Goal: Task Accomplishment & Management: Manage account settings

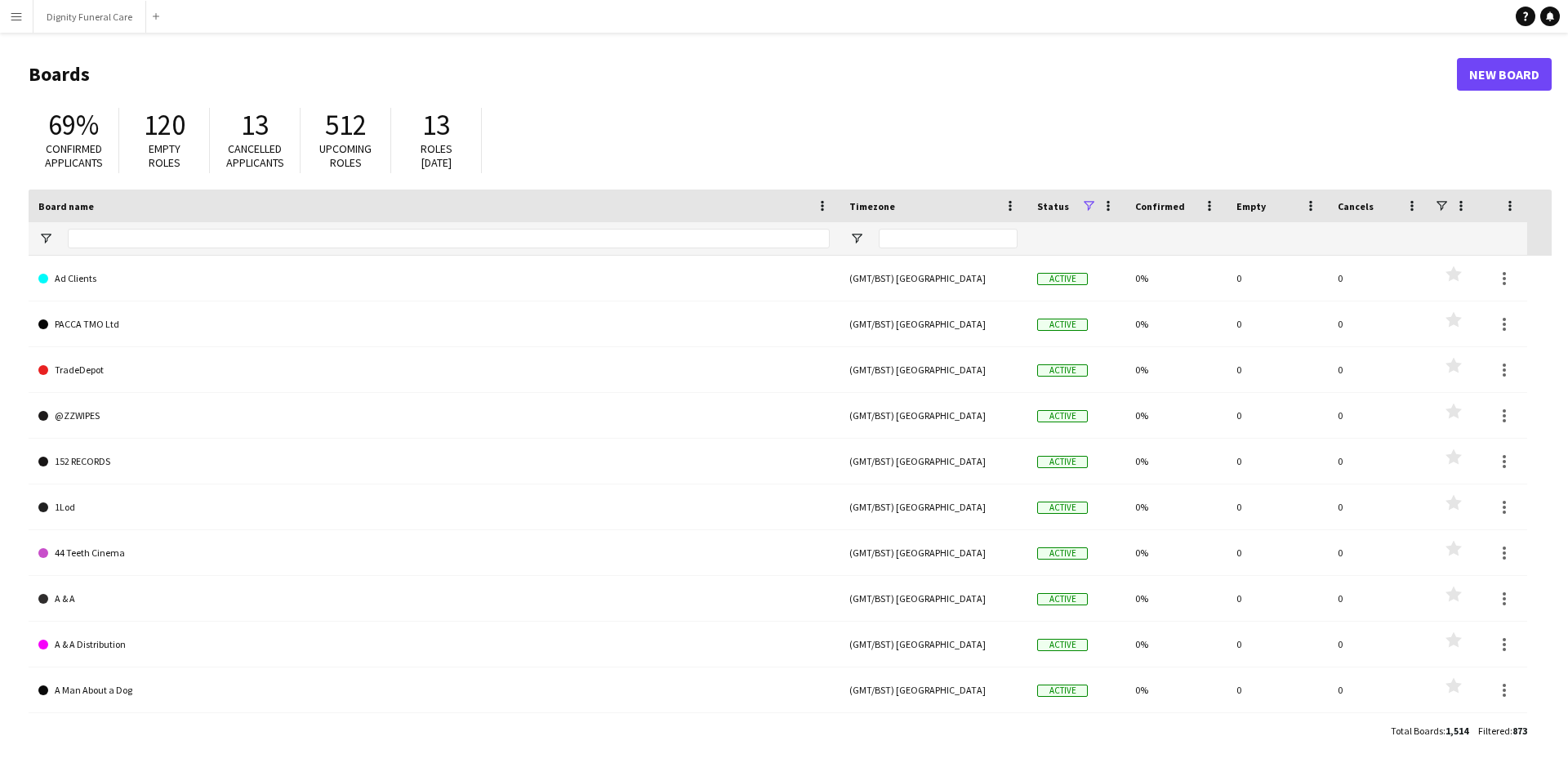
click at [19, 16] on app-icon "Menu" at bounding box center [16, 16] width 13 height 13
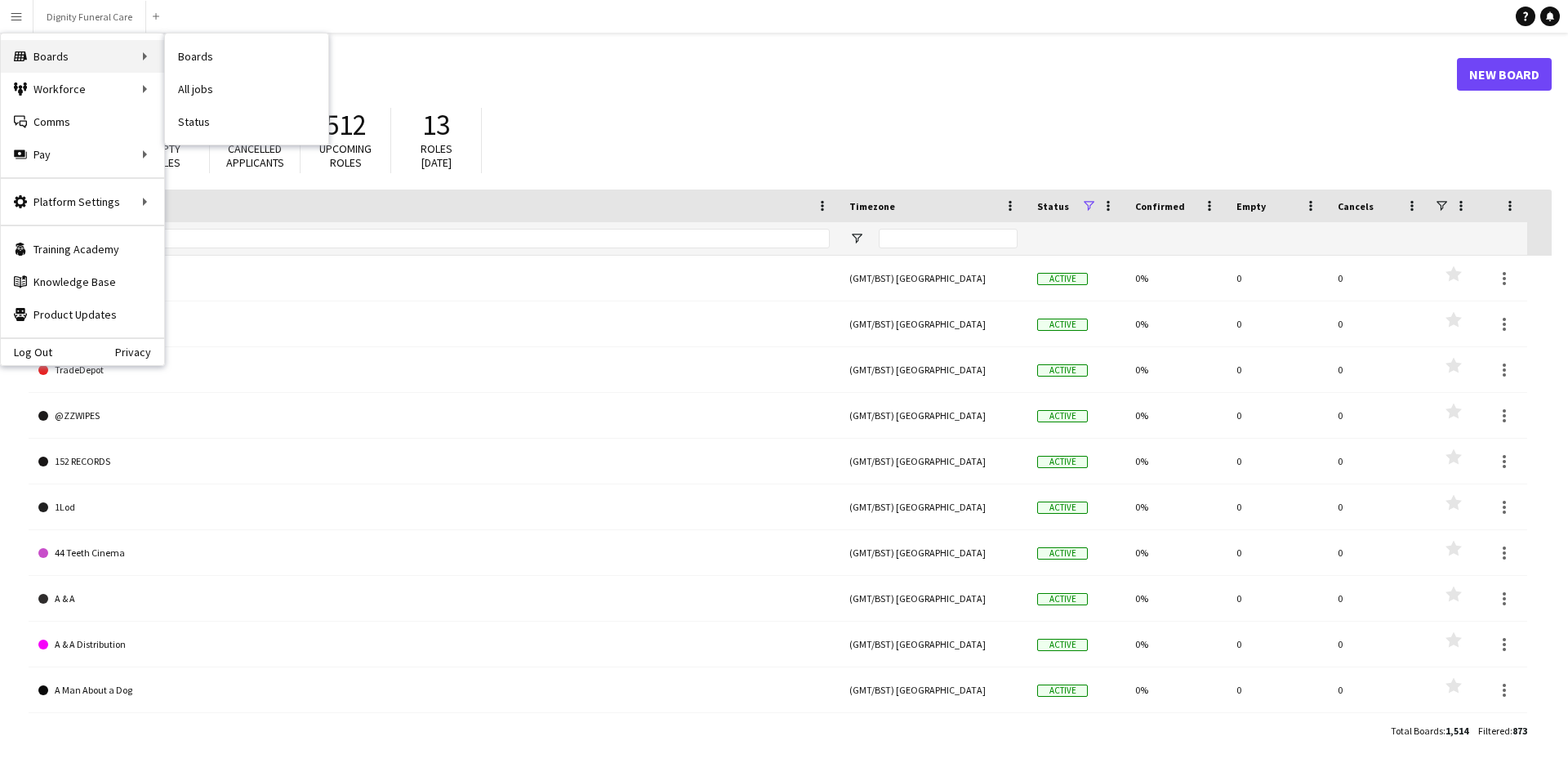
click at [106, 56] on div "Boards Boards" at bounding box center [82, 56] width 164 height 33
click at [125, 54] on div "Boards Boards" at bounding box center [82, 56] width 164 height 33
click at [197, 57] on link "Boards" at bounding box center [247, 56] width 164 height 33
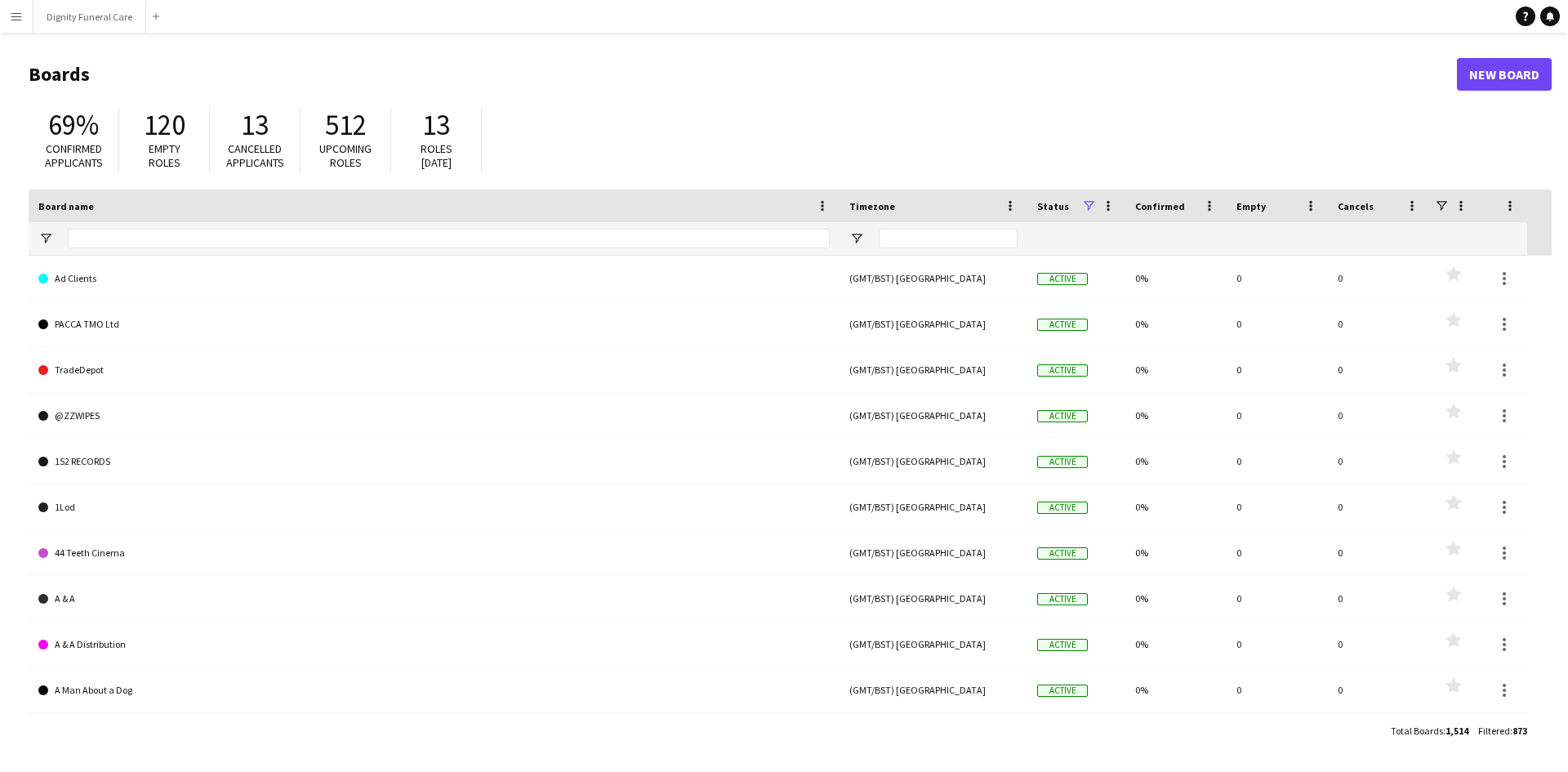
click at [19, 20] on app-icon "Menu" at bounding box center [16, 16] width 13 height 13
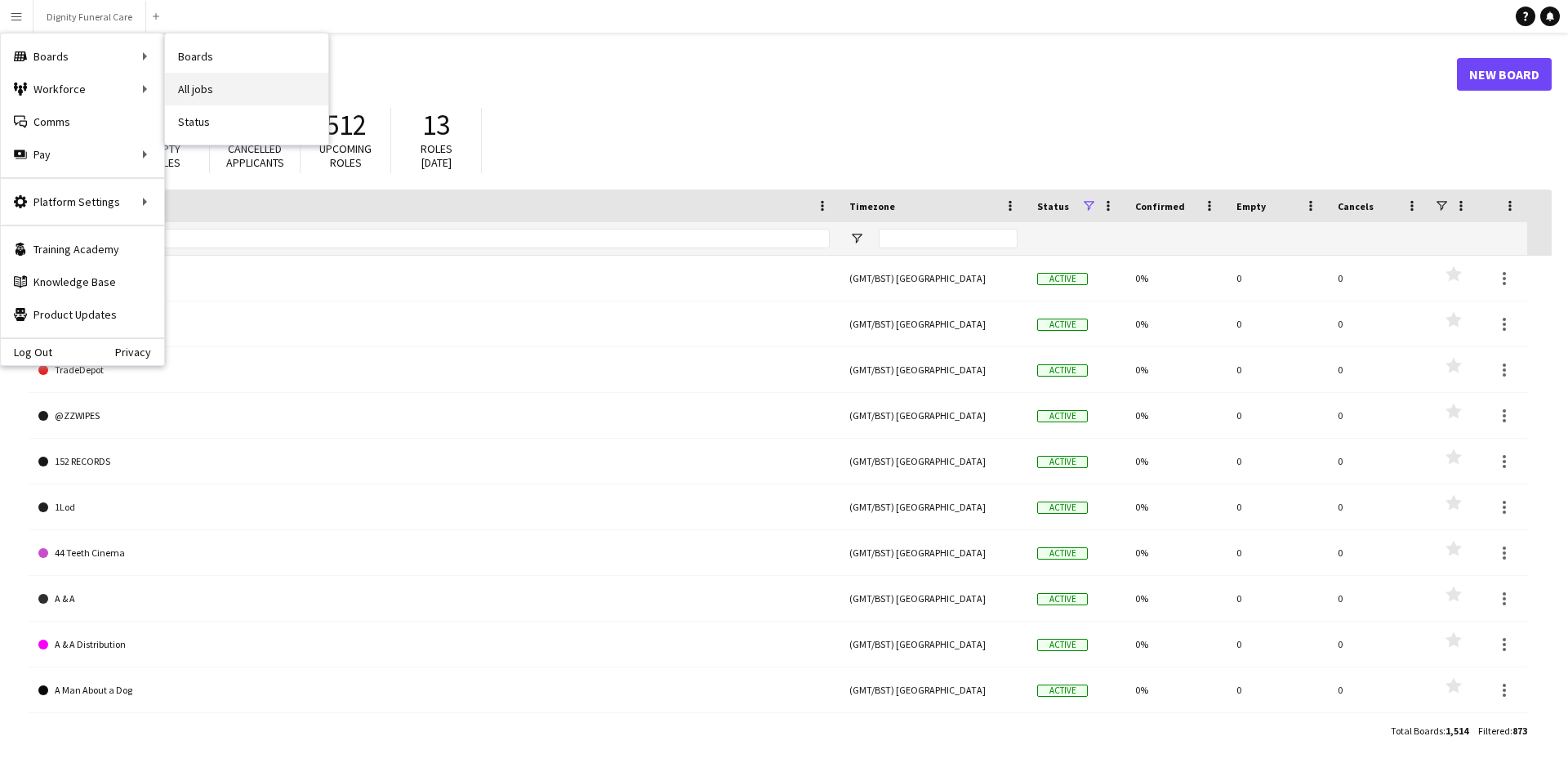
click at [184, 90] on link "All jobs" at bounding box center [247, 88] width 164 height 33
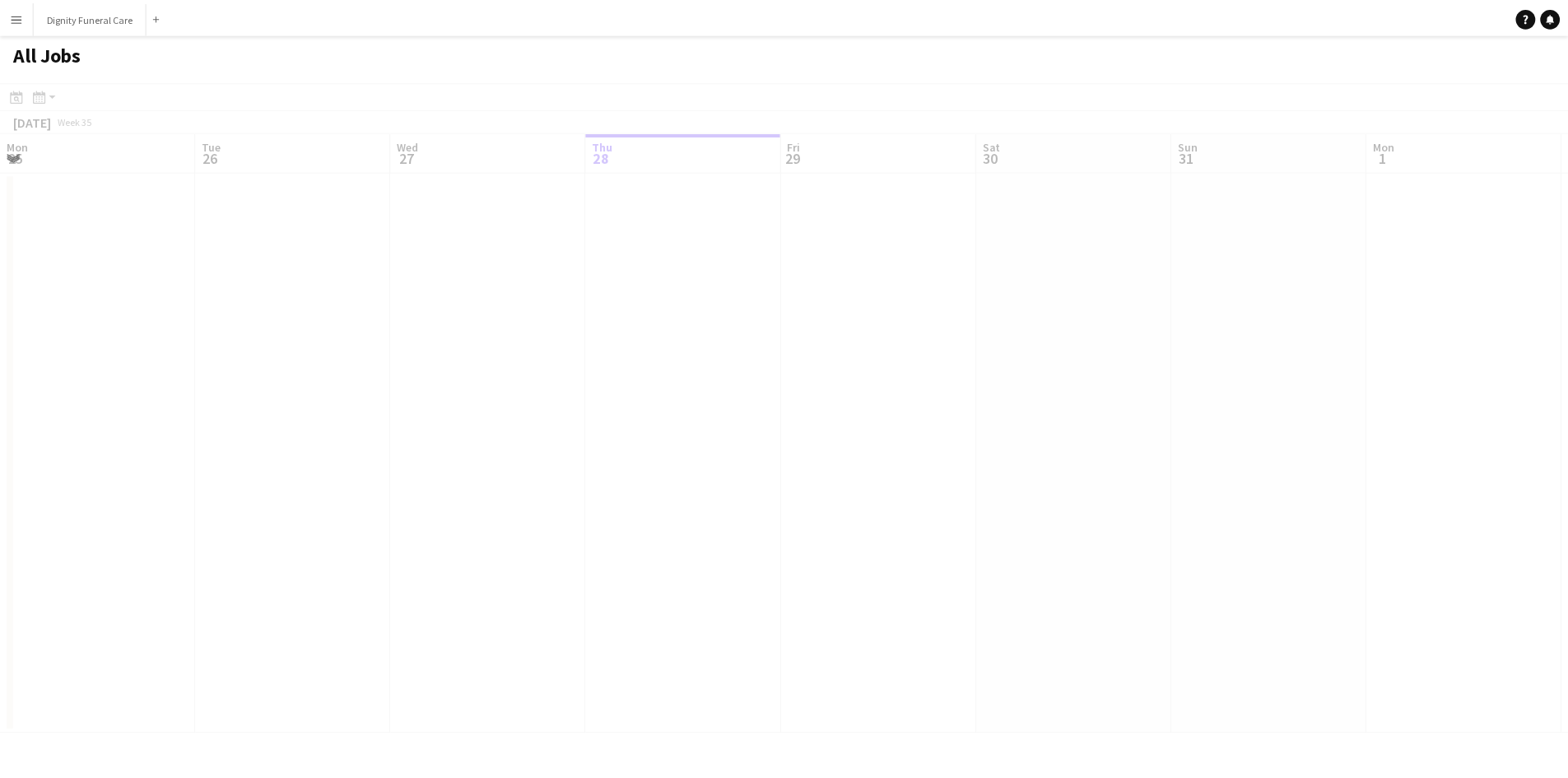
scroll to position [0, 393]
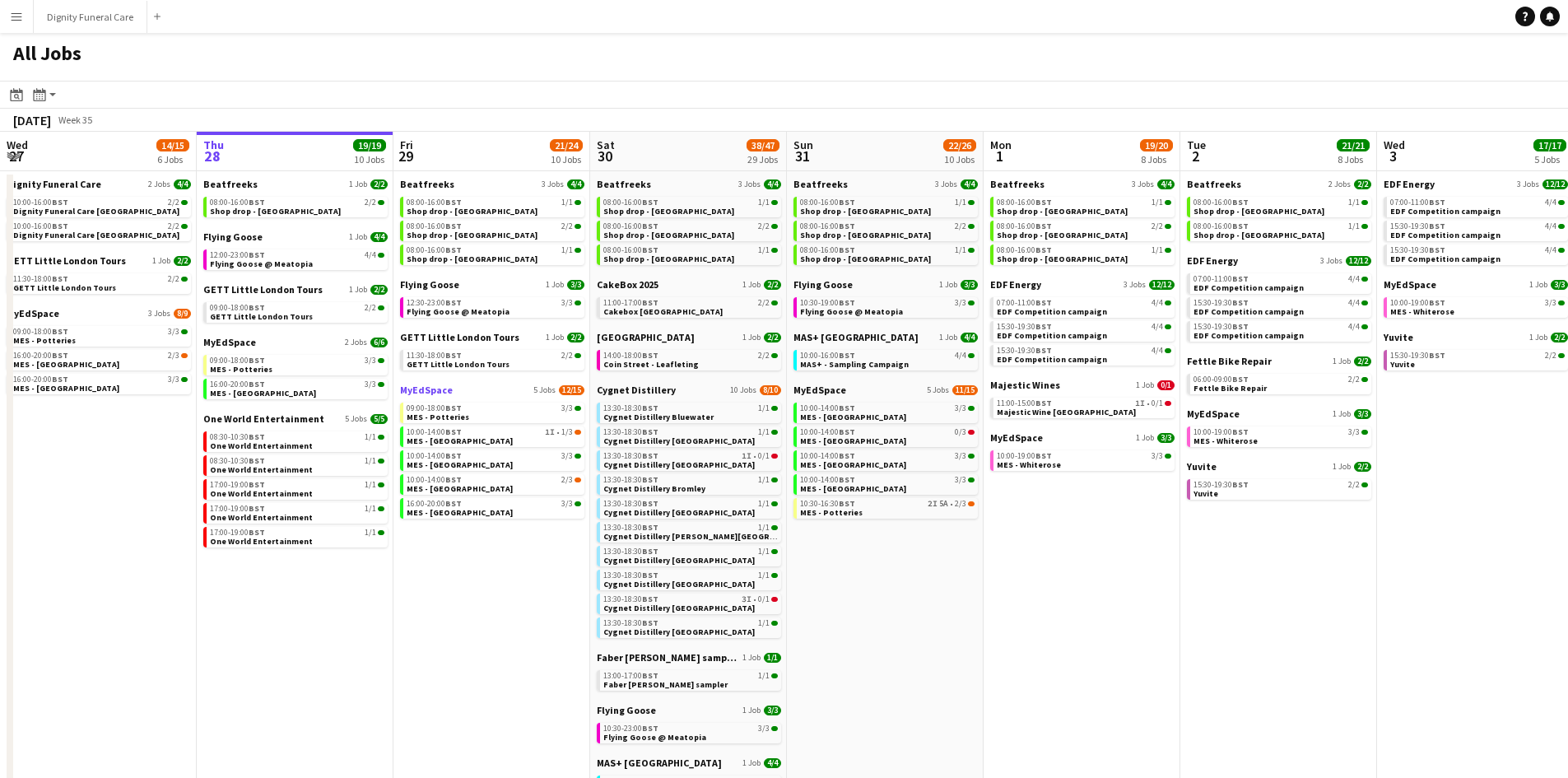
click at [435, 384] on span "MyEdSpace" at bounding box center [426, 389] width 53 height 12
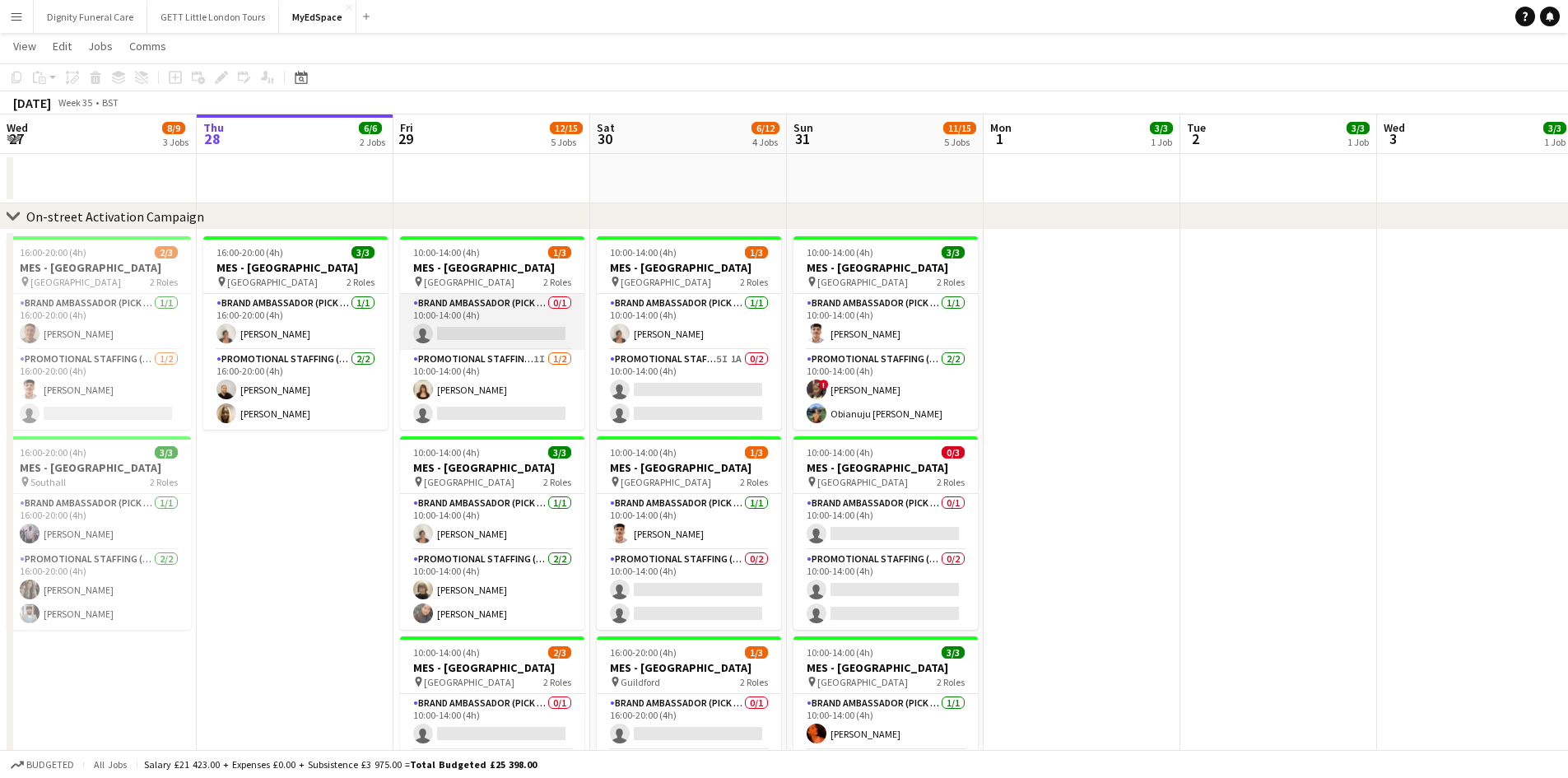
scroll to position [31, 0]
click at [501, 299] on app-card-role "Brand Ambassador (Pick up) 0/1 10:00-14:00 (4h) single-neutral-actions" at bounding box center [492, 323] width 185 height 56
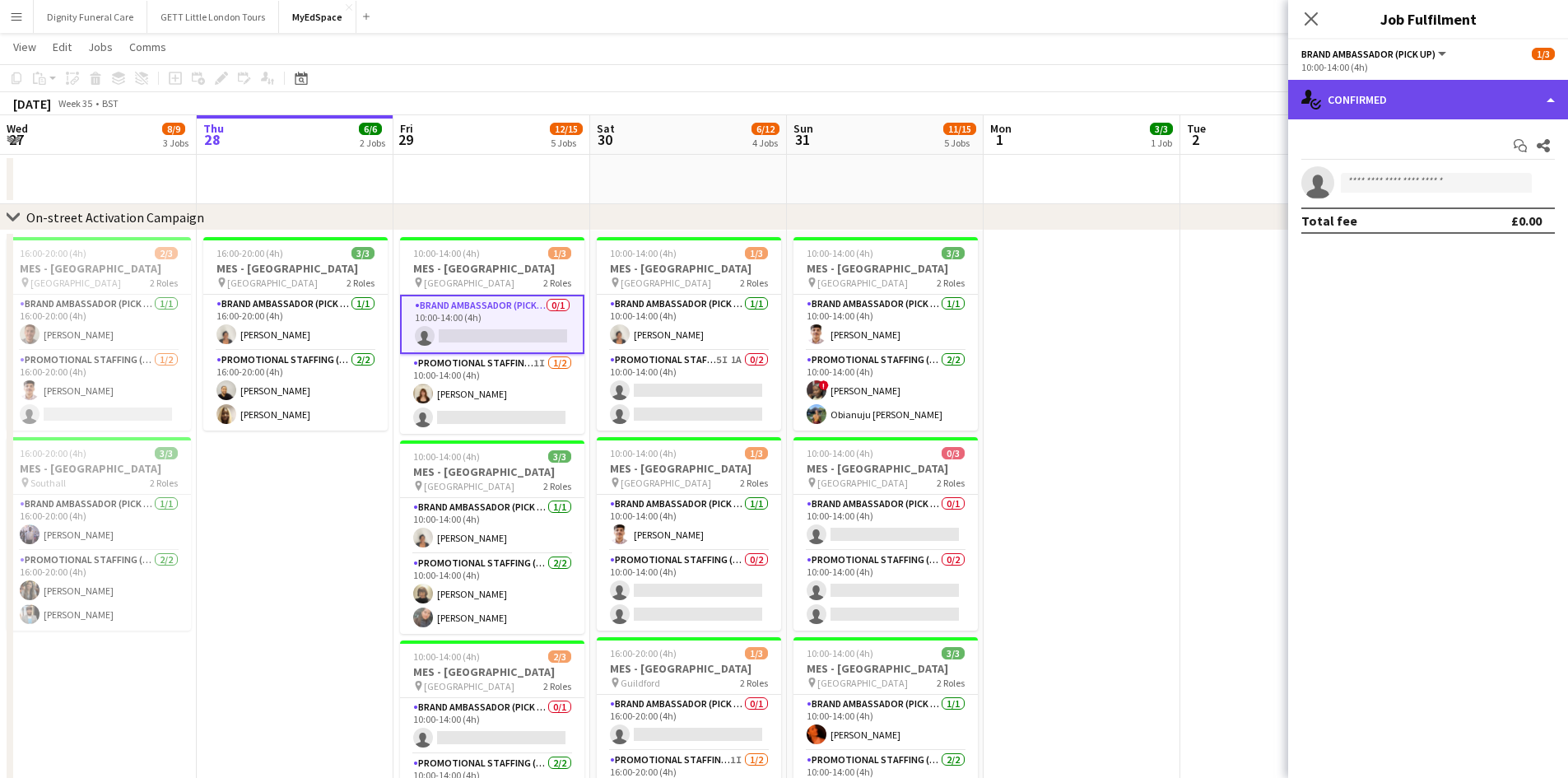
click at [1554, 102] on div "single-neutral-actions-check-2 Confirmed" at bounding box center [1428, 100] width 280 height 39
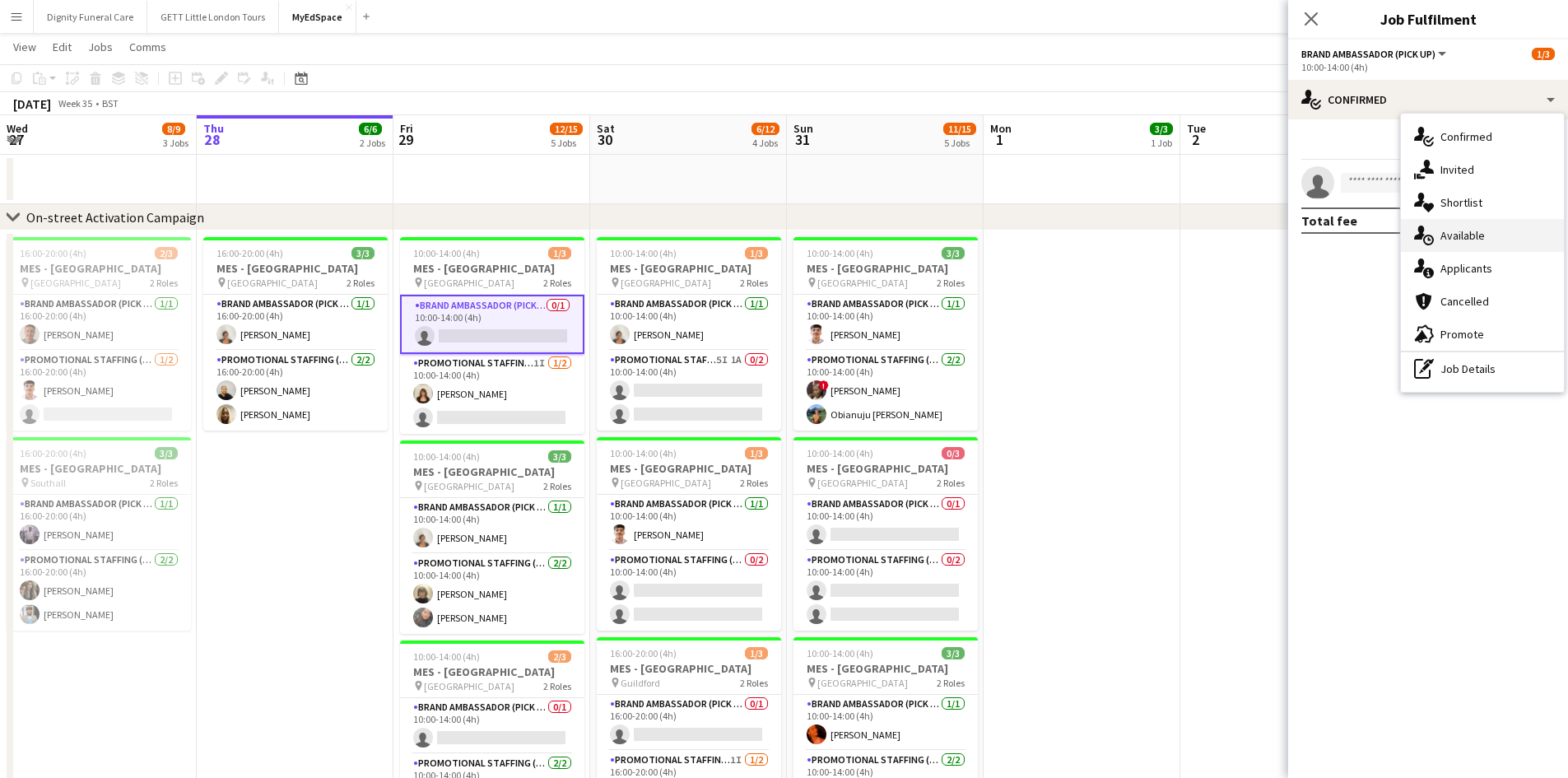
click at [1476, 226] on div "single-neutral-actions-upload Available" at bounding box center [1482, 235] width 163 height 33
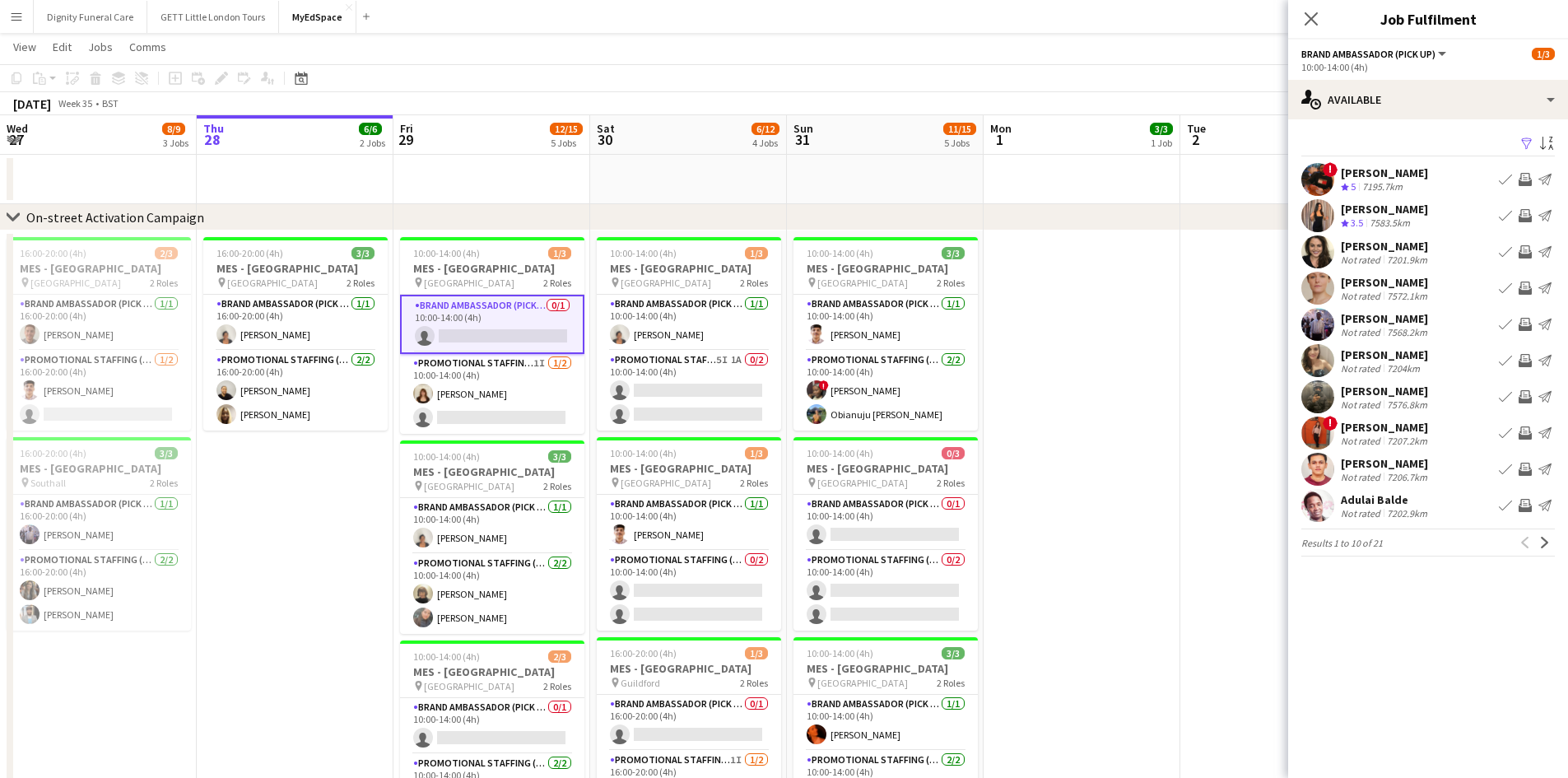
click at [1398, 177] on div "SHIVAM KAPOOR" at bounding box center [1384, 173] width 87 height 15
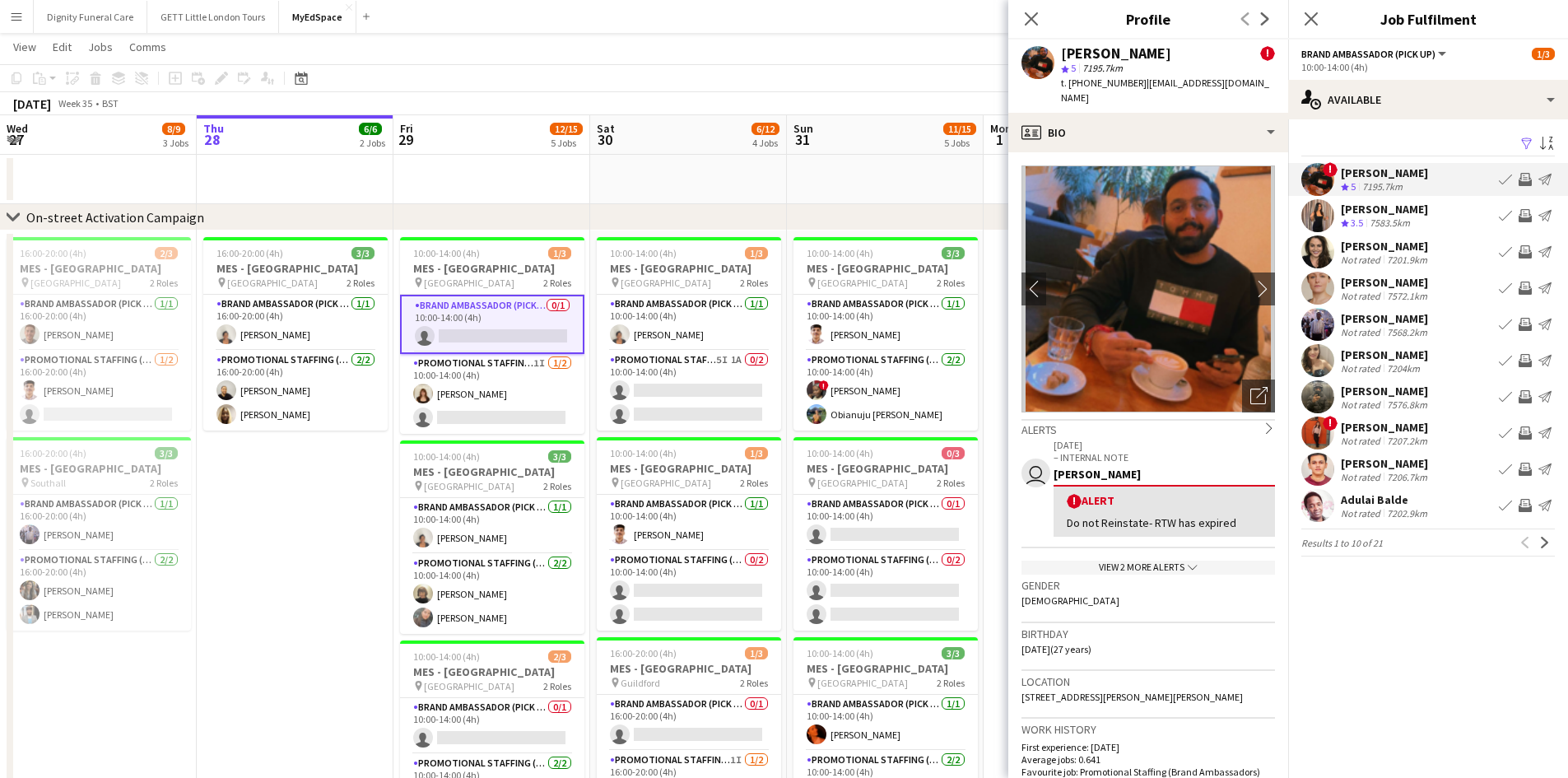
click at [1075, 494] on span "!" at bounding box center [1074, 501] width 15 height 15
click at [1260, 55] on span "!" at bounding box center [1268, 53] width 15 height 15
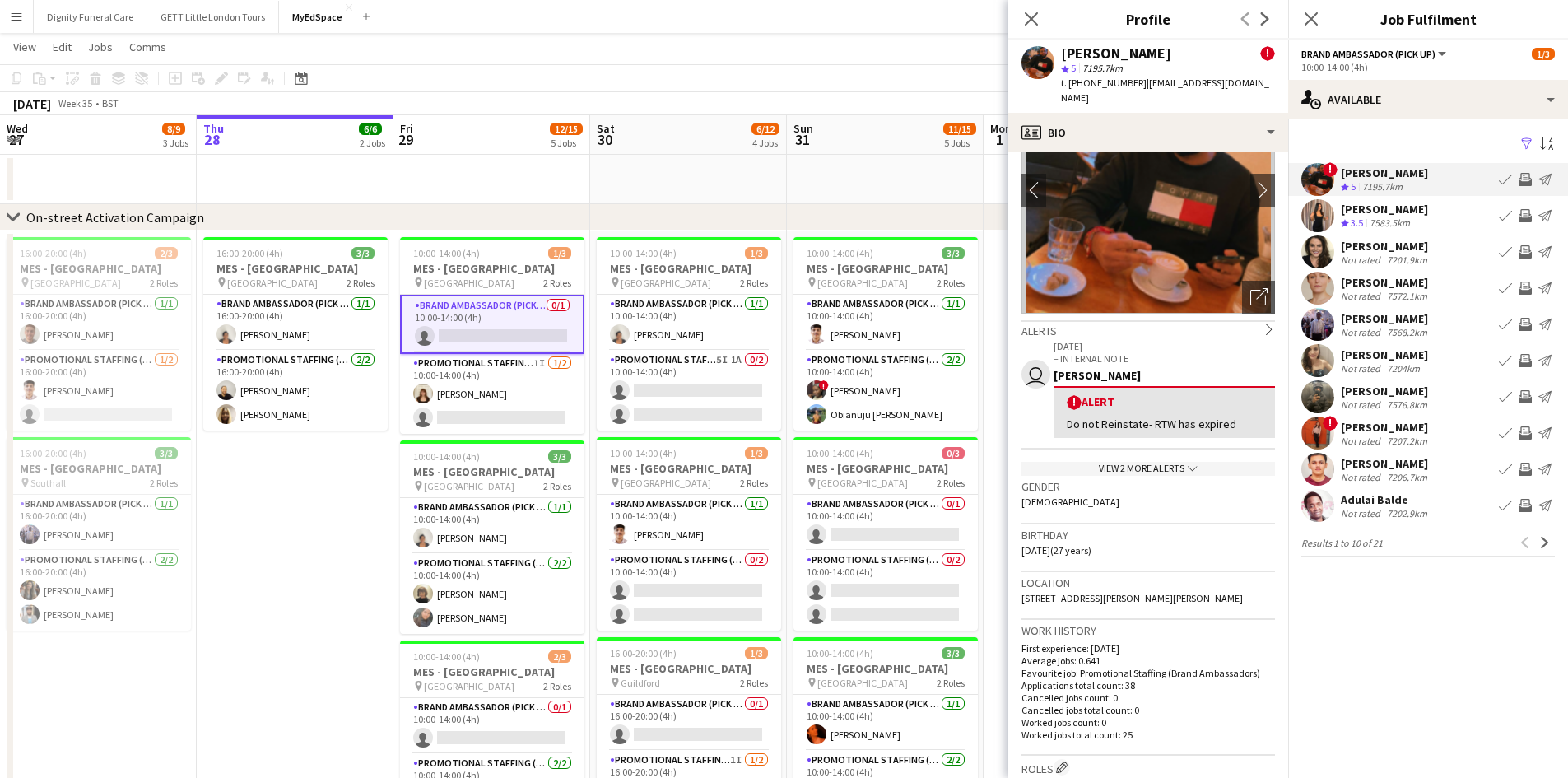
scroll to position [100, 0]
click at [1146, 461] on div "View 2 more alerts chevron-down" at bounding box center [1148, 468] width 253 height 14
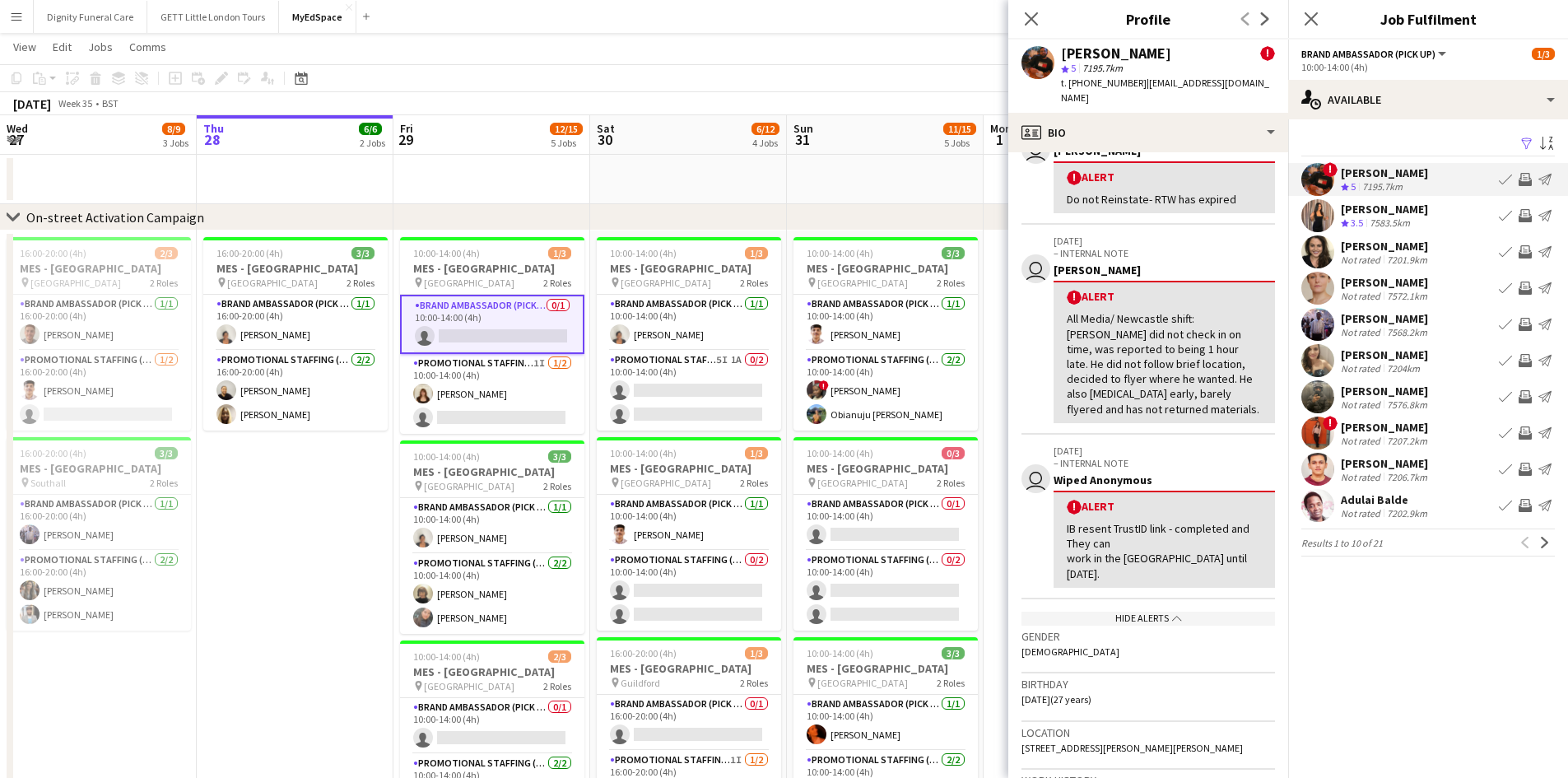
scroll to position [0, 0]
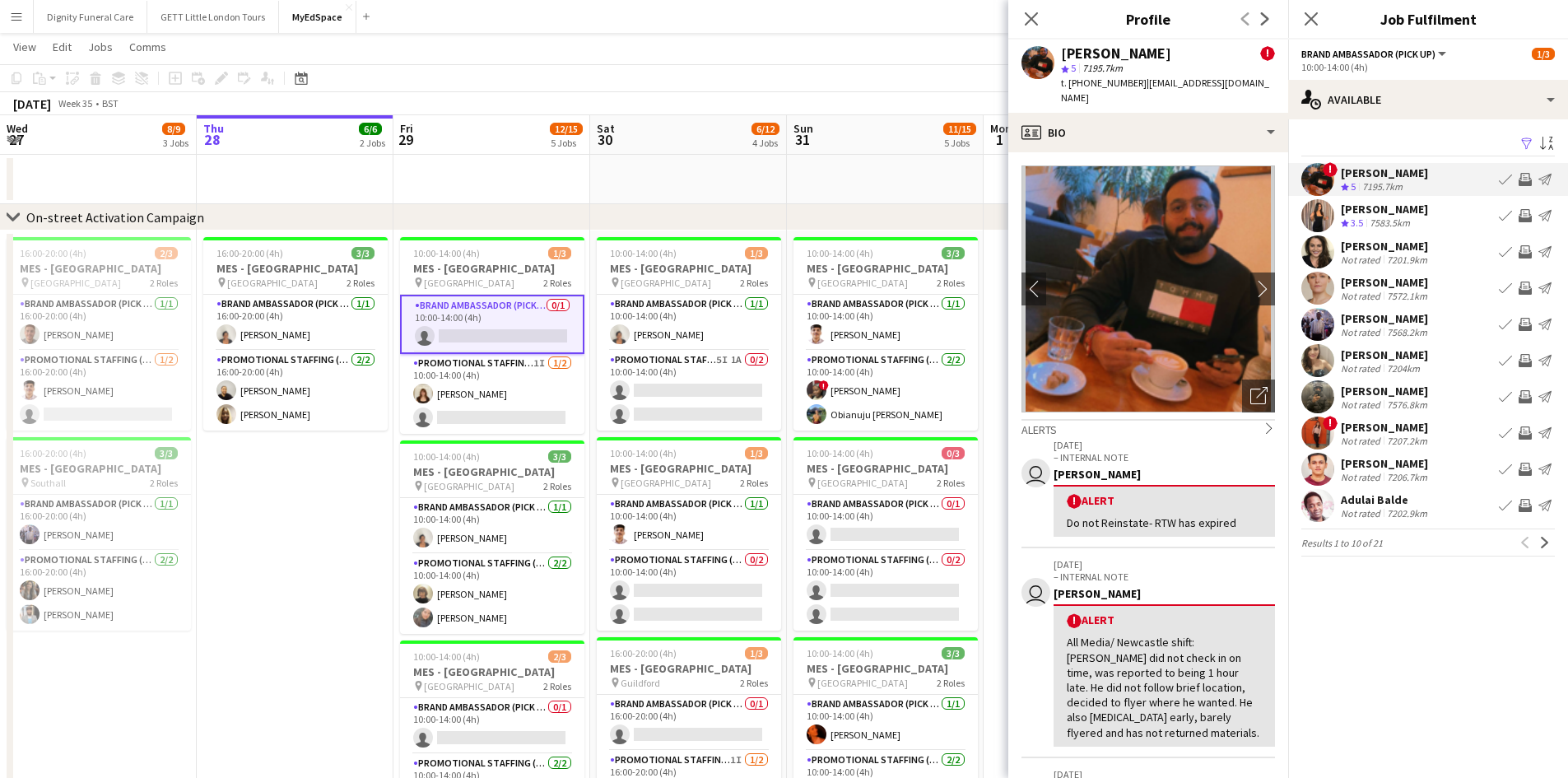
click at [1346, 435] on div "Not rated" at bounding box center [1362, 441] width 43 height 12
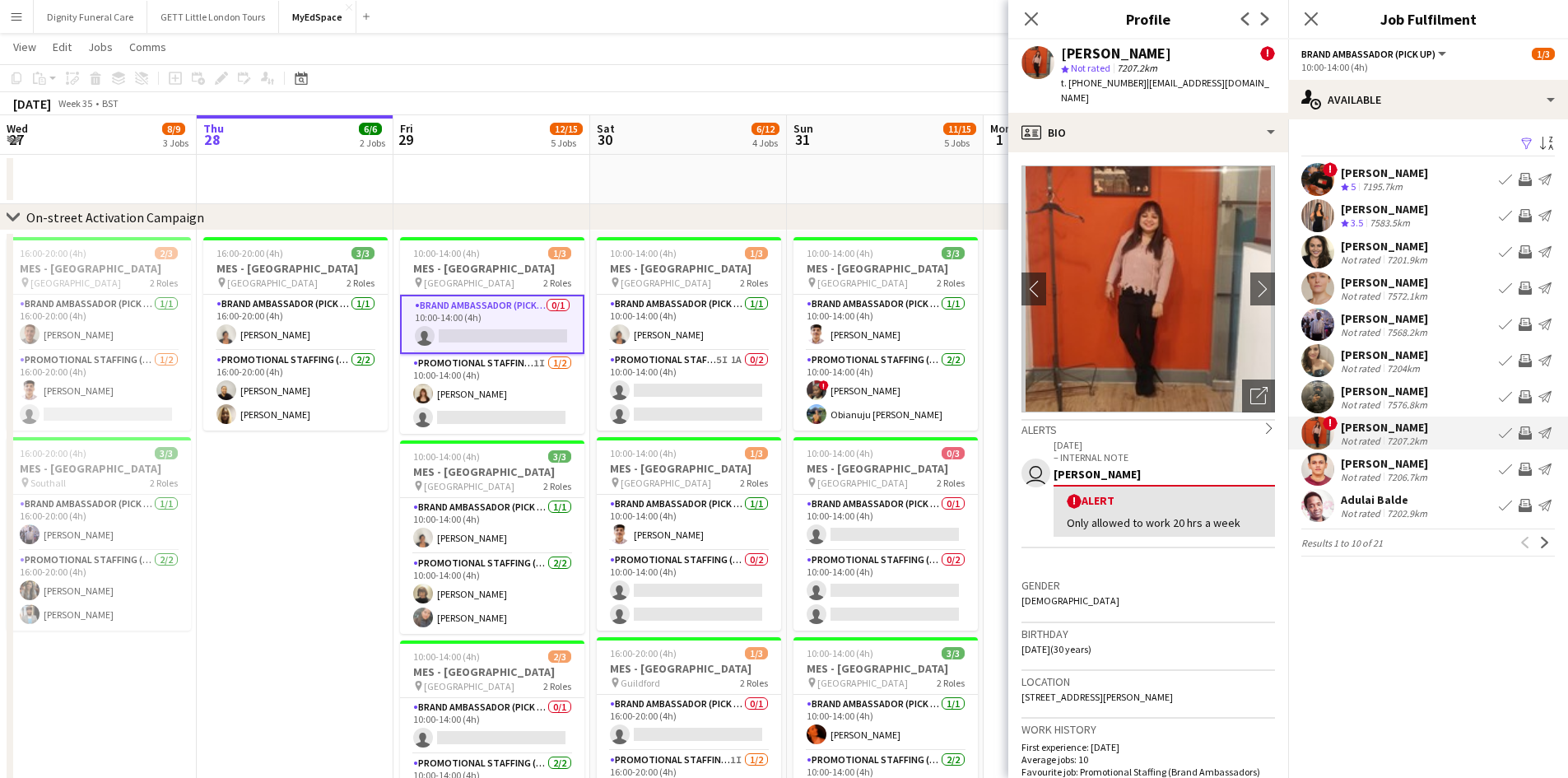
click at [1386, 209] on div "[PERSON_NAME]" at bounding box center [1384, 209] width 87 height 15
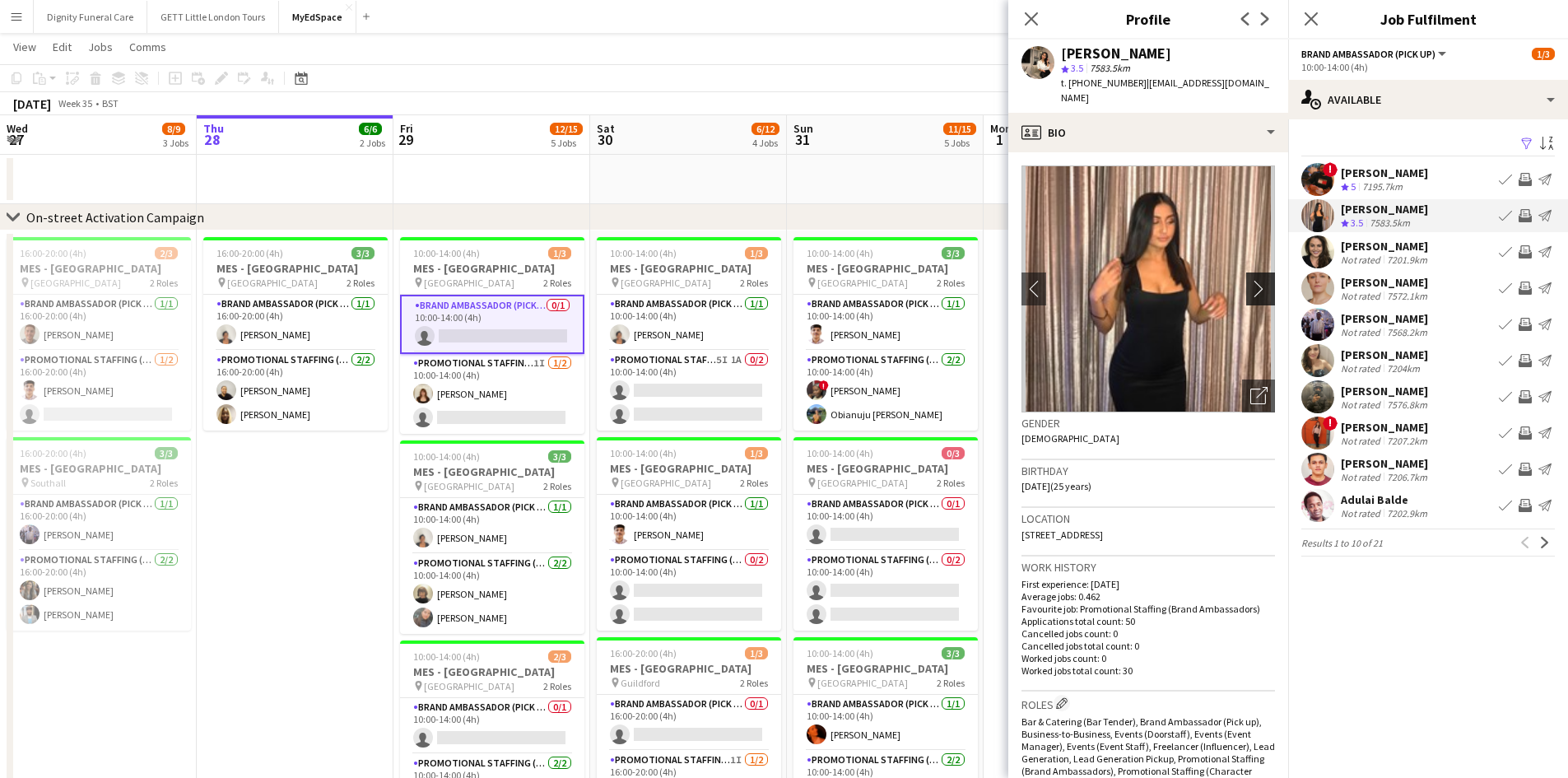
click at [1251, 280] on app-icon "chevron-right" at bounding box center [1263, 288] width 26 height 17
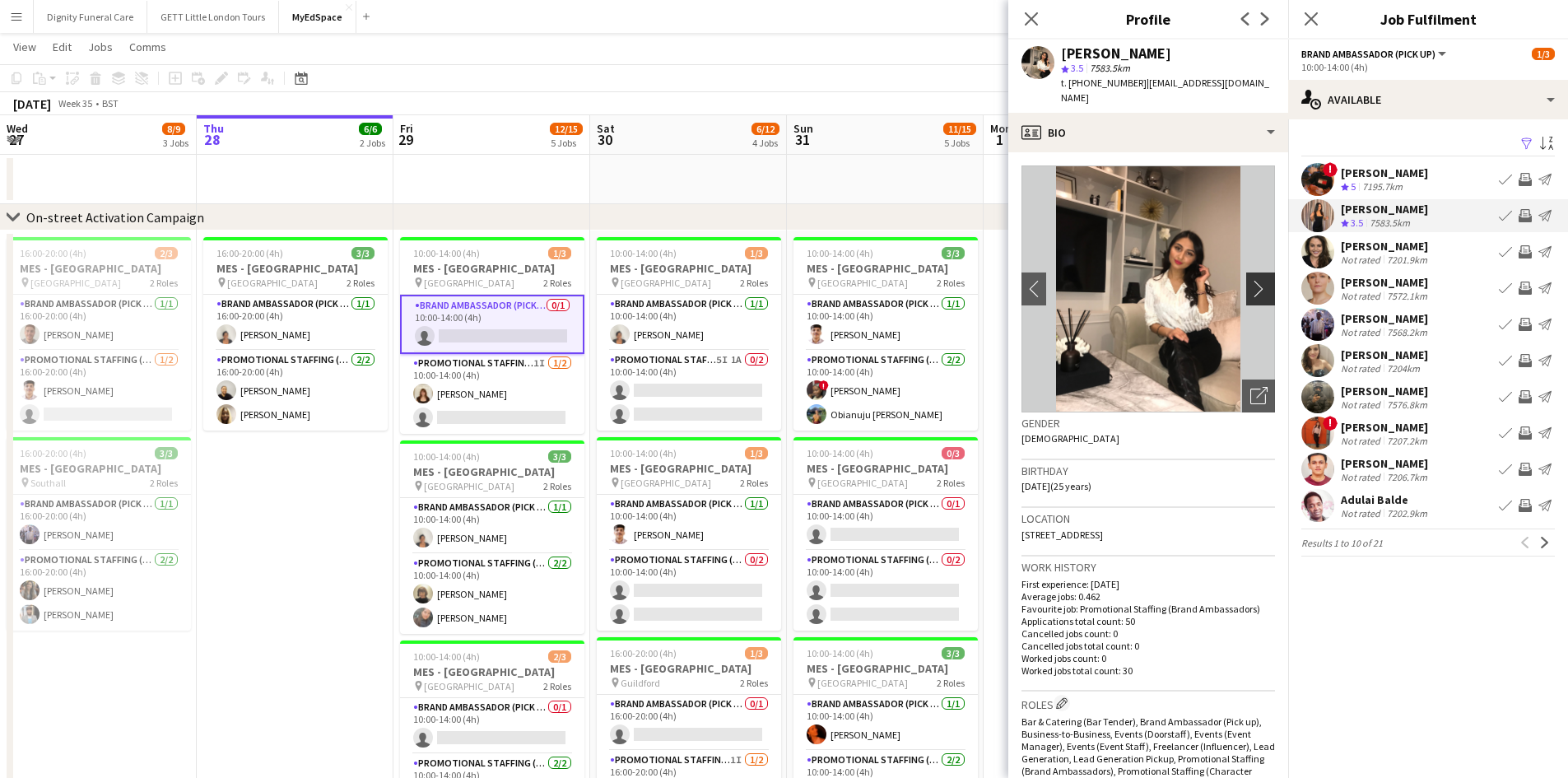
click at [1251, 280] on app-icon "chevron-right" at bounding box center [1263, 288] width 26 height 17
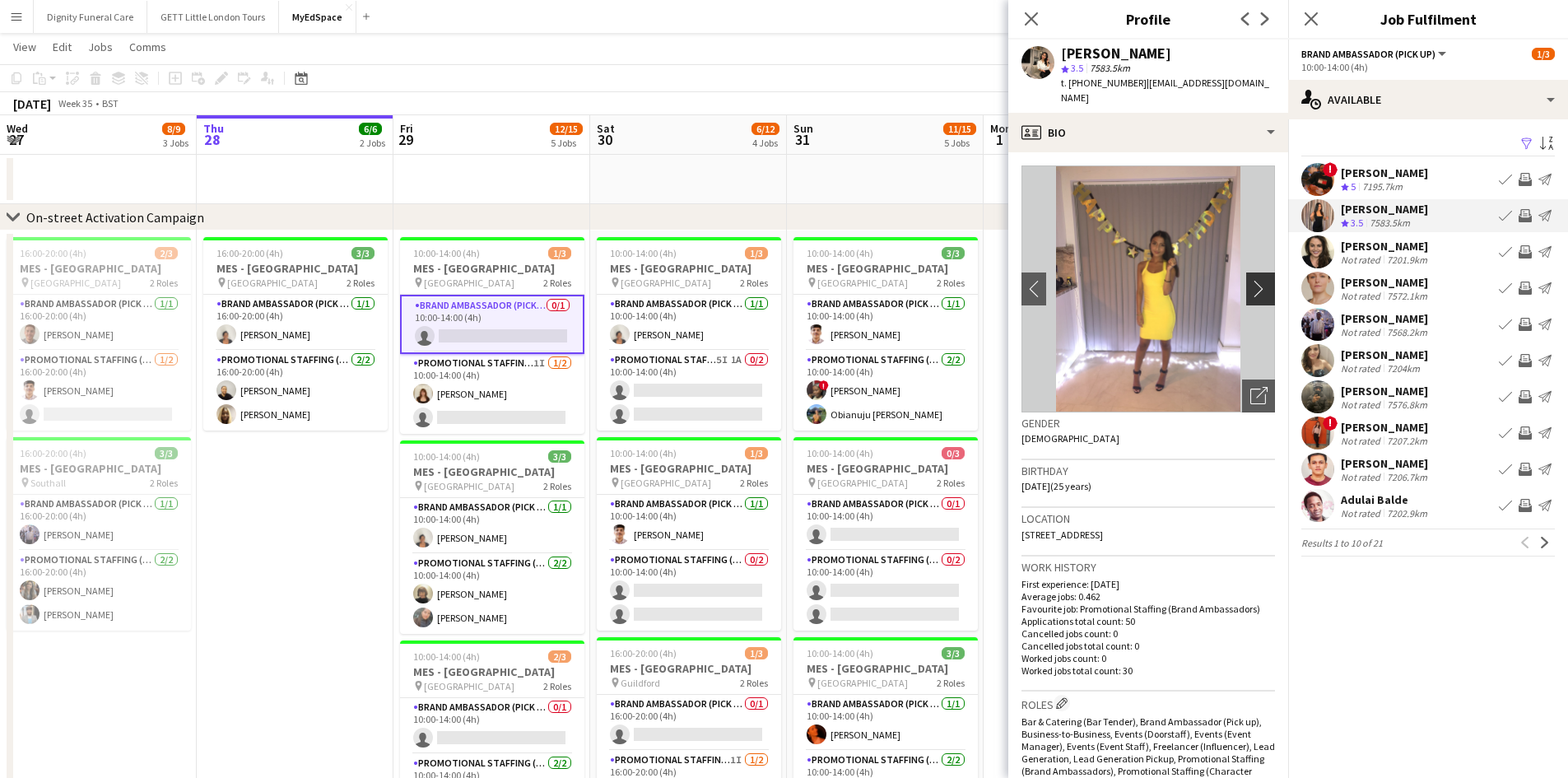
click at [1251, 280] on app-icon "chevron-right" at bounding box center [1263, 288] width 26 height 17
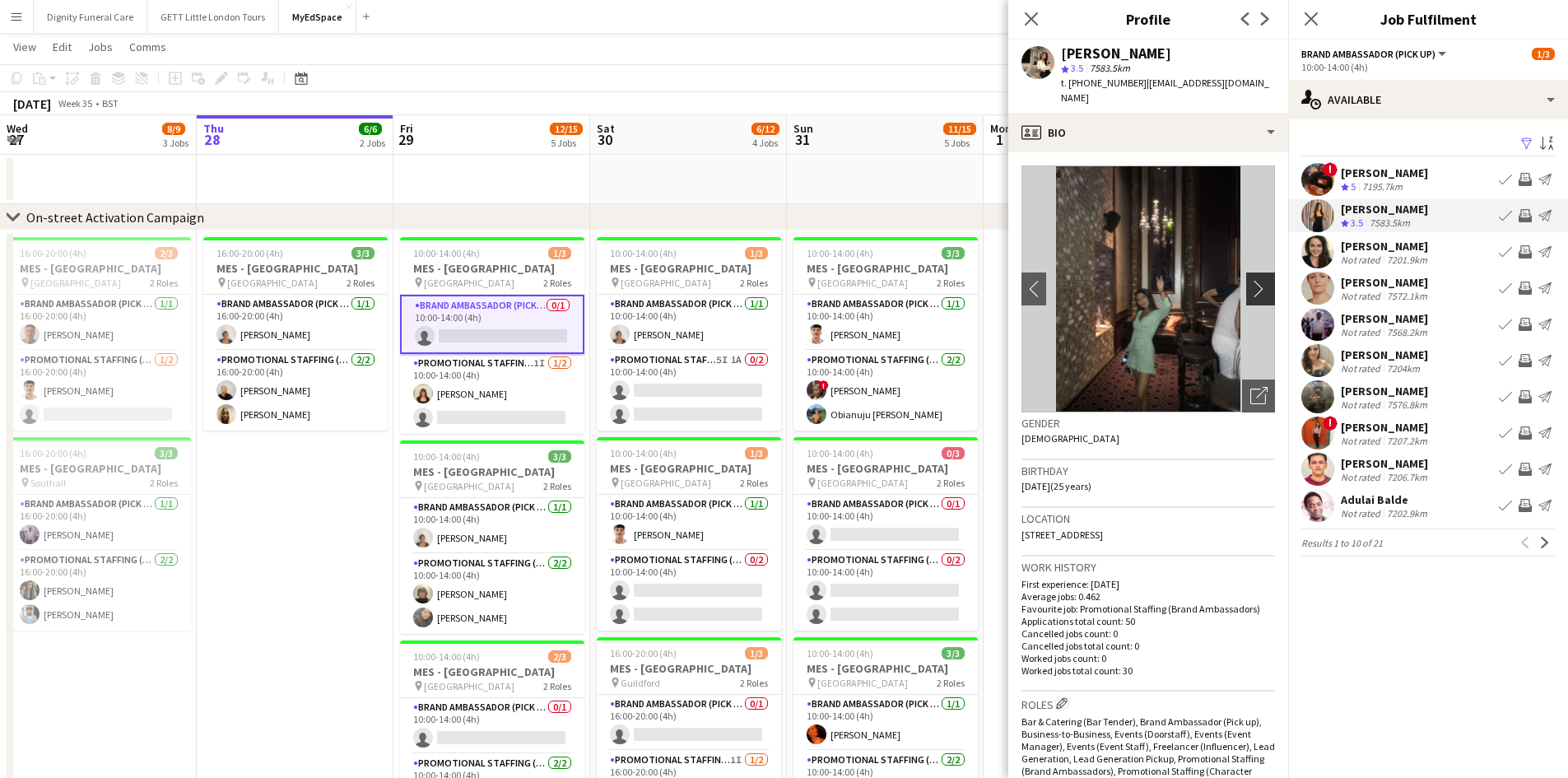
click at [1251, 280] on app-icon "chevron-right" at bounding box center [1263, 288] width 26 height 17
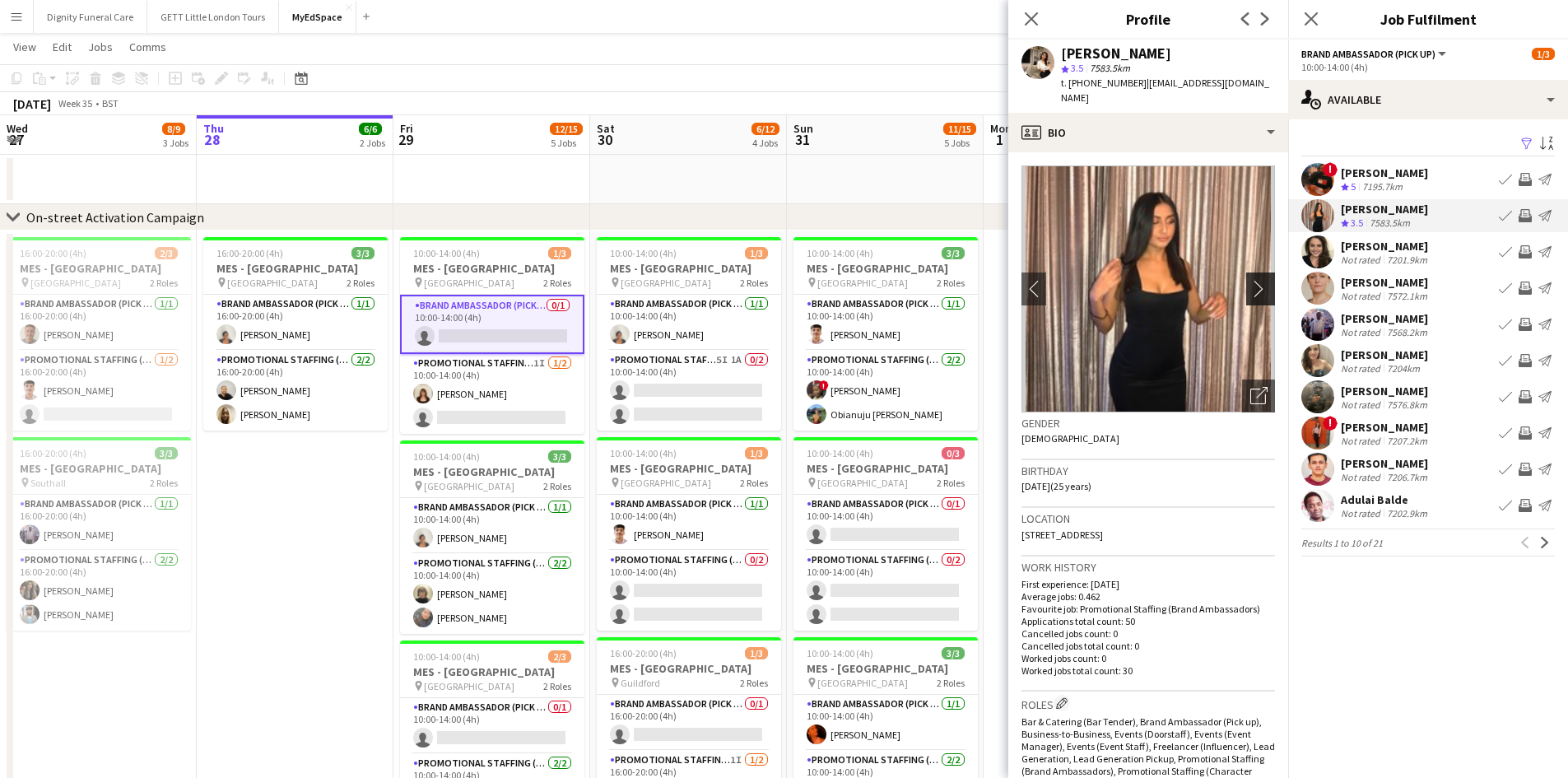
click at [1251, 280] on app-icon "chevron-right" at bounding box center [1263, 288] width 26 height 17
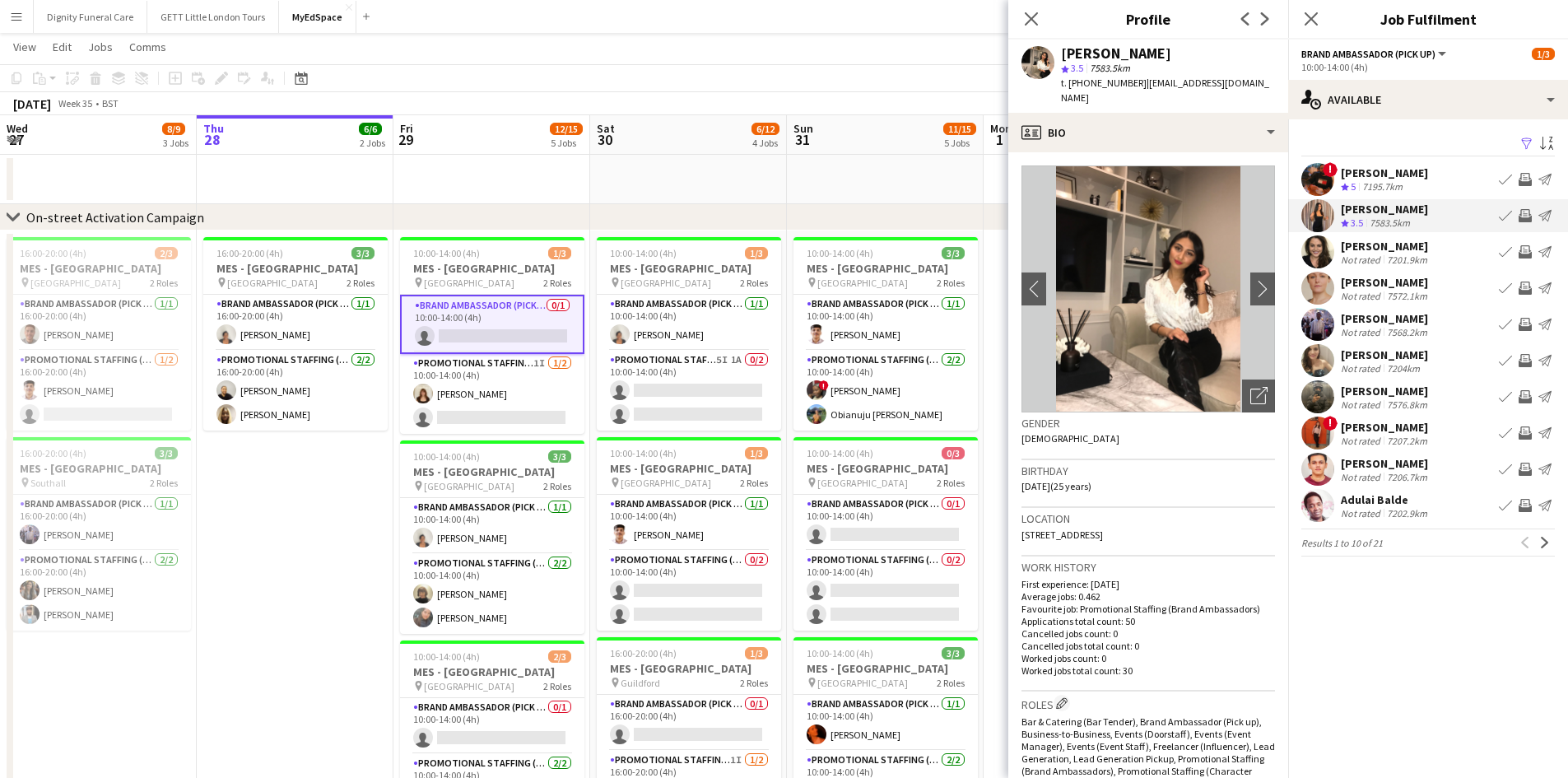
click at [1101, 413] on div "Gender Female" at bounding box center [1148, 437] width 253 height 48
click at [1027, 18] on icon "Close pop-in" at bounding box center [1031, 19] width 16 height 16
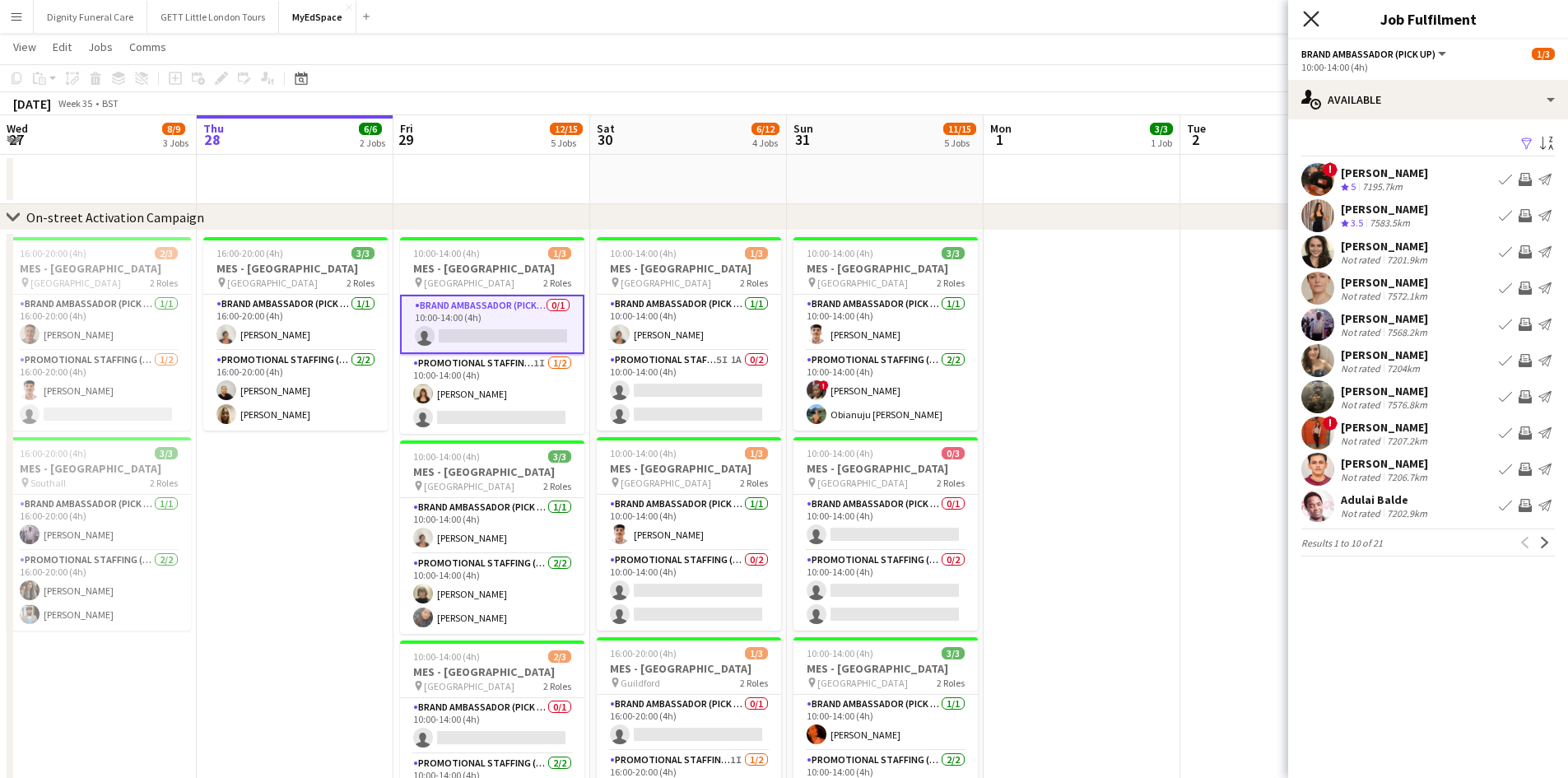
click at [1313, 12] on icon "Close pop-in" at bounding box center [1311, 19] width 16 height 16
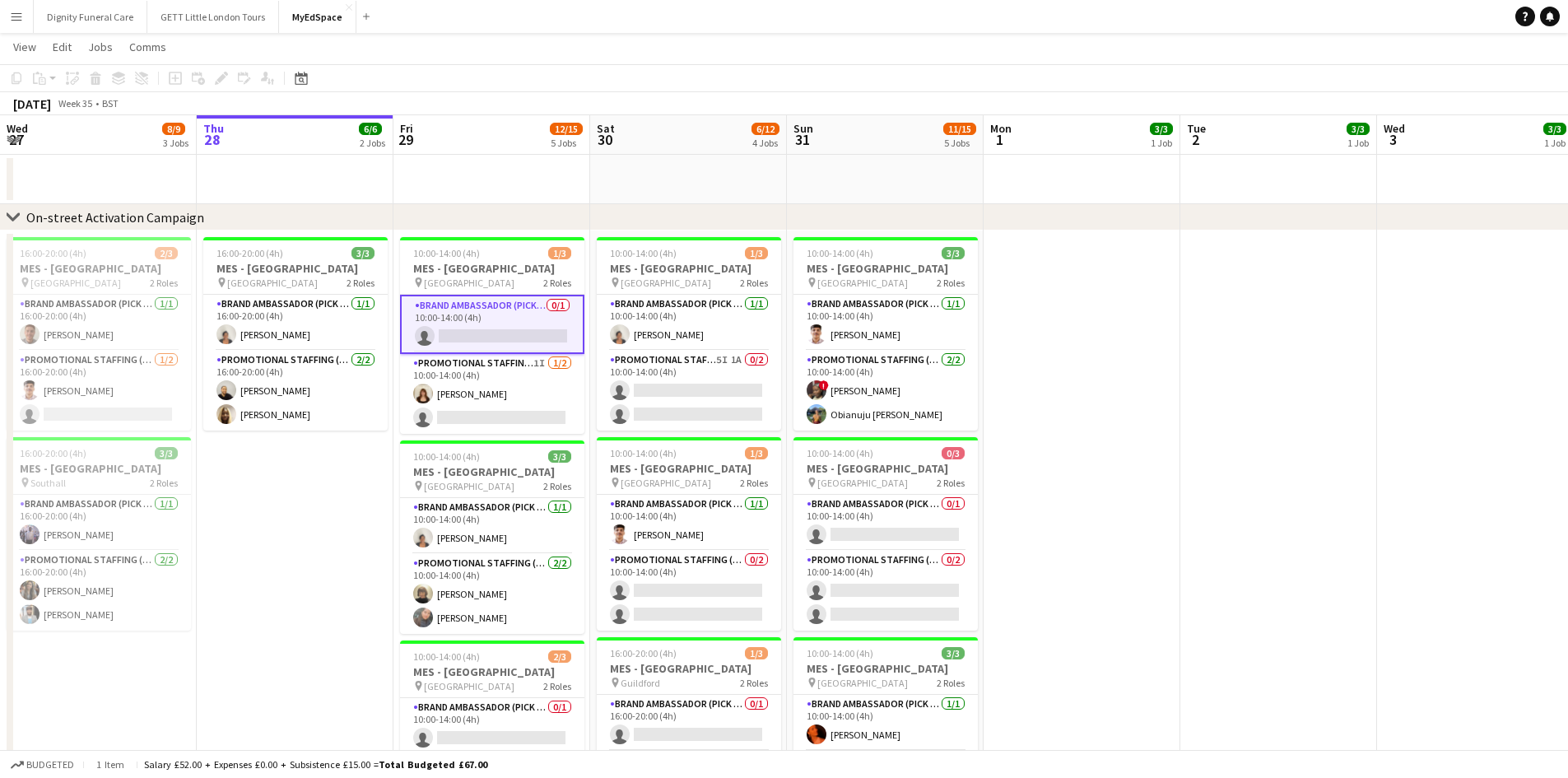
click at [468, 306] on app-card-role "Brand Ambassador (Pick up) 0/1 10:00-14:00 (4h) single-neutral-actions" at bounding box center [492, 324] width 185 height 59
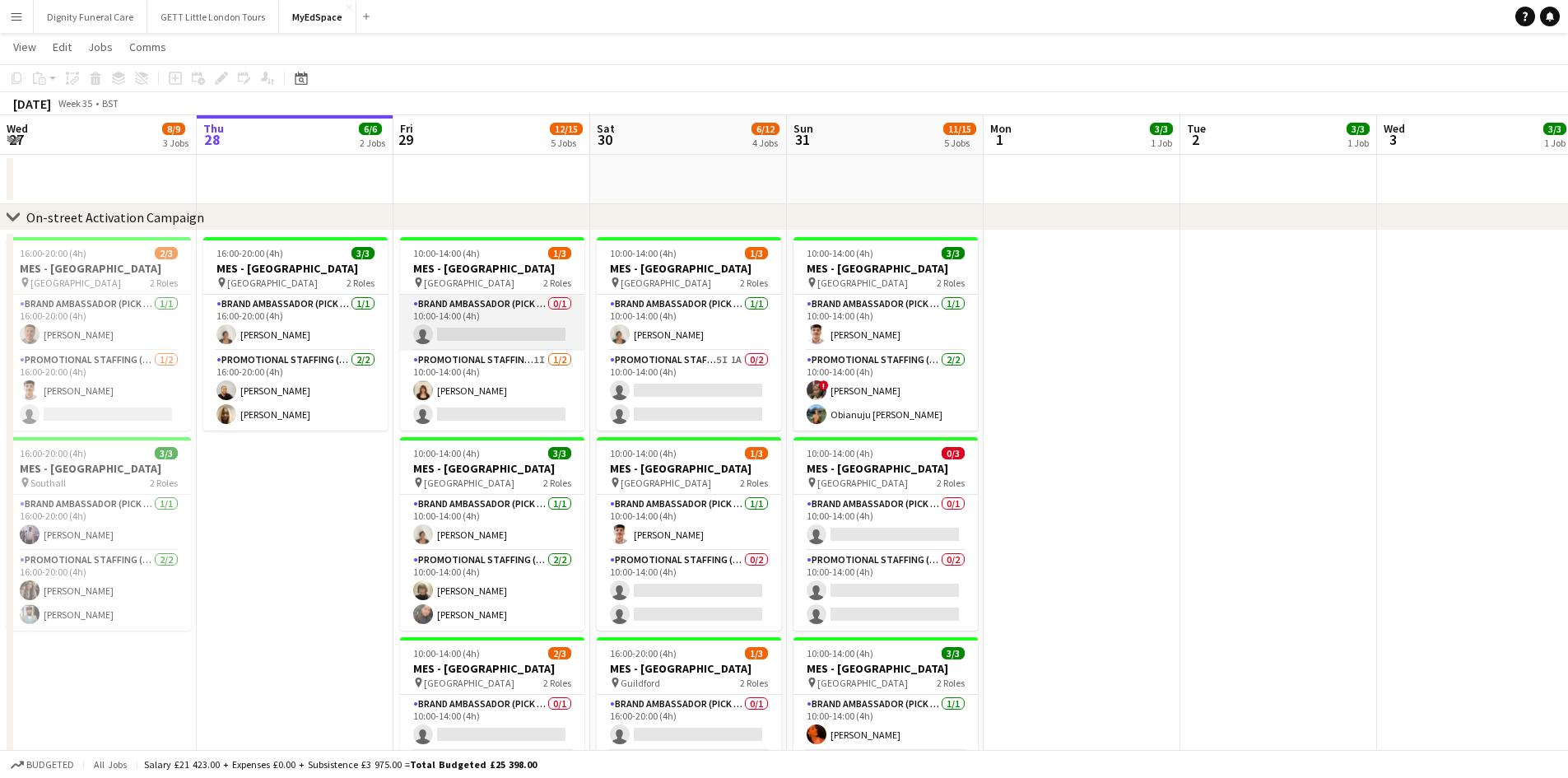
click at [468, 306] on app-card-role "Brand Ambassador (Pick up) 0/1 10:00-14:00 (4h) single-neutral-actions" at bounding box center [492, 323] width 185 height 56
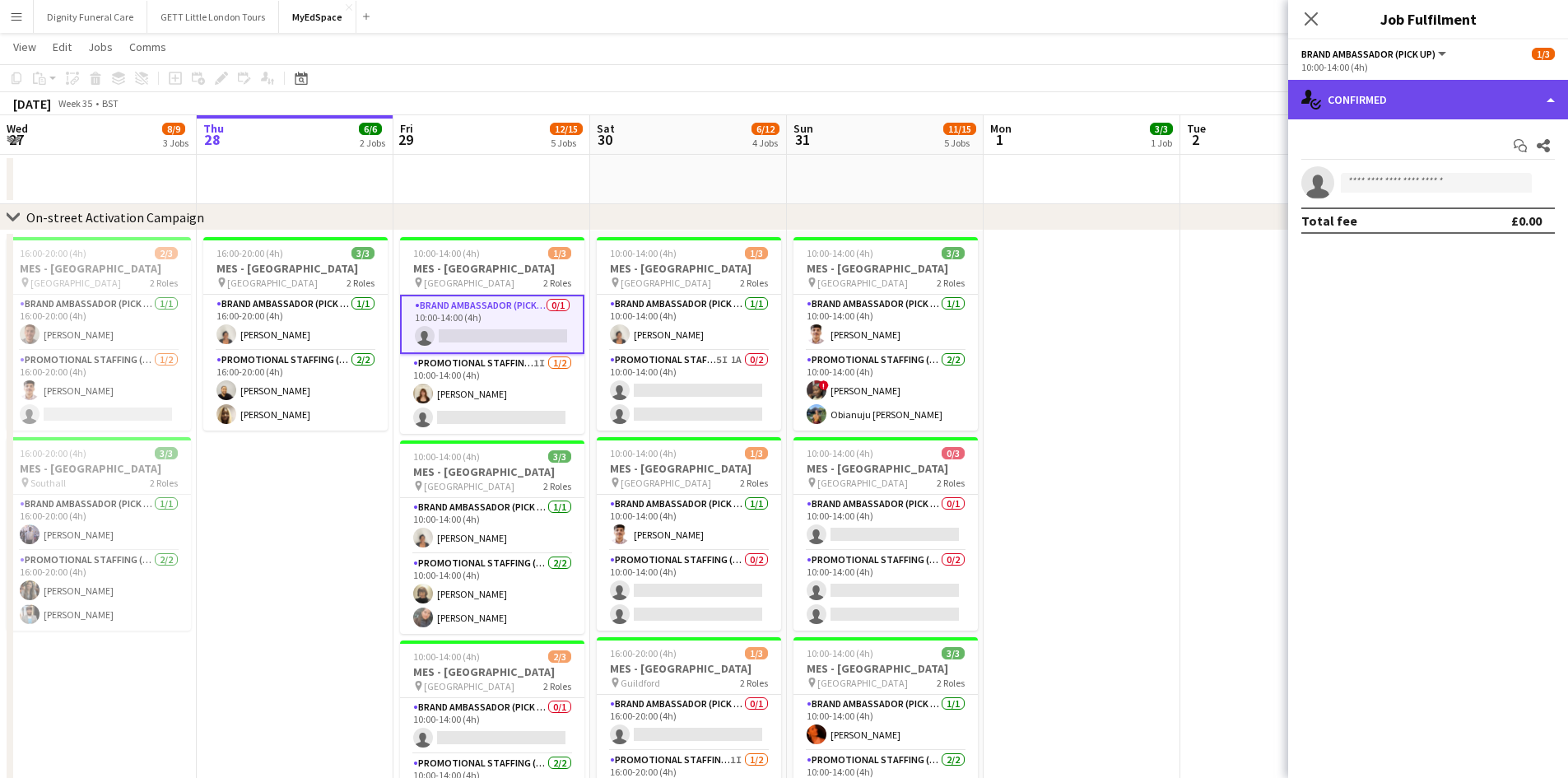
click at [1540, 107] on div "single-neutral-actions-check-2 Confirmed" at bounding box center [1428, 100] width 280 height 39
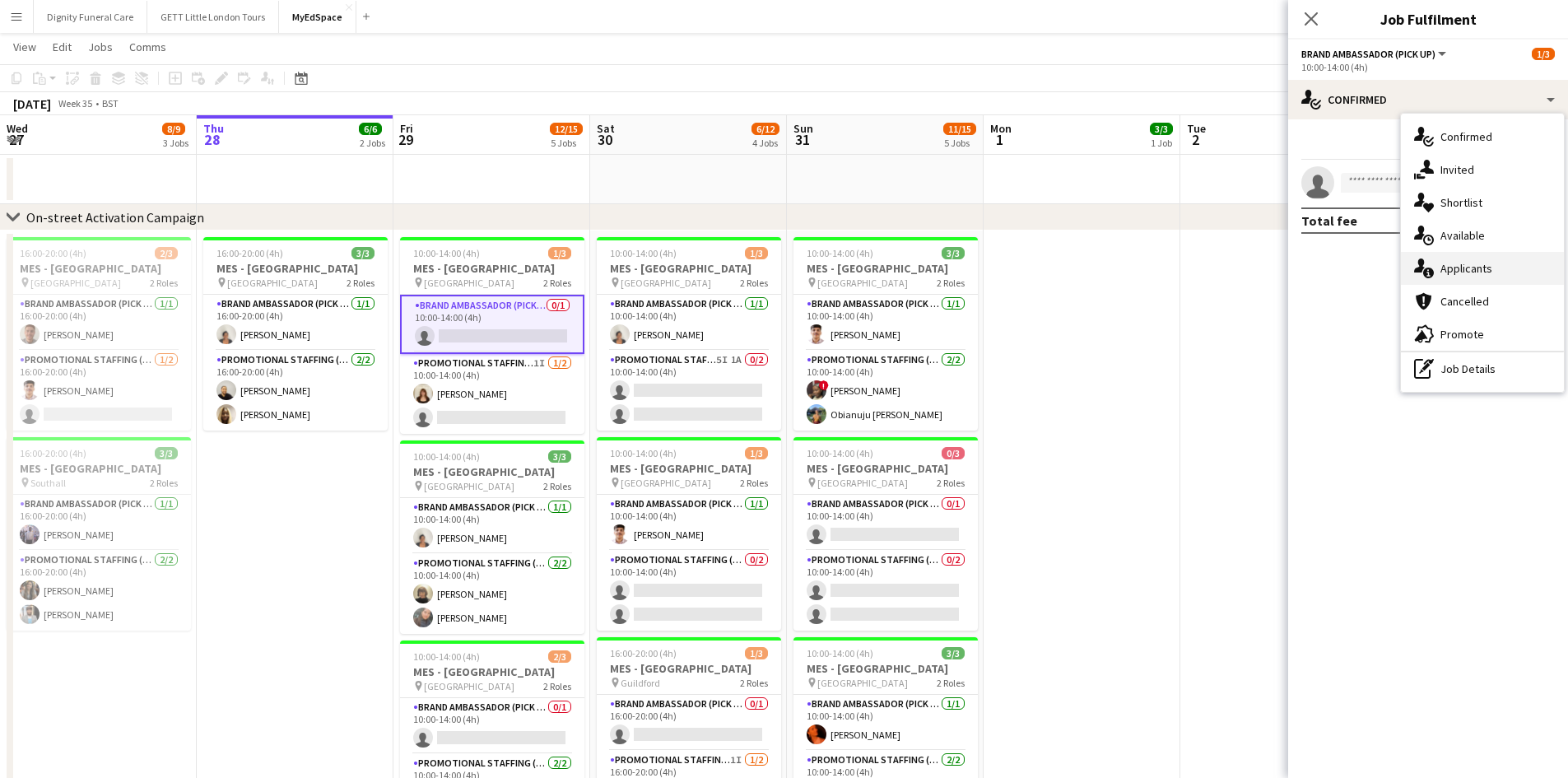
click at [1457, 262] on div "single-neutral-actions-information Applicants" at bounding box center [1482, 268] width 163 height 33
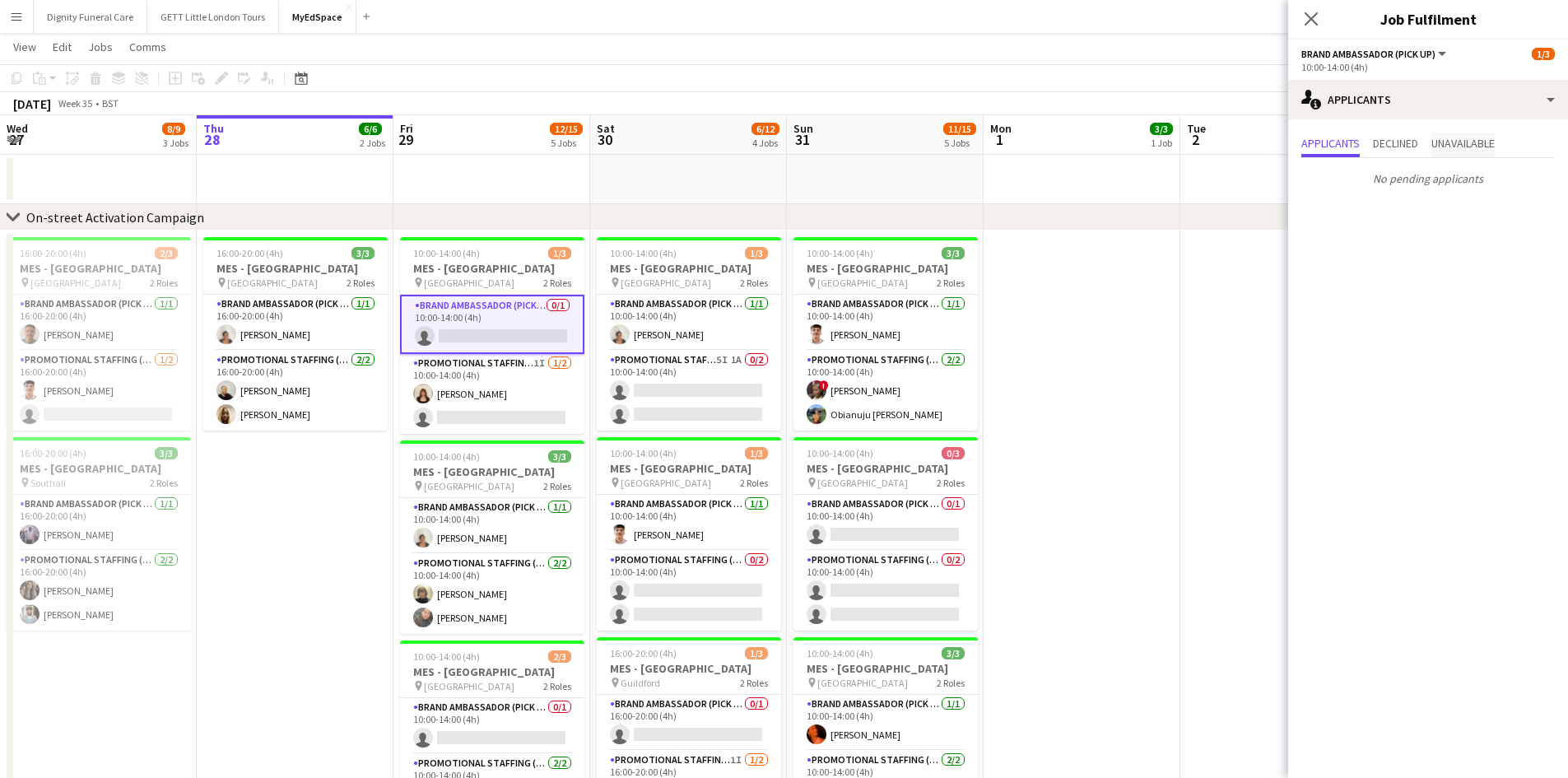
click at [1457, 156] on span "Unavailable" at bounding box center [1463, 145] width 63 height 25
click at [1408, 143] on span "Declined" at bounding box center [1395, 143] width 45 height 12
click at [1327, 135] on span "Applicants" at bounding box center [1331, 145] width 59 height 25
click at [1342, 29] on div "Close pop-in Job Fulfilment" at bounding box center [1428, 20] width 280 height 39
click at [1433, 57] on span "Brand Ambassador (Pick up)" at bounding box center [1368, 54] width 134 height 12
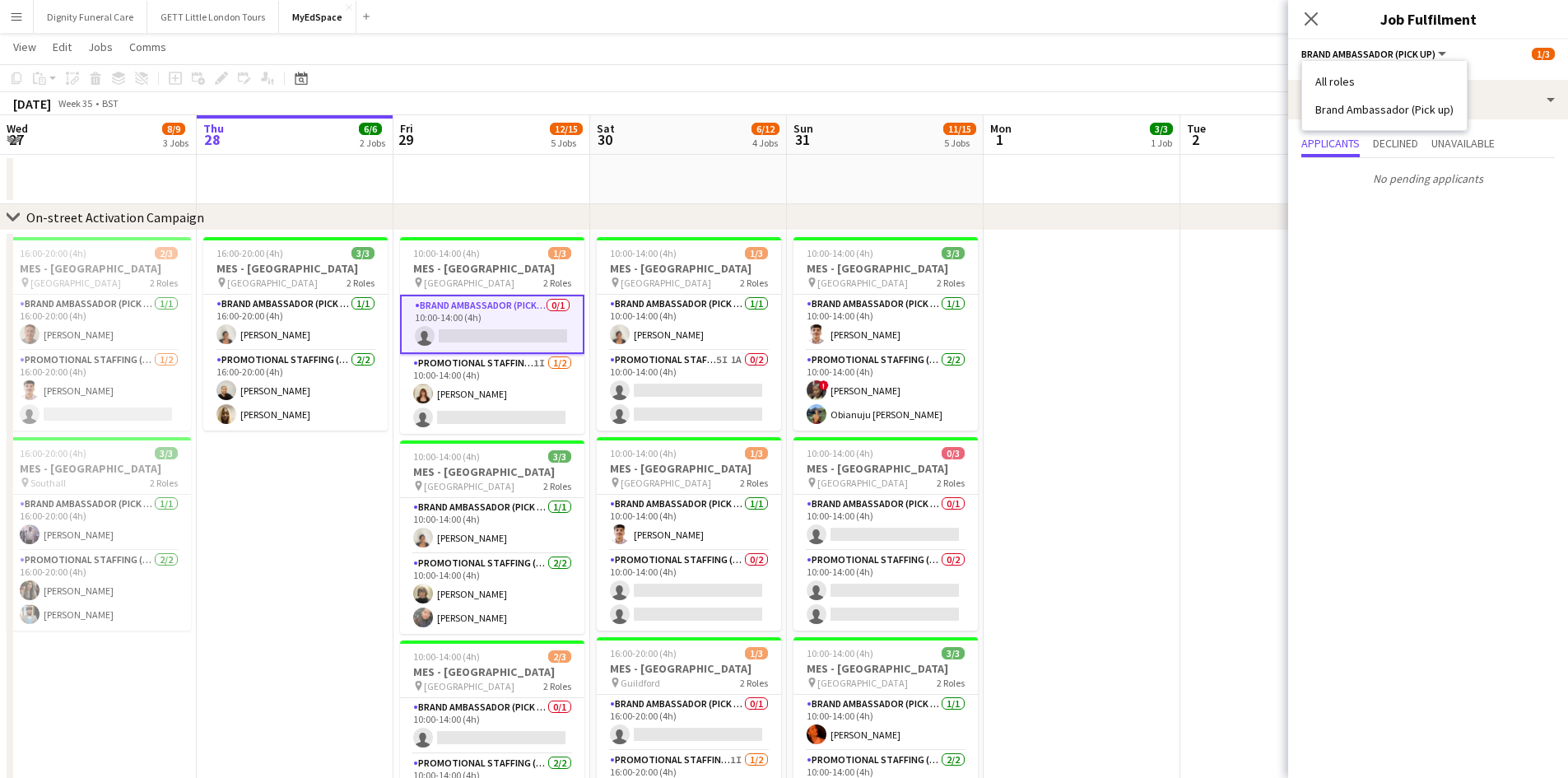
click at [1443, 62] on div "All roles Brand Ambassador (Pick up)" at bounding box center [1384, 94] width 167 height 70
click at [1430, 53] on span "Brand Ambassador (Pick up)" at bounding box center [1368, 54] width 134 height 12
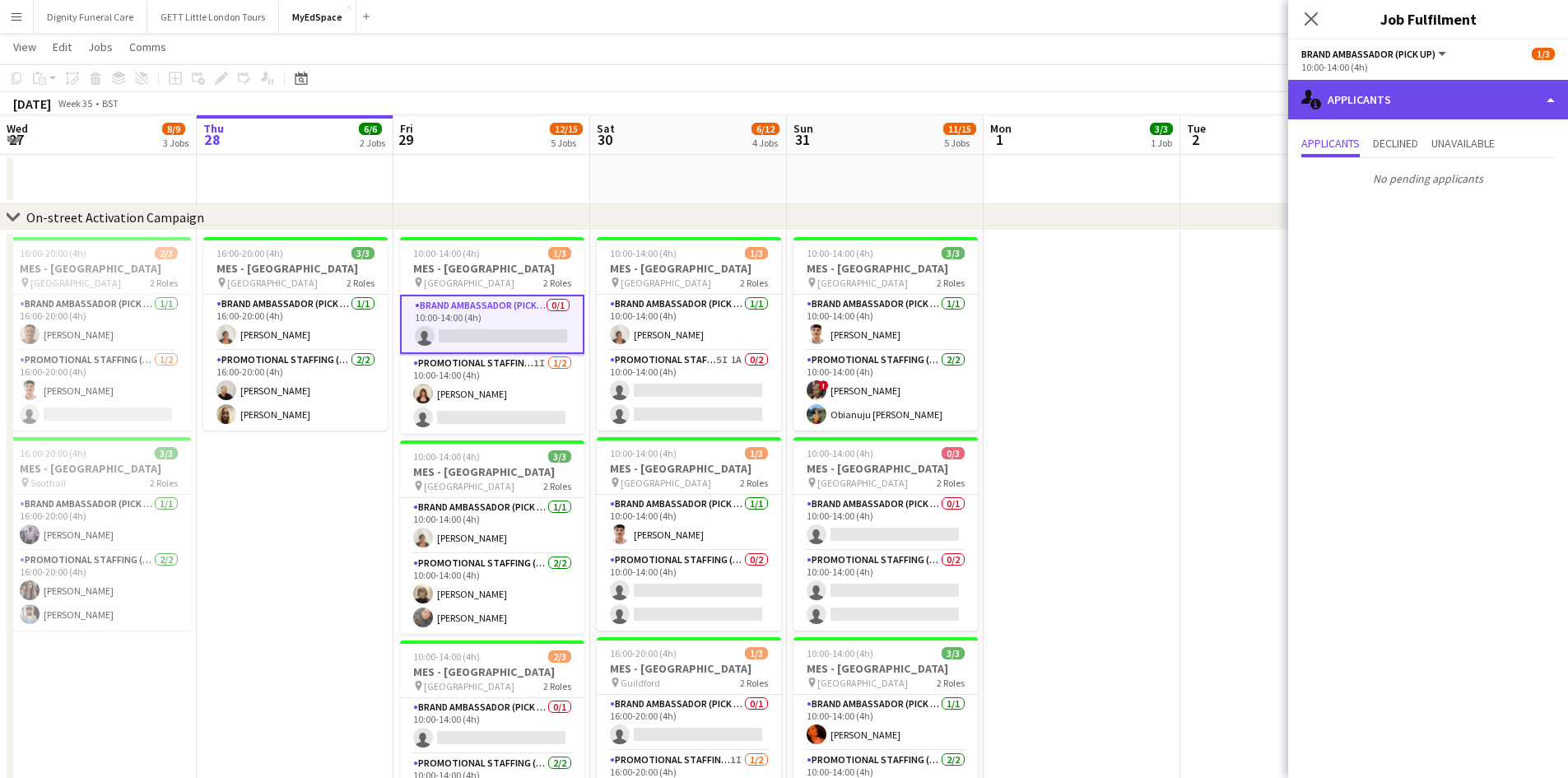
click at [1539, 104] on div "single-neutral-actions-information Applicants" at bounding box center [1428, 100] width 280 height 39
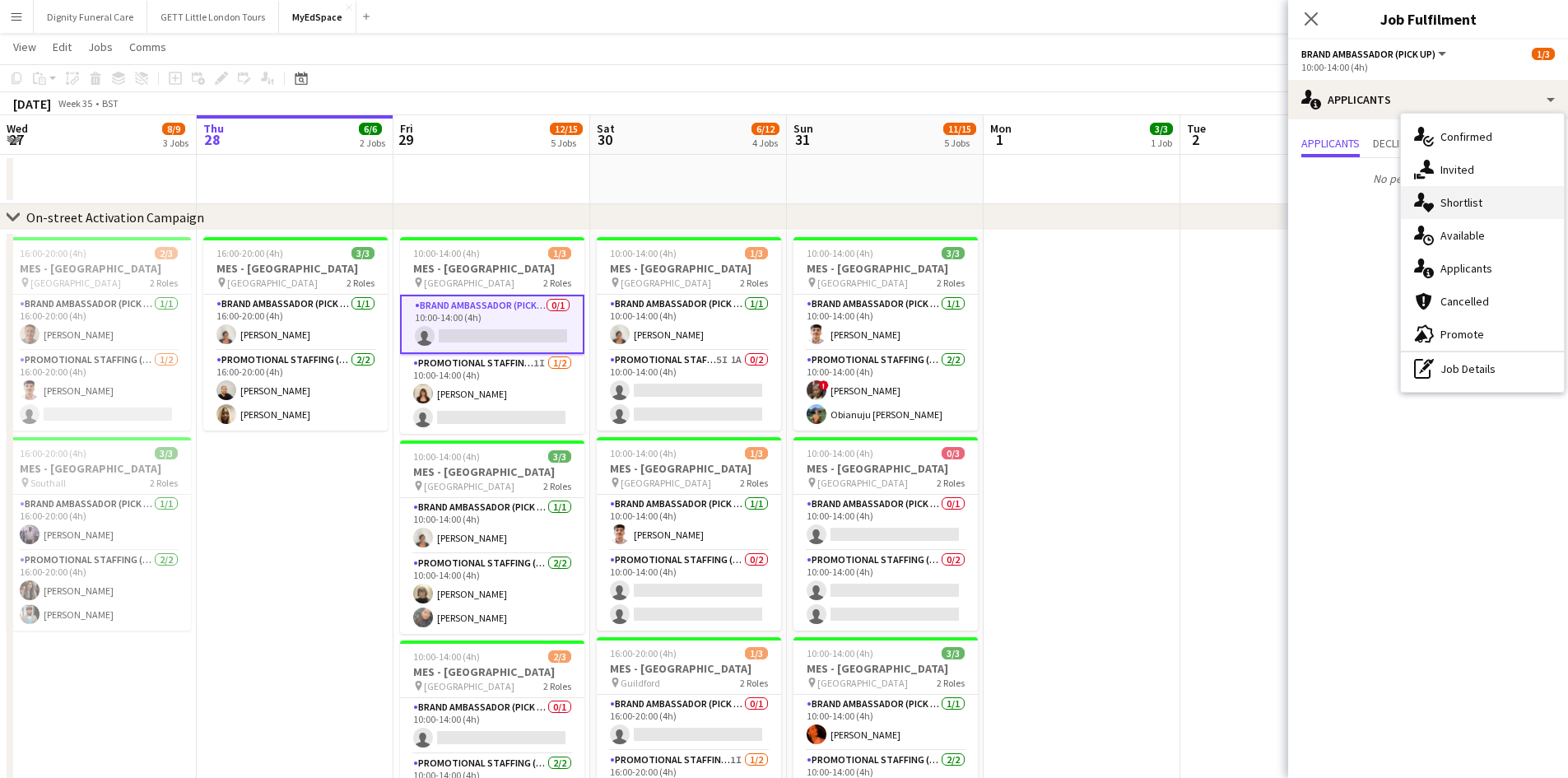
click at [1482, 199] on div "single-neutral-actions-heart Shortlist" at bounding box center [1482, 202] width 163 height 33
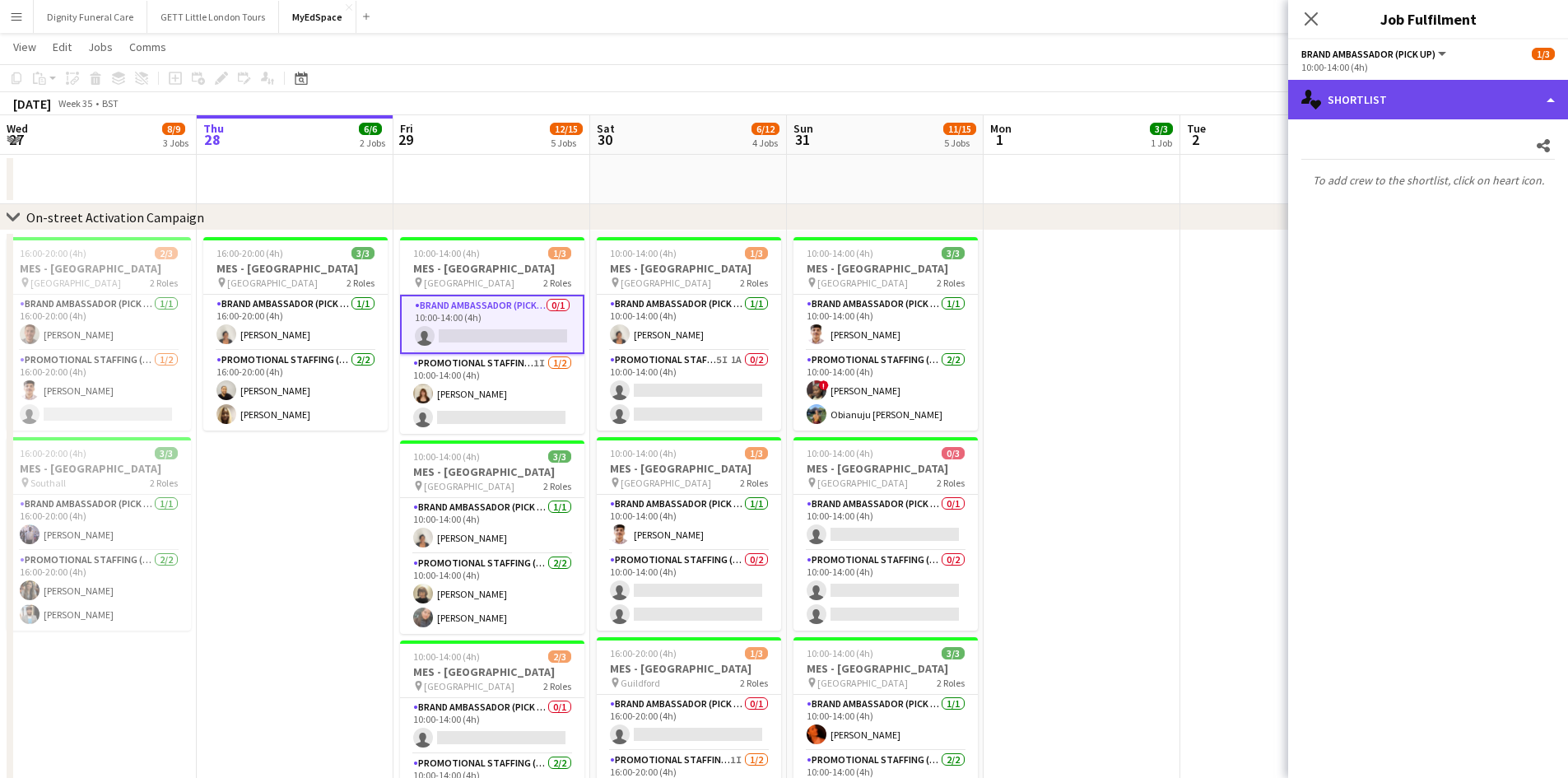
click at [1540, 106] on div "single-neutral-actions-heart Shortlist" at bounding box center [1428, 100] width 280 height 39
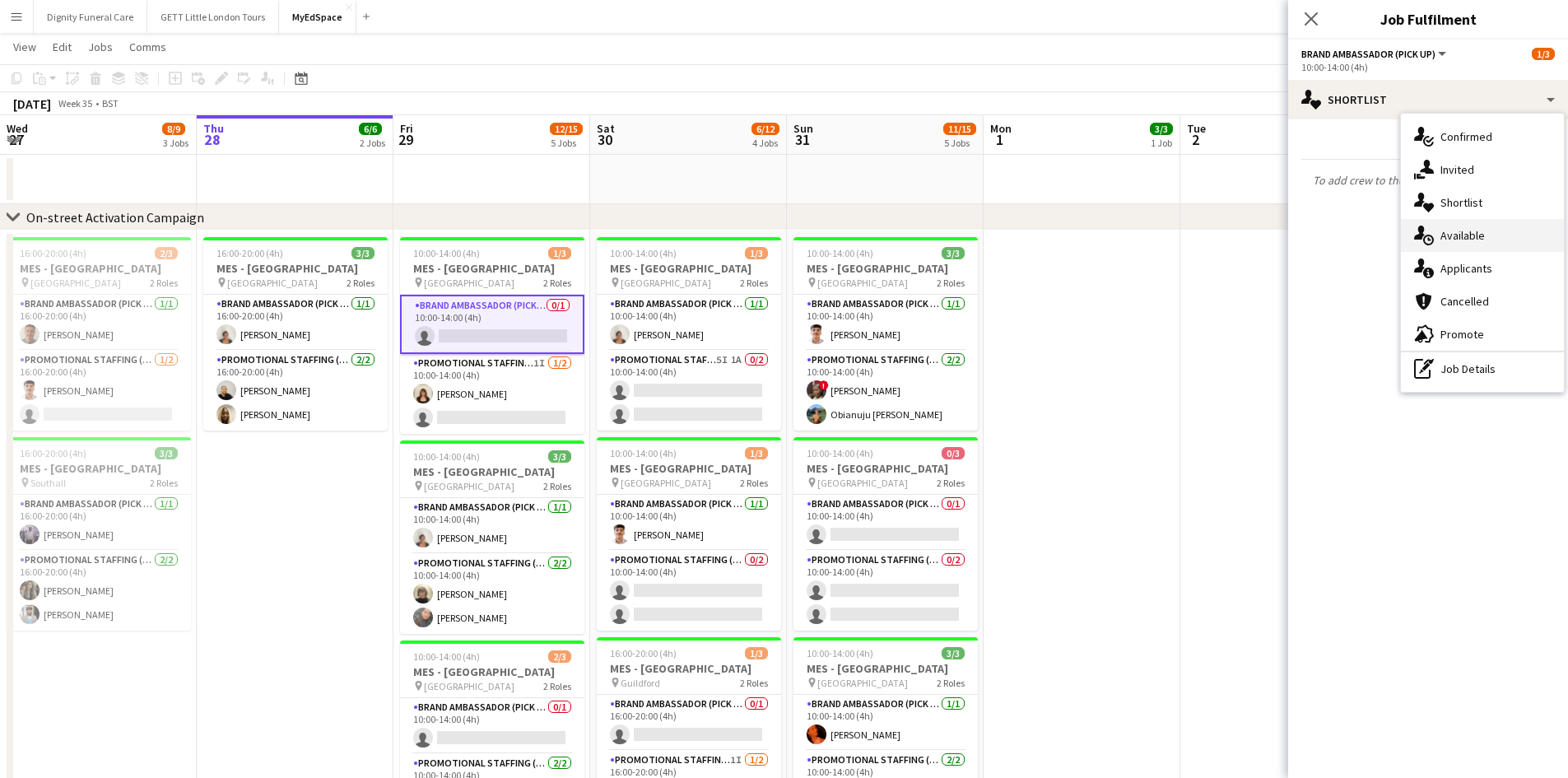
click at [1459, 229] on div "single-neutral-actions-upload Available" at bounding box center [1482, 235] width 163 height 33
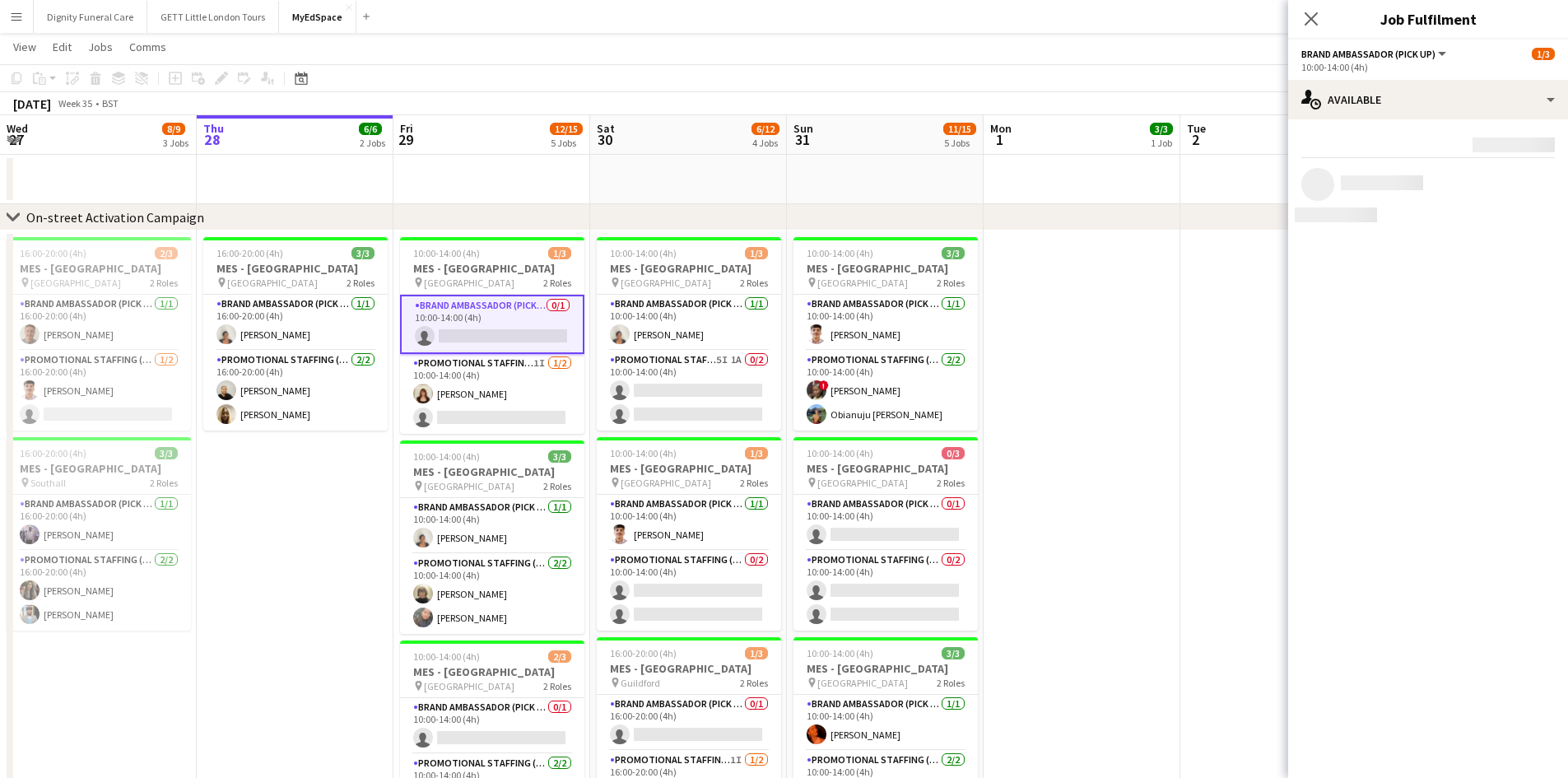
click at [1459, 229] on div "Rating: 0 - 5 0 5 Distance: 1km - 1001km+ 1001km+ To use matched requirements f…" at bounding box center [1428, 178] width 280 height 119
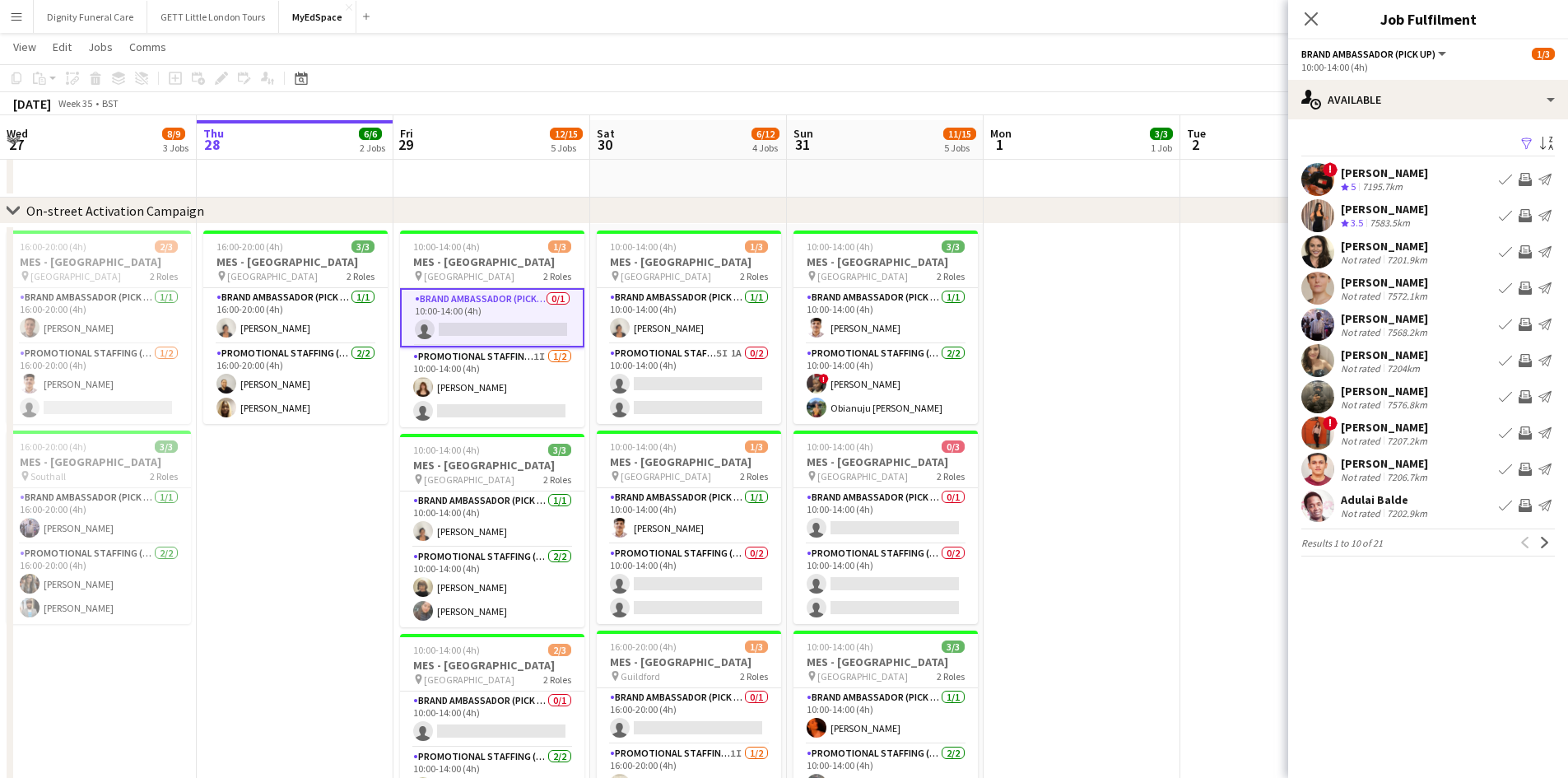
scroll to position [42, 0]
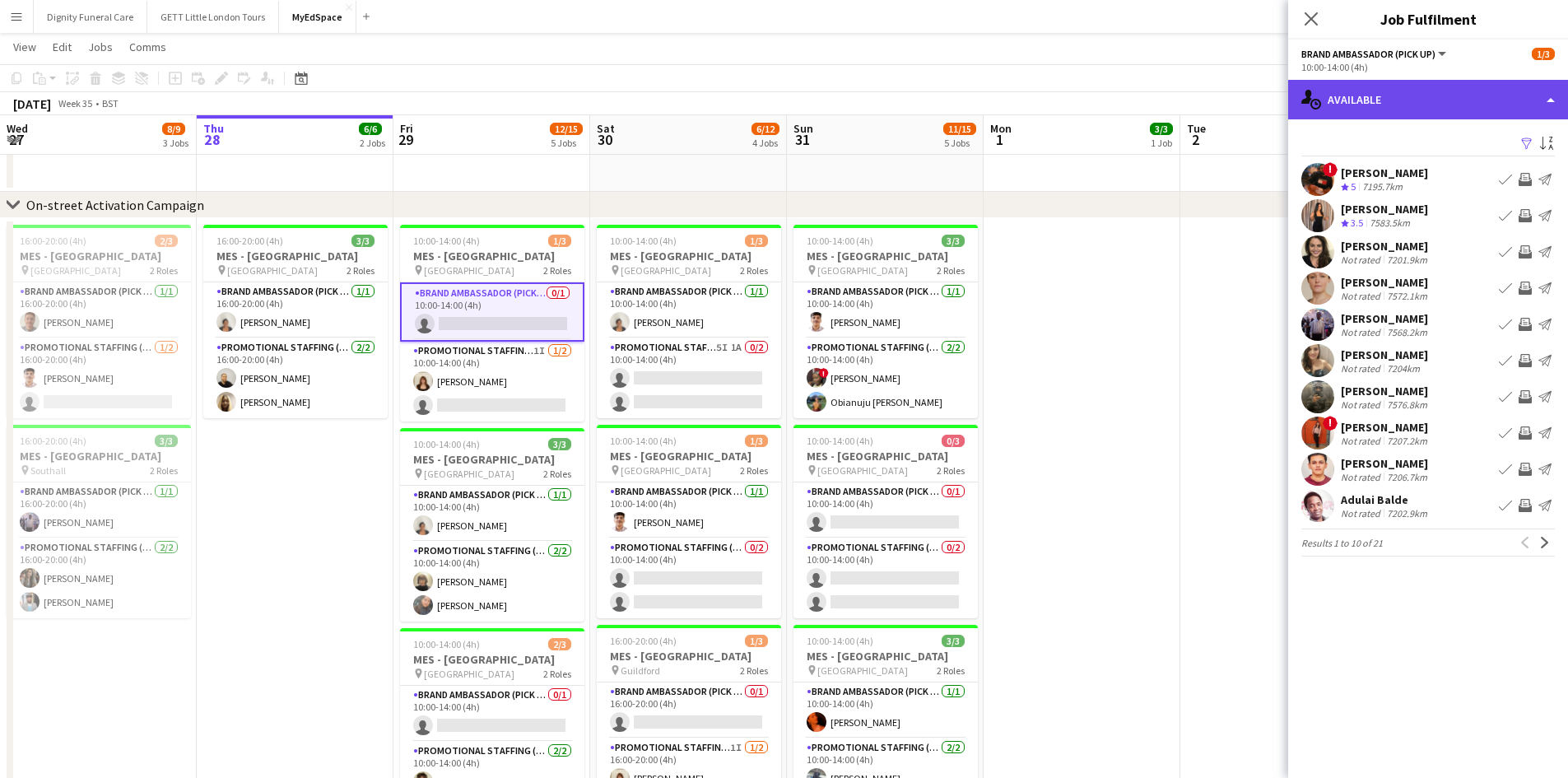
click at [1548, 97] on div "single-neutral-actions-upload Available" at bounding box center [1428, 100] width 280 height 39
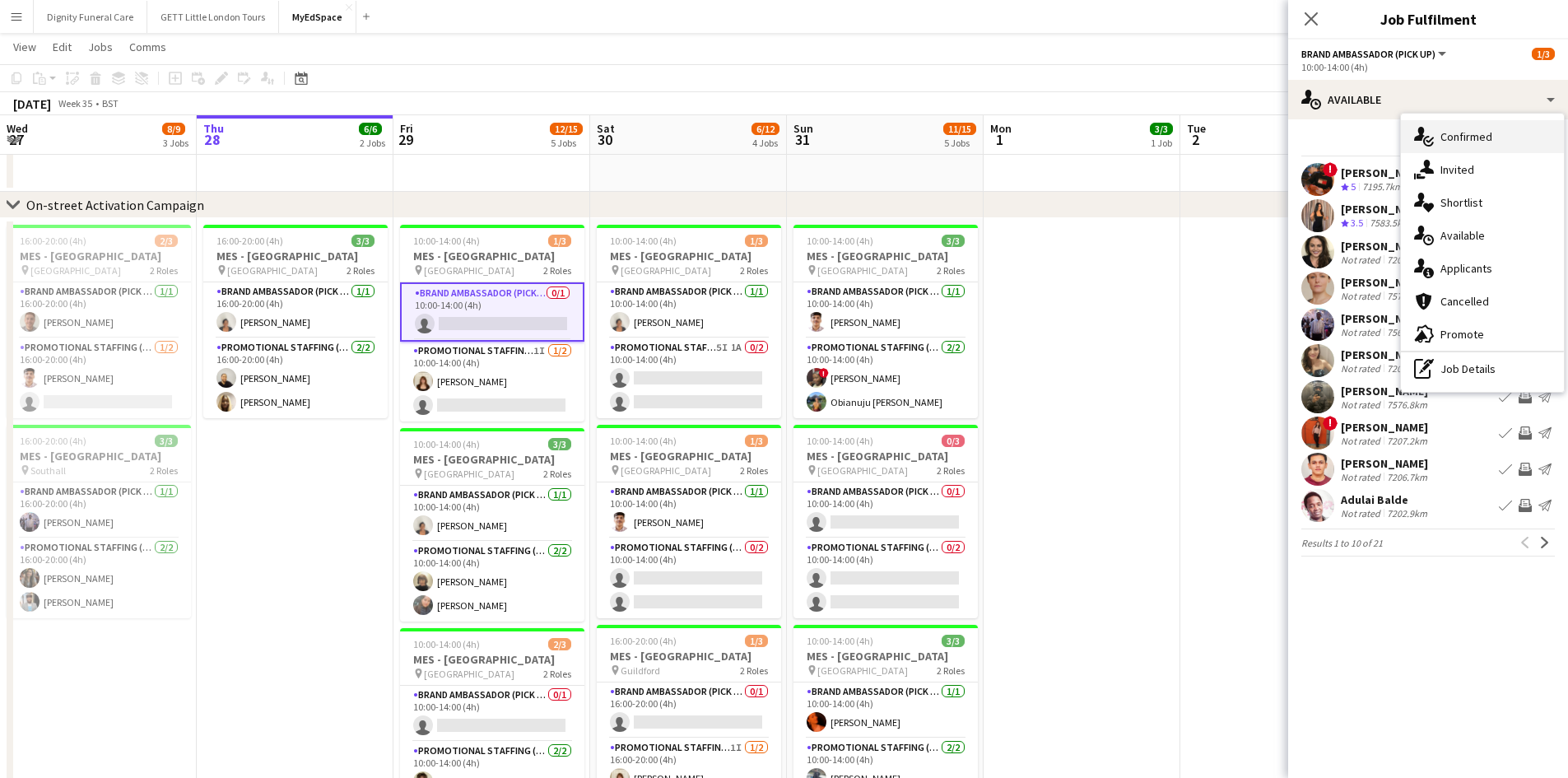
click at [1464, 141] on div "single-neutral-actions-check-2 Confirmed" at bounding box center [1482, 136] width 163 height 33
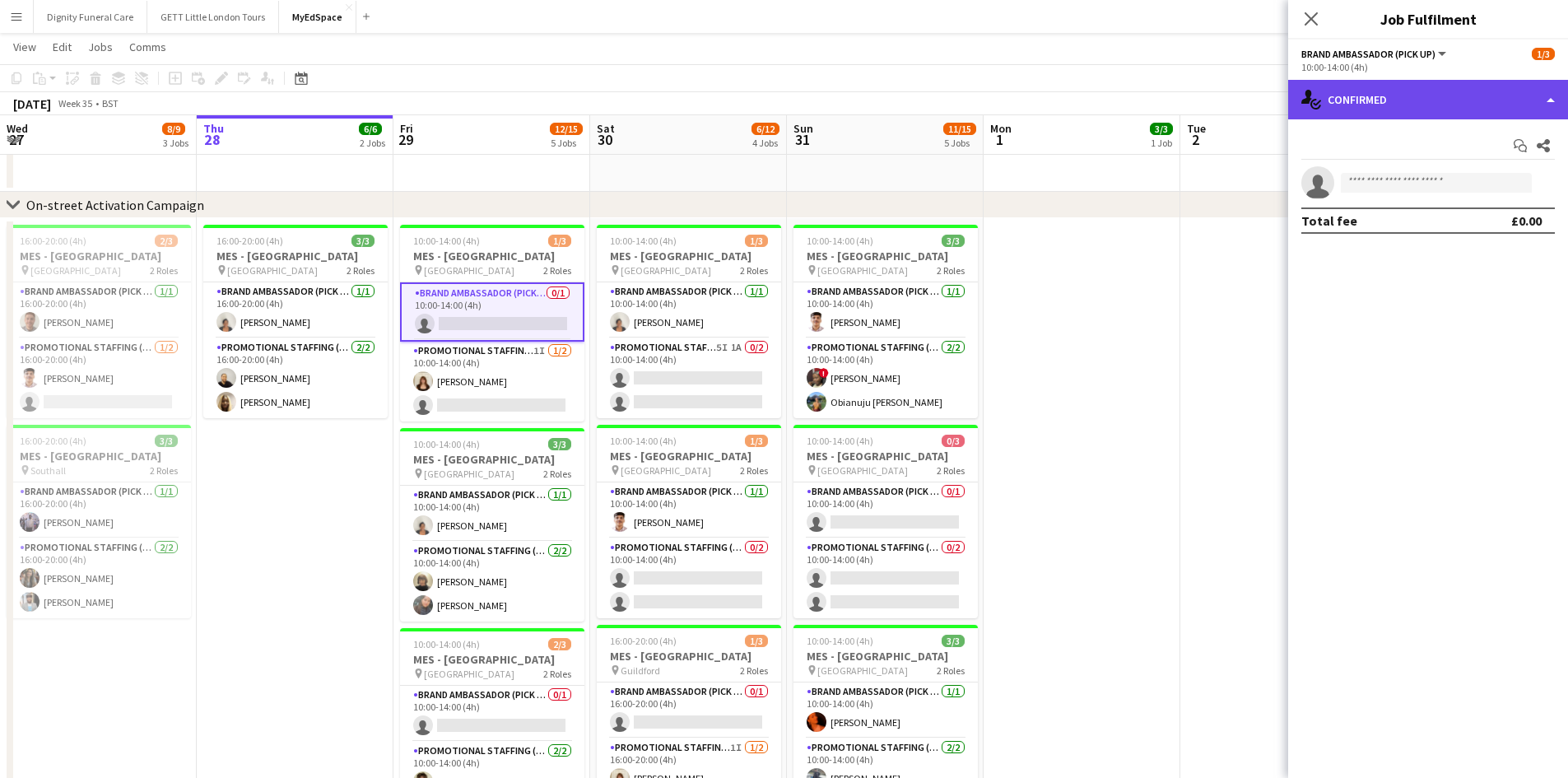
click at [1551, 99] on div "single-neutral-actions-check-2 Confirmed" at bounding box center [1428, 100] width 280 height 39
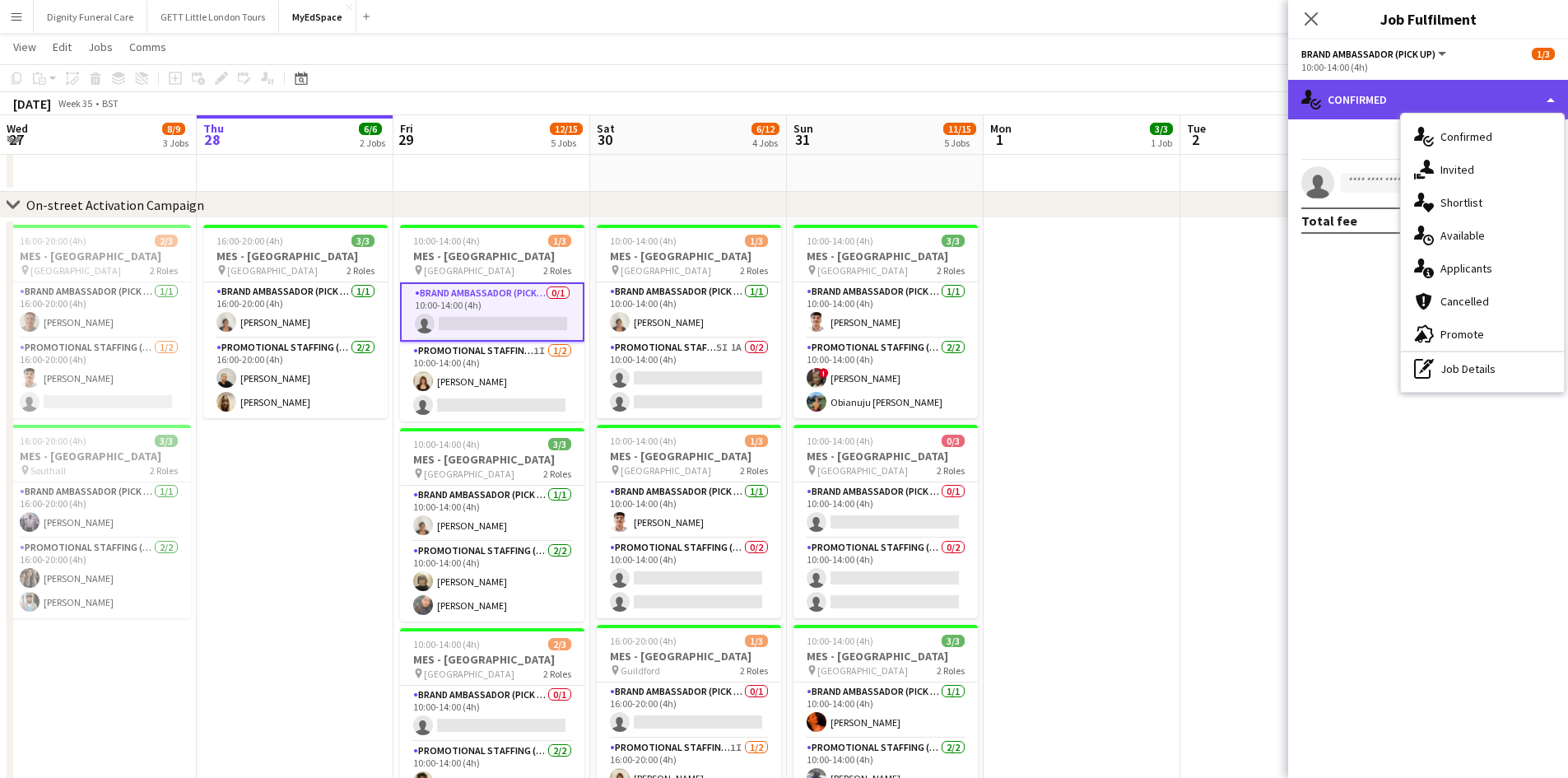
click at [1551, 99] on div "single-neutral-actions-check-2 Confirmed" at bounding box center [1428, 100] width 280 height 39
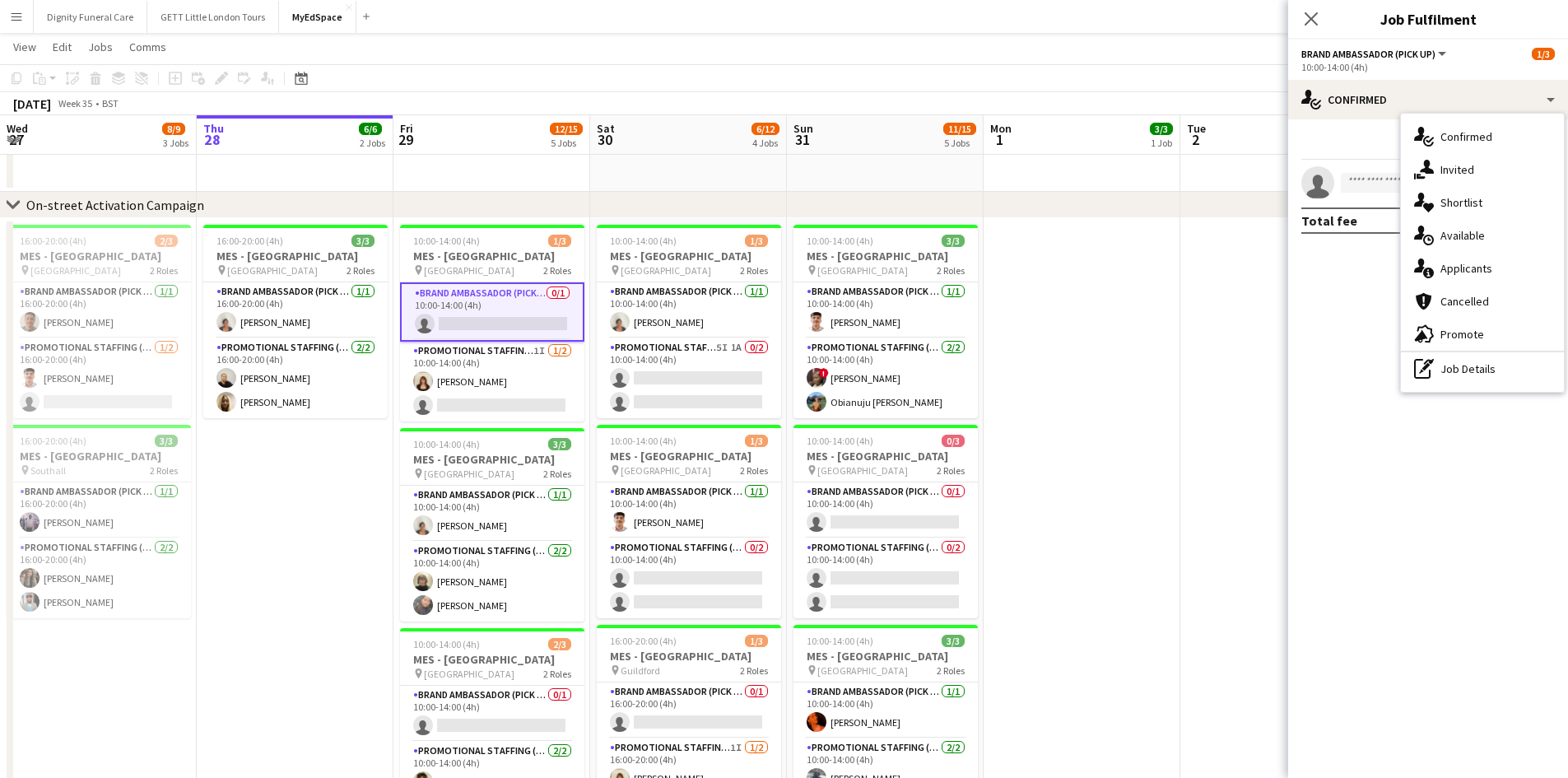
click at [480, 307] on app-card-role "Brand Ambassador (Pick up) 0/1 10:00-14:00 (4h) single-neutral-actions" at bounding box center [492, 312] width 185 height 59
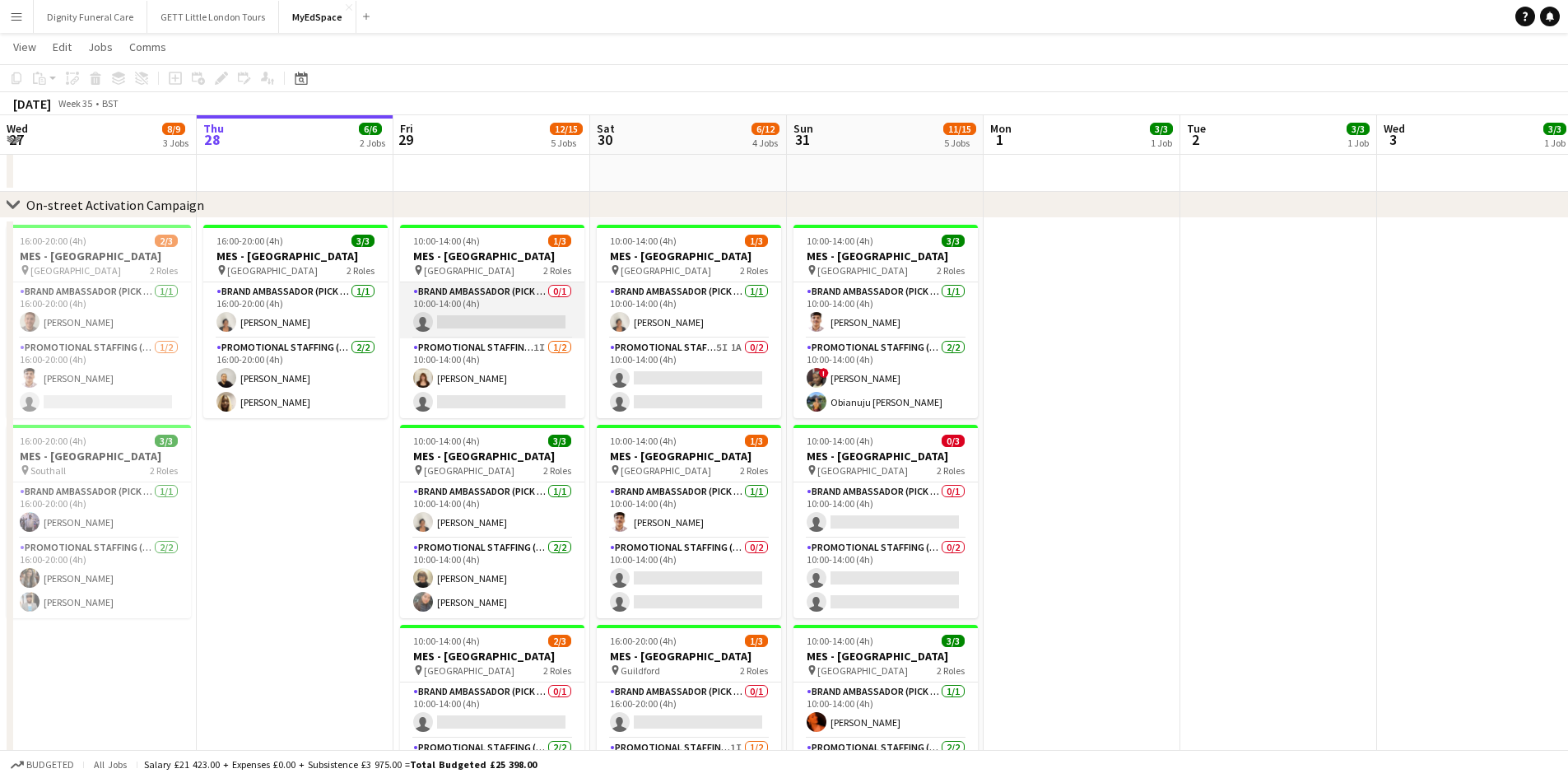
click at [480, 307] on app-card-role "Brand Ambassador (Pick up) 0/1 10:00-14:00 (4h) single-neutral-actions" at bounding box center [492, 310] width 185 height 56
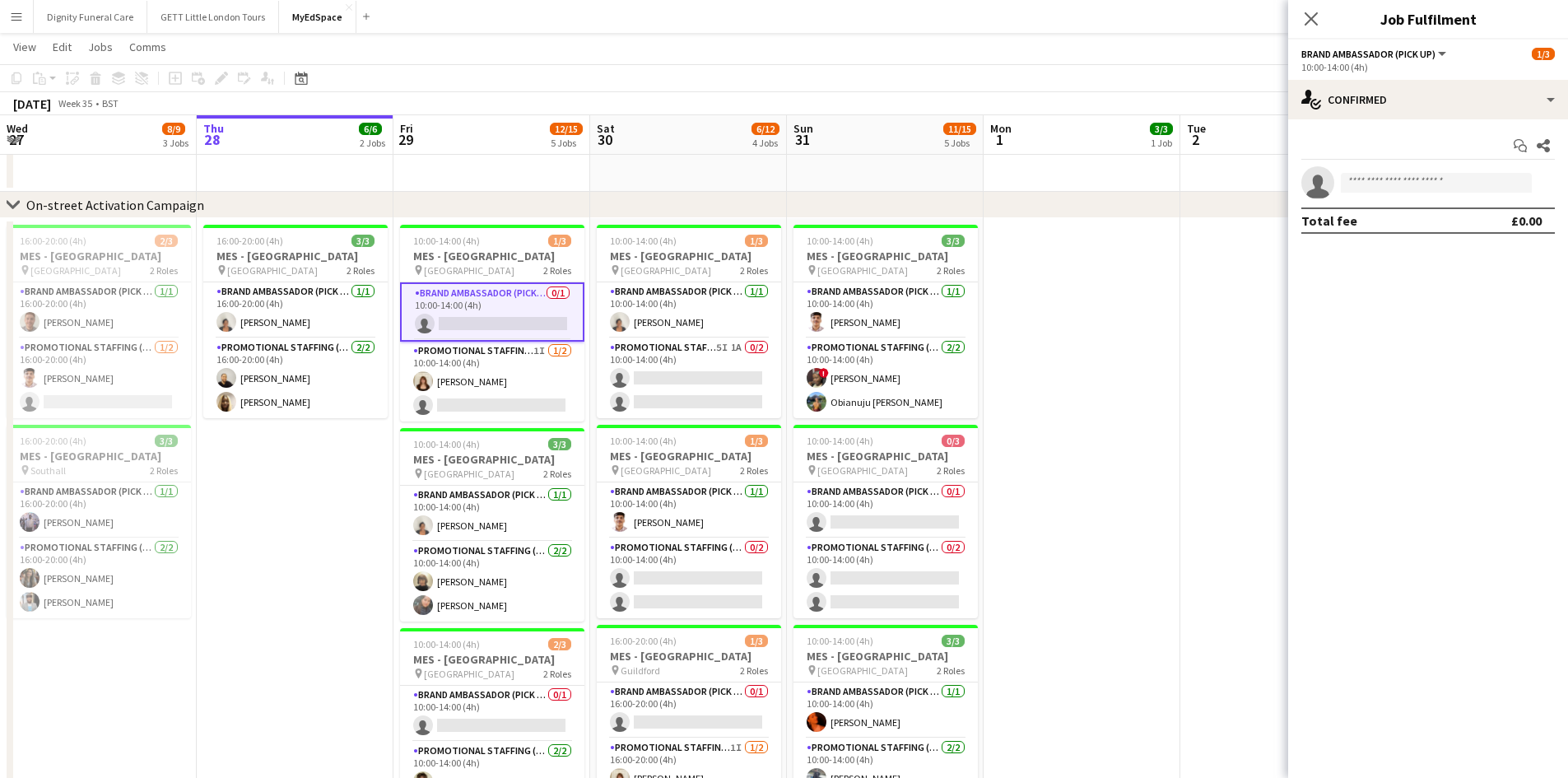
click at [1439, 54] on button "Brand Ambassador (Pick up)" at bounding box center [1375, 54] width 147 height 12
click at [1433, 290] on mat-expansion-panel "check Confirmed Start chat Share single-neutral-actions Total fee £0.00" at bounding box center [1428, 448] width 280 height 659
click at [499, 362] on app-card-role "Promotional Staffing (Brand Ambassadors) 1I 1/2 10:00-14:00 (4h) Amelie Forbes …" at bounding box center [492, 381] width 185 height 80
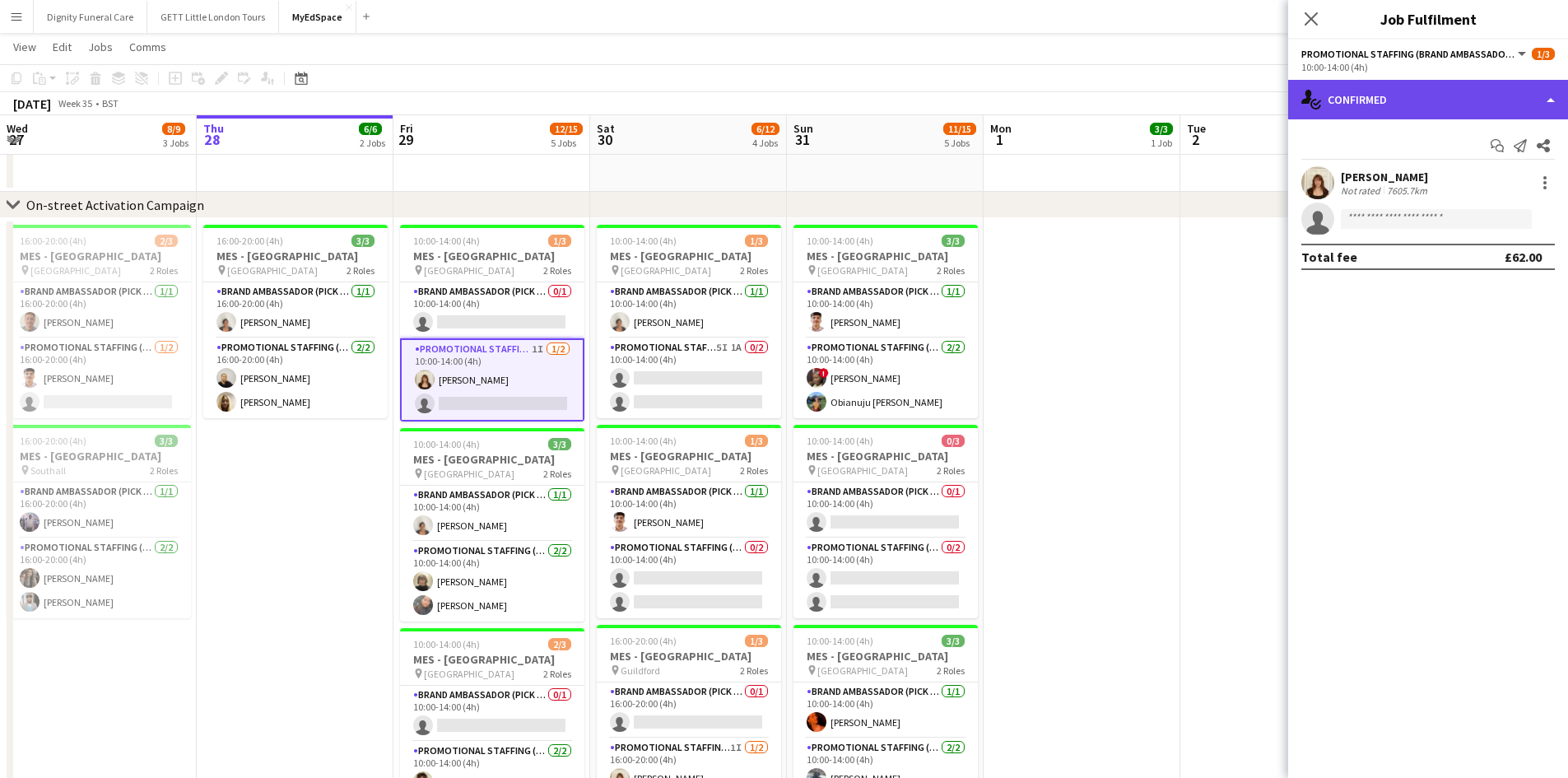
click at [1540, 91] on div "single-neutral-actions-check-2 Confirmed" at bounding box center [1428, 100] width 280 height 39
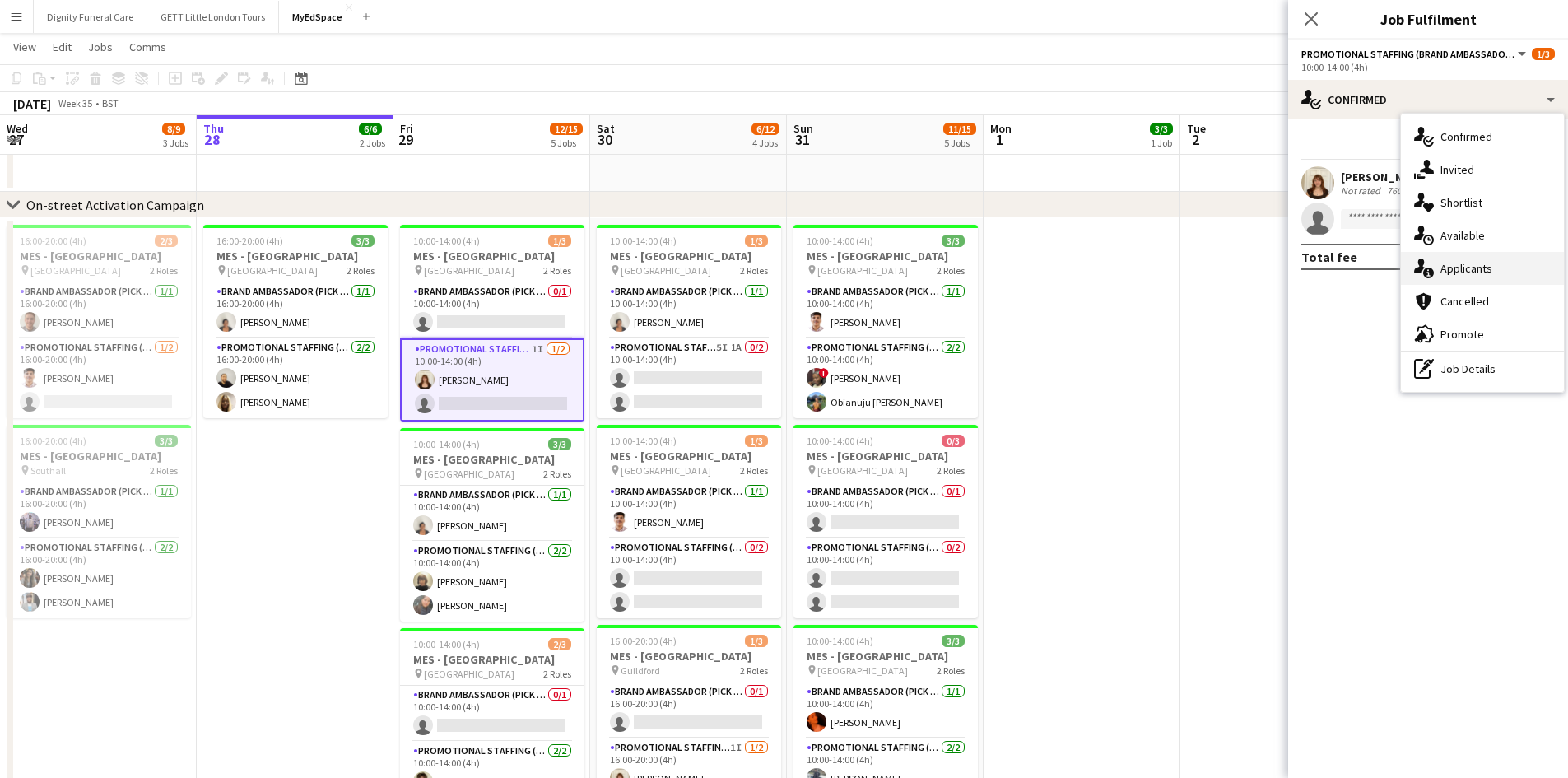
click at [1484, 263] on div "single-neutral-actions-information Applicants" at bounding box center [1482, 268] width 163 height 33
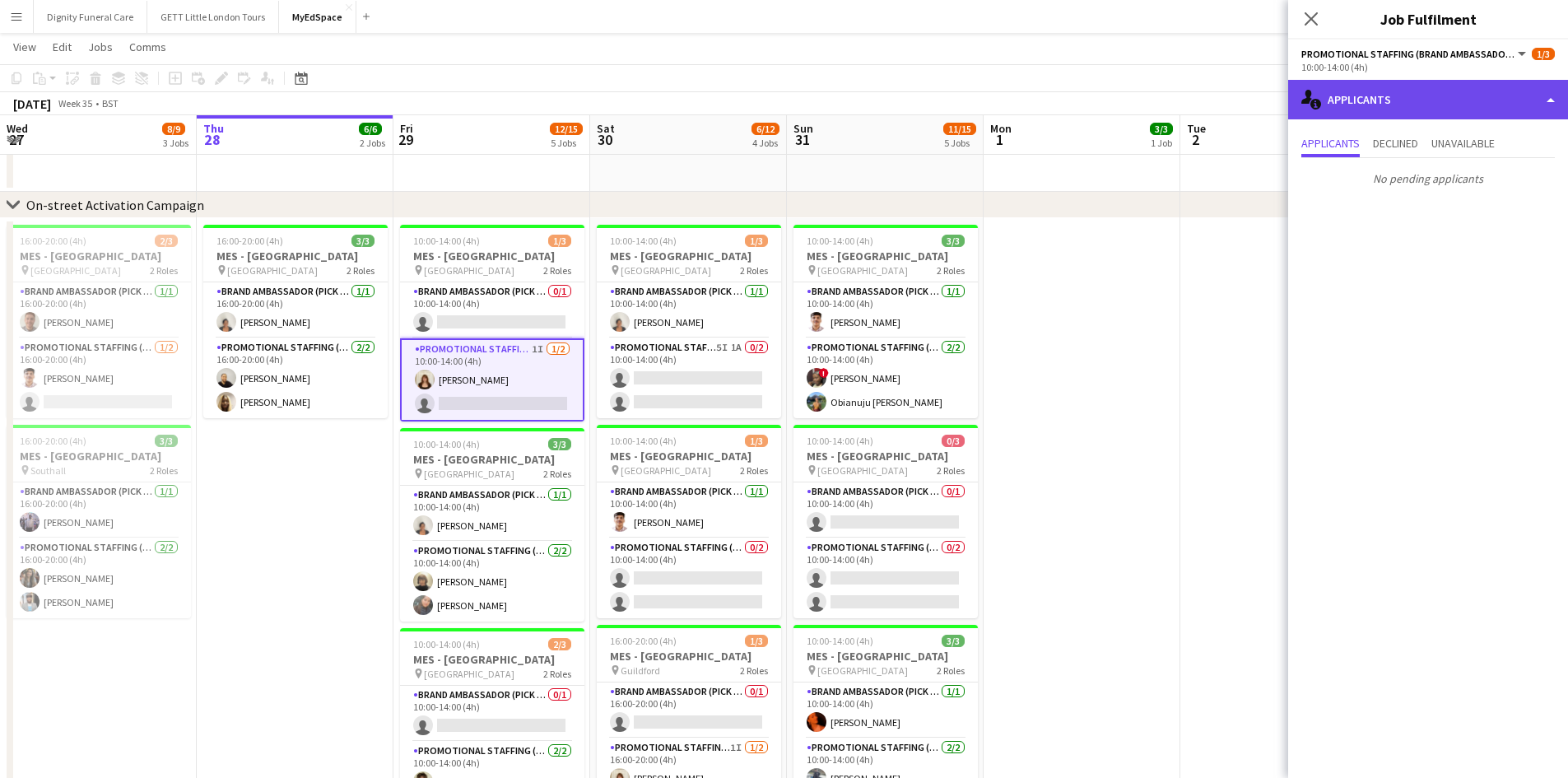
click at [1484, 94] on div "single-neutral-actions-information Applicants" at bounding box center [1428, 100] width 280 height 39
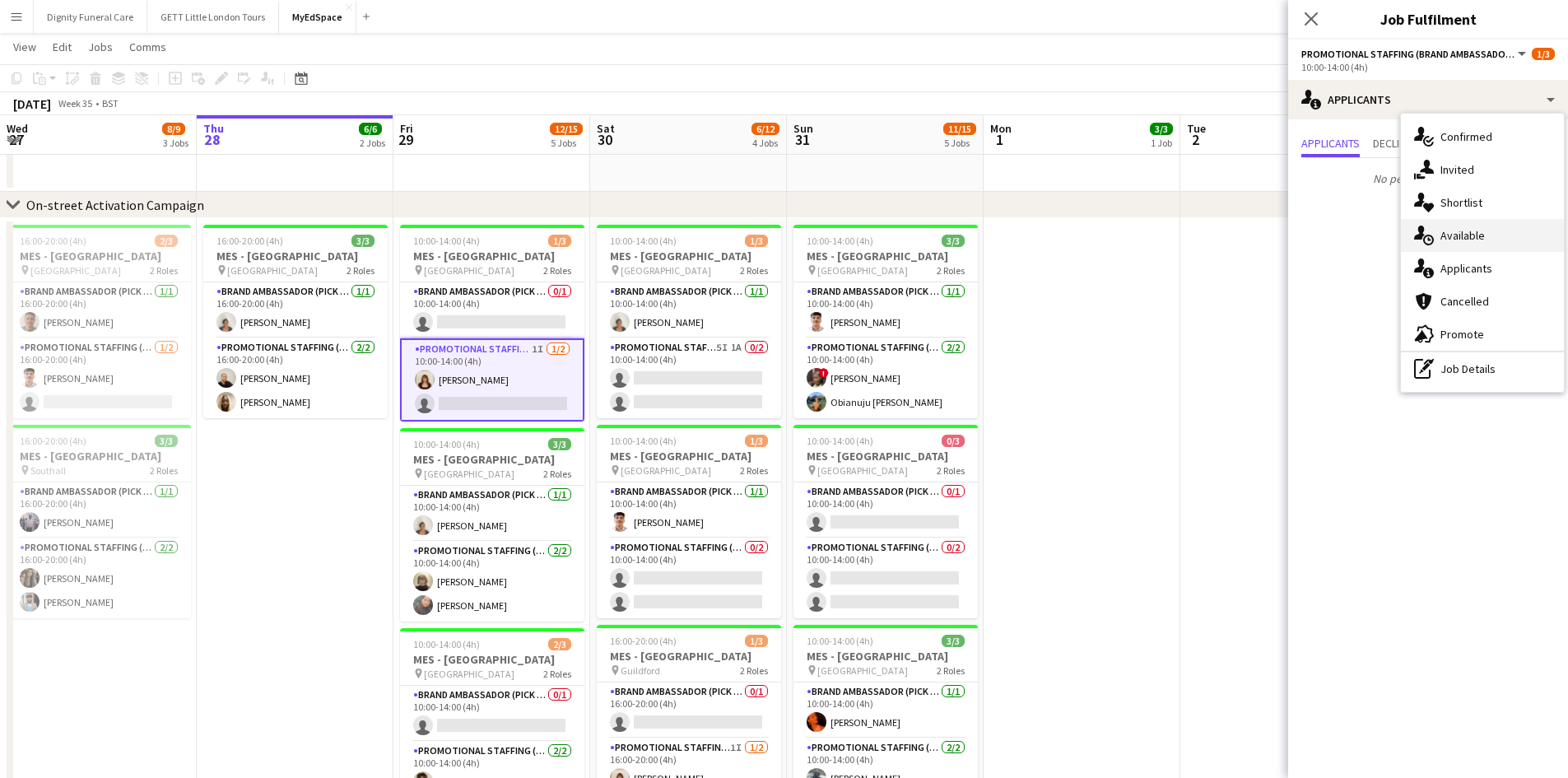
click at [1469, 240] on div "single-neutral-actions-upload Available" at bounding box center [1482, 235] width 163 height 33
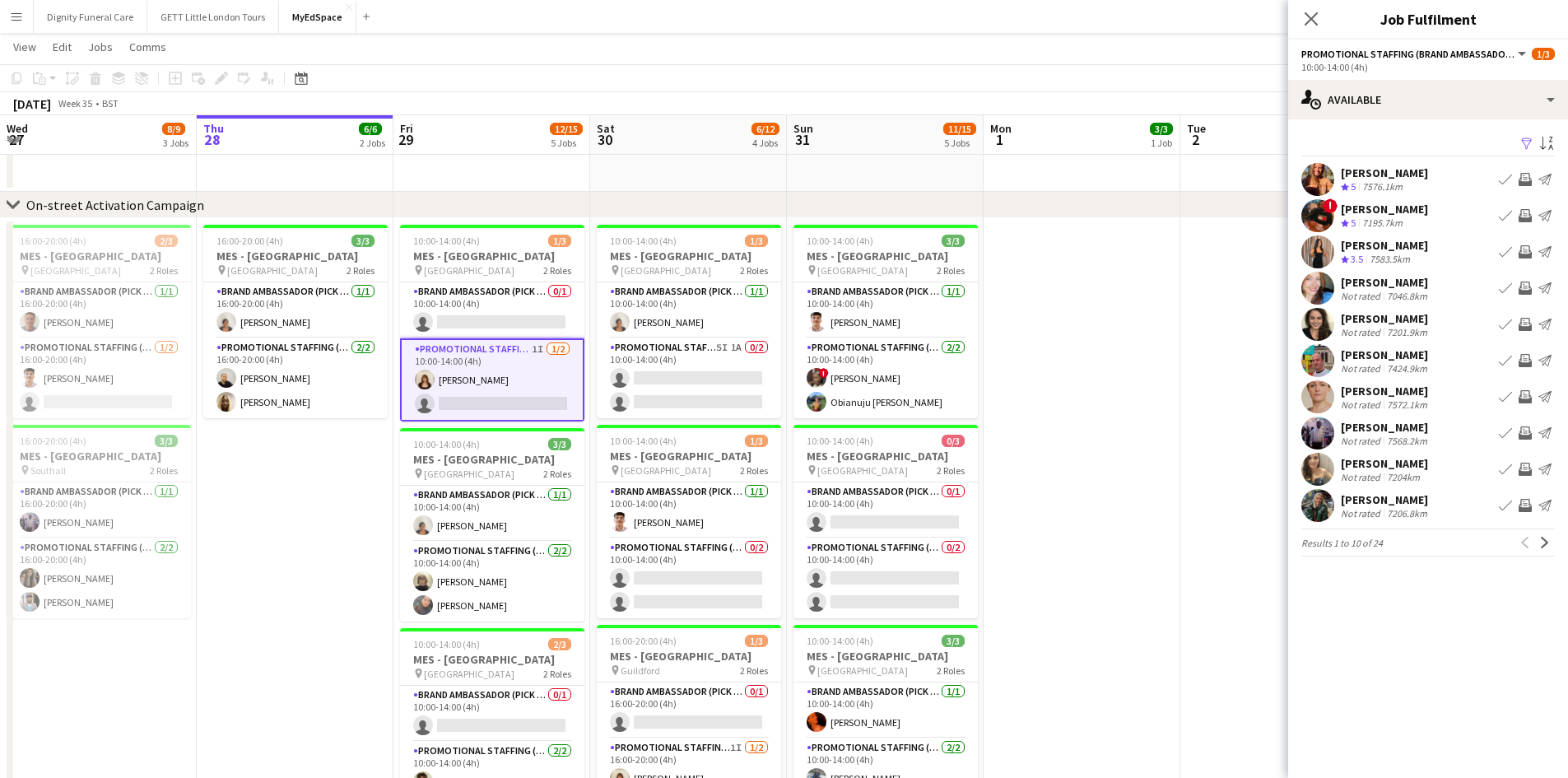
click at [1370, 243] on div "[PERSON_NAME]" at bounding box center [1384, 245] width 87 height 15
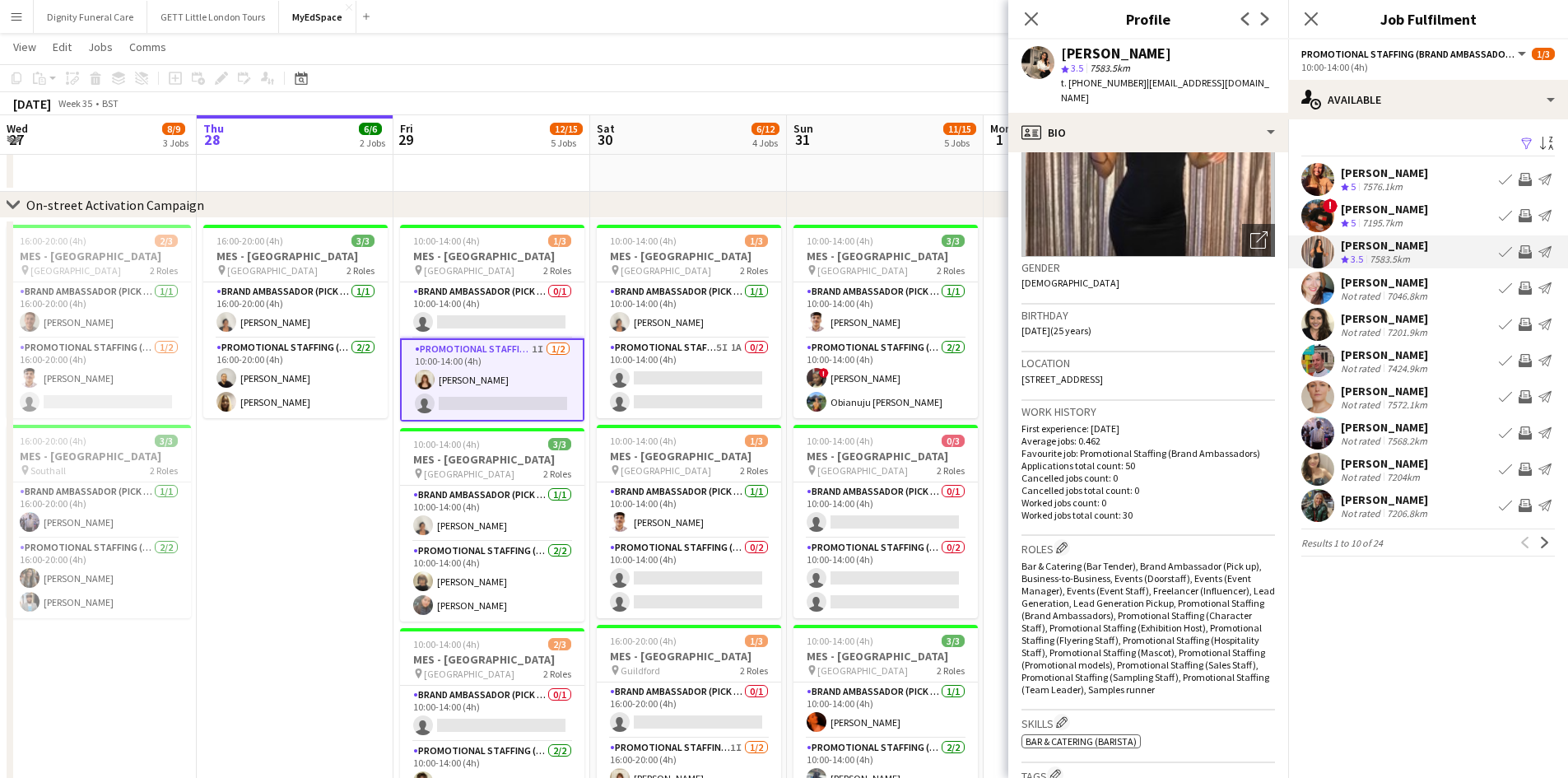
scroll to position [154, 0]
drag, startPoint x: 1153, startPoint y: 363, endPoint x: 1193, endPoint y: 361, distance: 40.0
click at [1193, 361] on div "Location [STREET_ADDRESS]" at bounding box center [1148, 378] width 253 height 48
copy span "SE7 8QT"
click at [1371, 185] on div "7576.1km" at bounding box center [1382, 187] width 47 height 14
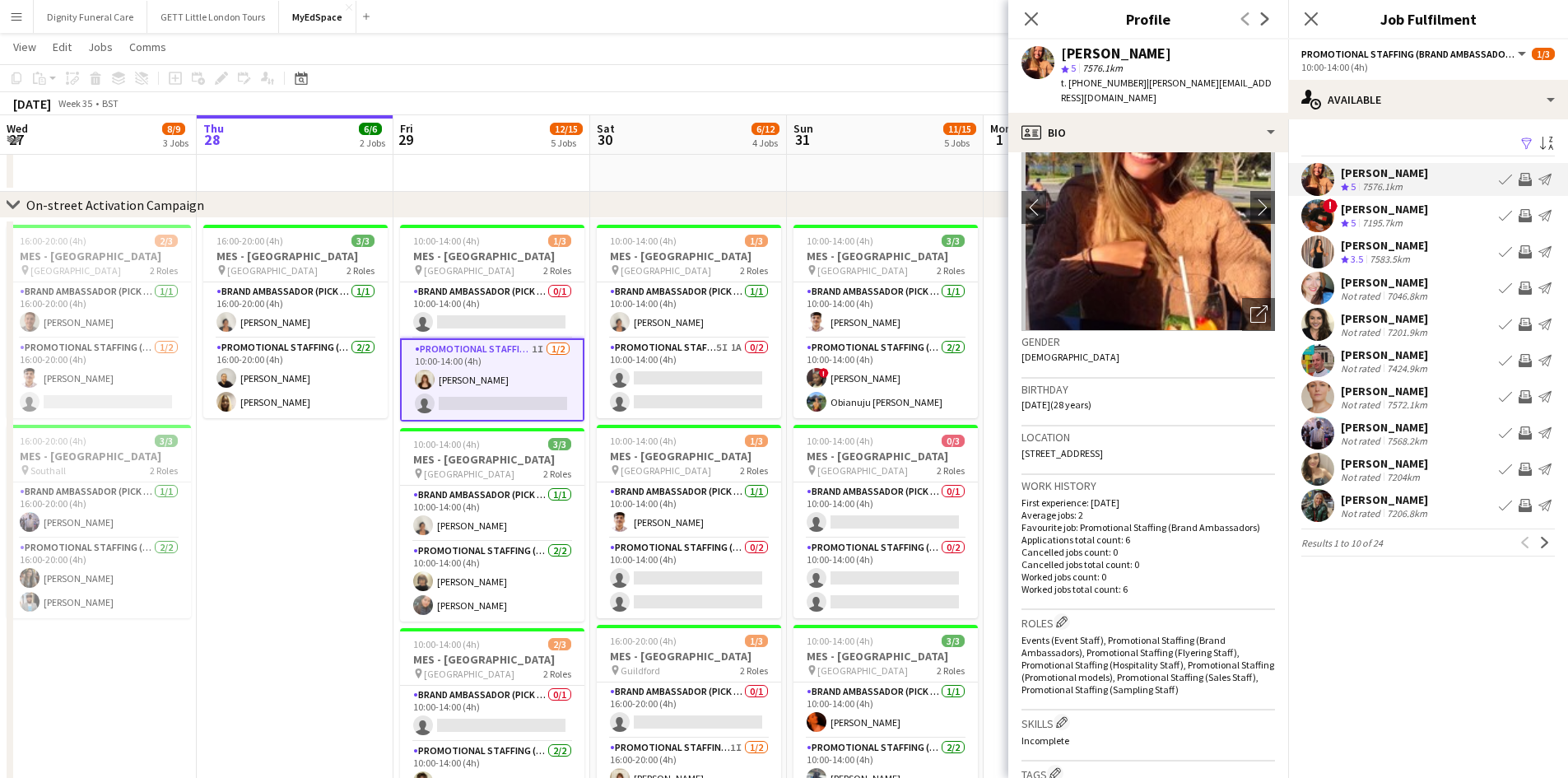
scroll to position [0, 0]
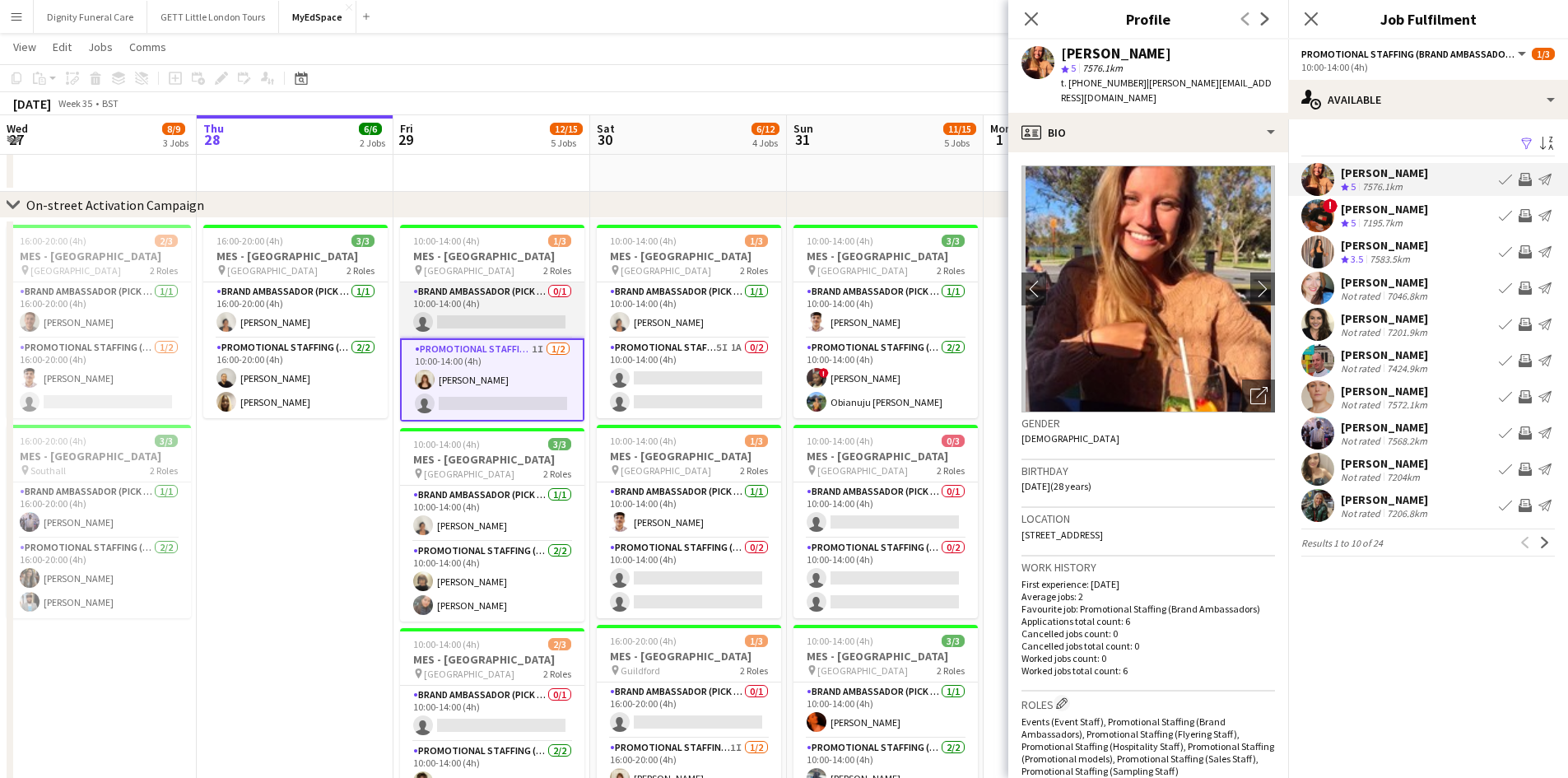
click at [491, 300] on app-card-role "Brand Ambassador (Pick up) 0/1 10:00-14:00 (4h) single-neutral-actions" at bounding box center [492, 310] width 185 height 56
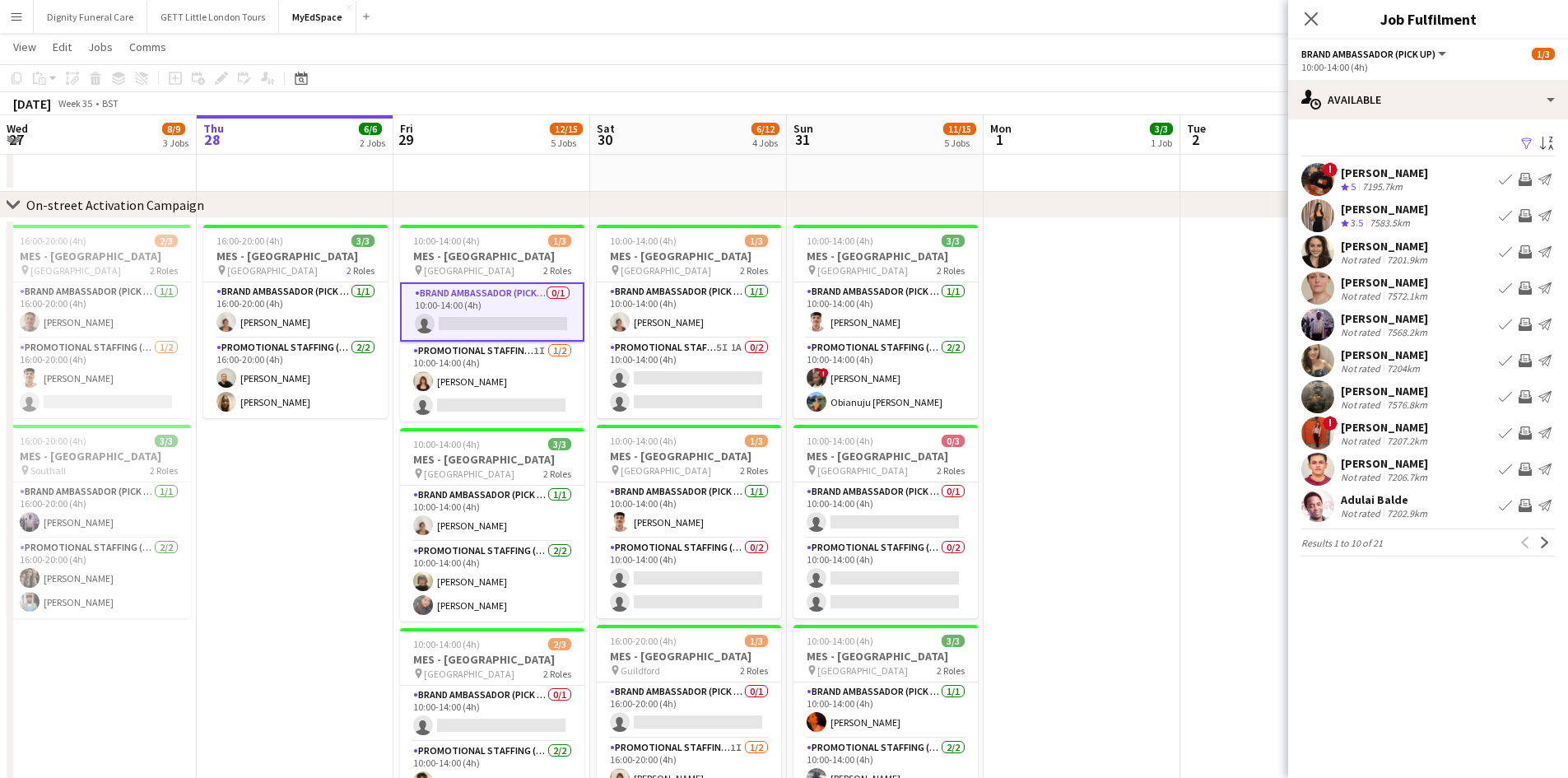
click at [1399, 398] on div "7576.8km" at bounding box center [1407, 405] width 47 height 12
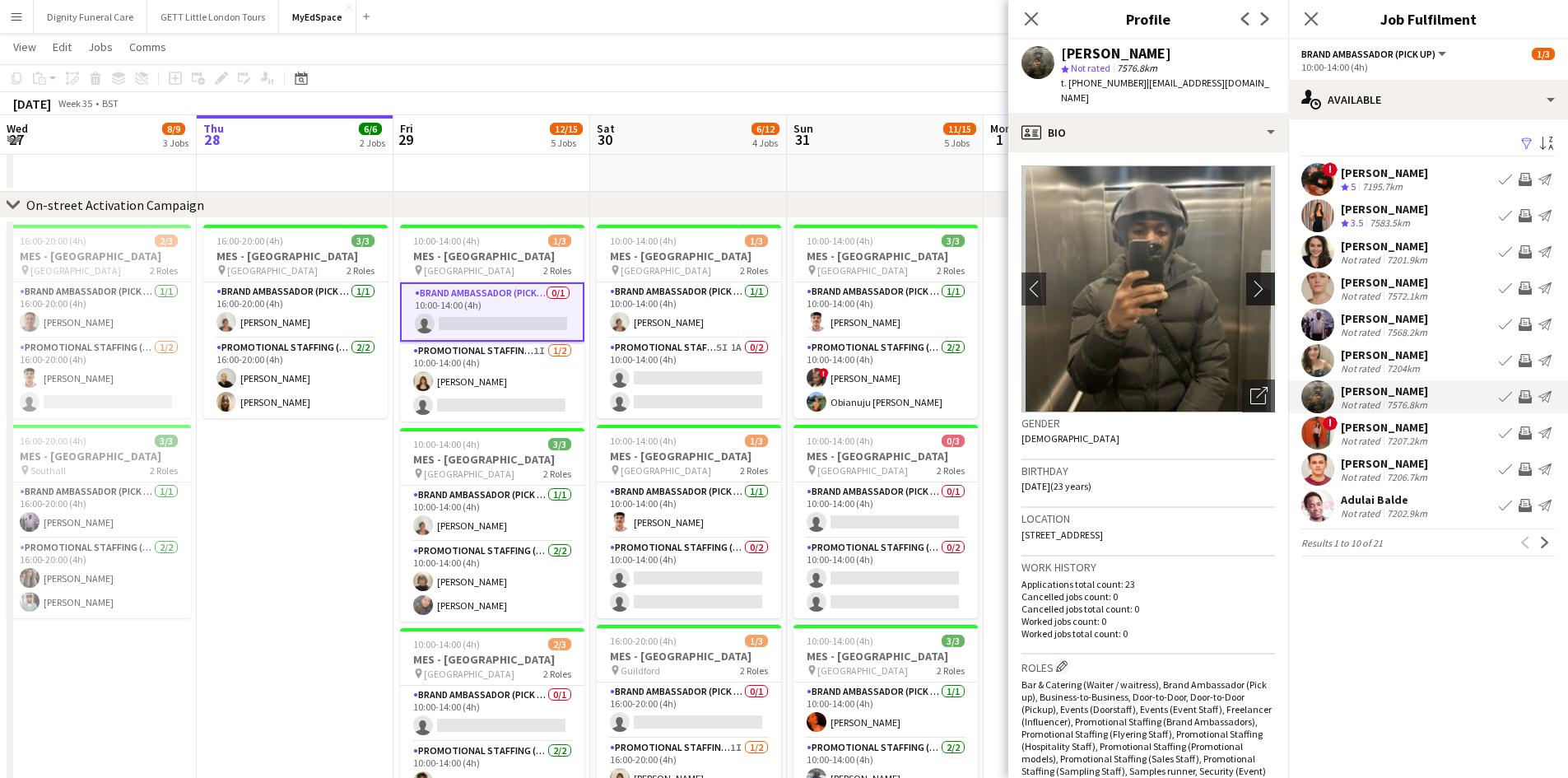
click at [1251, 280] on app-icon "chevron-right" at bounding box center [1263, 288] width 26 height 17
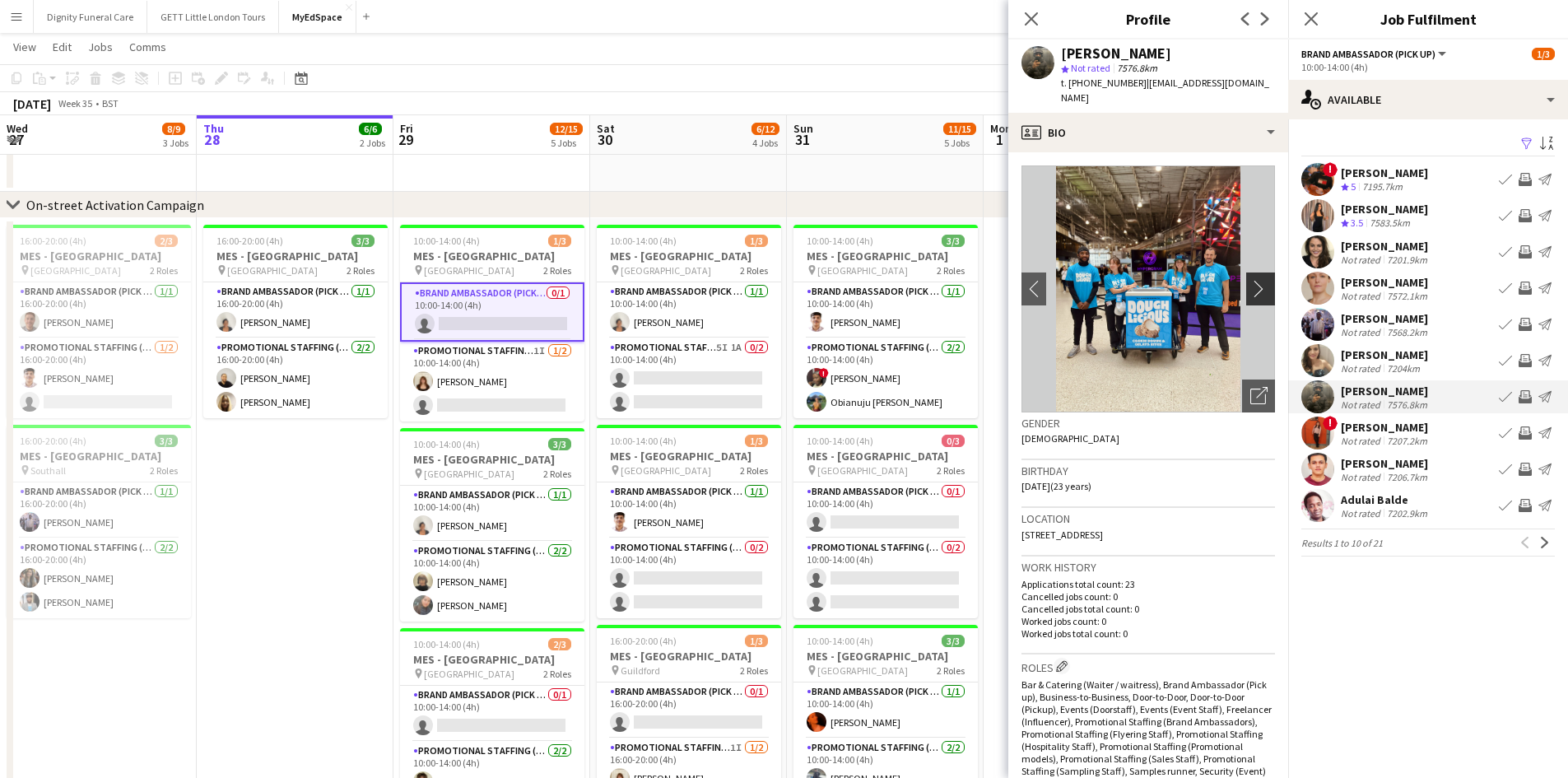
click at [1251, 280] on app-icon "chevron-right" at bounding box center [1263, 288] width 26 height 17
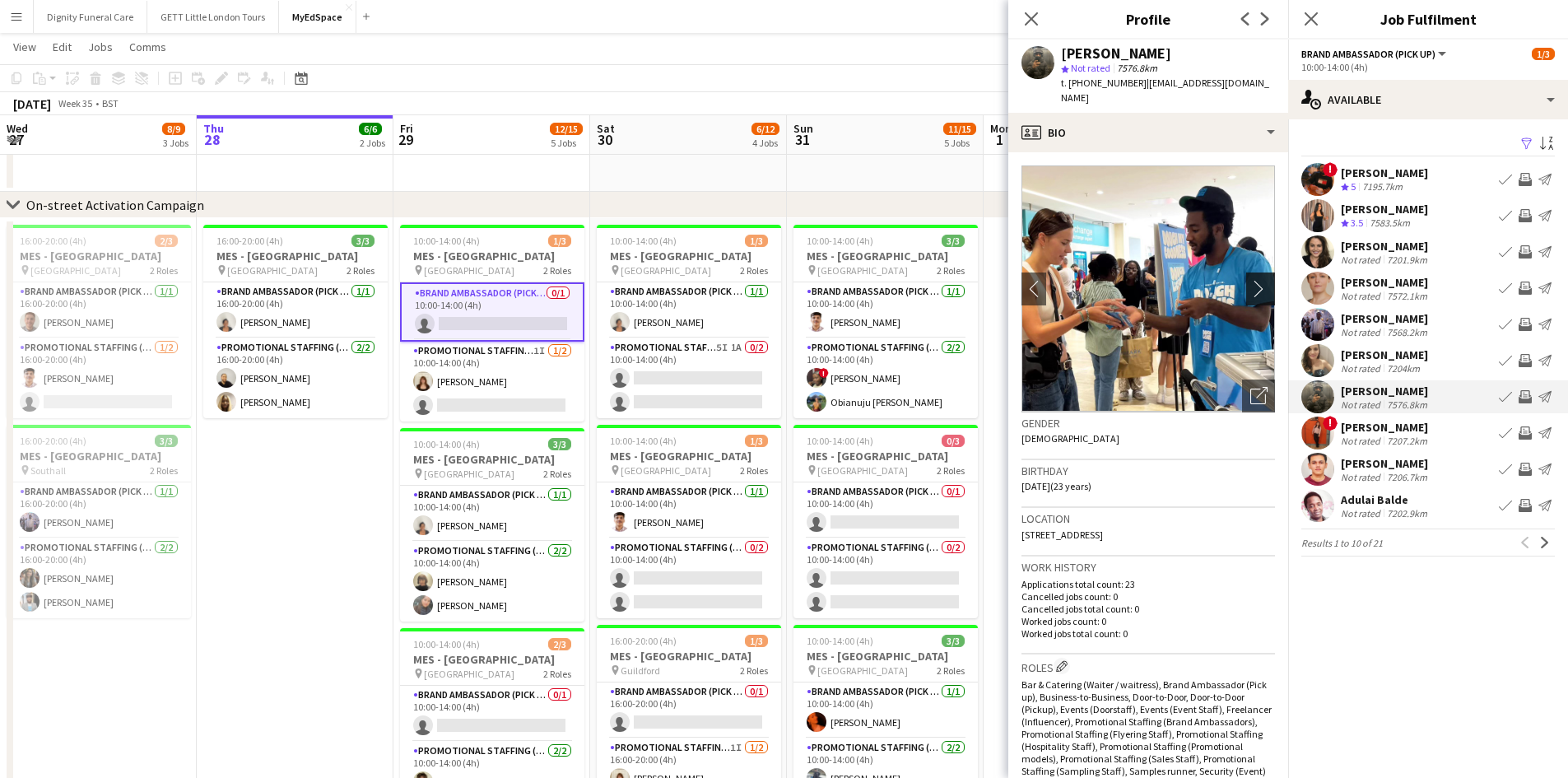
click at [1251, 280] on app-icon "chevron-right" at bounding box center [1263, 288] width 26 height 17
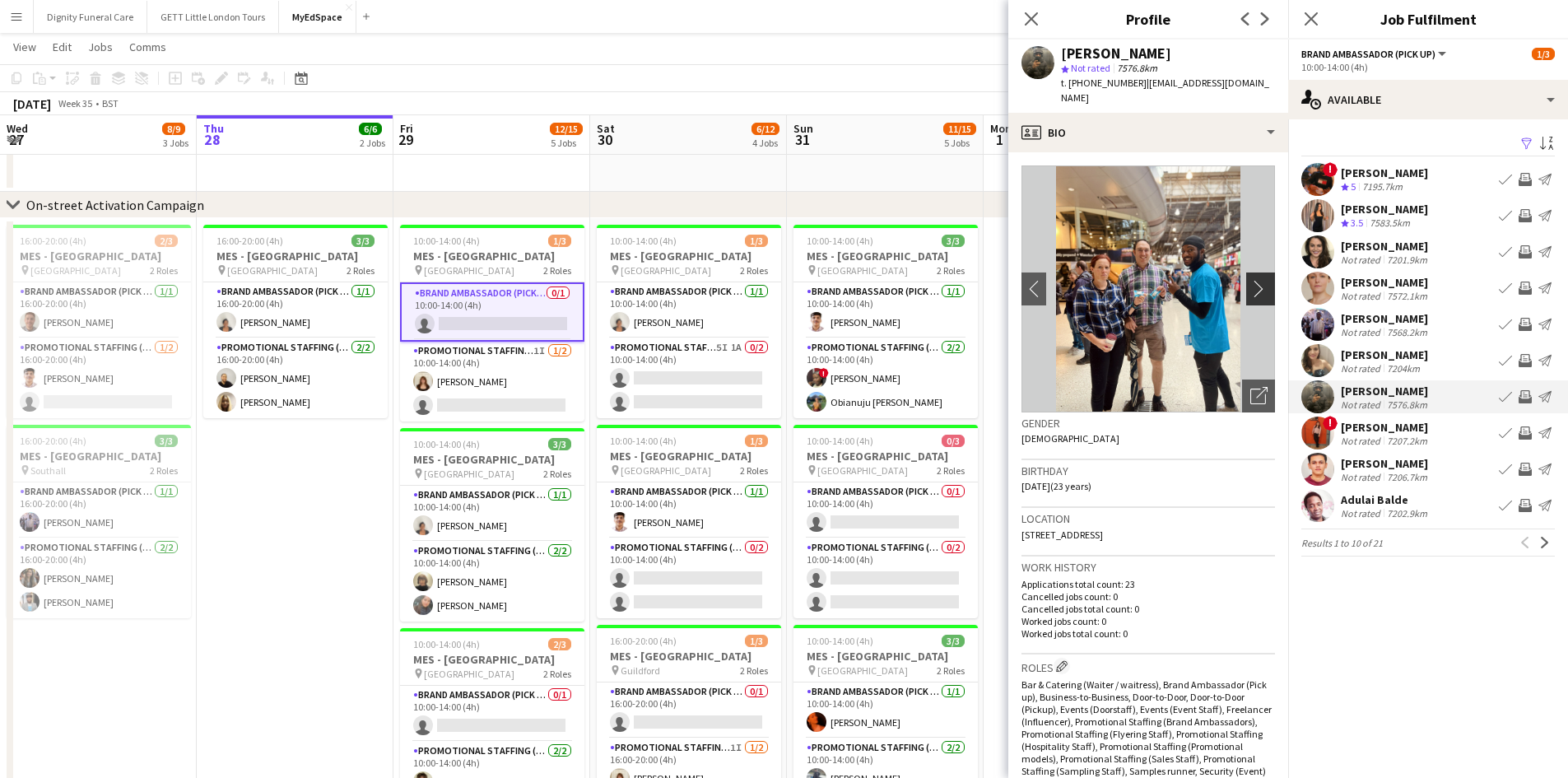
click at [1251, 280] on app-icon "chevron-right" at bounding box center [1263, 288] width 26 height 17
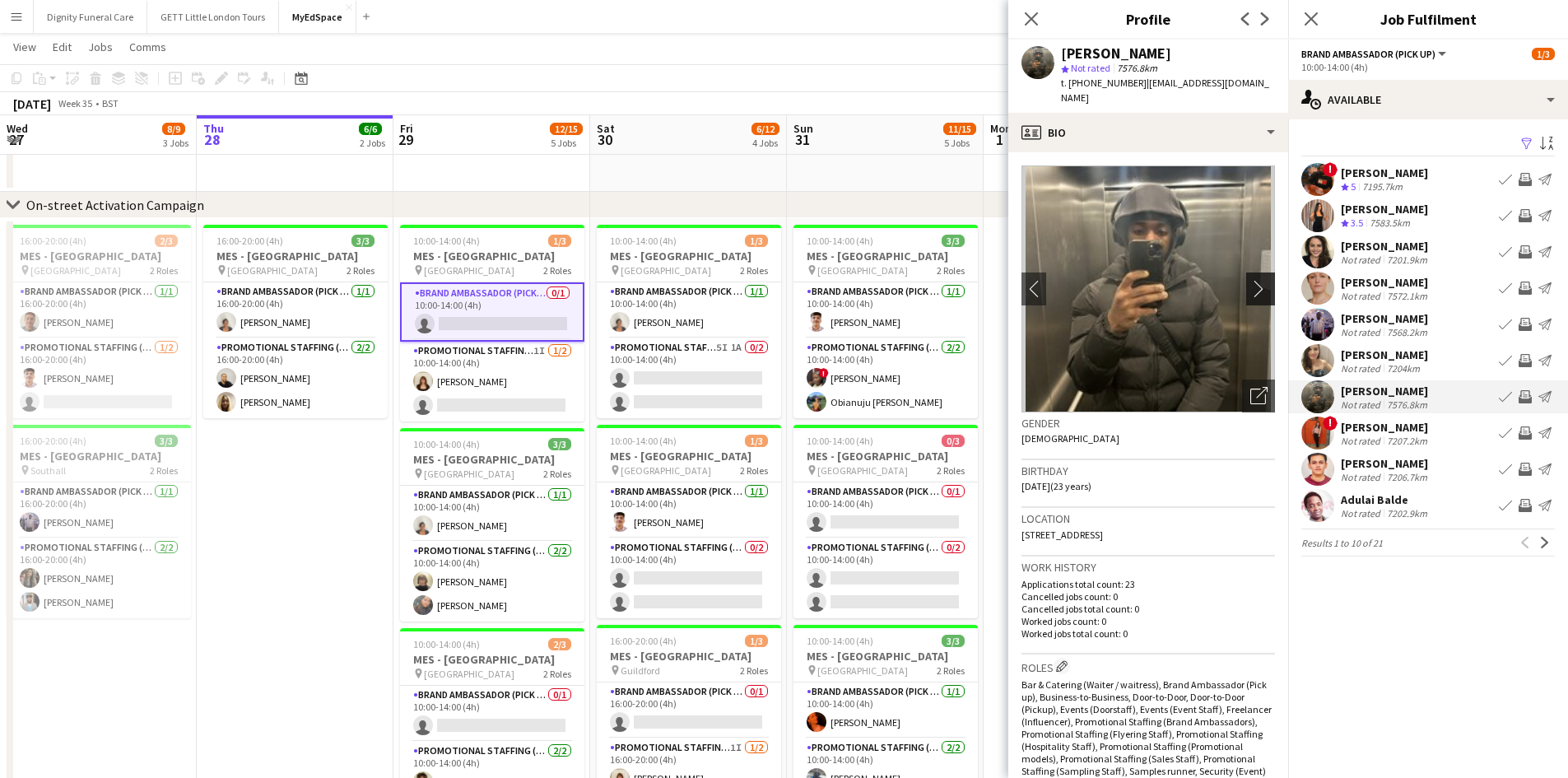
click at [1251, 280] on app-icon "chevron-right" at bounding box center [1263, 288] width 26 height 17
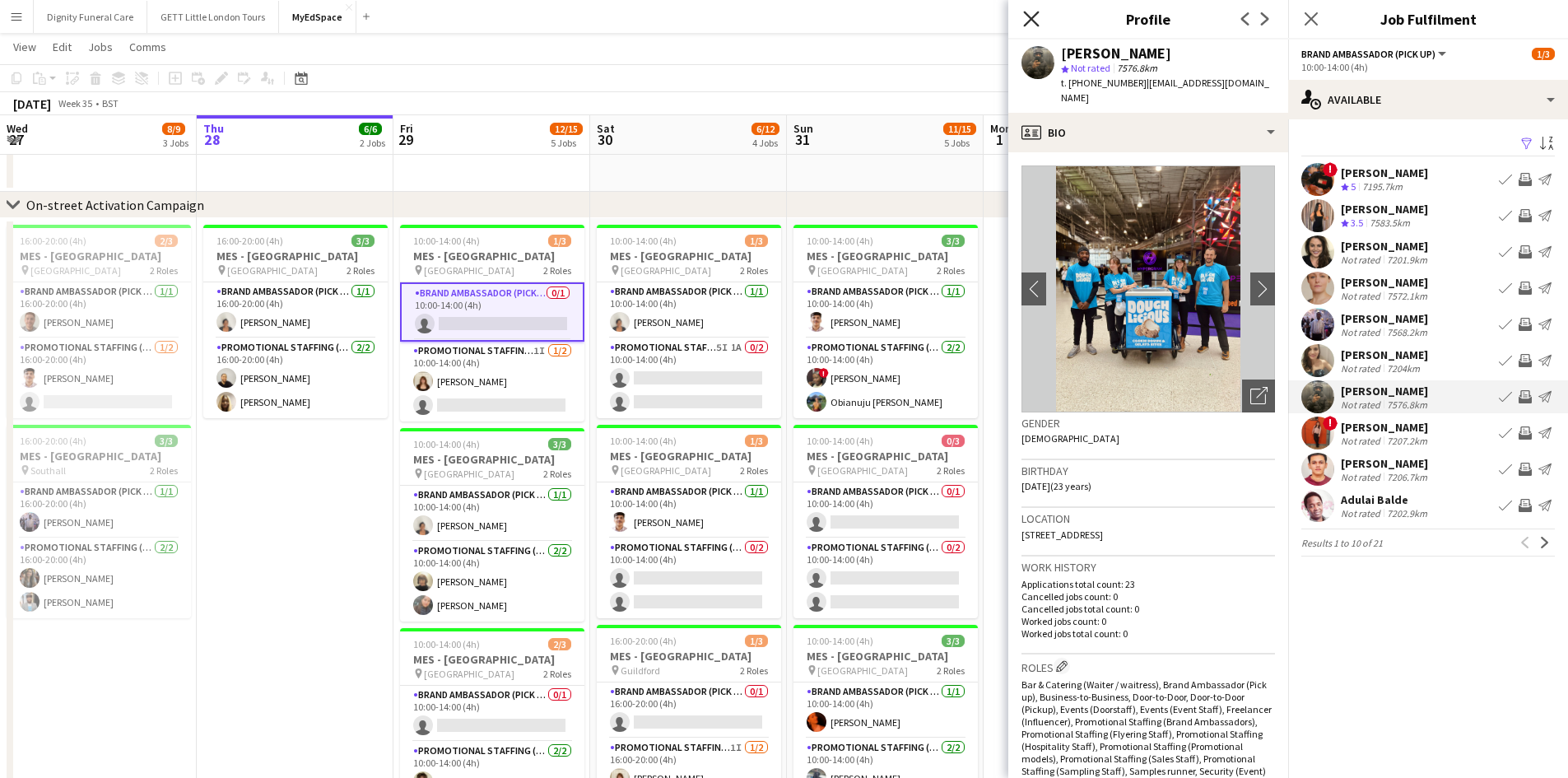
click at [1026, 23] on icon at bounding box center [1031, 19] width 16 height 16
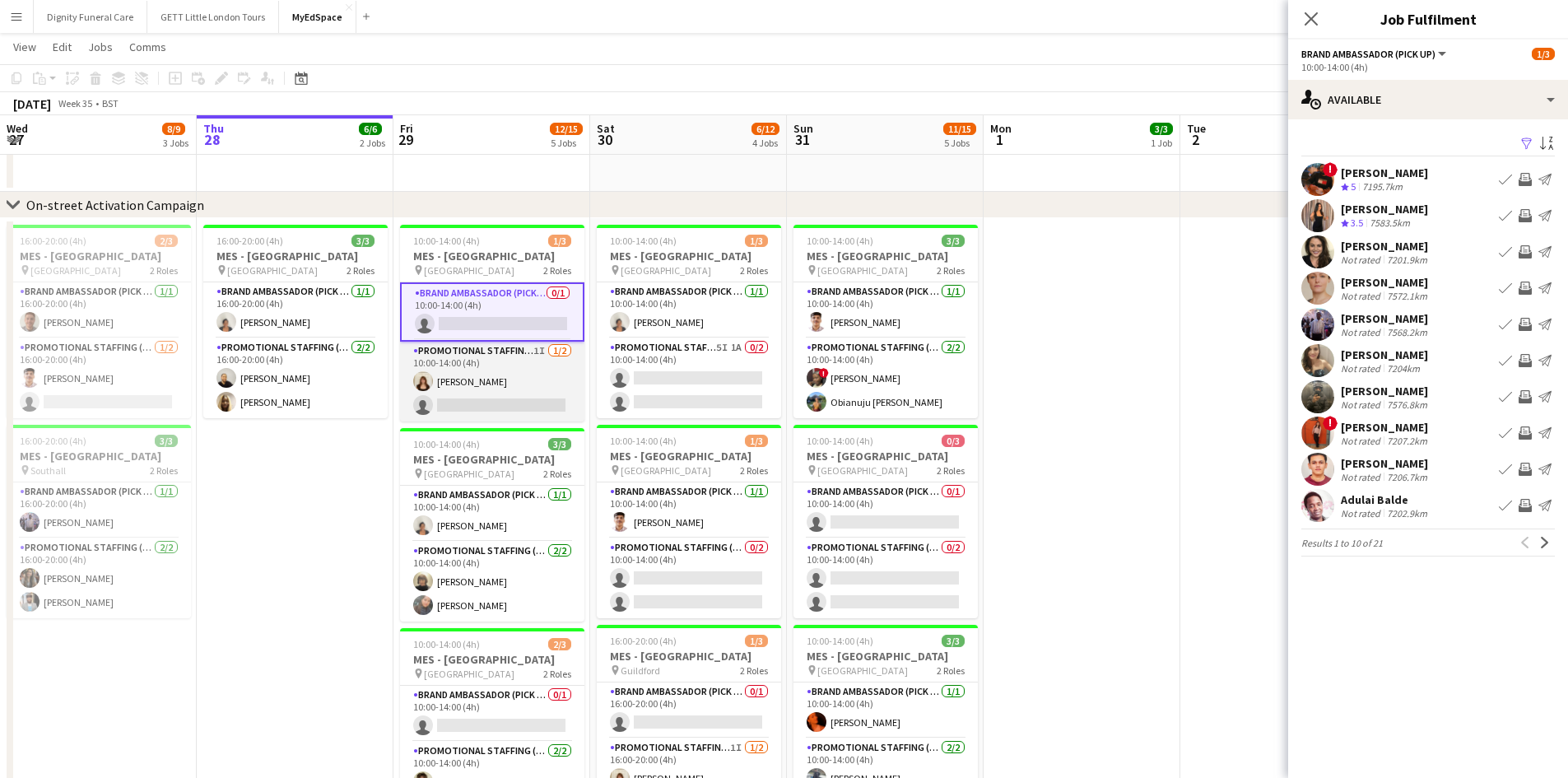
click at [487, 370] on app-card-role "Promotional Staffing (Brand Ambassadors) 1I 1/2 10:00-14:00 (4h) Amelie Forbes …" at bounding box center [492, 381] width 185 height 80
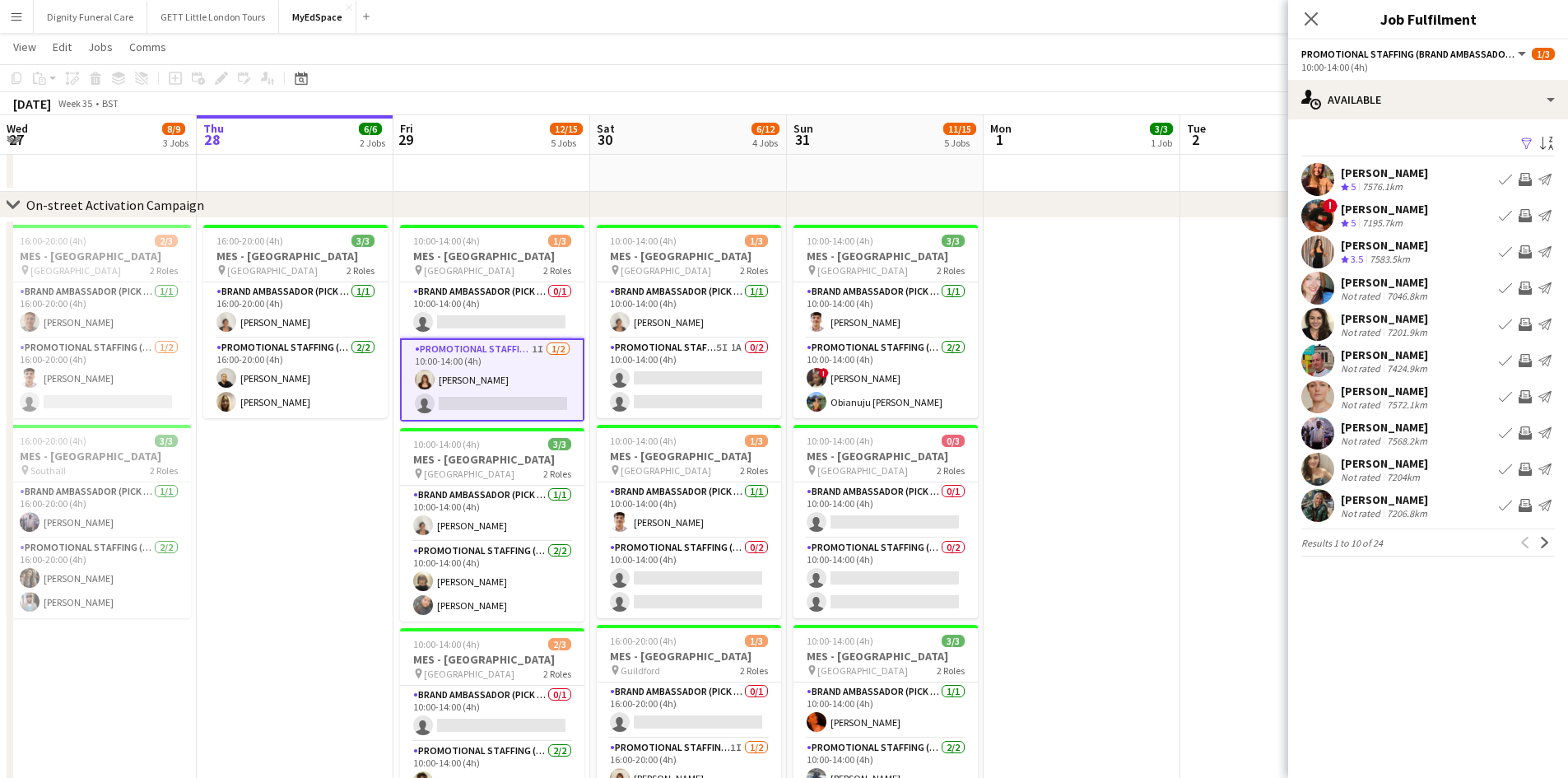
click at [1395, 171] on div "[PERSON_NAME]" at bounding box center [1384, 173] width 87 height 15
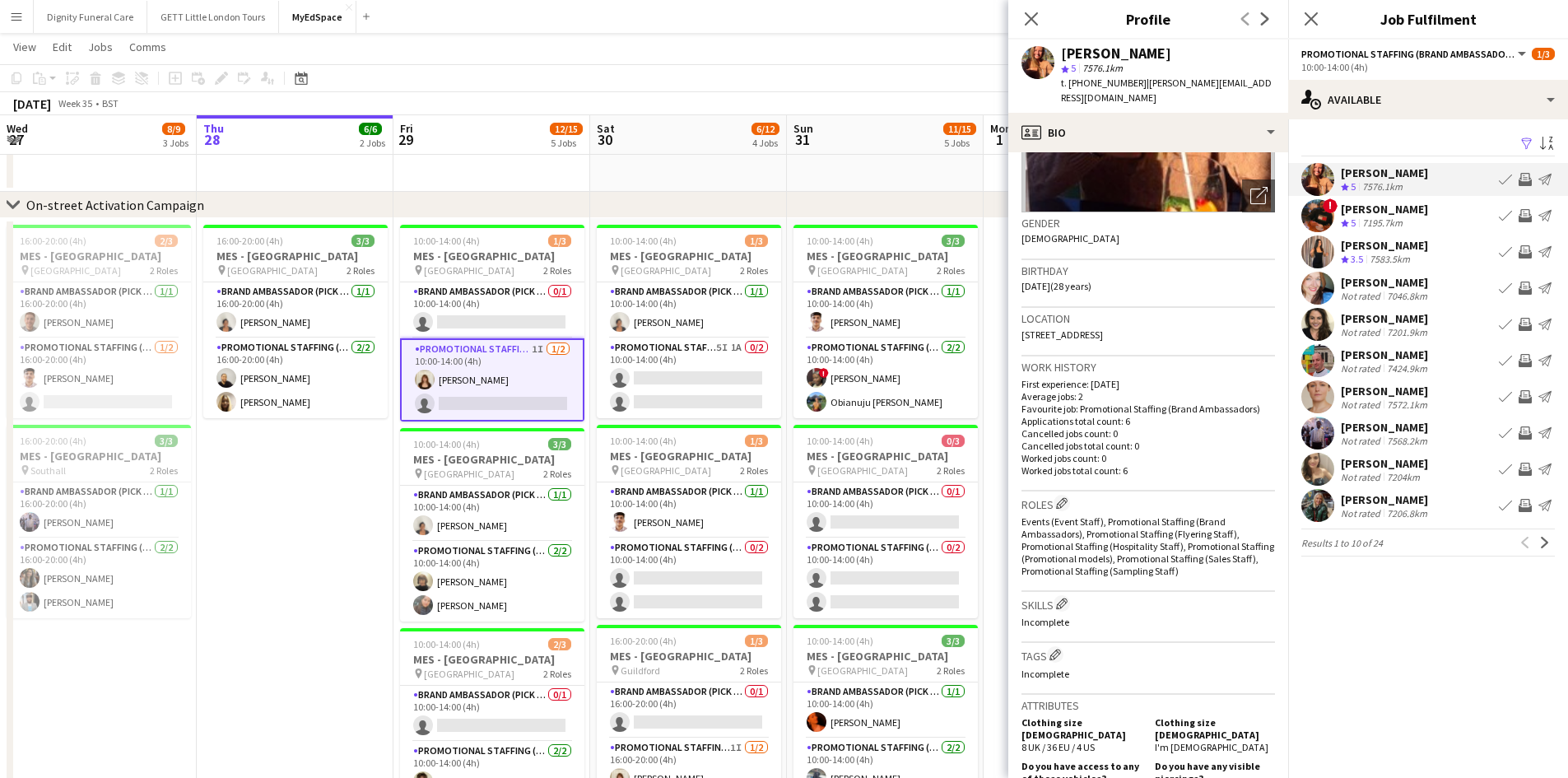
scroll to position [200, 0]
click at [478, 312] on app-card-role "Brand Ambassador (Pick up) 0/1 10:00-14:00 (4h) single-neutral-actions" at bounding box center [492, 310] width 185 height 56
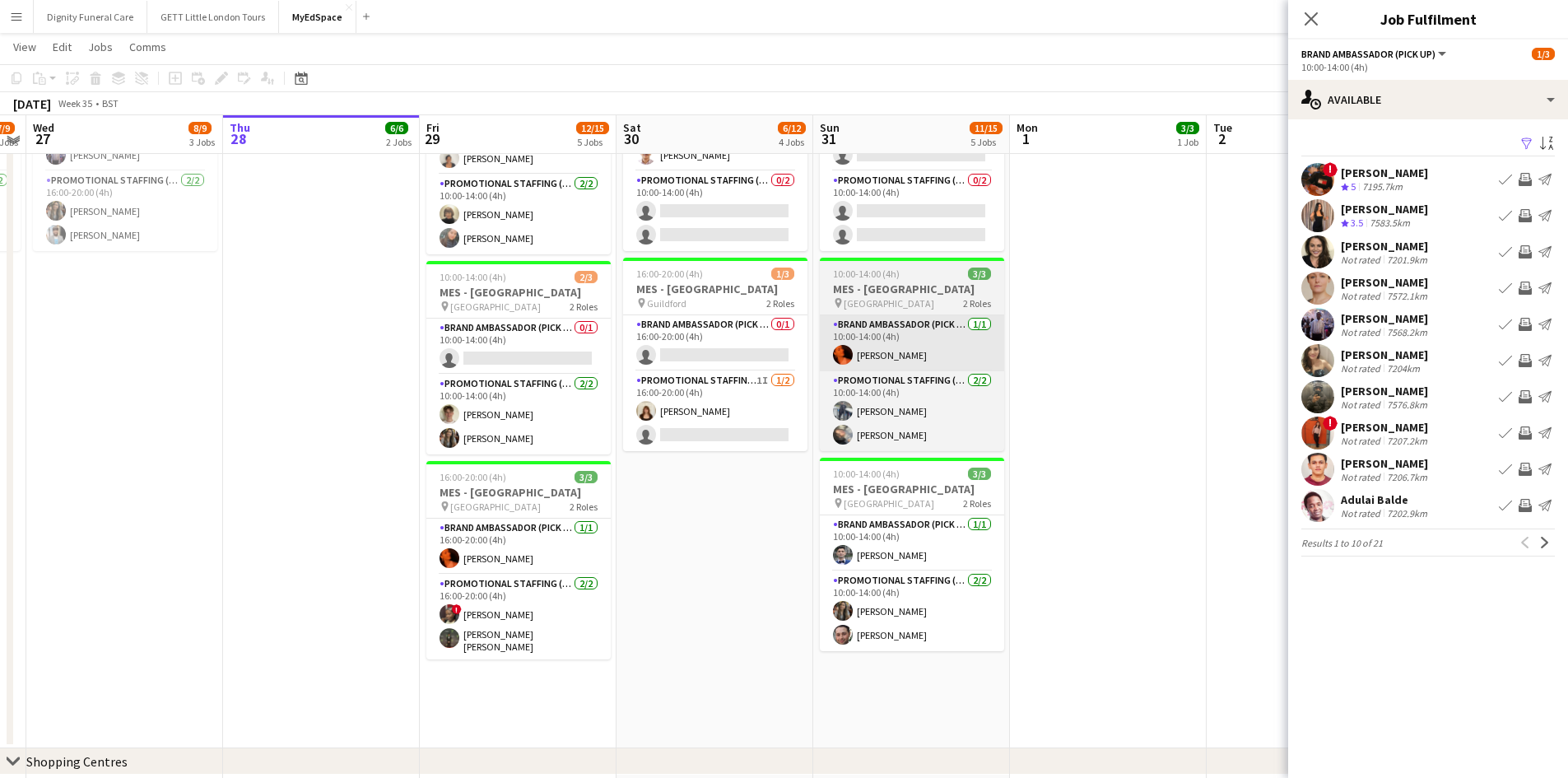
scroll to position [408, 0]
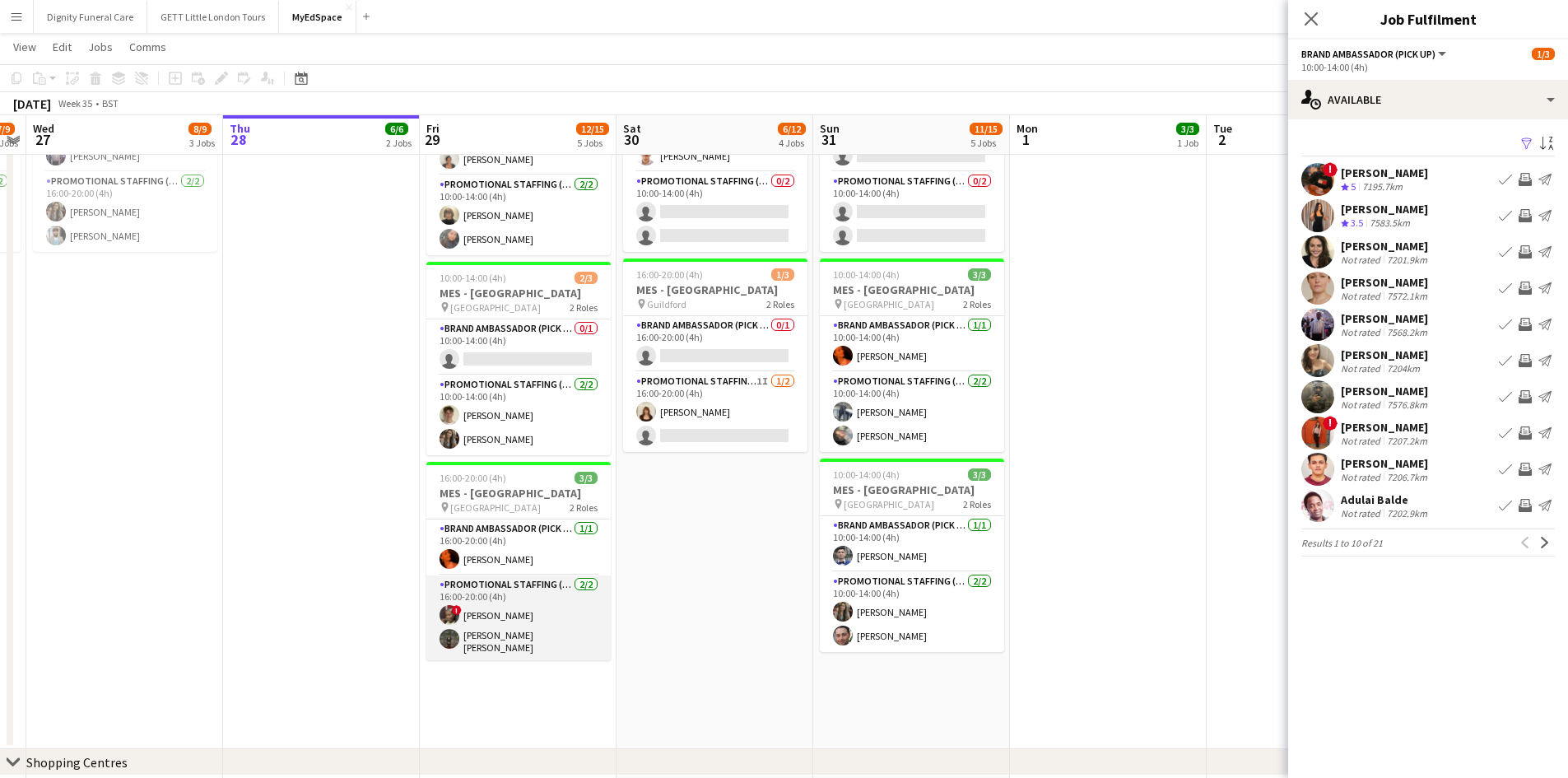
click at [509, 615] on app-card-role "Promotional Staffing (Brand Ambassadors) 2/2 16:00-20:00 (4h) ! Sadia Mustapha …" at bounding box center [518, 617] width 185 height 85
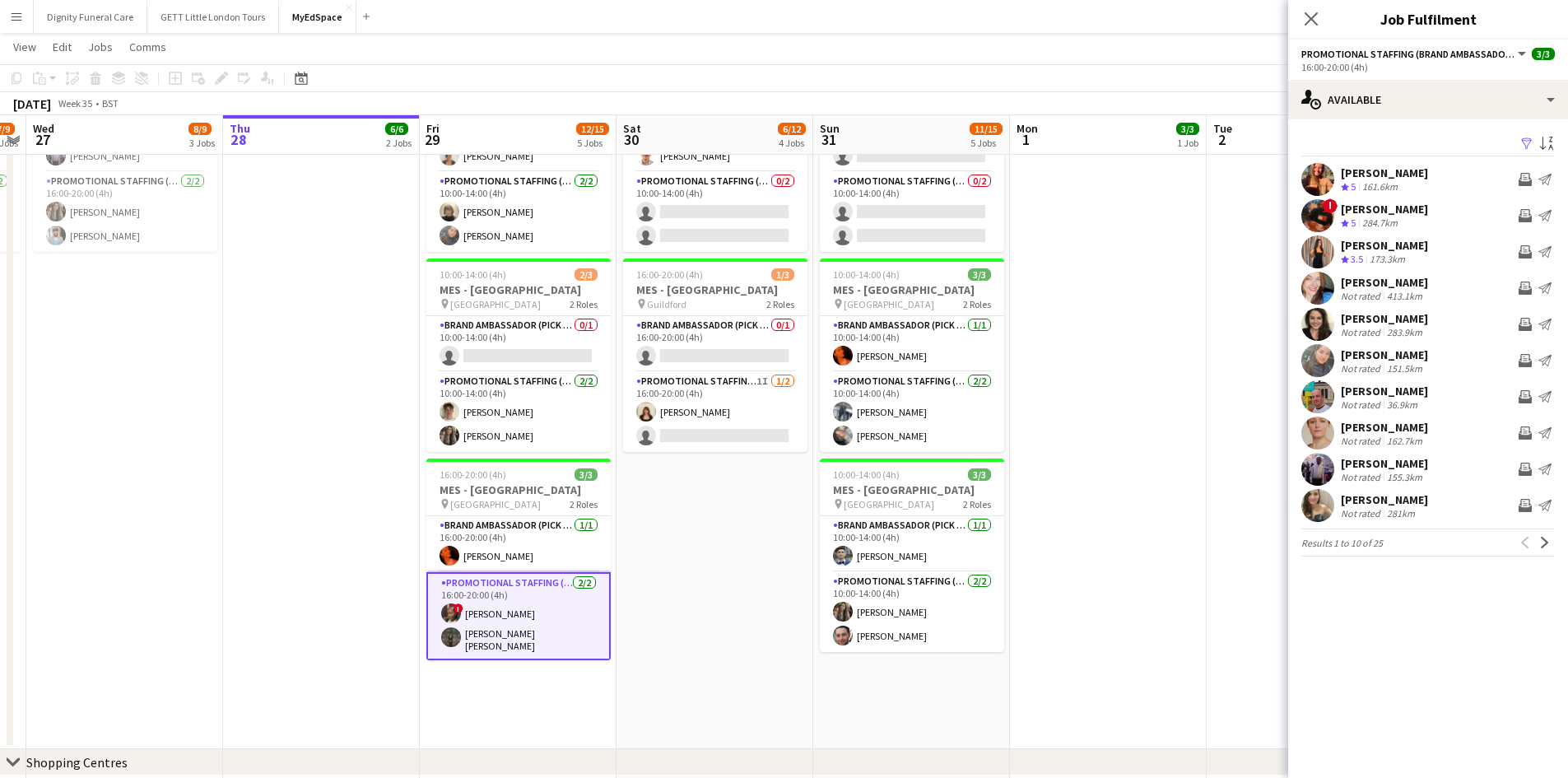
click at [455, 615] on app-user-avatar at bounding box center [451, 613] width 20 height 20
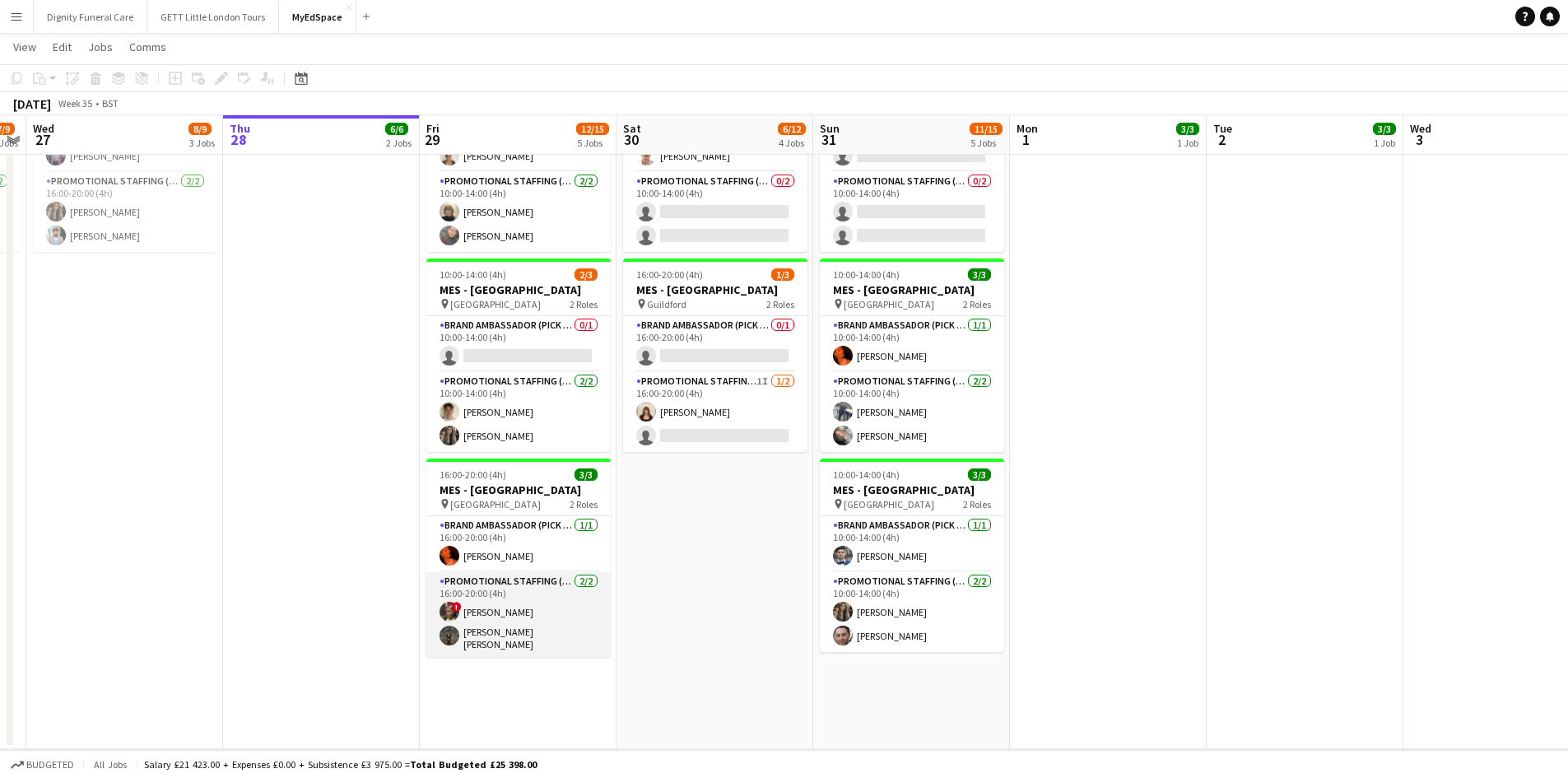
click at [455, 615] on app-user-avatar at bounding box center [449, 611] width 20 height 20
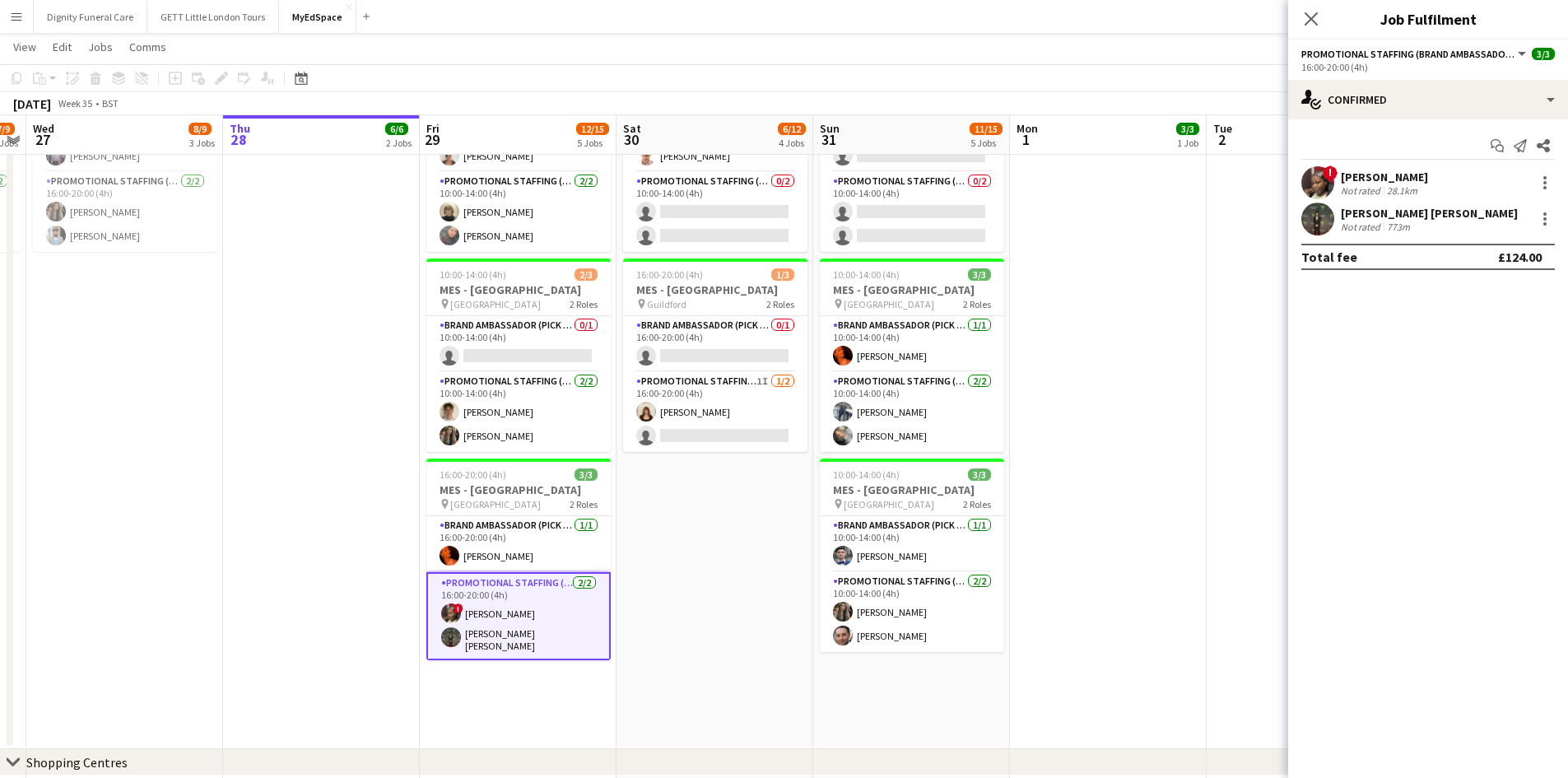
click at [1375, 169] on div "Sadia Mustapha" at bounding box center [1384, 176] width 87 height 15
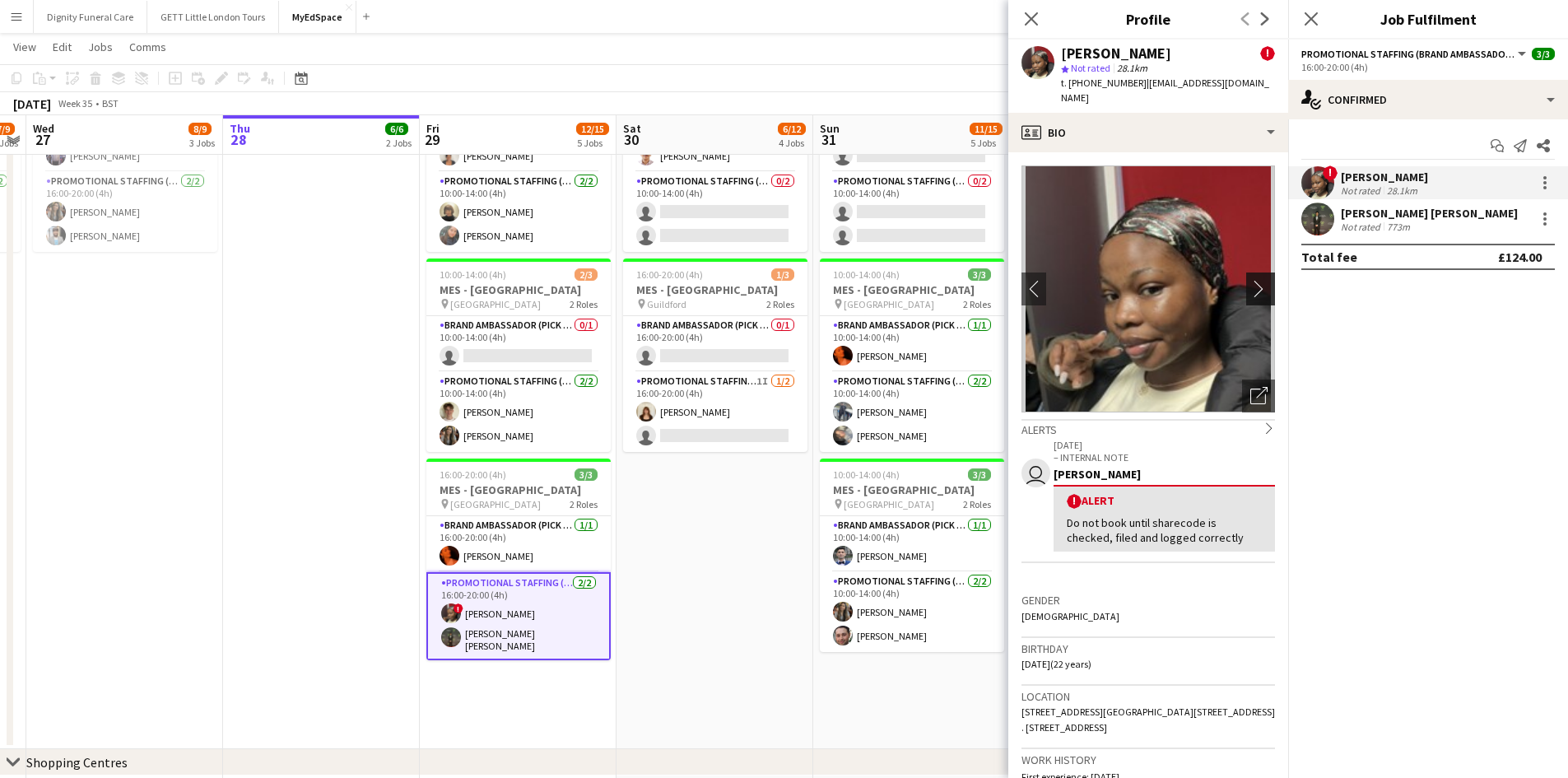
click at [1251, 280] on app-icon "chevron-right" at bounding box center [1263, 288] width 26 height 17
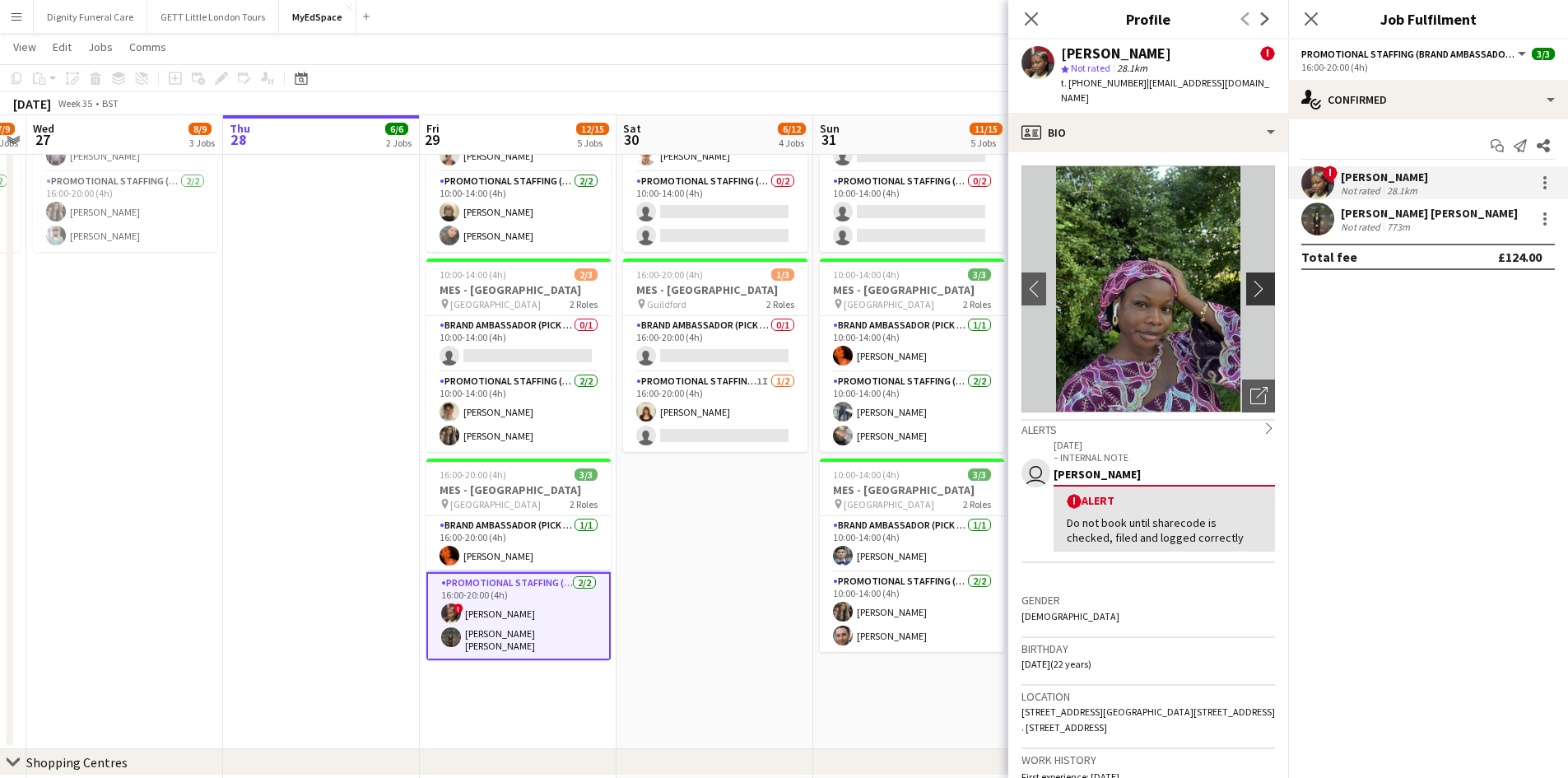
click at [1251, 280] on app-icon "chevron-right" at bounding box center [1263, 288] width 26 height 17
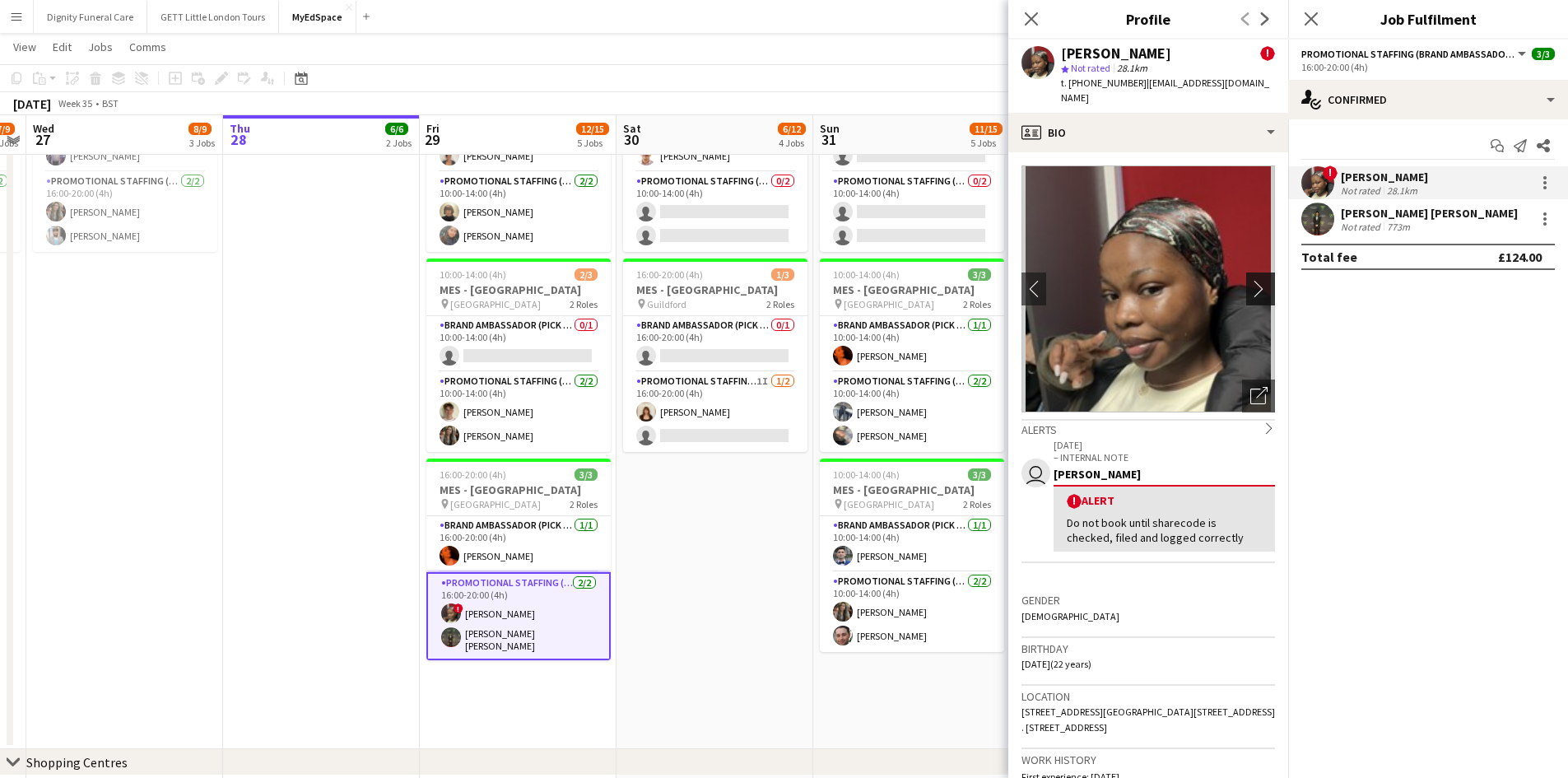
click at [1251, 280] on app-icon "chevron-right" at bounding box center [1263, 288] width 26 height 17
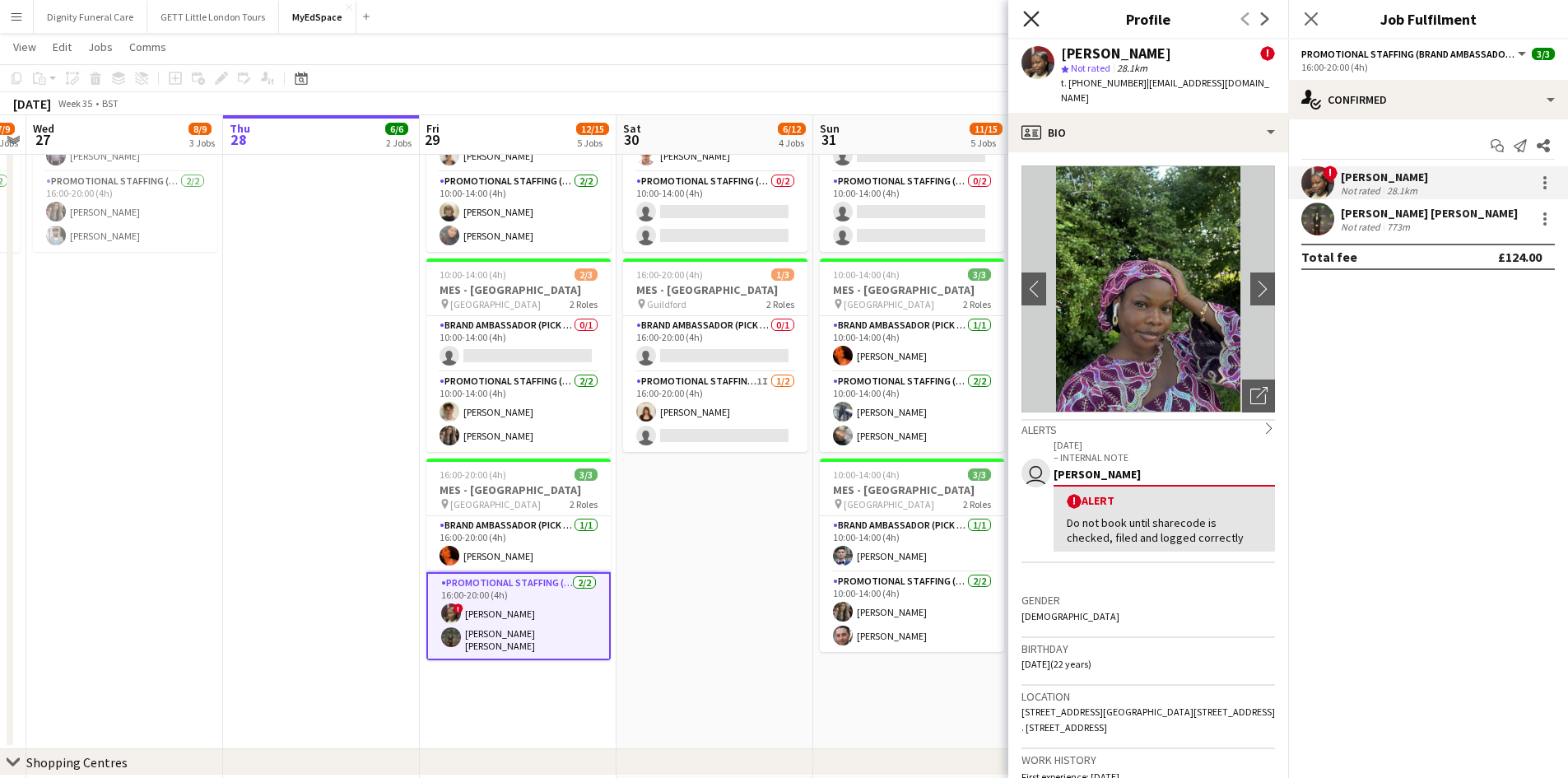
click at [1025, 12] on icon at bounding box center [1031, 19] width 16 height 16
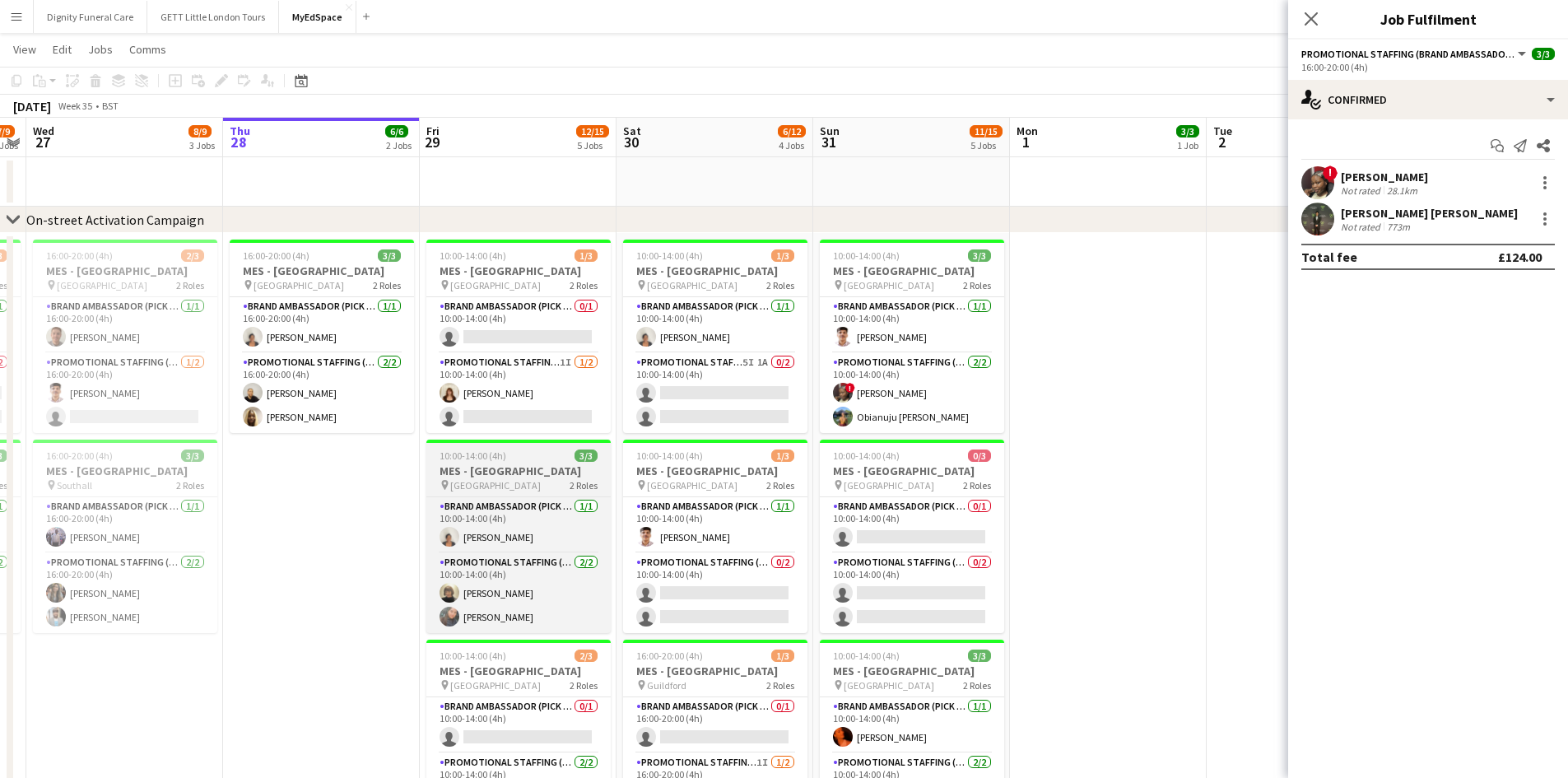
scroll to position [29, 0]
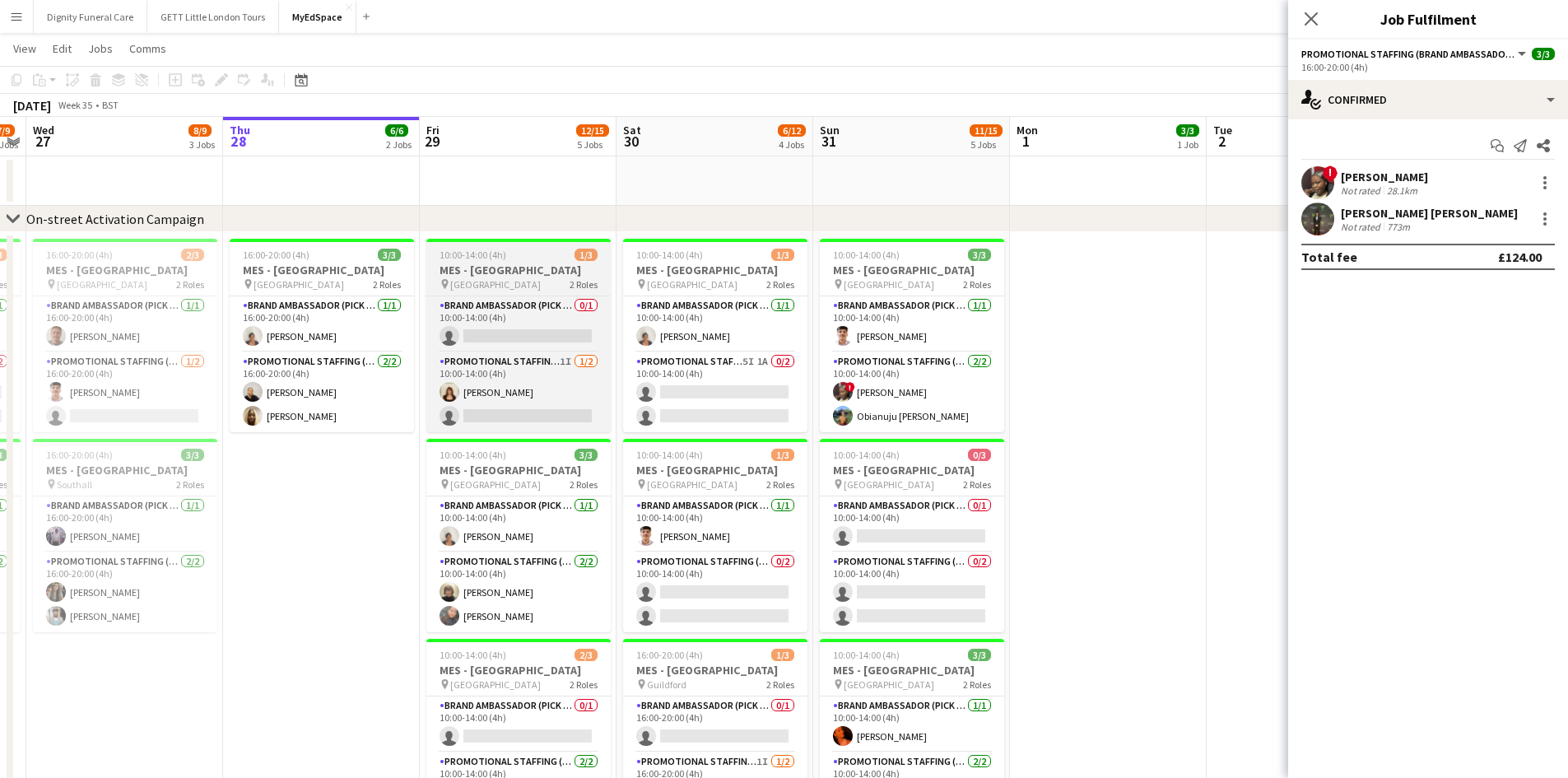
click at [500, 265] on h3 "MES - Guildford Town Centre" at bounding box center [518, 270] width 185 height 15
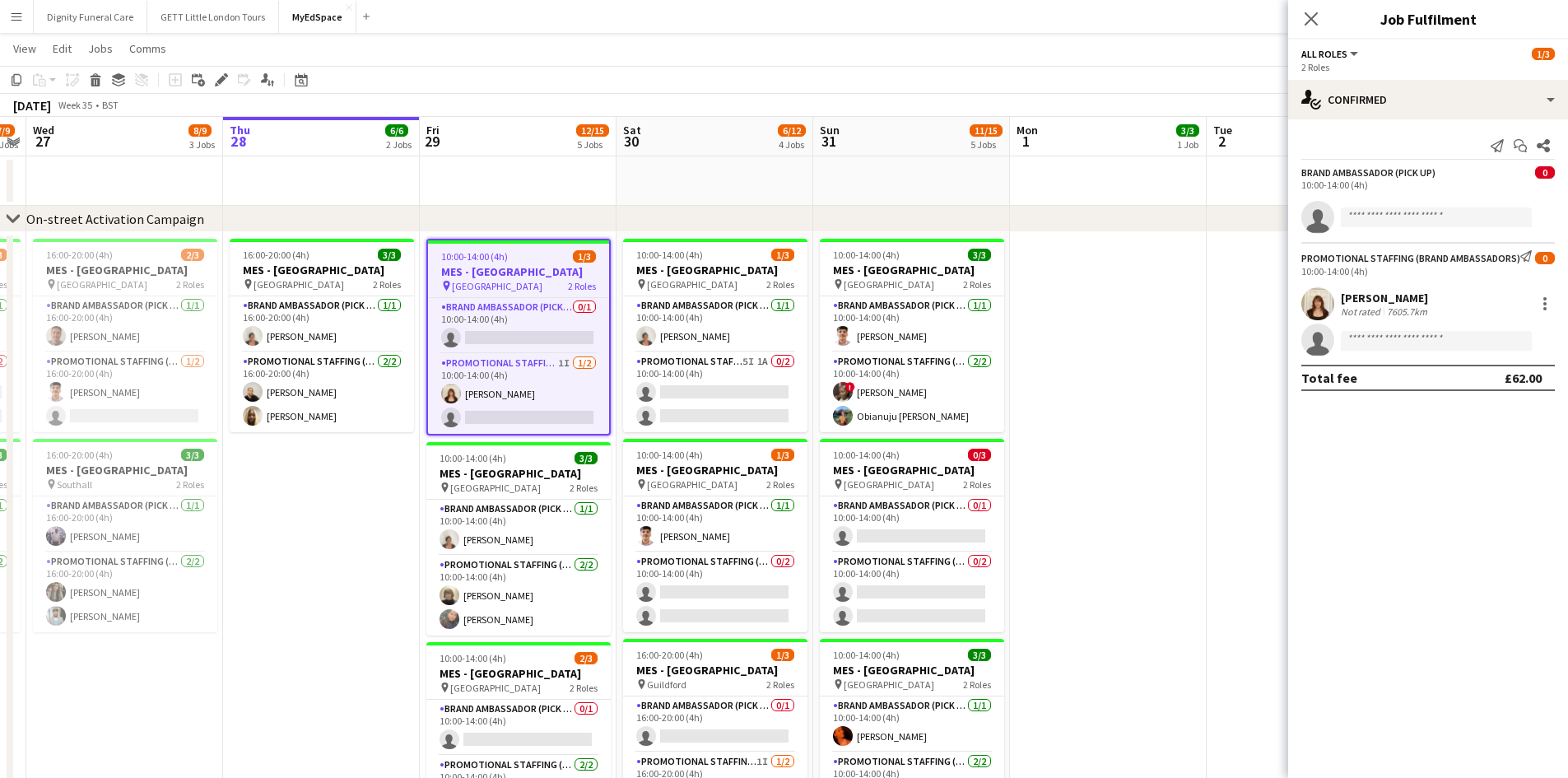
click at [1318, 306] on app-user-avatar at bounding box center [1318, 303] width 33 height 33
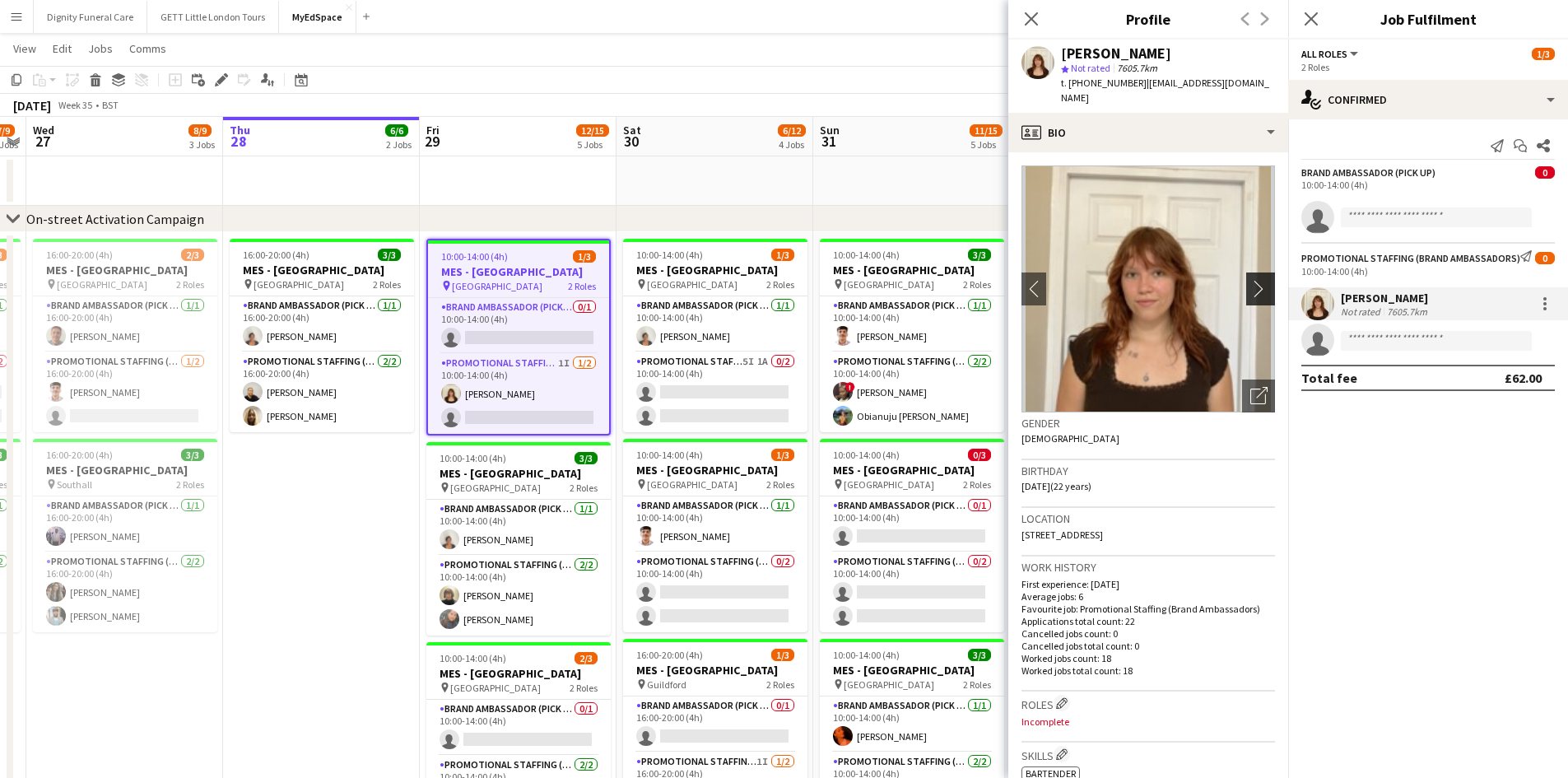
click at [1251, 280] on app-icon "chevron-right" at bounding box center [1263, 288] width 26 height 17
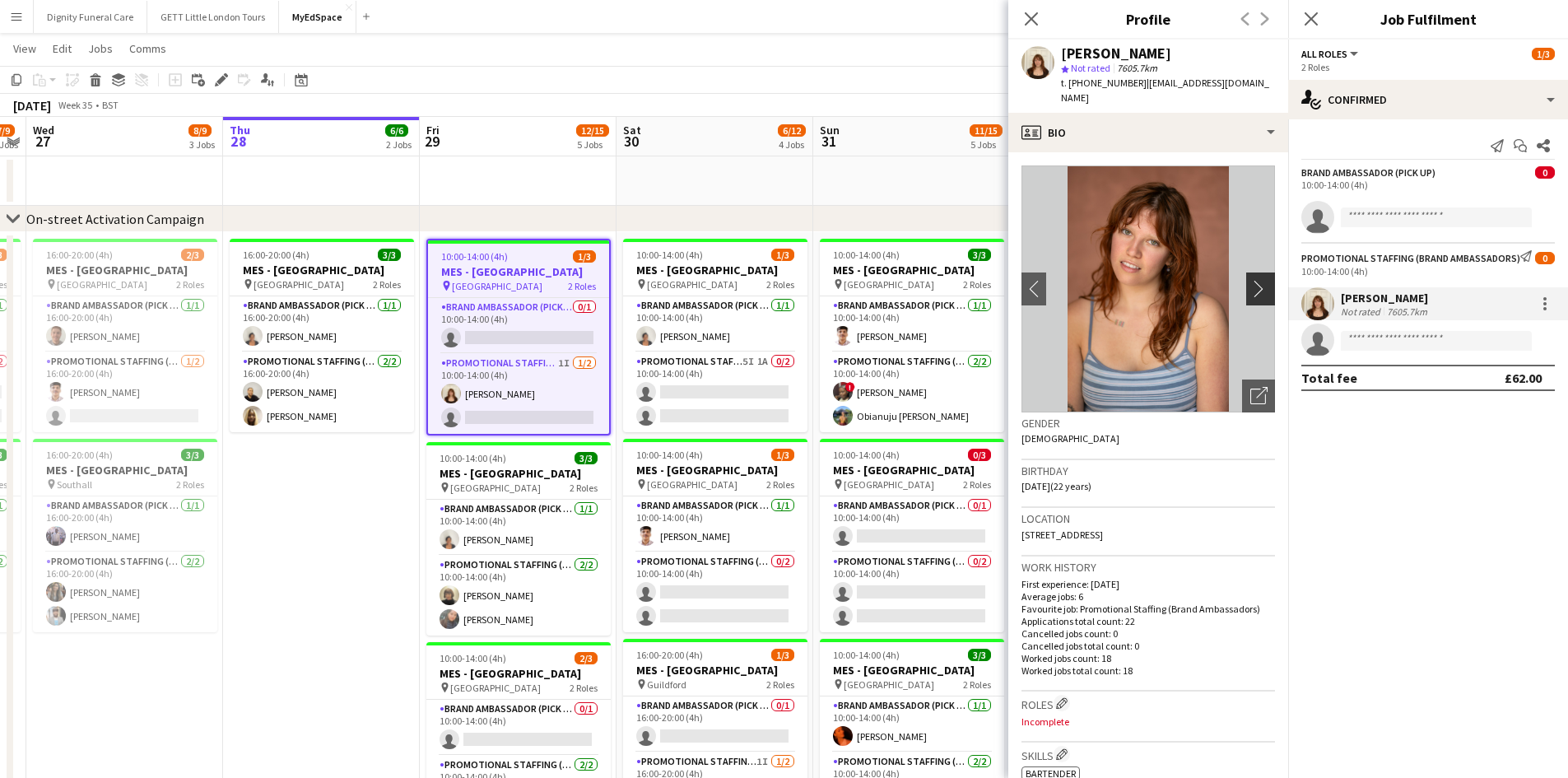
click at [1251, 280] on app-icon "chevron-right" at bounding box center [1263, 288] width 26 height 17
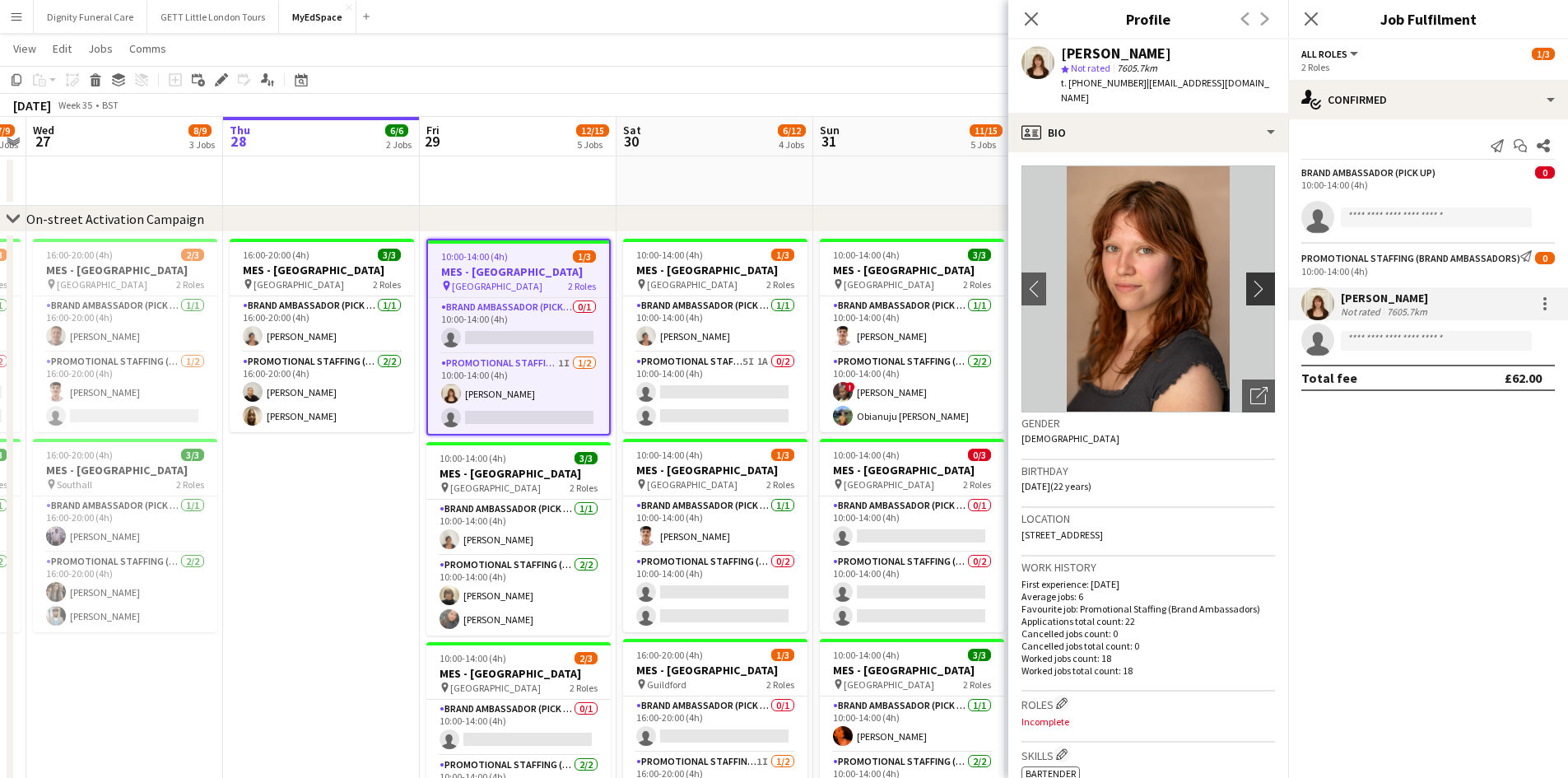
click at [1251, 280] on app-icon "chevron-right" at bounding box center [1263, 288] width 26 height 17
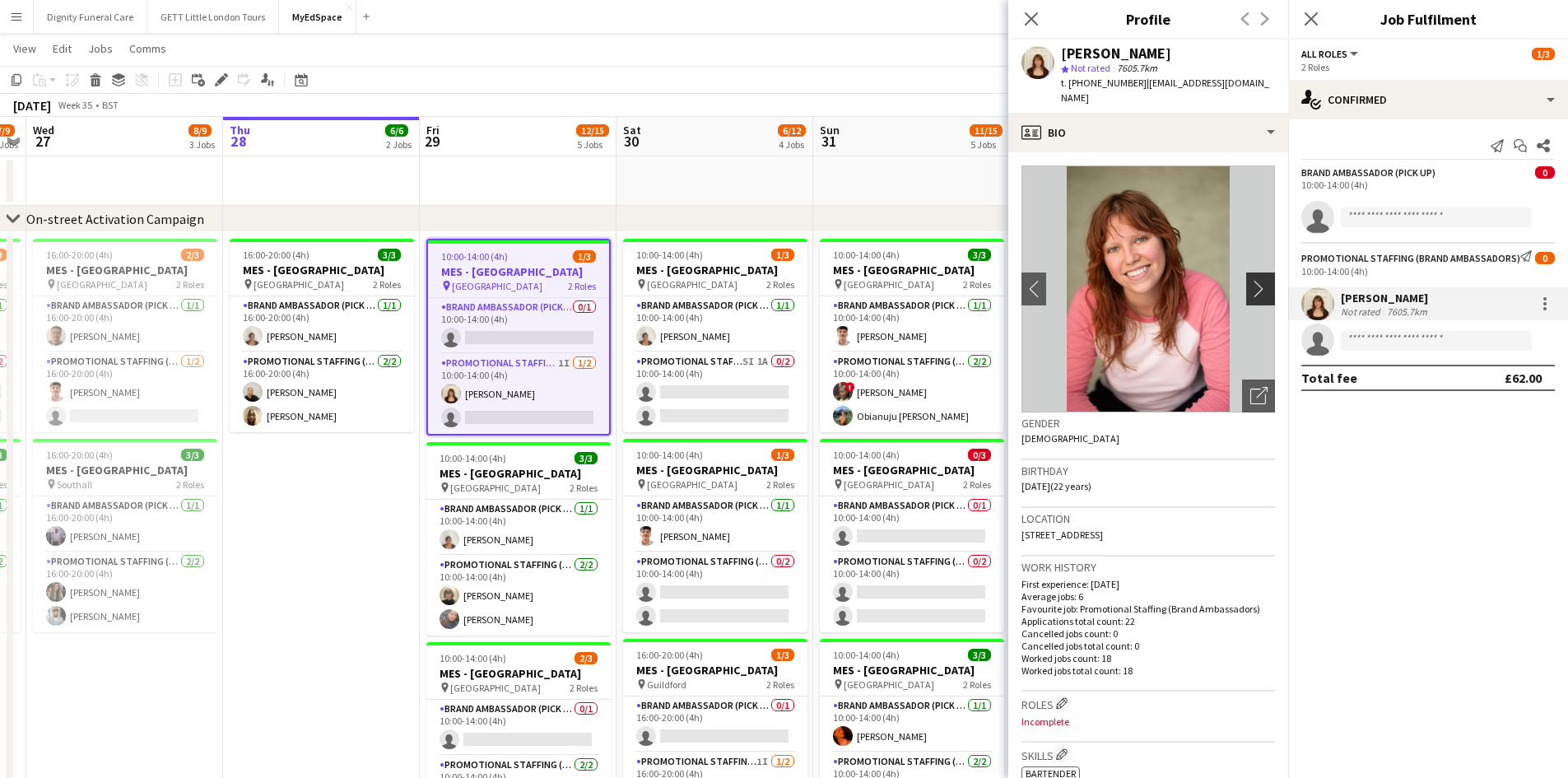
click at [1251, 280] on app-icon "chevron-right" at bounding box center [1263, 288] width 26 height 17
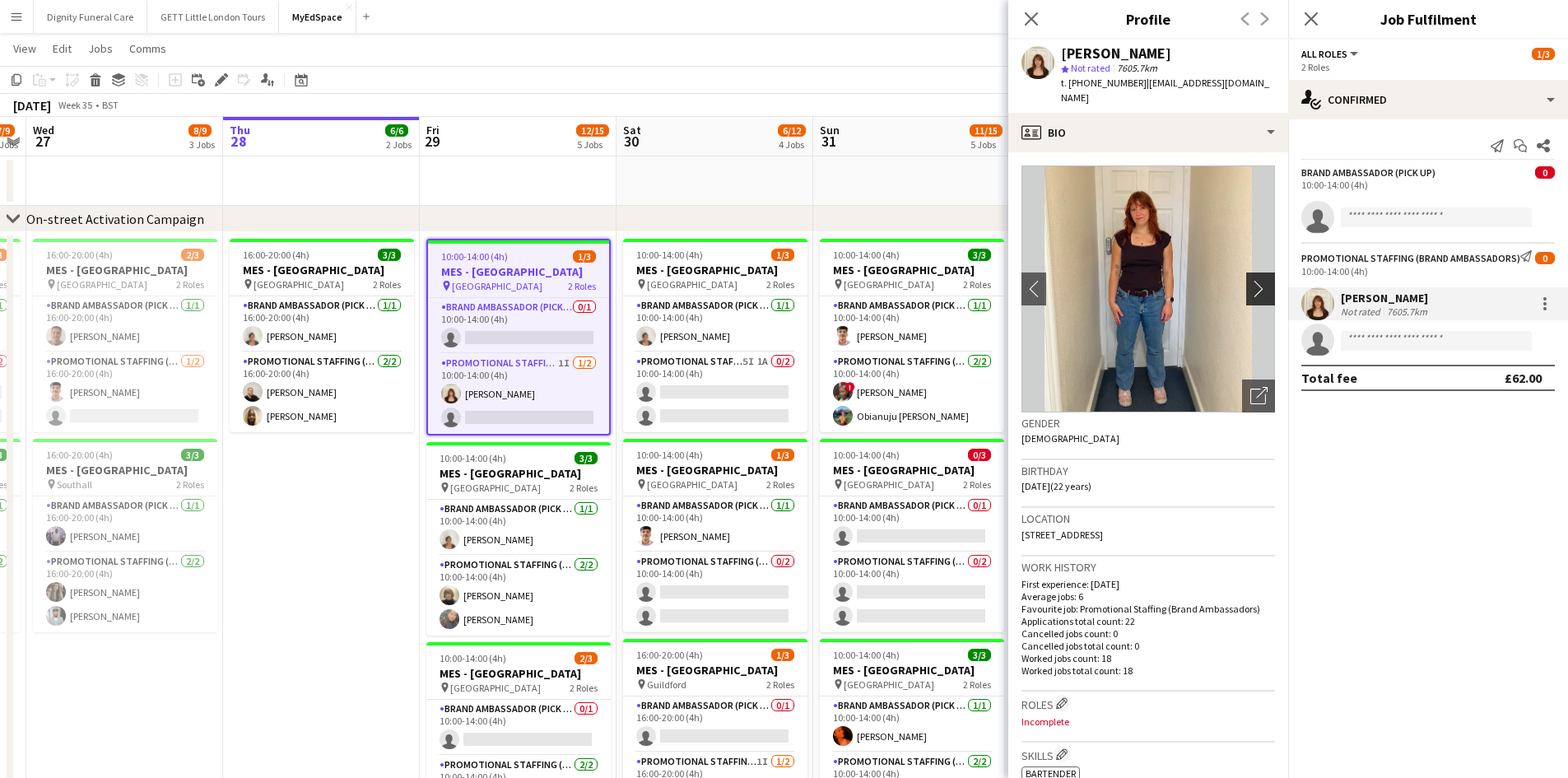
click at [1251, 280] on app-icon "chevron-right" at bounding box center [1263, 288] width 26 height 17
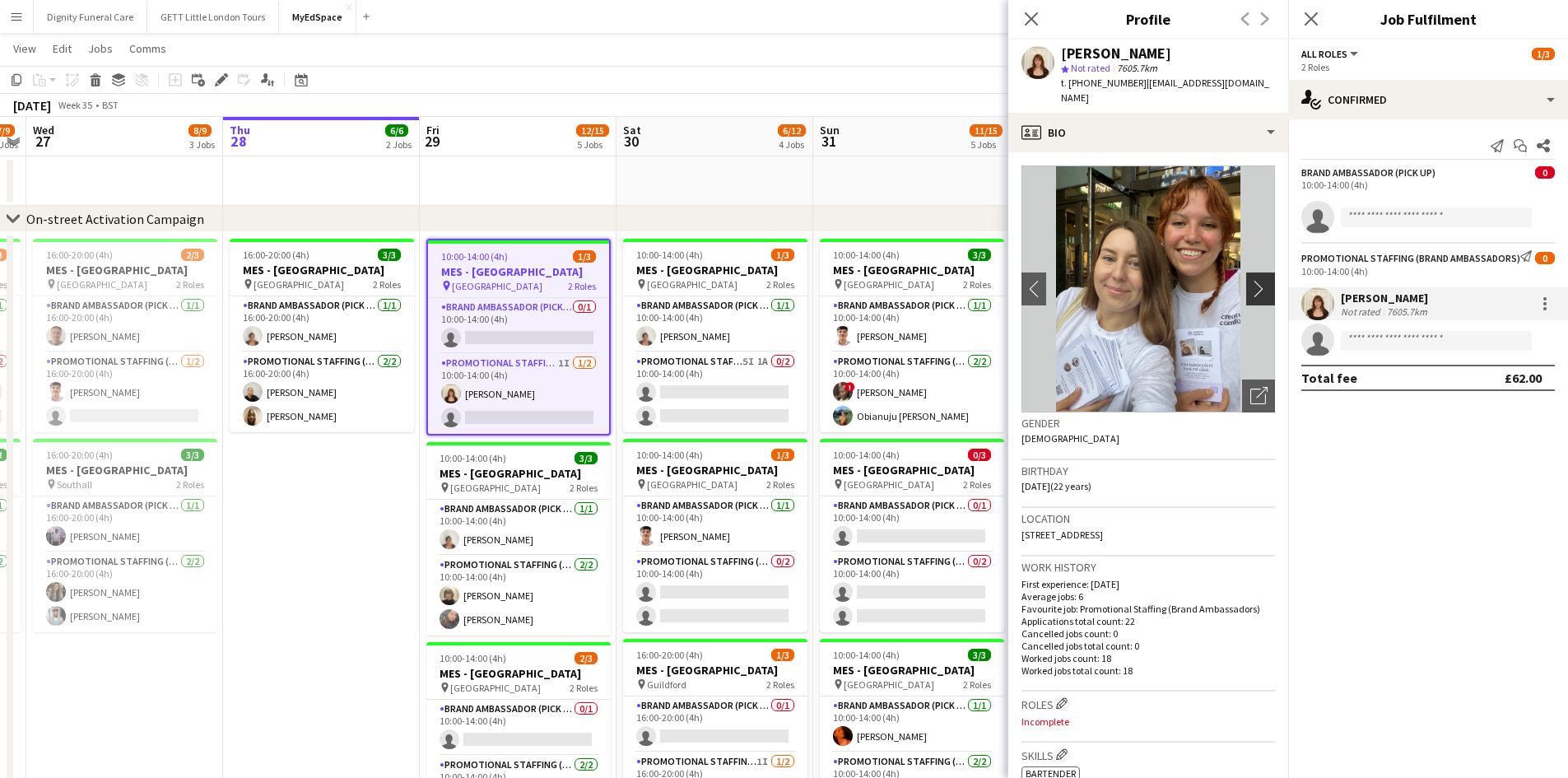
click at [1251, 280] on app-icon "chevron-right" at bounding box center [1263, 288] width 26 height 17
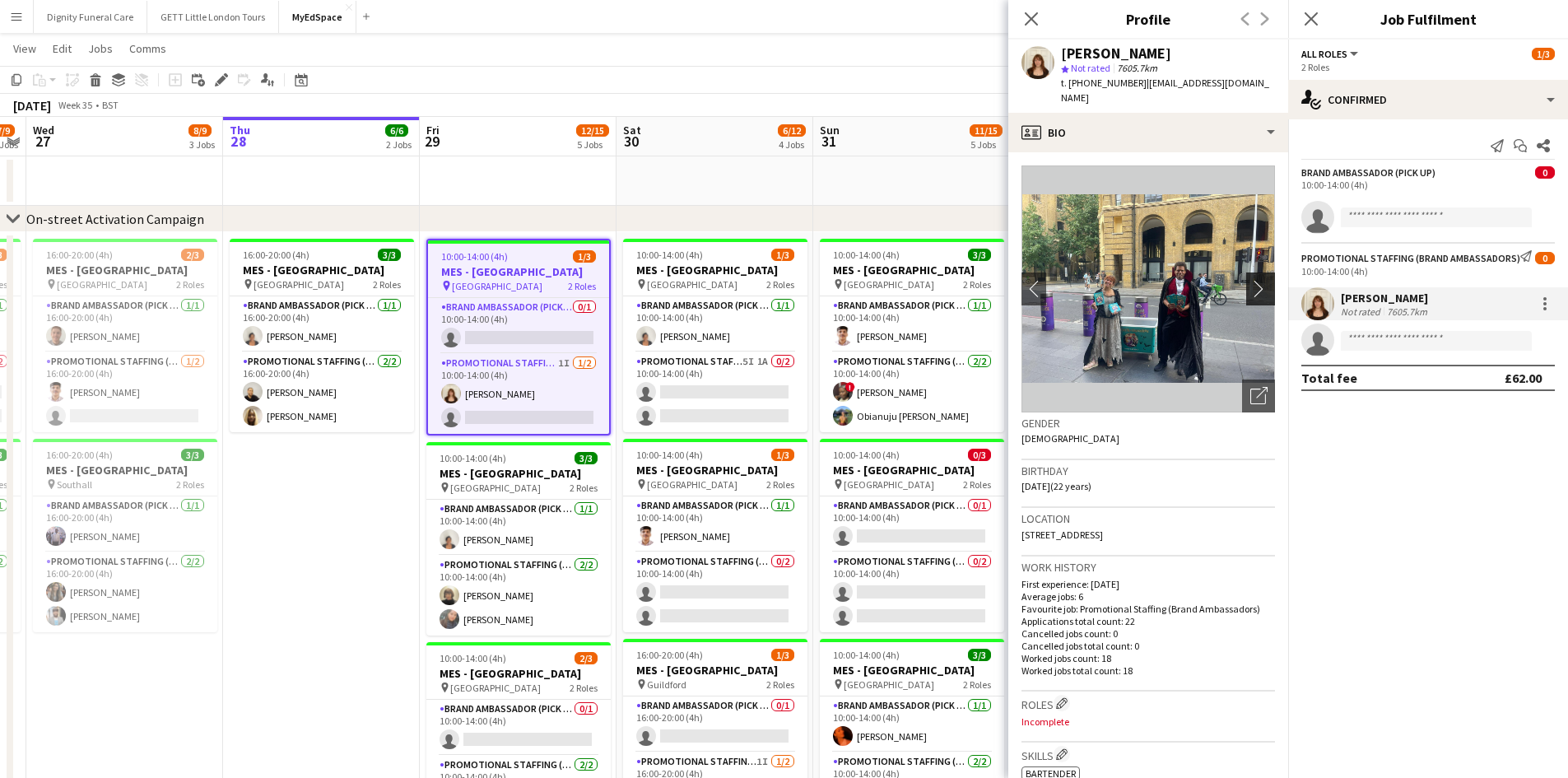
click at [1251, 280] on app-icon "chevron-right" at bounding box center [1263, 288] width 26 height 17
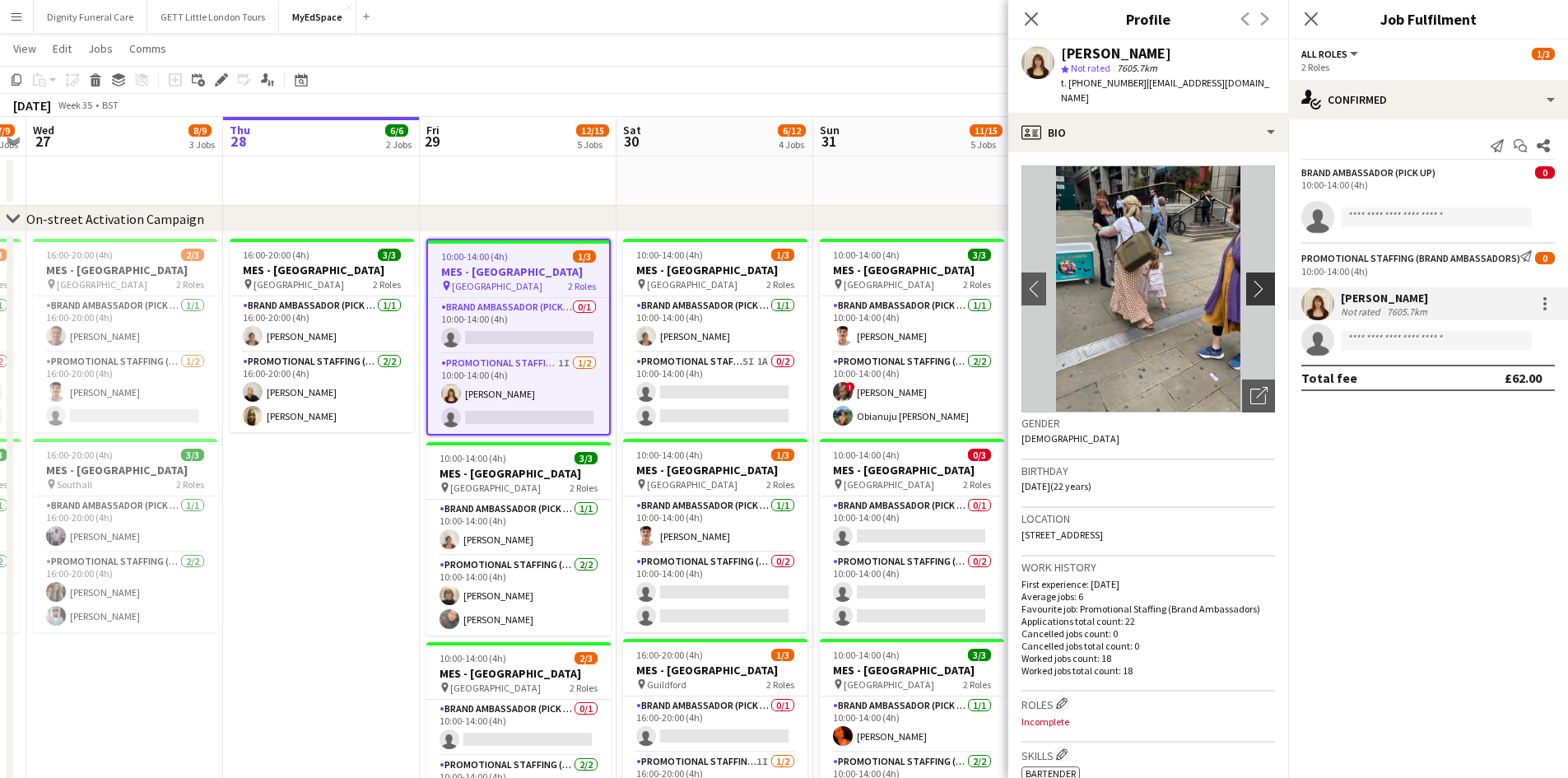
click at [1251, 280] on app-icon "chevron-right" at bounding box center [1263, 288] width 26 height 17
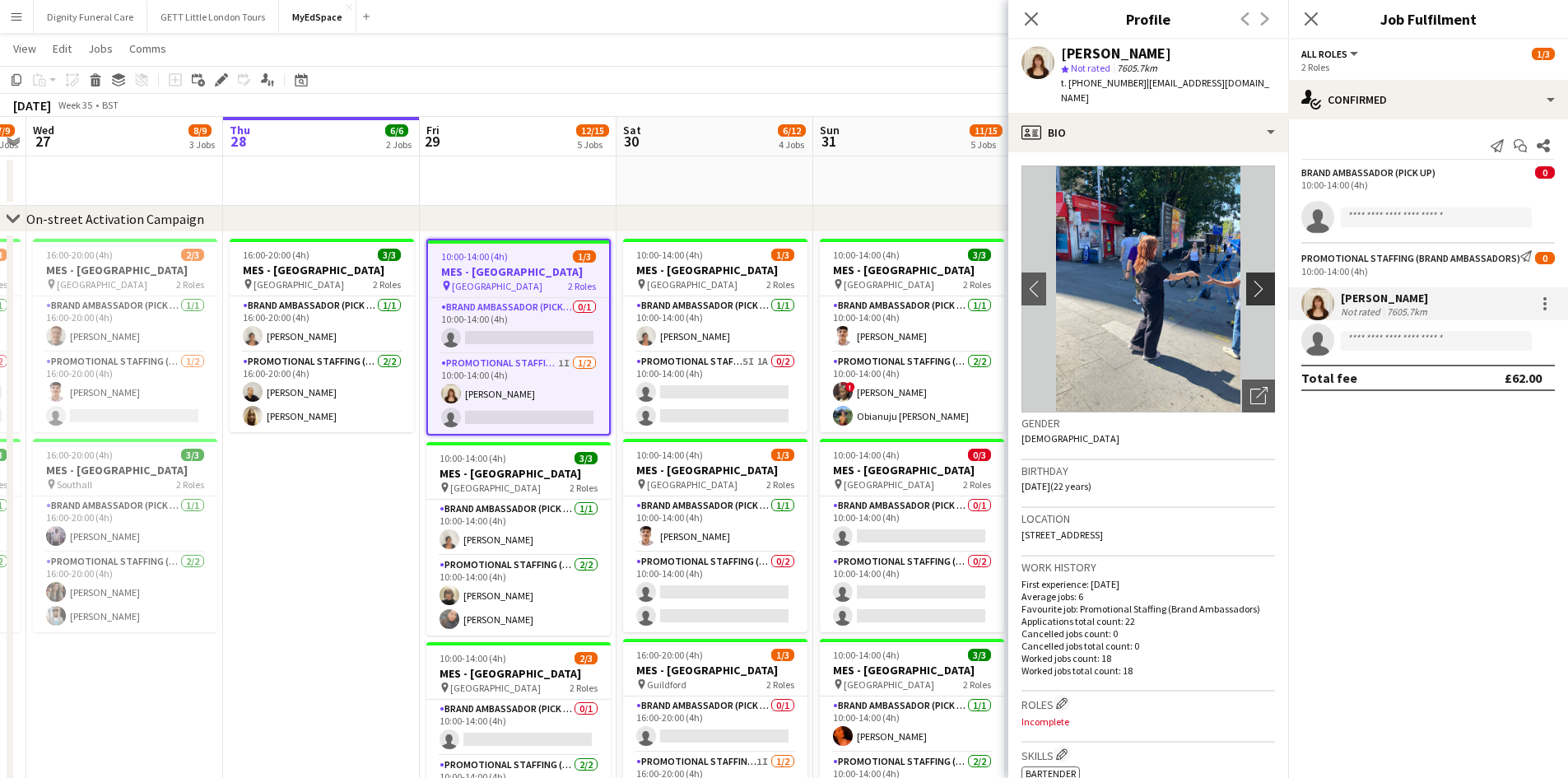
click at [1251, 280] on app-icon "chevron-right" at bounding box center [1263, 288] width 26 height 17
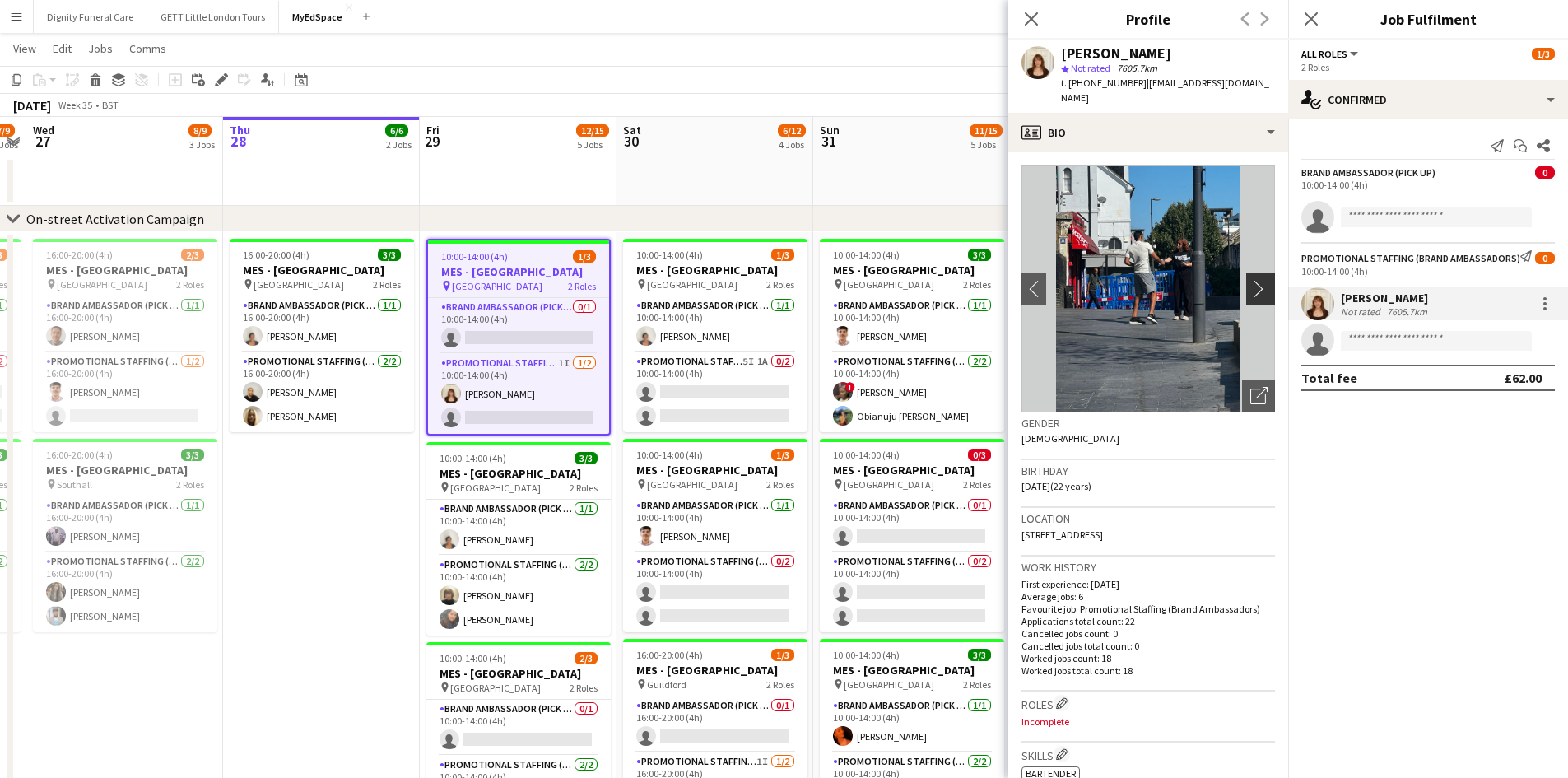
click at [1251, 280] on app-icon "chevron-right" at bounding box center [1263, 288] width 26 height 17
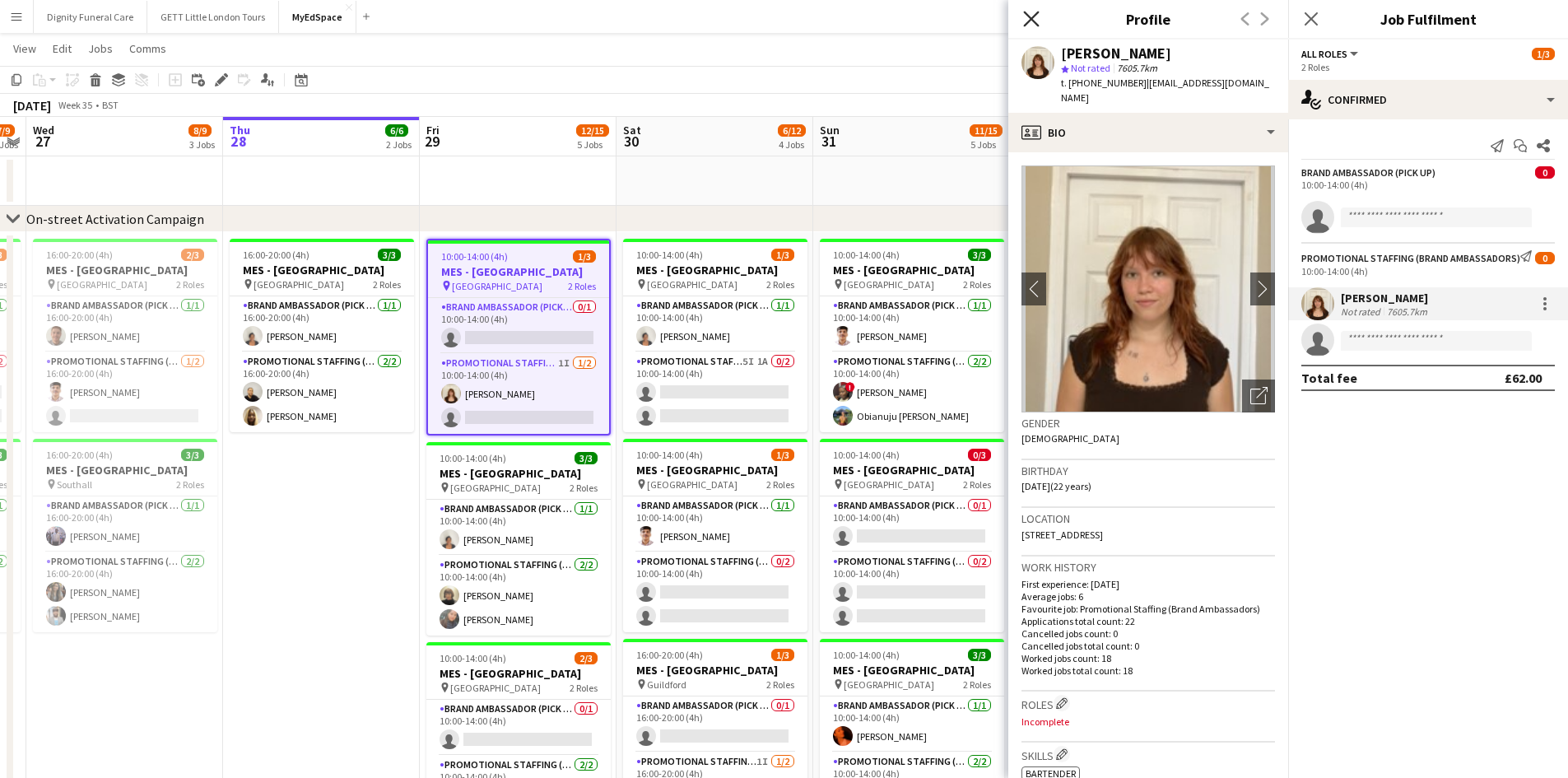
click at [1030, 20] on icon at bounding box center [1031, 19] width 16 height 16
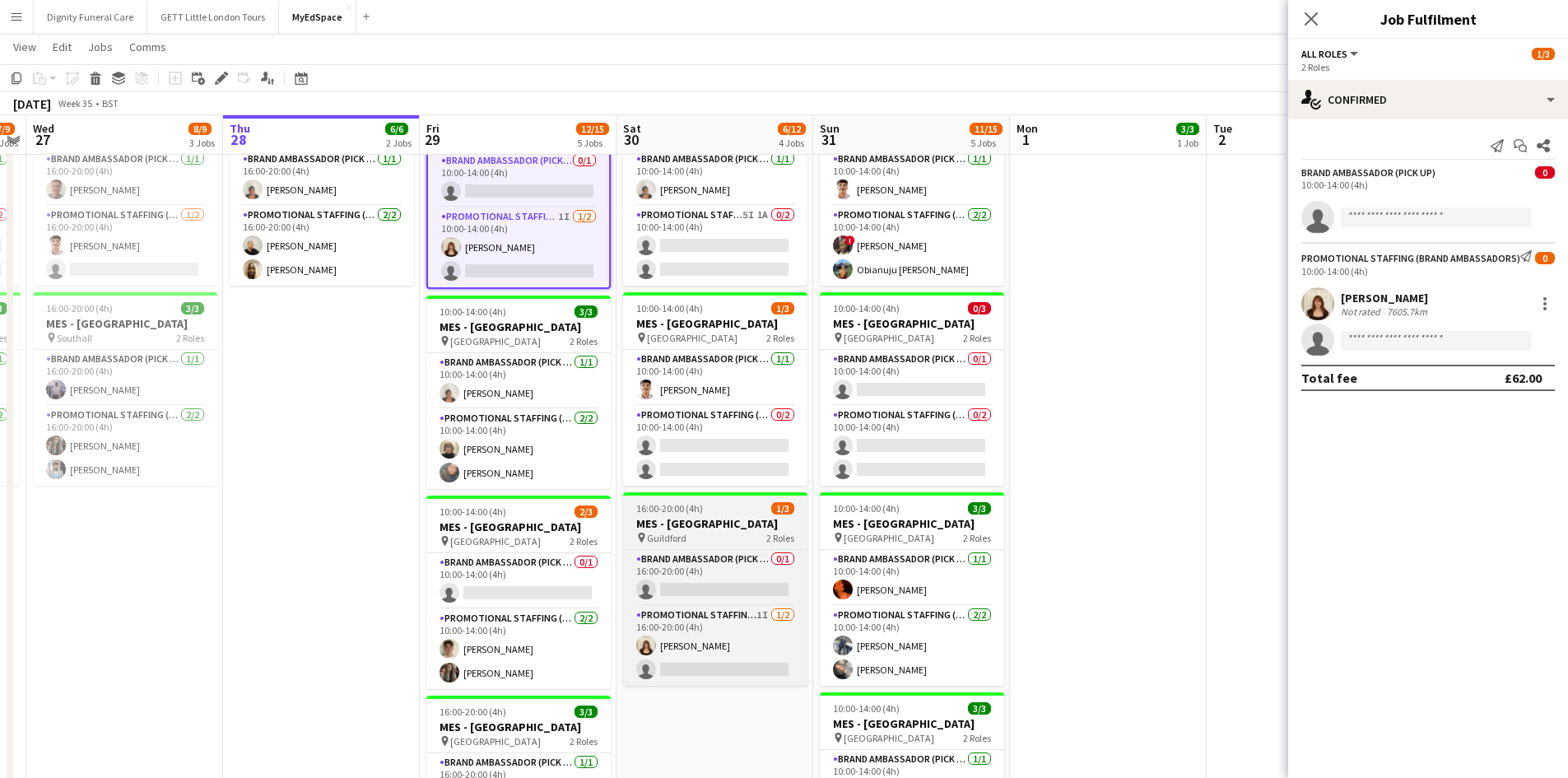
scroll to position [176, 0]
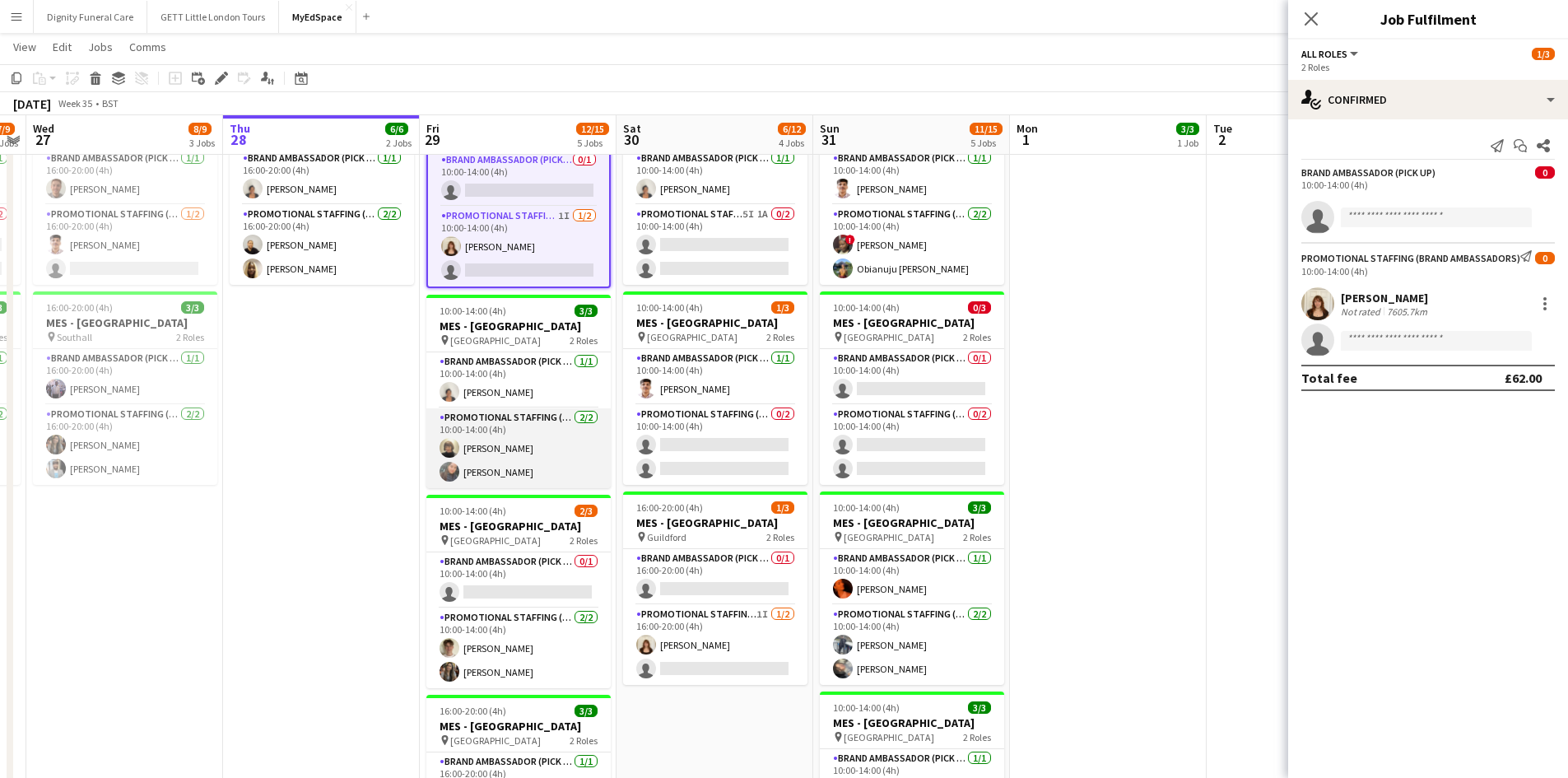
click at [540, 461] on app-card-role "Promotional Staffing (Brand Ambassadors) 2/2 10:00-14:00 (4h) Caroline Brownlee…" at bounding box center [518, 448] width 185 height 80
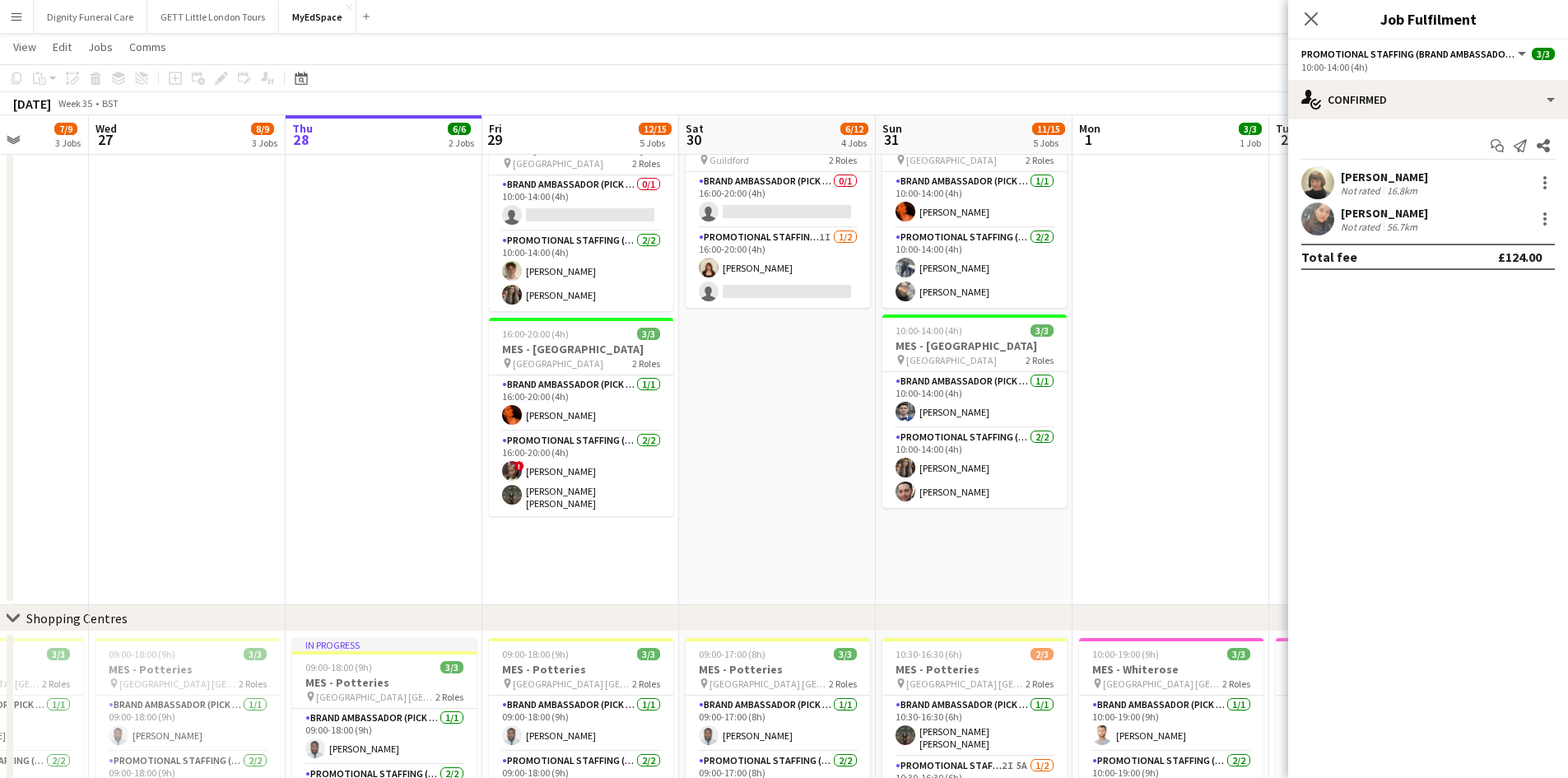
scroll to position [681, 0]
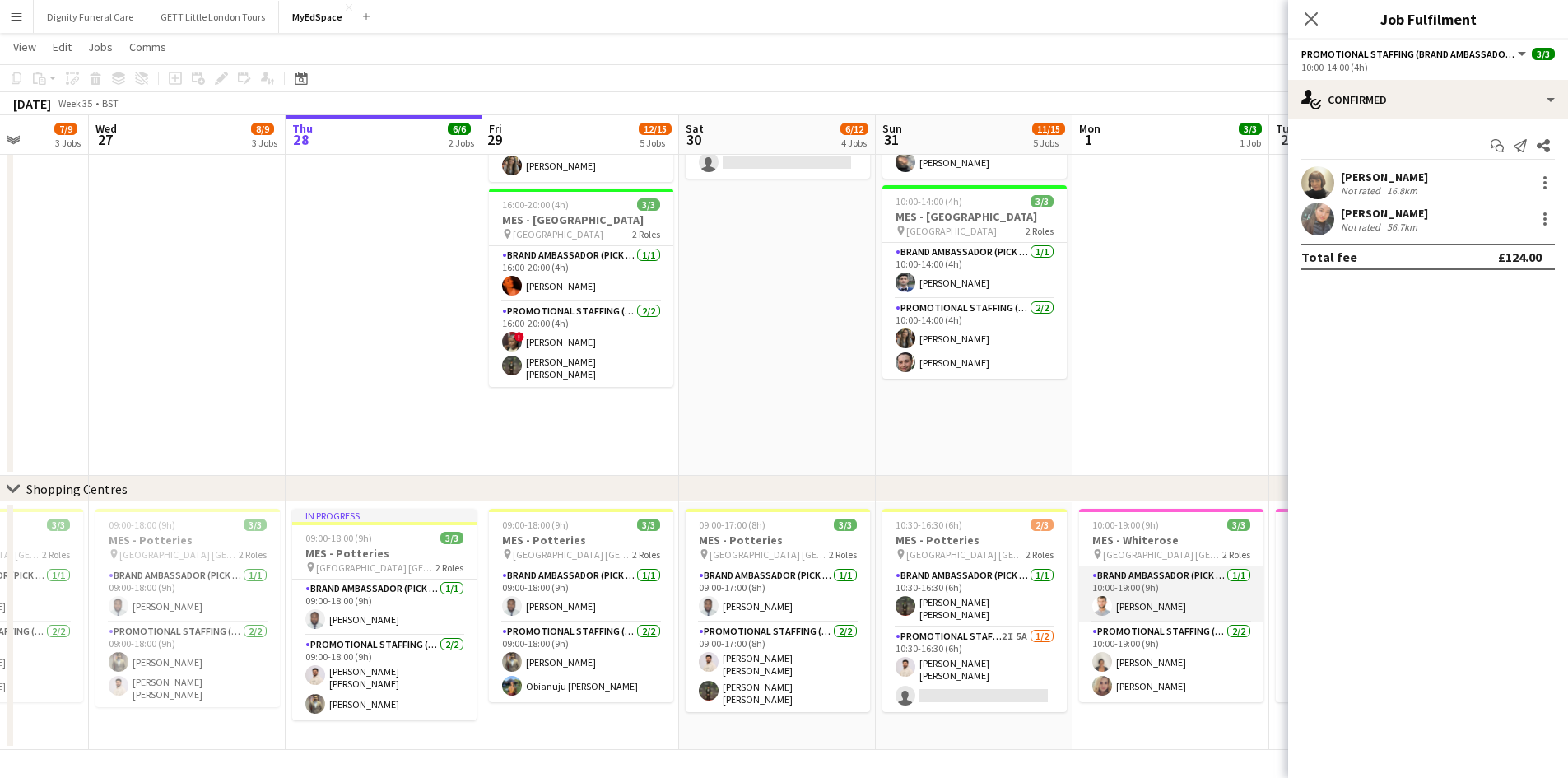
click at [1131, 602] on app-card-role "Brand Ambassador (Pick up) 1/1 10:00-19:00 (9h) Muhammad Ali" at bounding box center [1170, 594] width 185 height 56
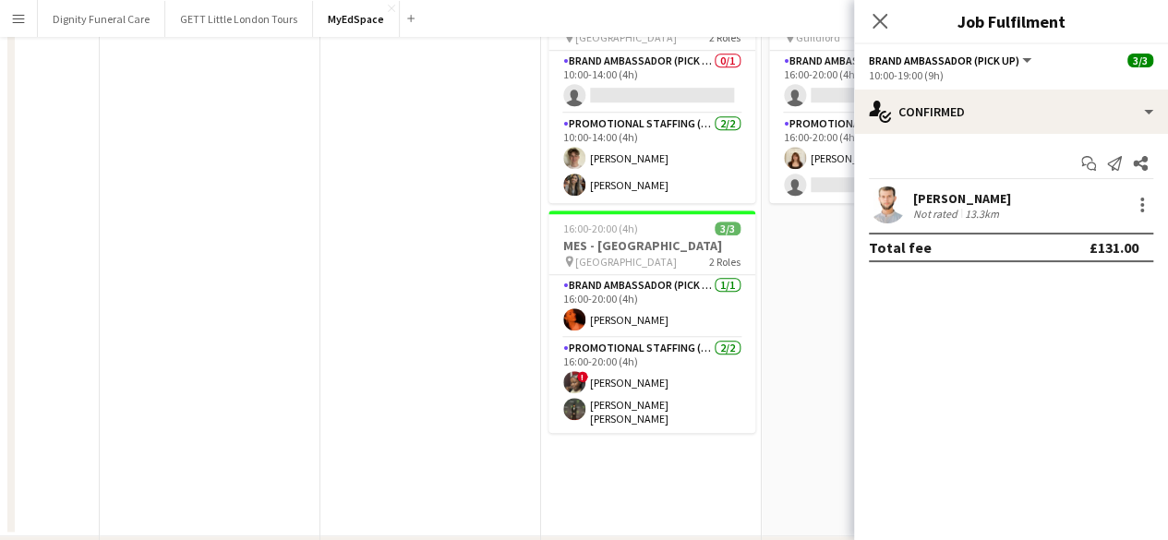
scroll to position [0, 0]
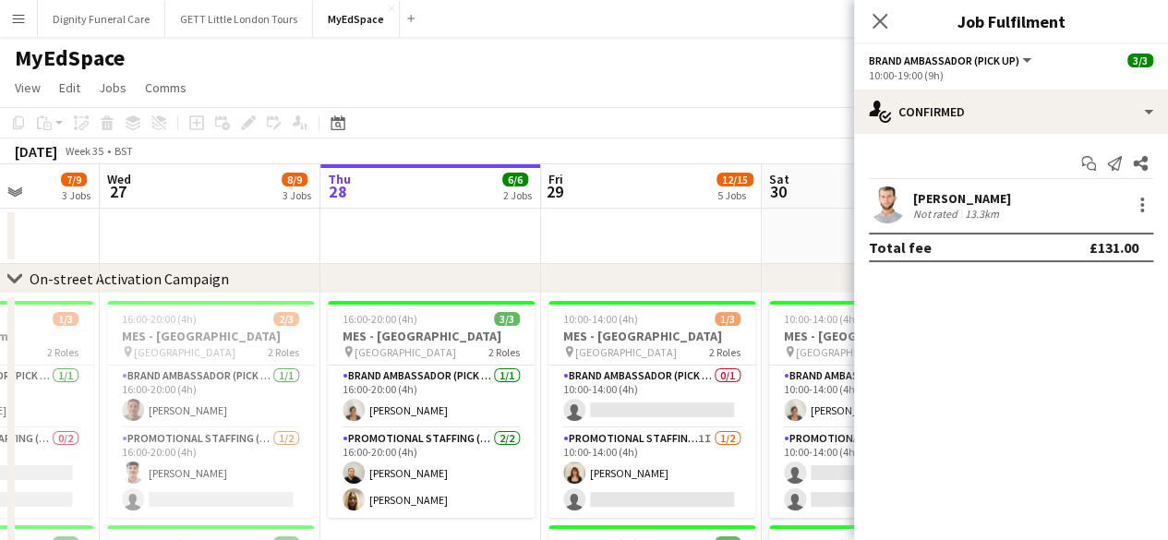
click at [945, 196] on div "Muhammad Ali" at bounding box center [962, 198] width 98 height 17
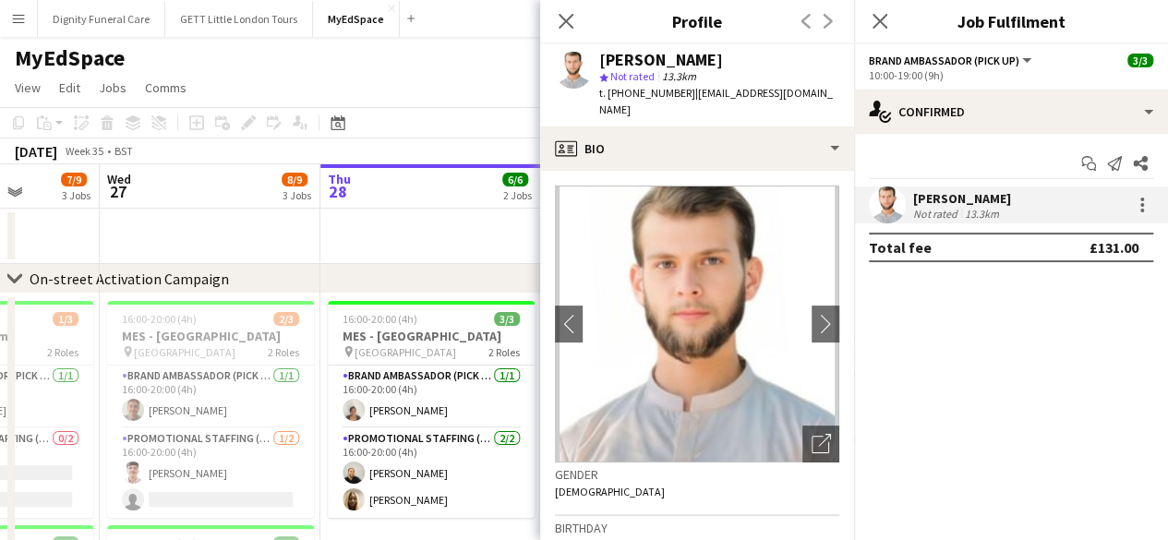
drag, startPoint x: 613, startPoint y: 91, endPoint x: 681, endPoint y: 94, distance: 68.4
click at [681, 94] on div "t. +447456880554 | malimughal7130@gmail.com" at bounding box center [719, 101] width 240 height 33
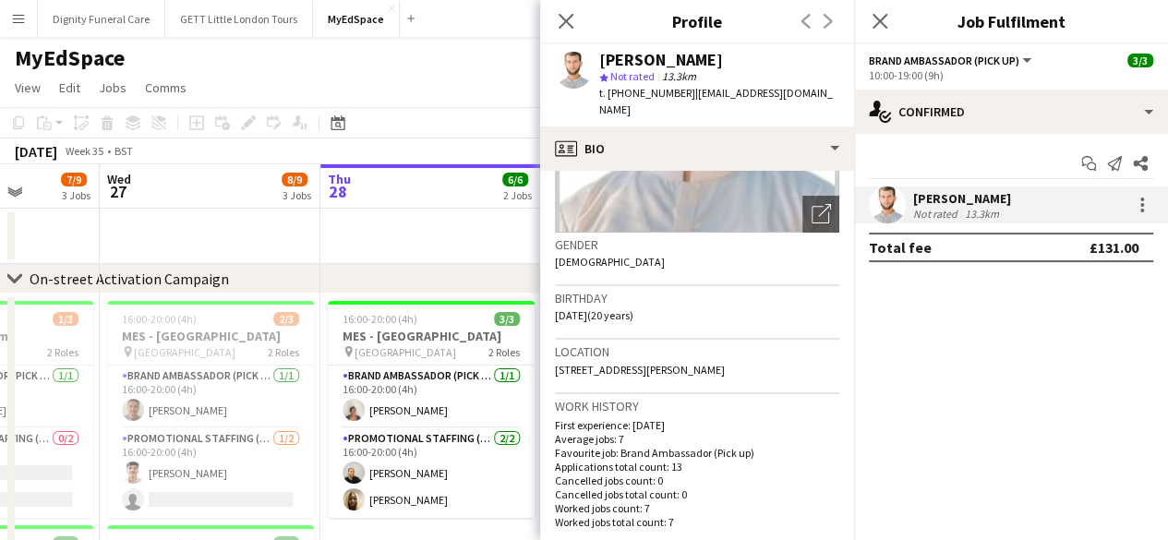
scroll to position [243, 0]
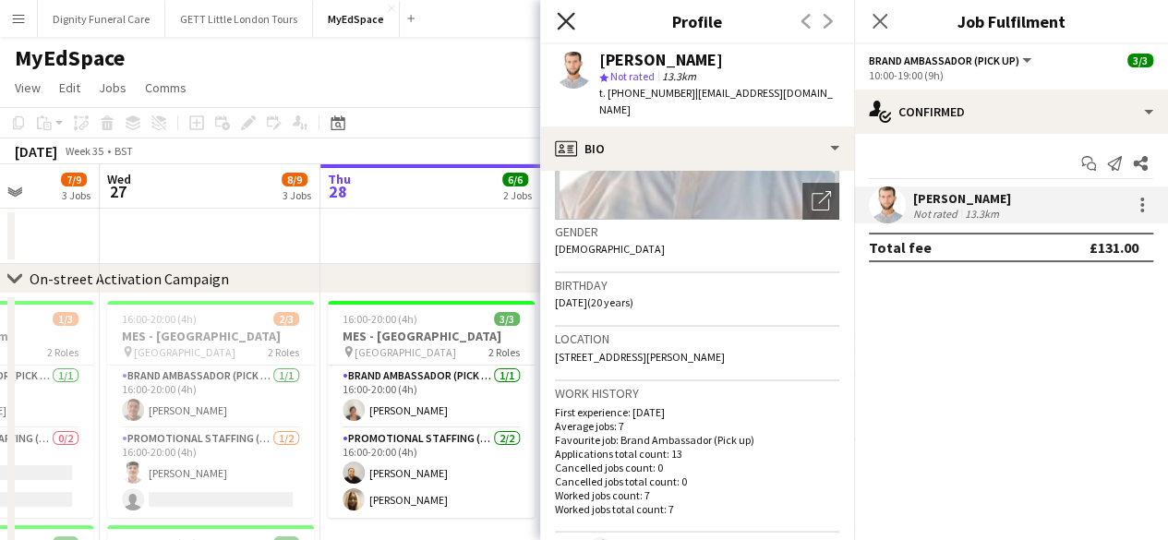
click at [560, 27] on icon at bounding box center [566, 21] width 18 height 18
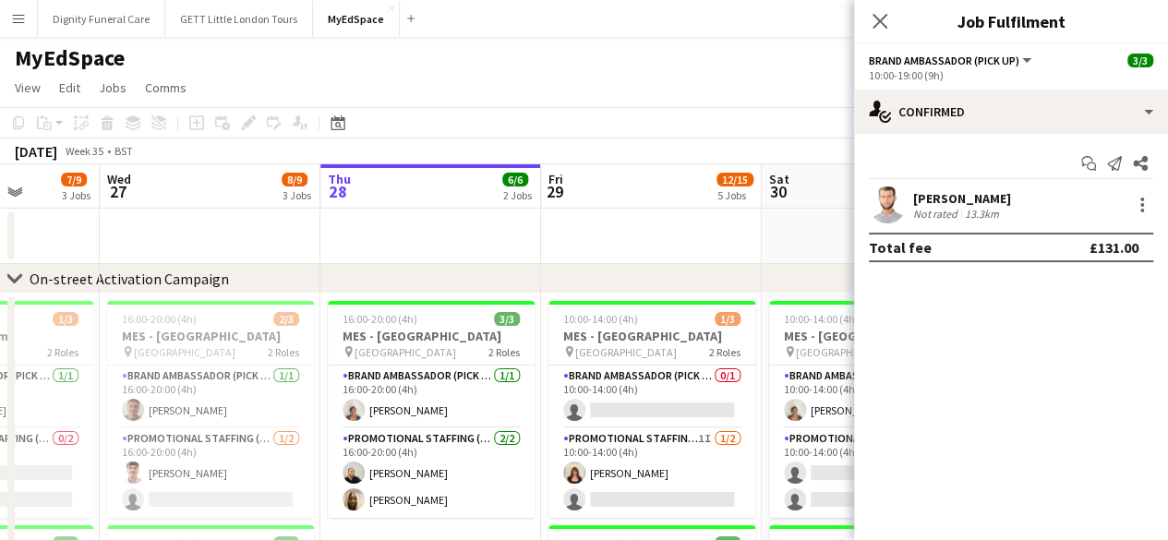
click at [864, 22] on div "Close pop-in" at bounding box center [880, 21] width 52 height 42
click at [881, 21] on icon at bounding box center [880, 21] width 18 height 18
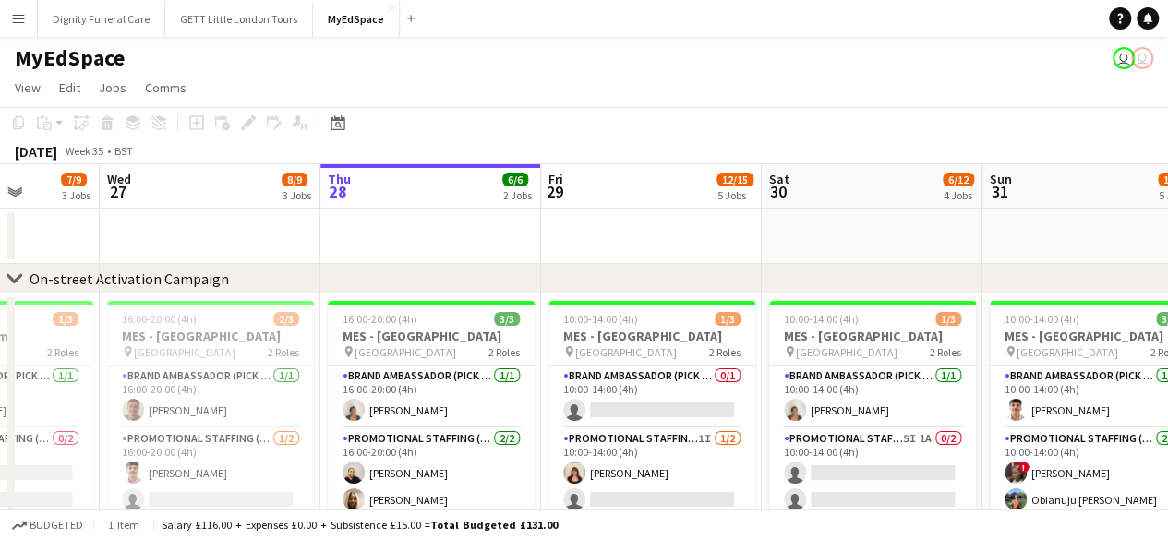
click at [417, 180] on app-board-header-date "Thu 28 6/6 2 Jobs" at bounding box center [430, 186] width 221 height 44
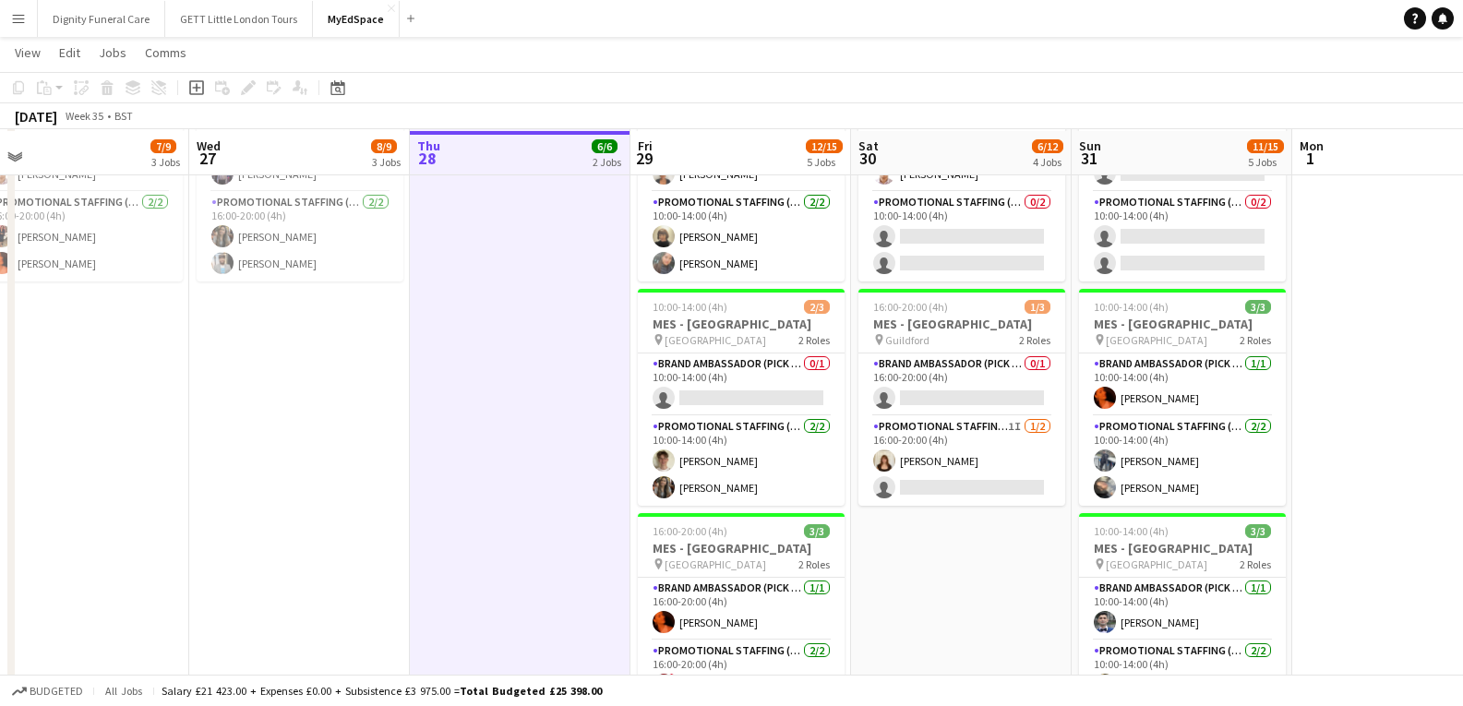
scroll to position [462, 0]
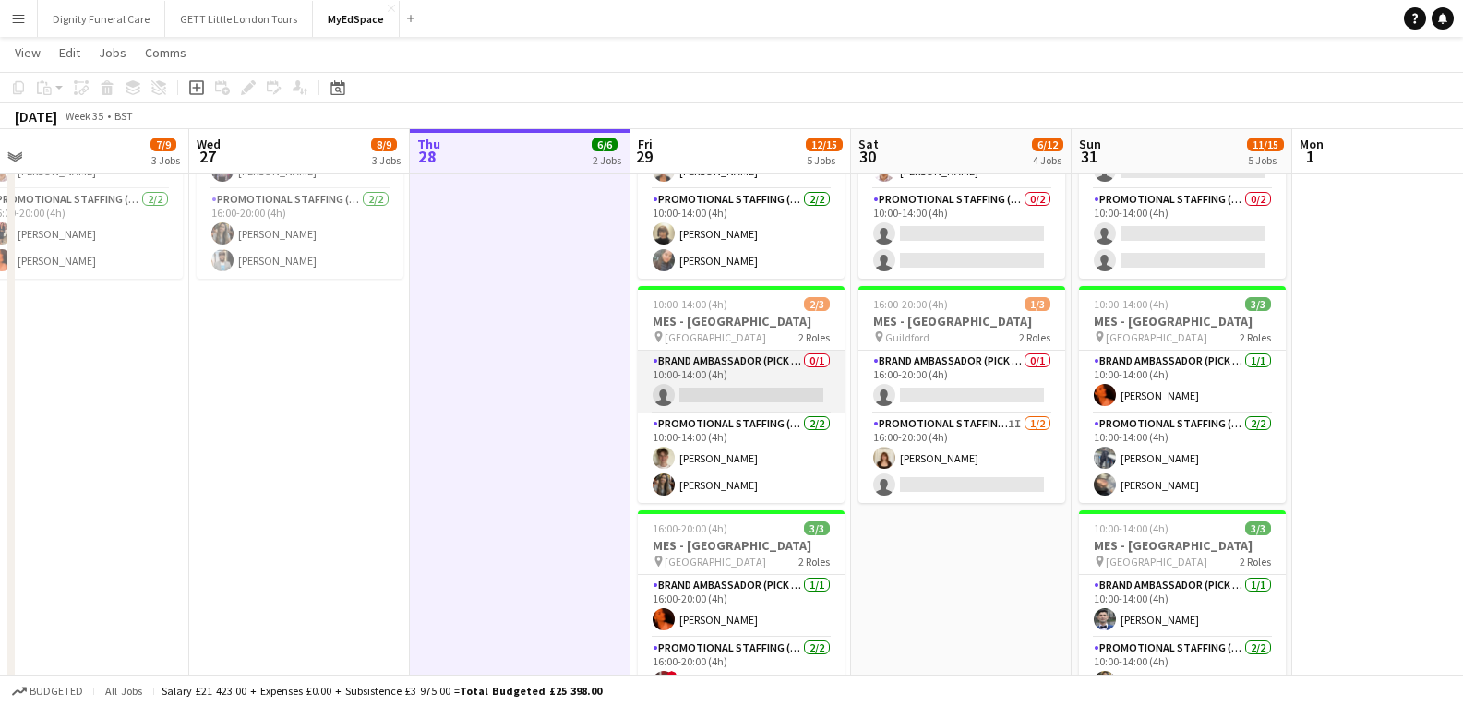
click at [738, 364] on app-card-role "Brand Ambassador (Pick up) 0/1 10:00-14:00 (4h) single-neutral-actions" at bounding box center [741, 382] width 207 height 63
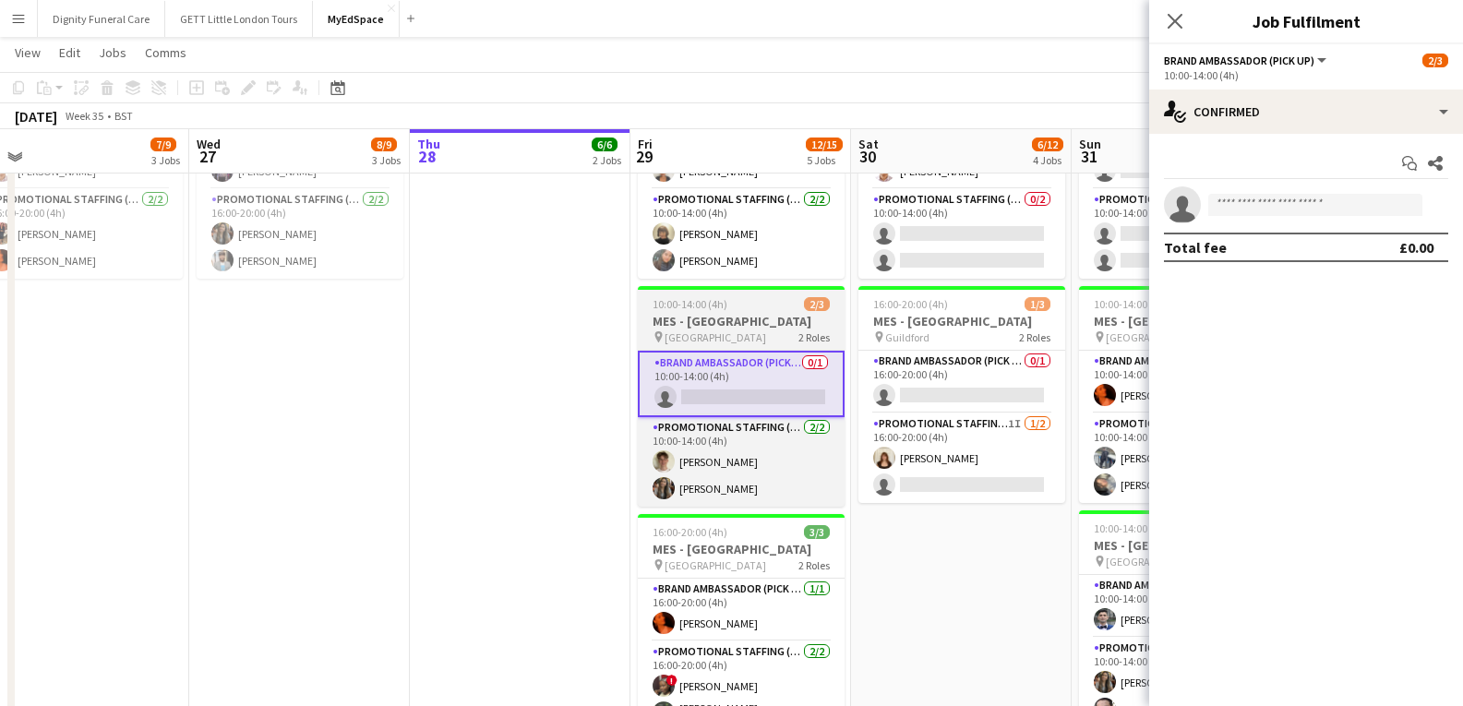
click at [740, 319] on h3 "MES - Reading Town Centre" at bounding box center [741, 321] width 207 height 17
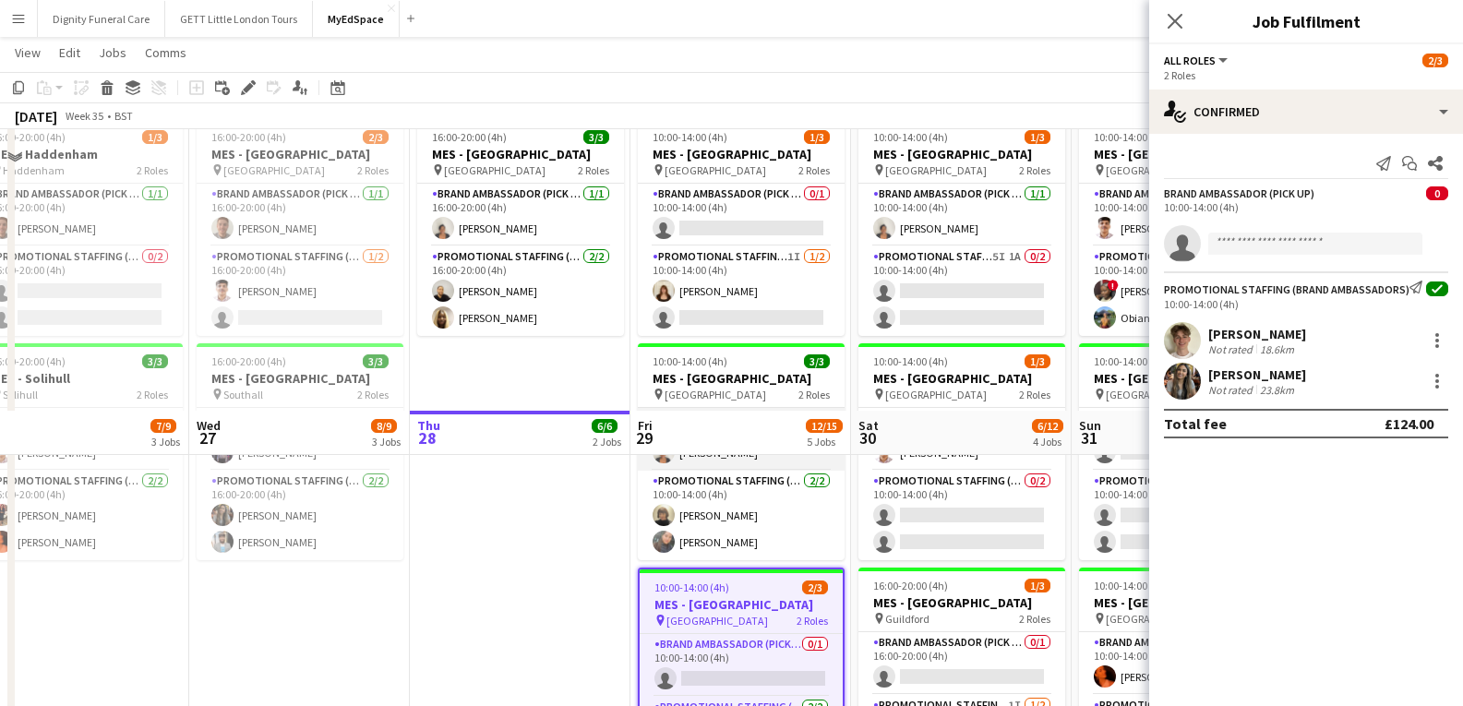
scroll to position [0, 0]
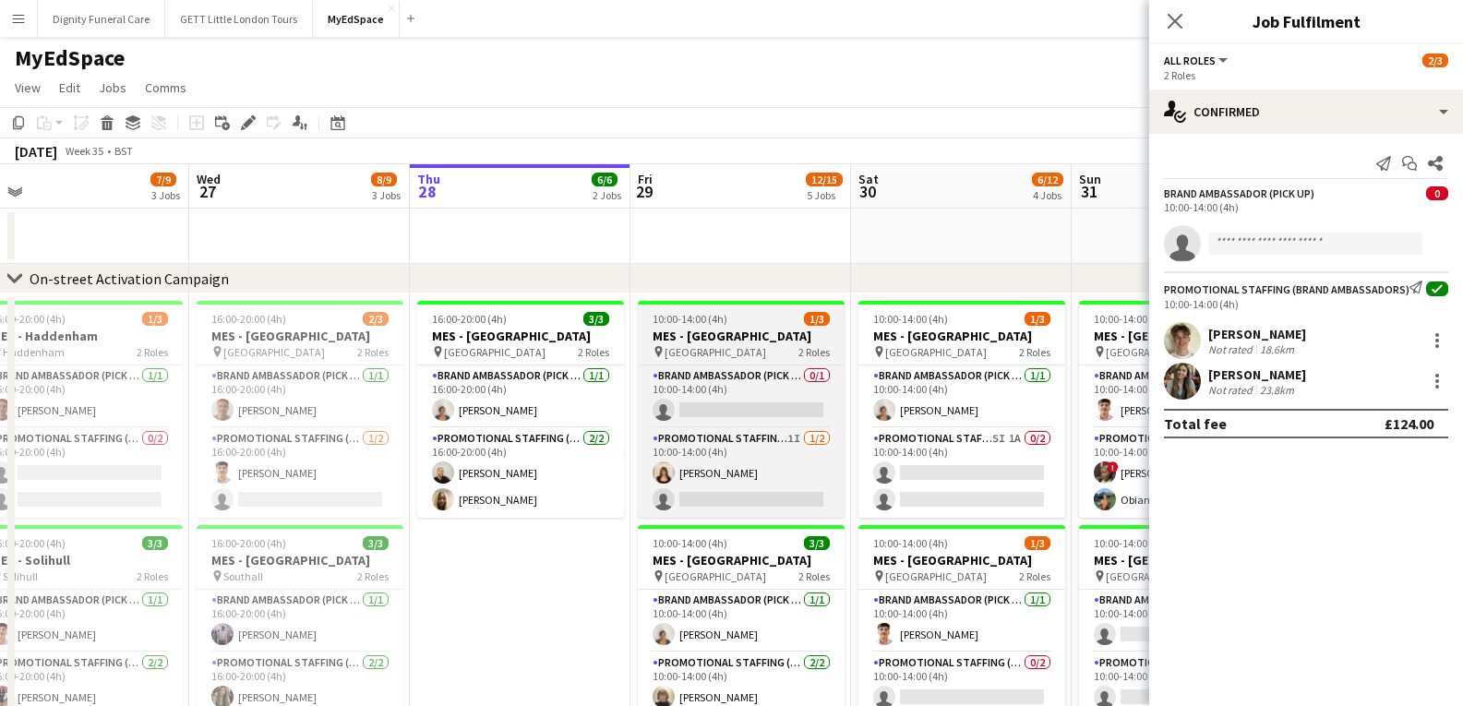
click at [694, 332] on h3 "MES - Guildford Town Centre" at bounding box center [741, 336] width 207 height 17
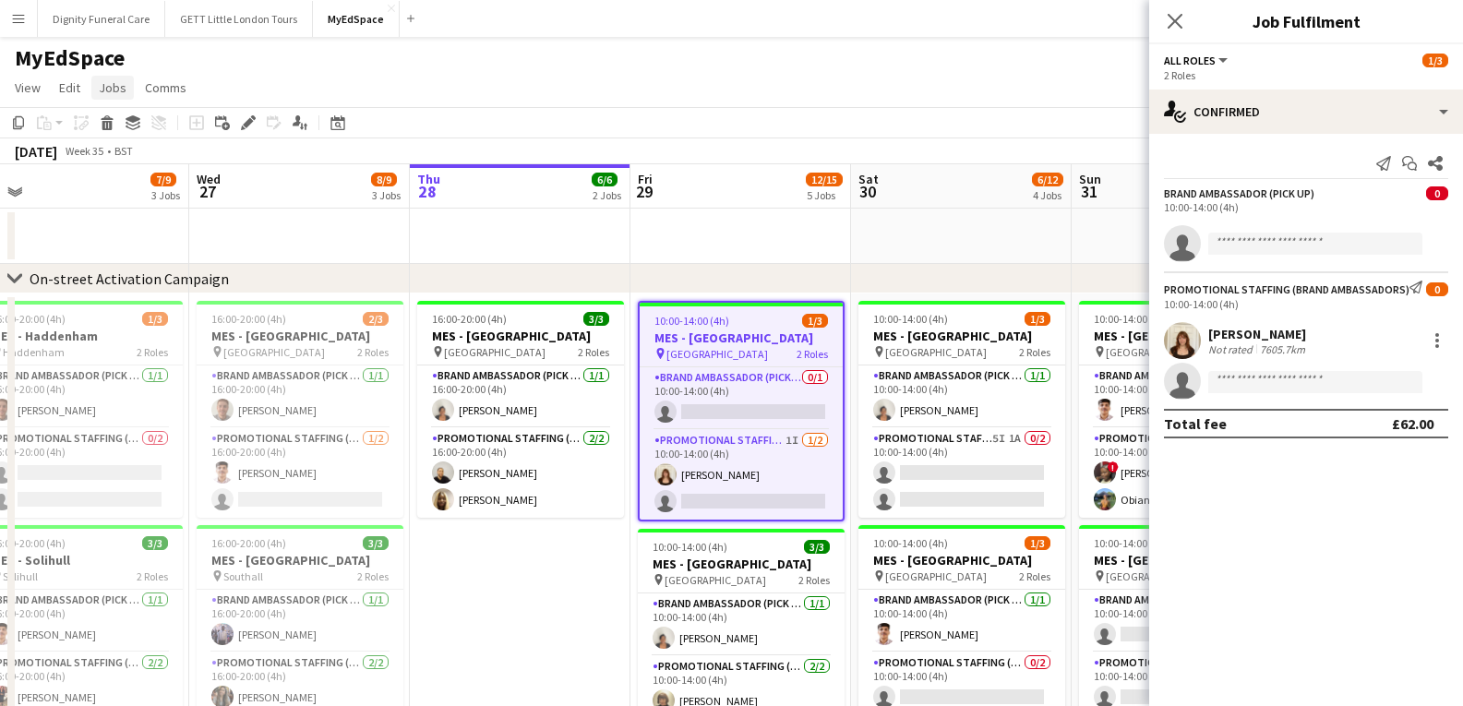
click at [118, 90] on span "Jobs" at bounding box center [113, 87] width 28 height 17
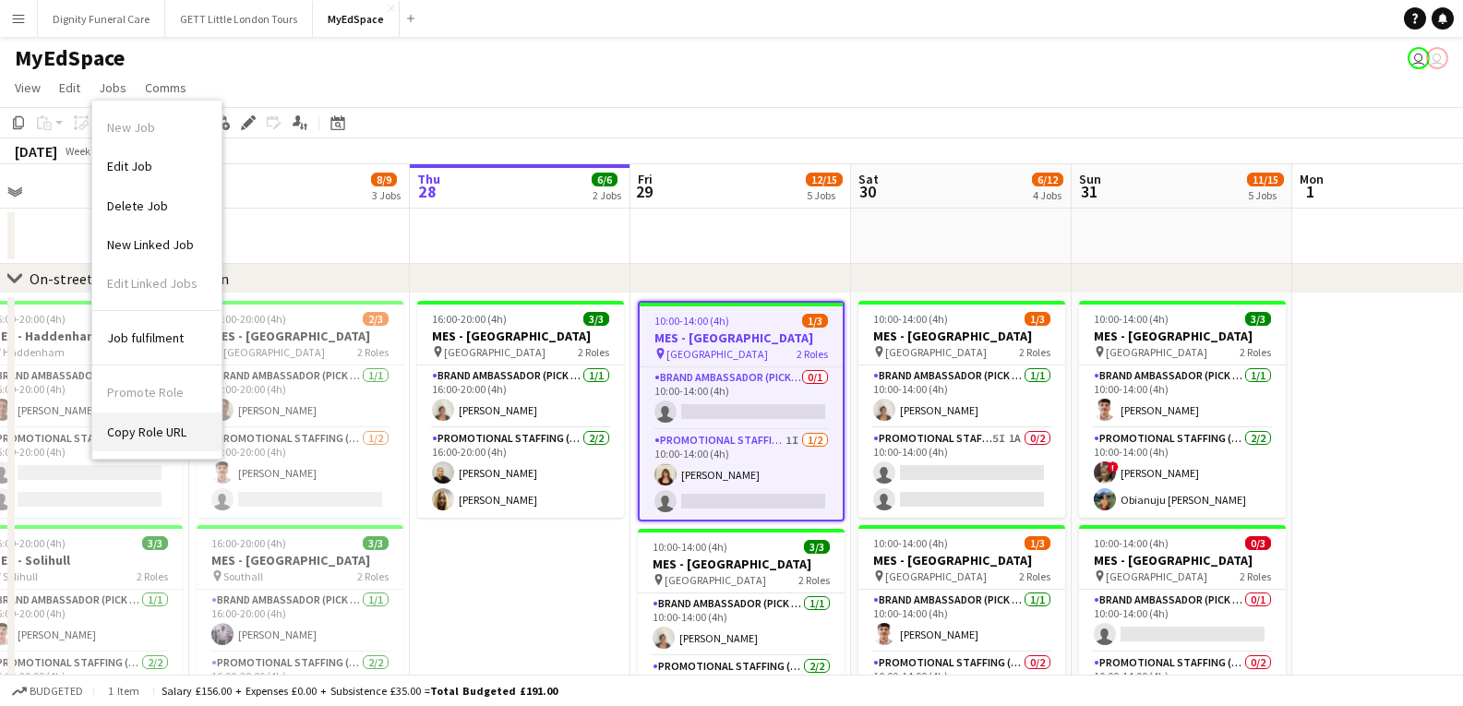
click at [162, 435] on span "Copy Role URL" at bounding box center [146, 432] width 79 height 17
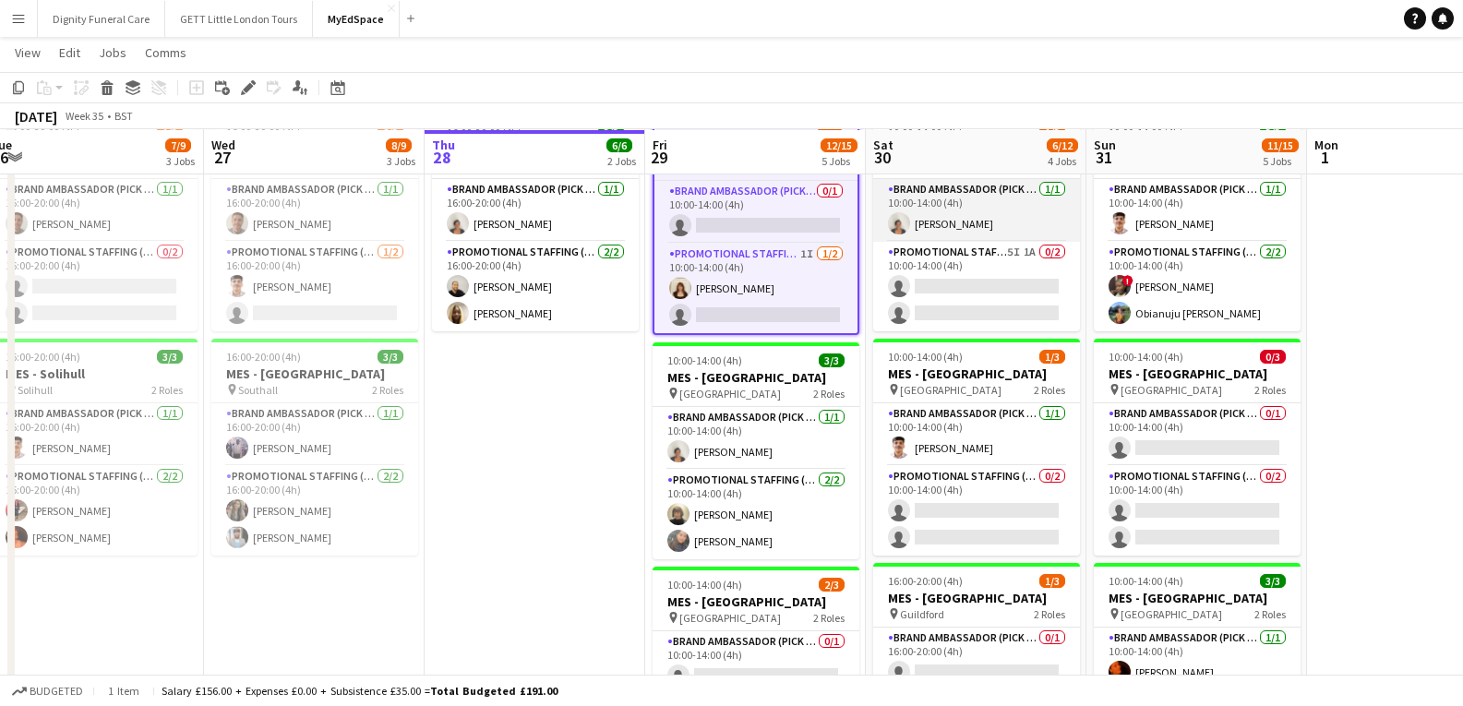
scroll to position [186, 0]
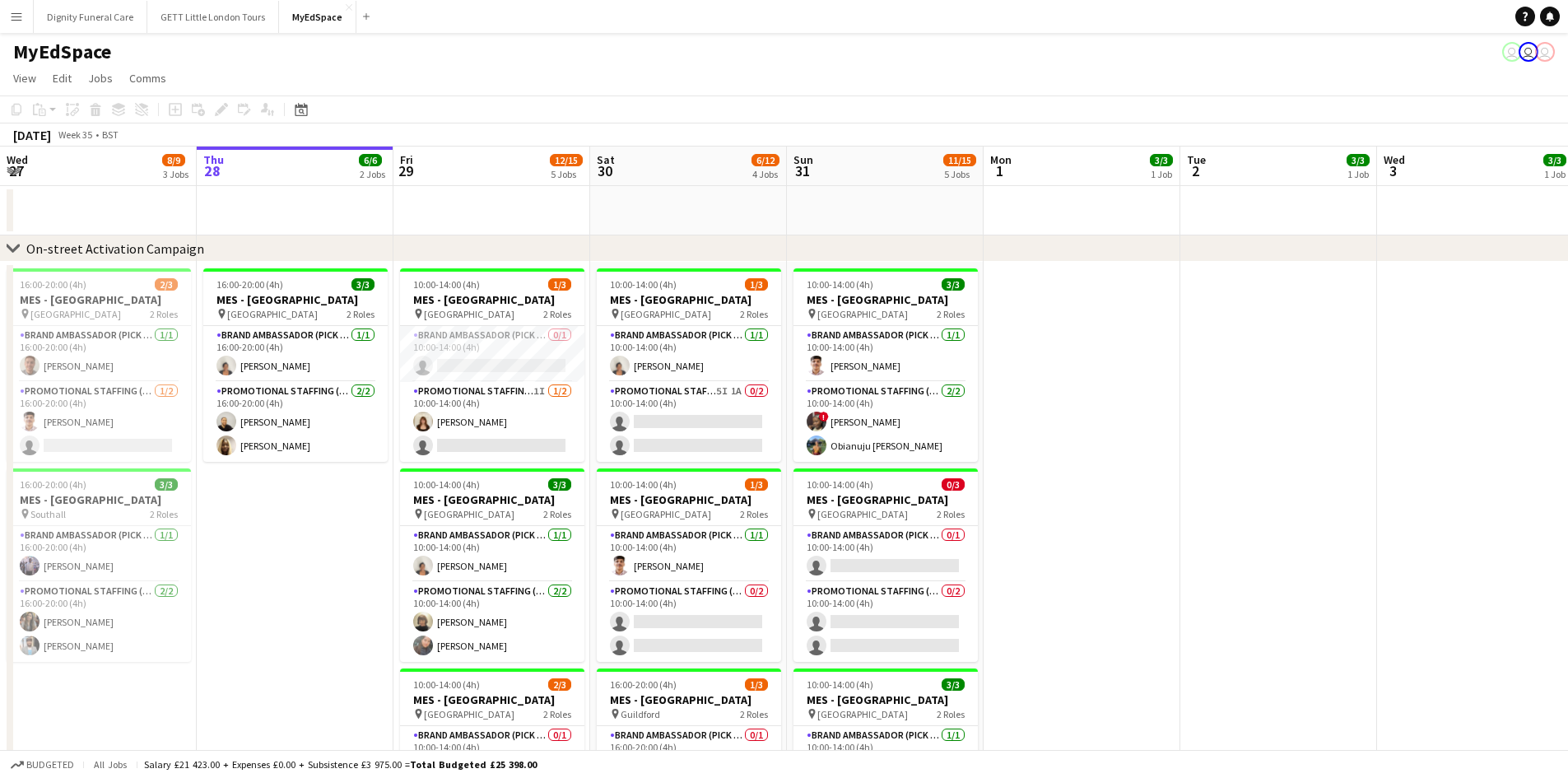
click at [24, 16] on button "Menu" at bounding box center [16, 16] width 33 height 33
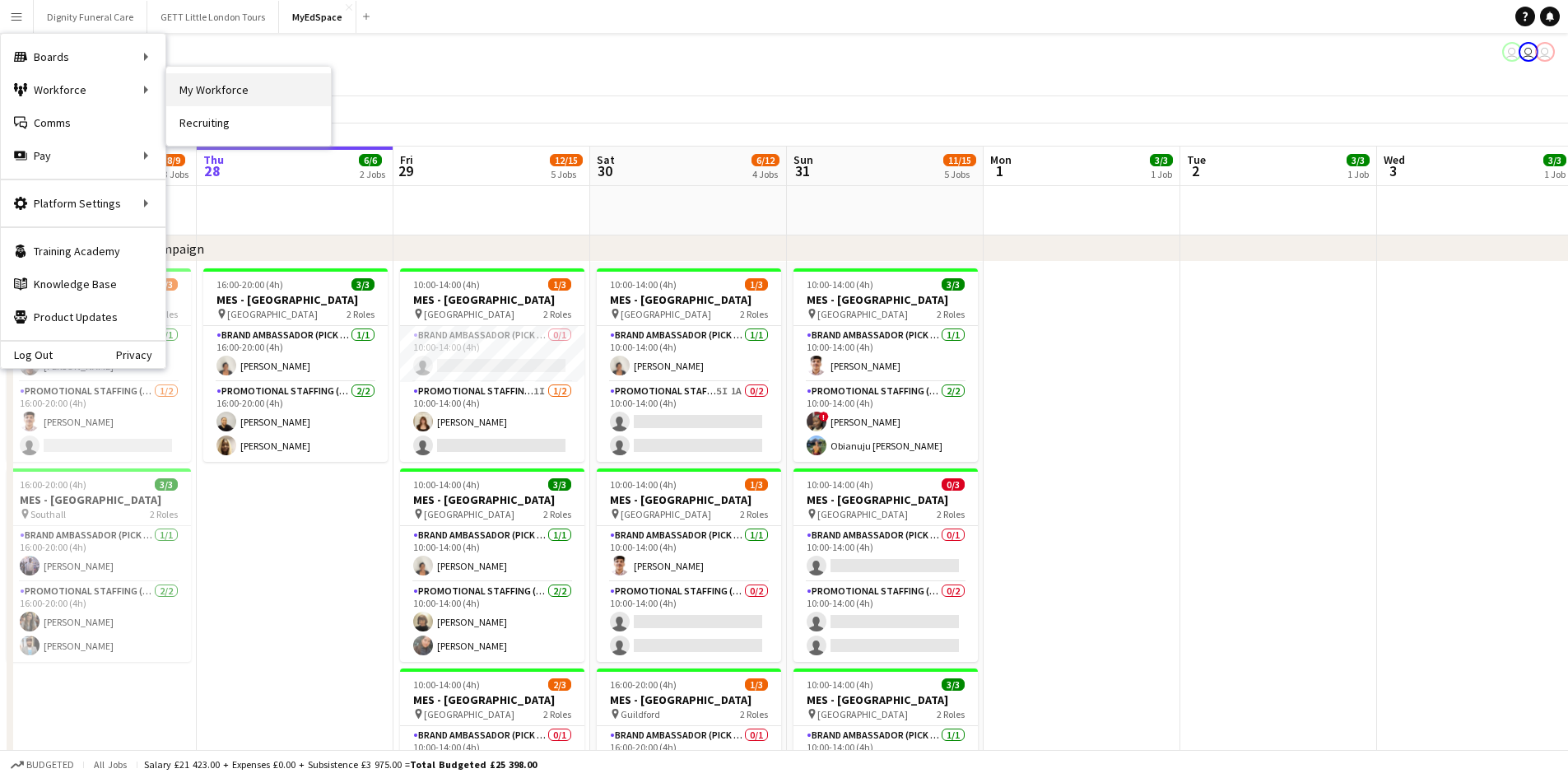
click at [202, 87] on link "My Workforce" at bounding box center [249, 89] width 165 height 33
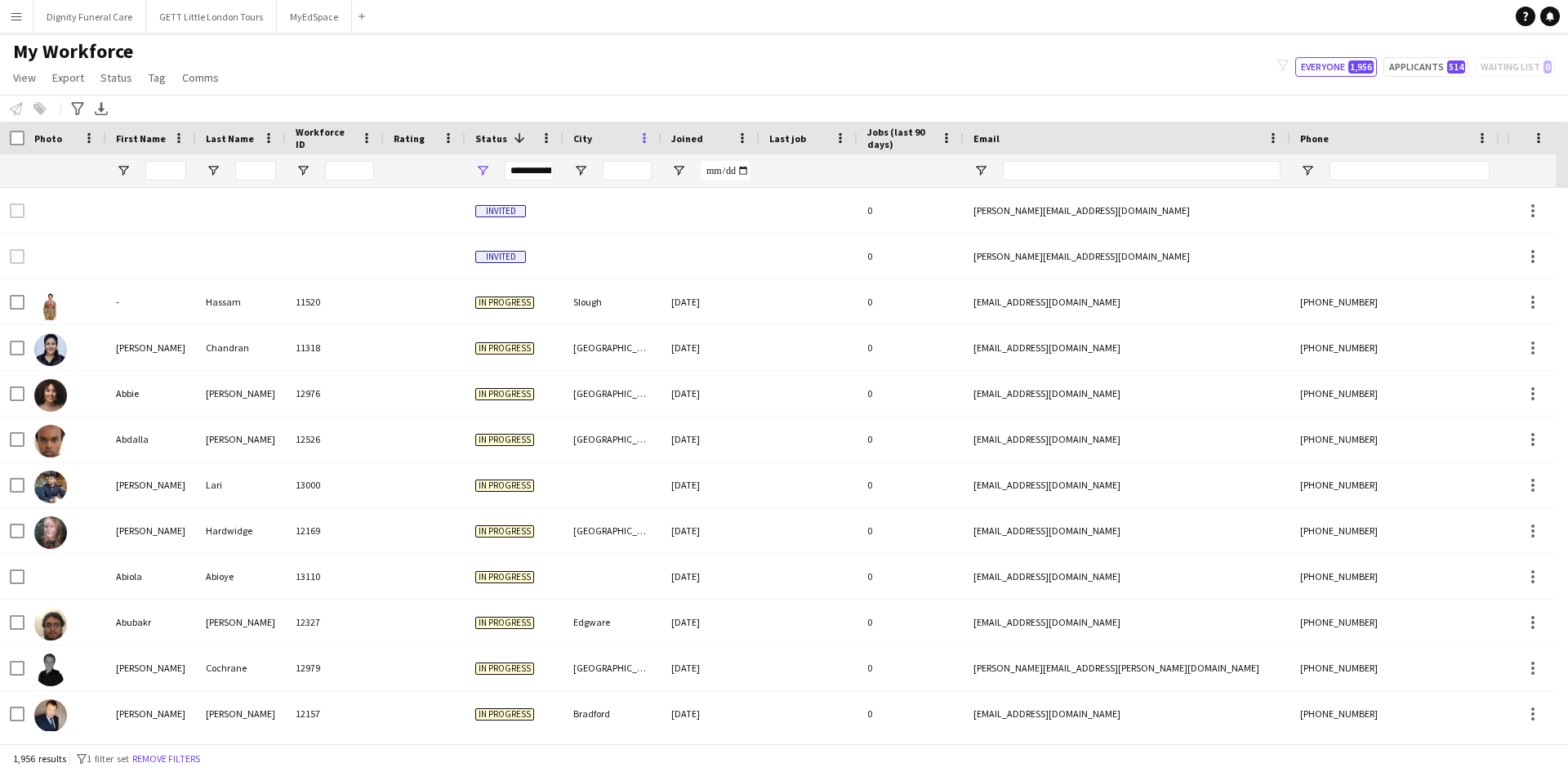
click at [642, 138] on span at bounding box center [644, 138] width 15 height 15
click at [469, 80] on div "My Workforce View Views Default view New view Update view Delete view Edit name…" at bounding box center [784, 66] width 1568 height 56
click at [576, 140] on span "City" at bounding box center [582, 139] width 19 height 12
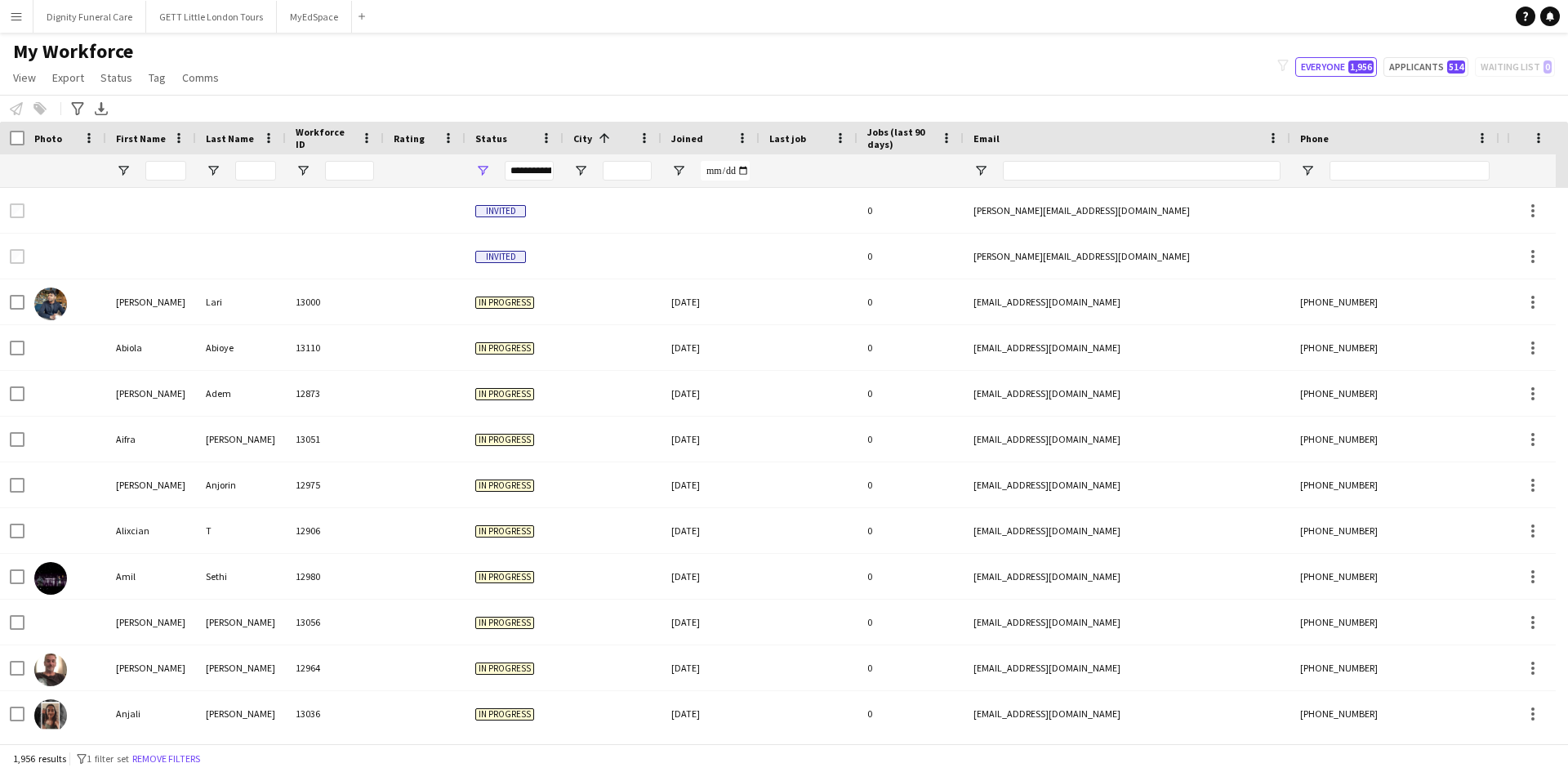
click at [600, 136] on span at bounding box center [604, 138] width 15 height 15
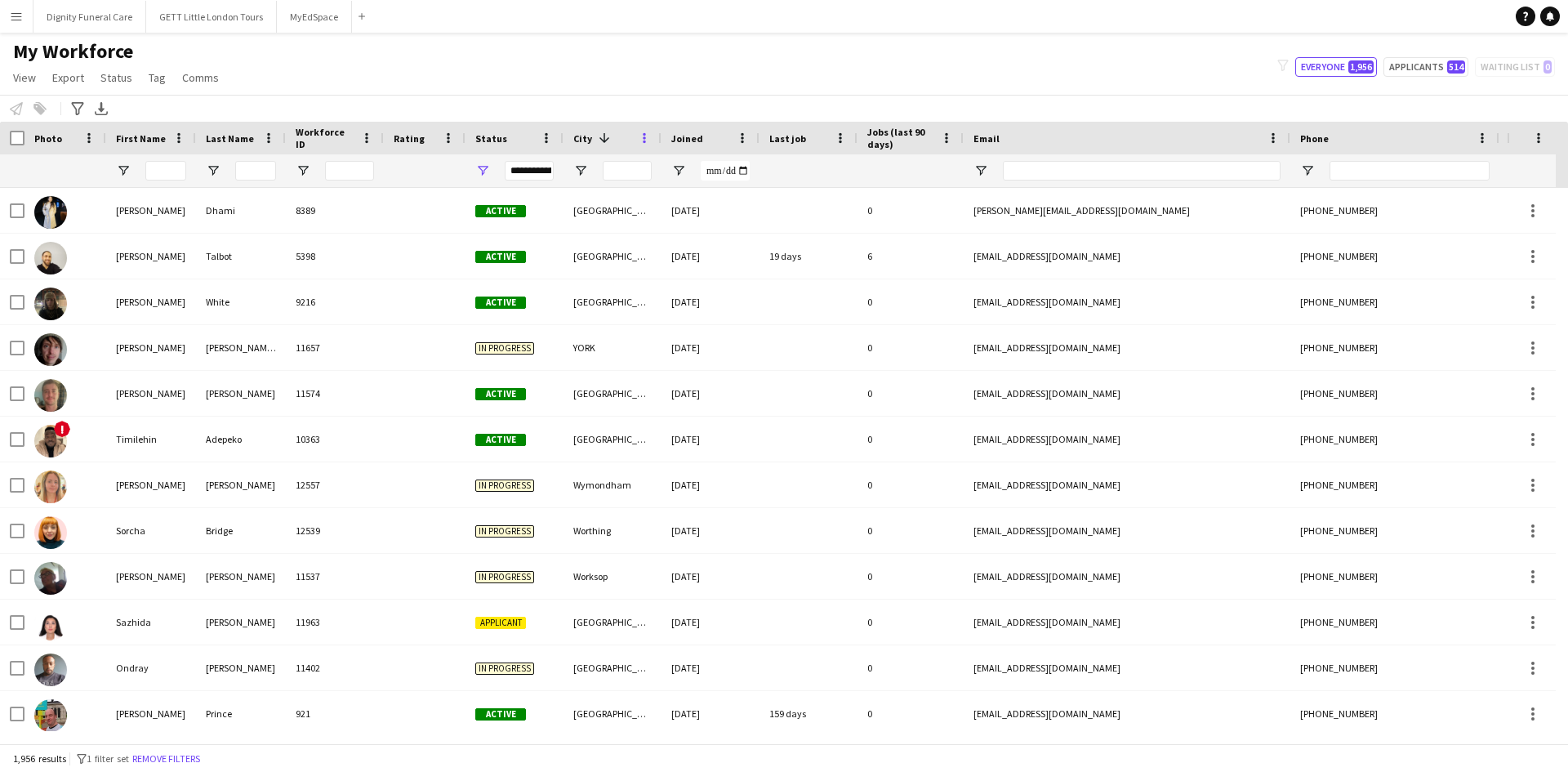
click at [638, 137] on span at bounding box center [644, 138] width 15 height 15
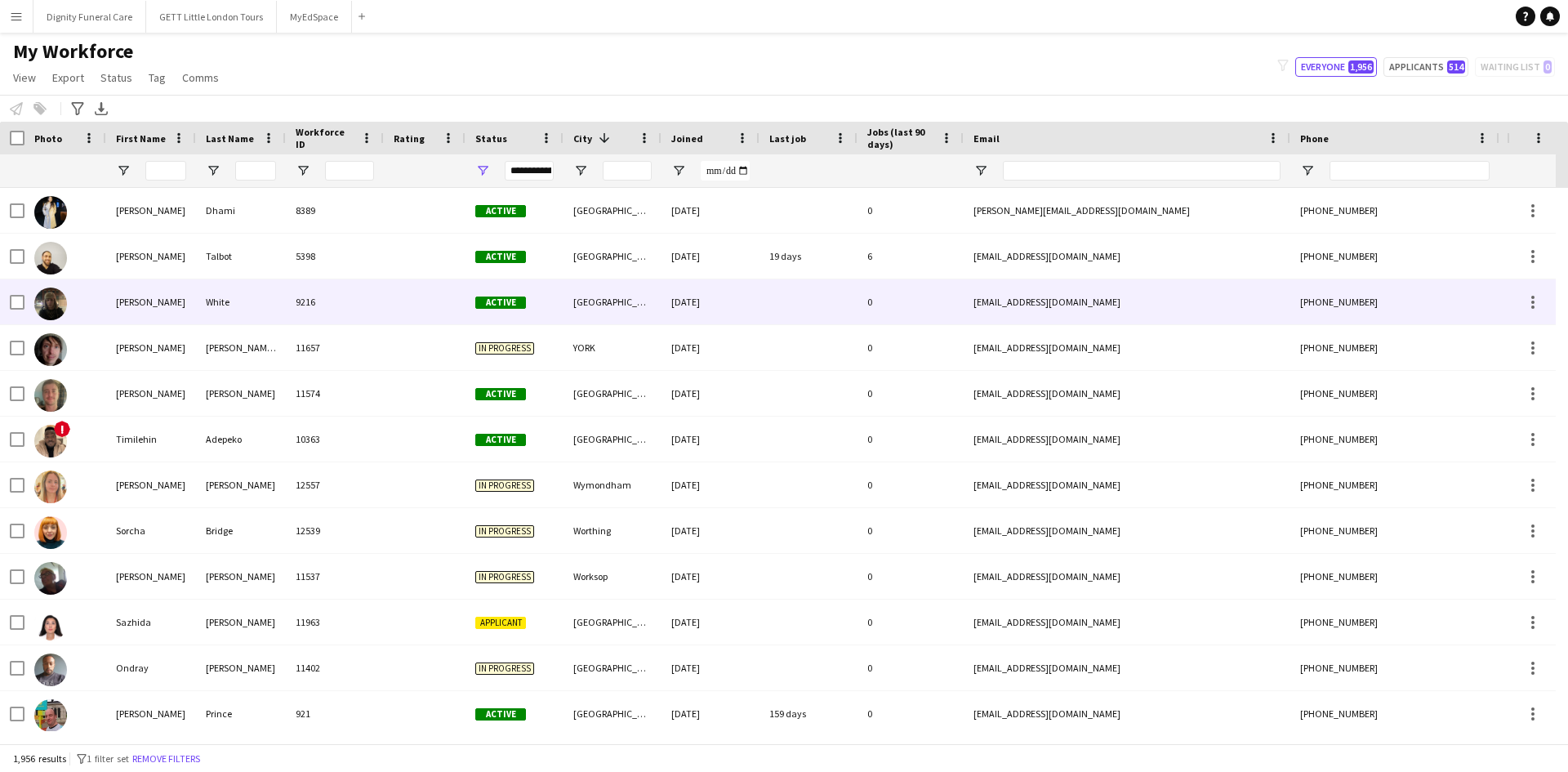
click at [600, 296] on div "York" at bounding box center [612, 302] width 98 height 45
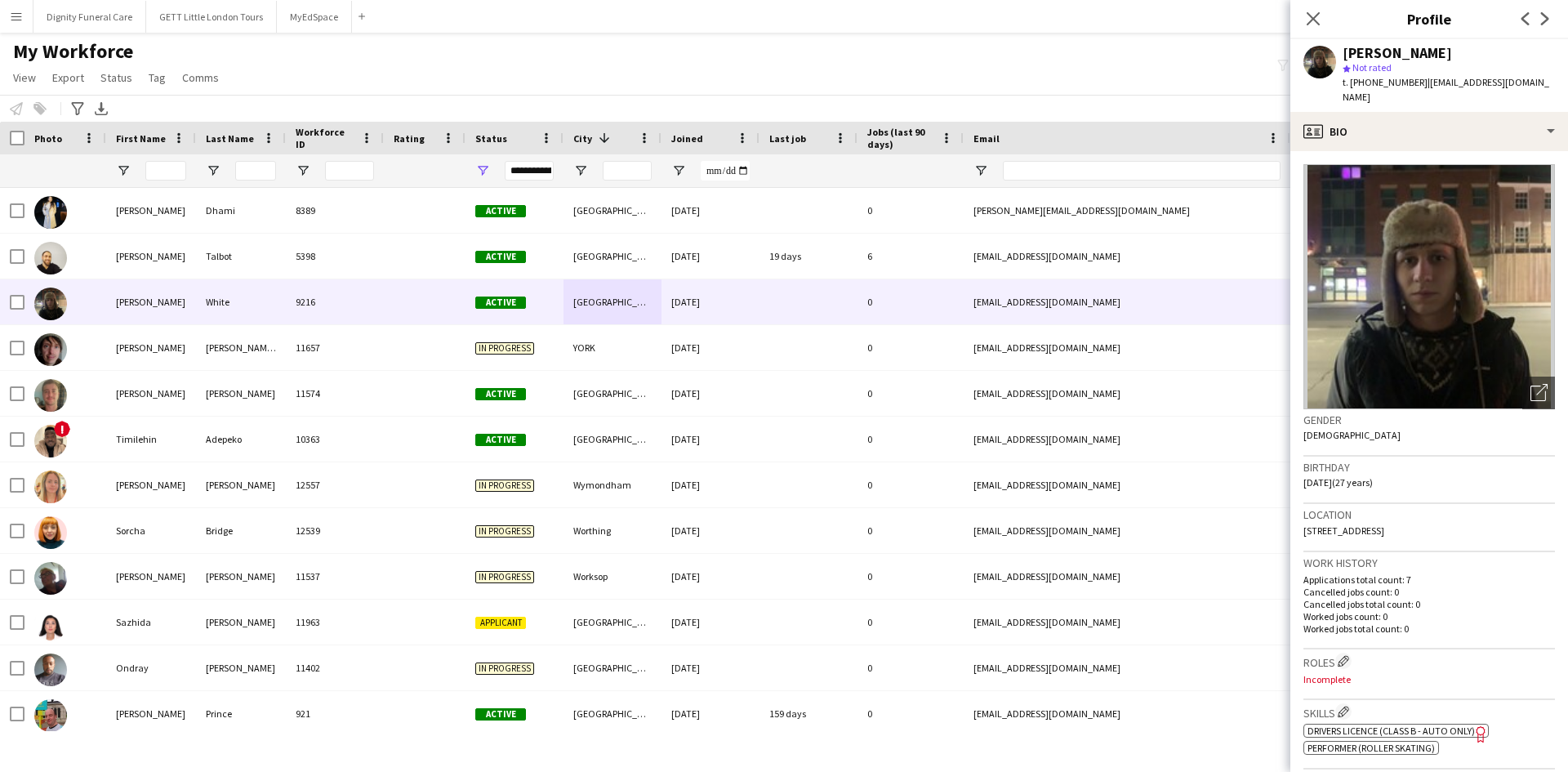
click at [937, 60] on div "My Workforce View Views Default view New view Update view Delete view Edit name…" at bounding box center [784, 66] width 1568 height 56
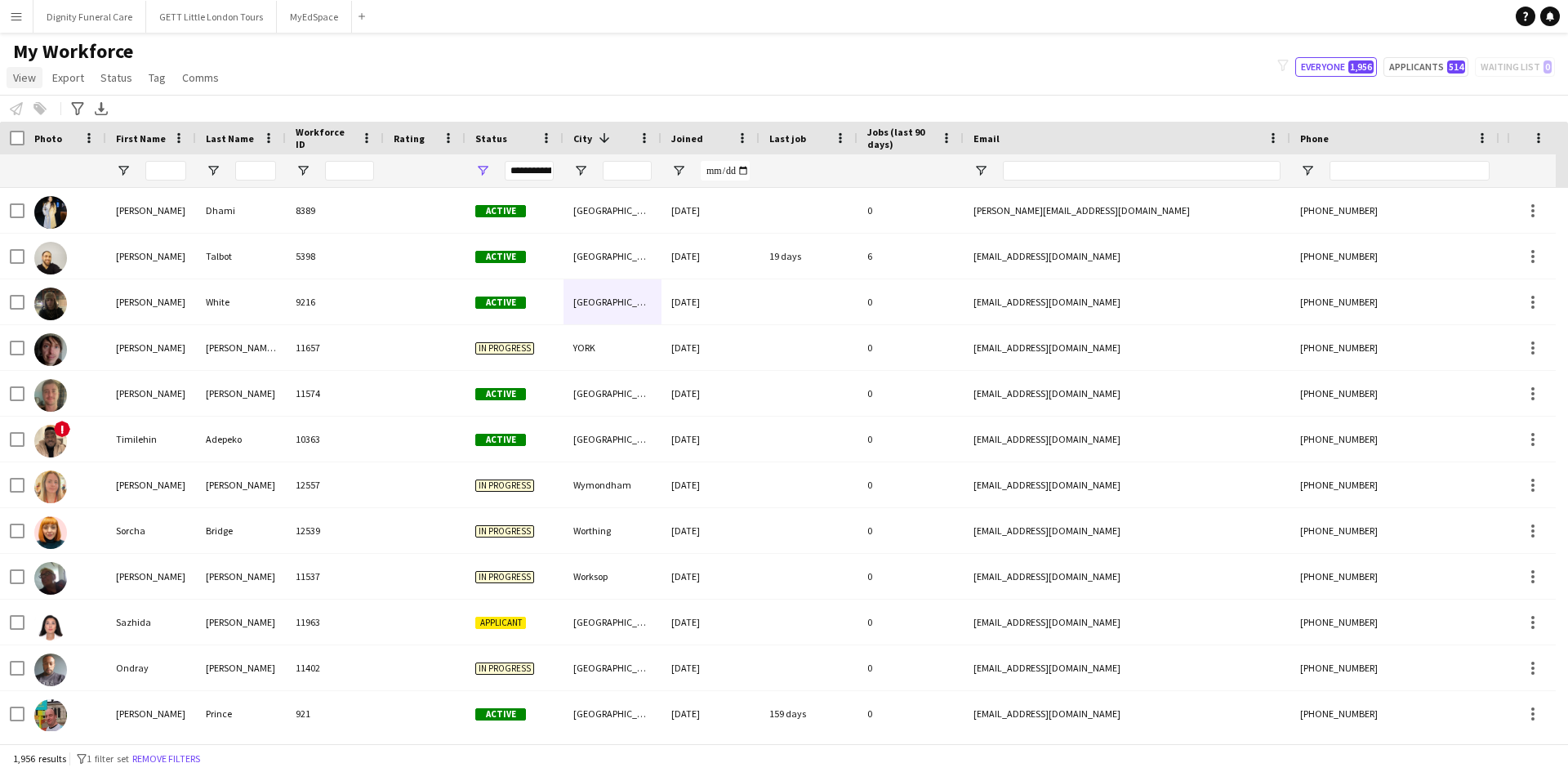
click at [21, 76] on span "View" at bounding box center [25, 77] width 23 height 15
click at [58, 161] on span "Customise view" at bounding box center [59, 161] width 78 height 15
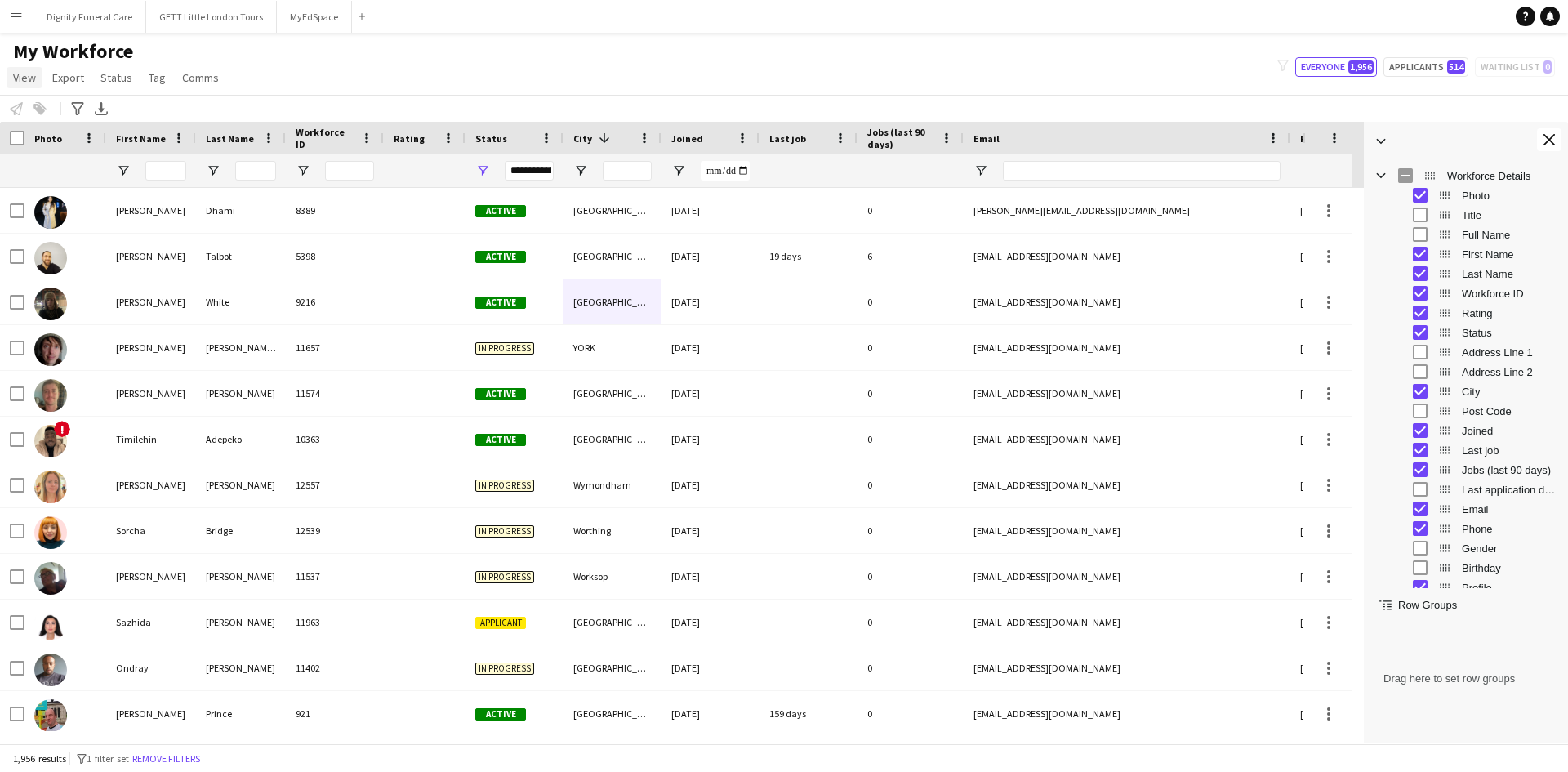
click at [21, 80] on span "View" at bounding box center [25, 77] width 23 height 15
click at [48, 314] on span "Reset All" at bounding box center [42, 312] width 43 height 15
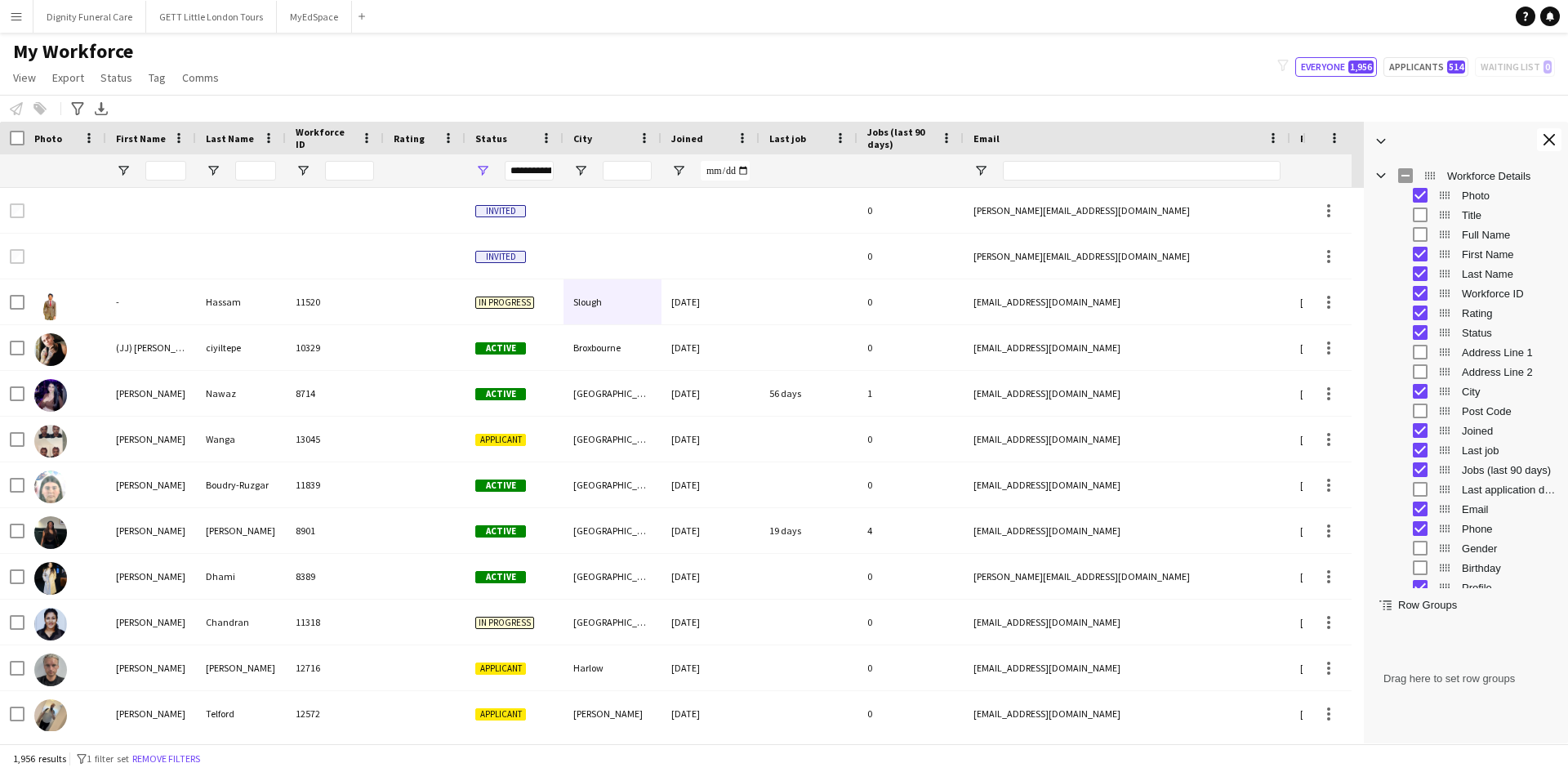
click at [333, 83] on div "My Workforce View Views Default view New view Update view Delete view Edit name…" at bounding box center [784, 66] width 1568 height 56
click at [211, 169] on span "Open Filter Menu" at bounding box center [213, 171] width 15 height 15
drag, startPoint x: 211, startPoint y: 169, endPoint x: 577, endPoint y: 167, distance: 366.0
click at [577, 167] on div at bounding box center [885, 171] width 1771 height 33
click at [580, 169] on span "Open Filter Menu" at bounding box center [580, 171] width 15 height 15
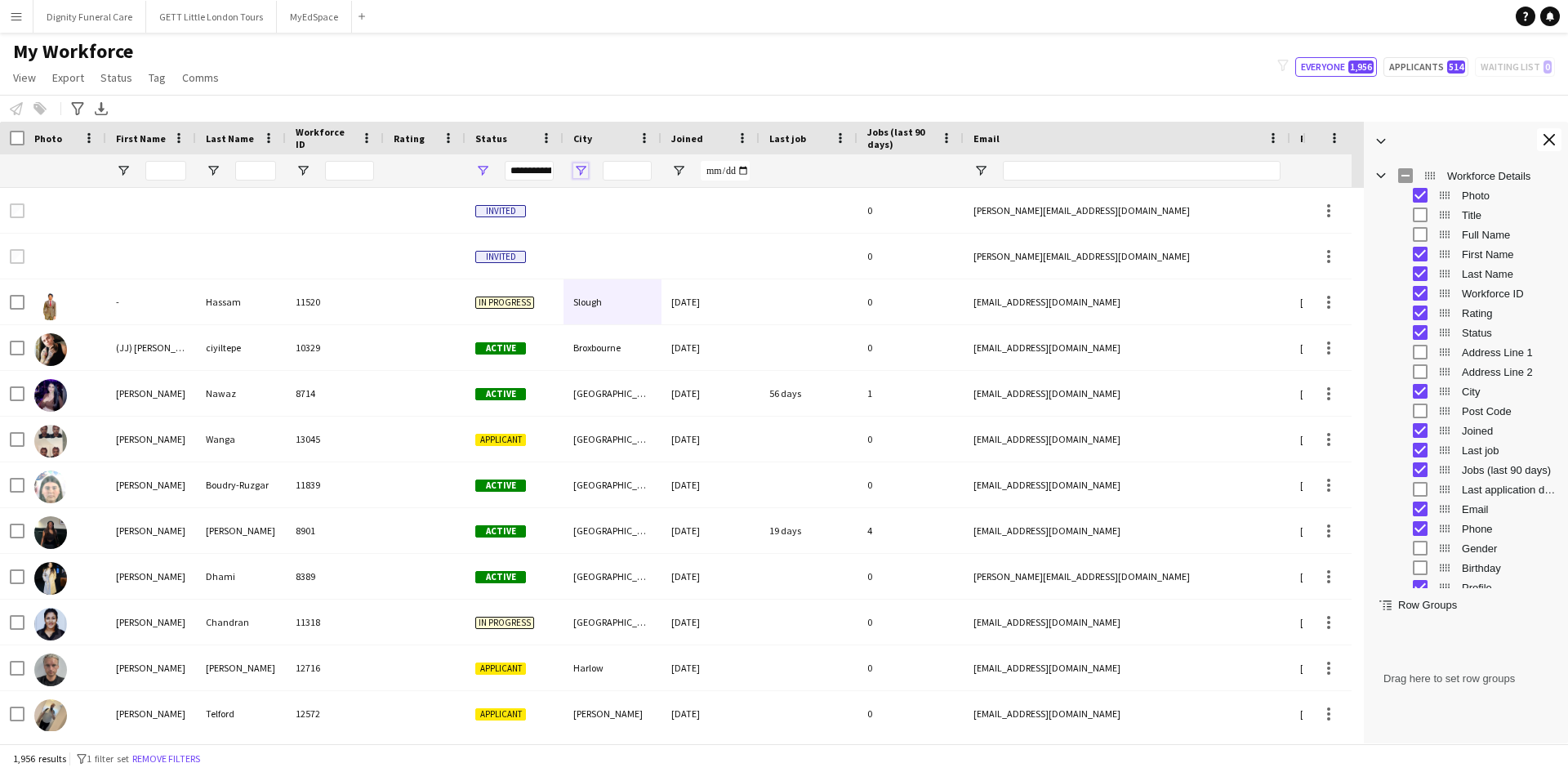
click at [580, 169] on span "Open Filter Menu" at bounding box center [580, 171] width 15 height 15
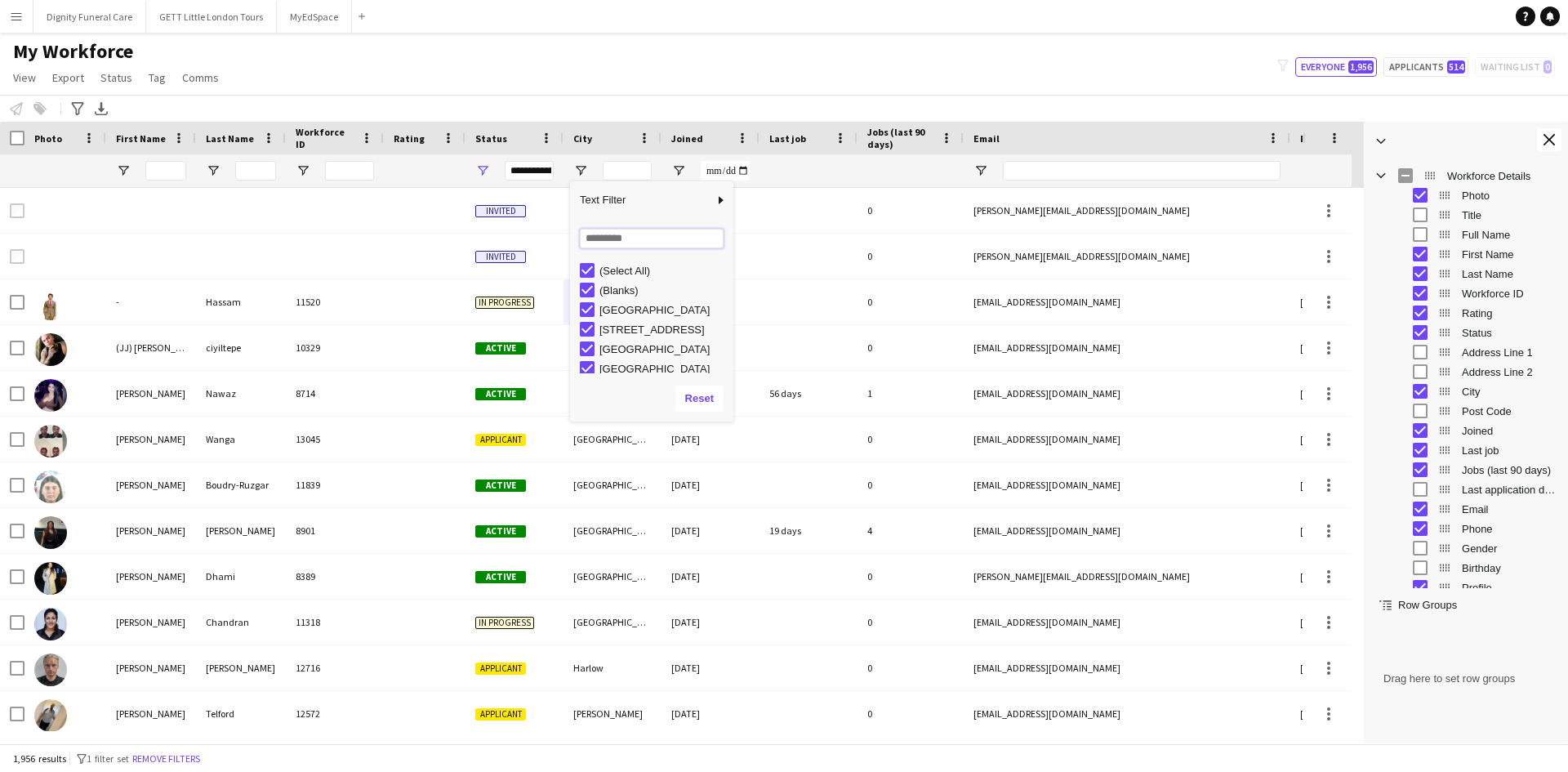
click at [638, 240] on input "Search filter values" at bounding box center [652, 239] width 144 height 19
type input "****"
click at [616, 289] on div "Guildford" at bounding box center [664, 290] width 129 height 12
type input "**********"
click at [616, 289] on div "Guildford" at bounding box center [664, 290] width 129 height 12
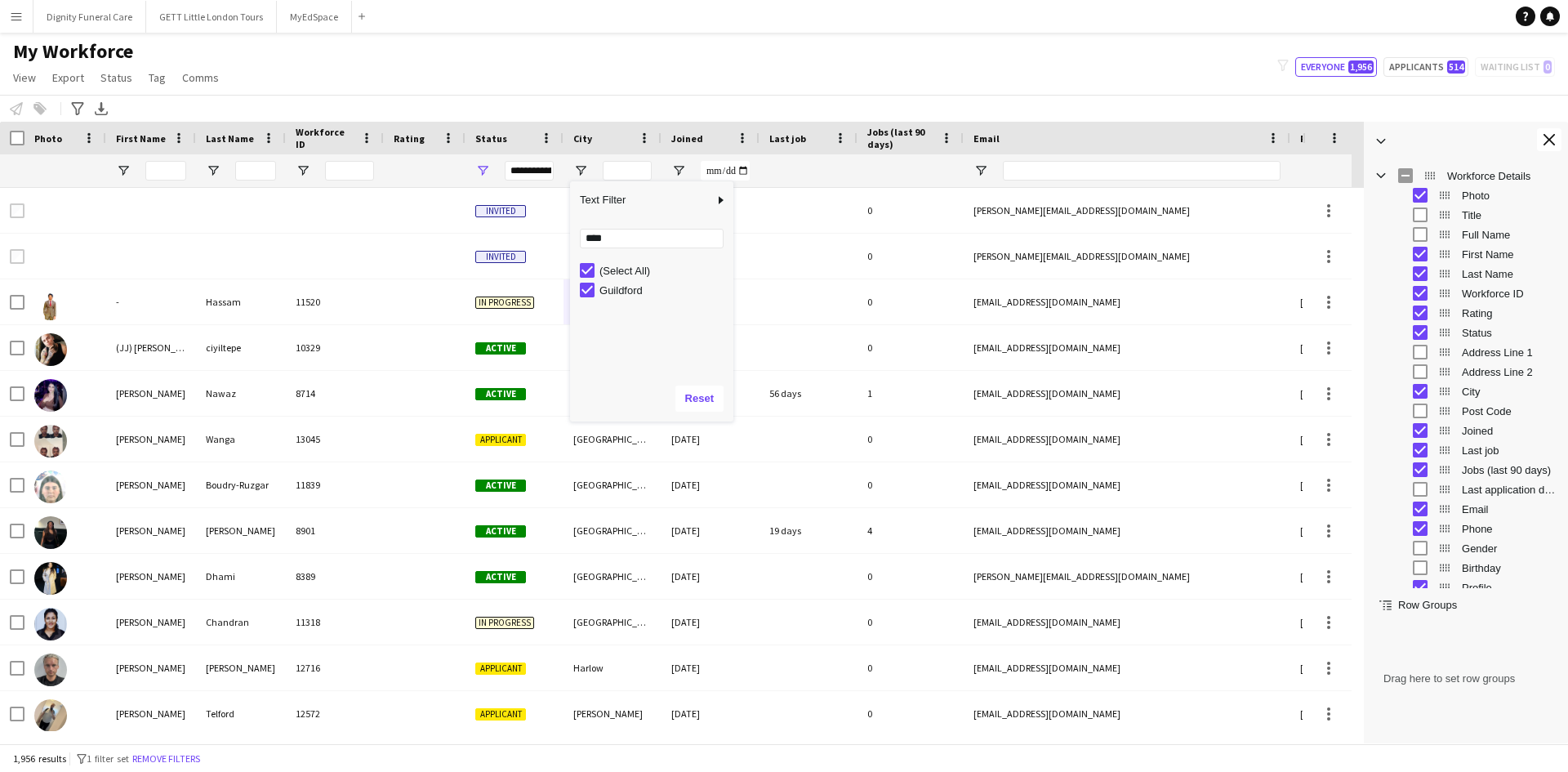
click at [725, 73] on div "My Workforce View Views Default view New view Update view Delete view Edit name…" at bounding box center [784, 66] width 1568 height 56
click at [581, 173] on span "Open Filter Menu" at bounding box center [580, 171] width 15 height 15
click at [623, 207] on span "Text Filter" at bounding box center [641, 200] width 144 height 27
type input "****"
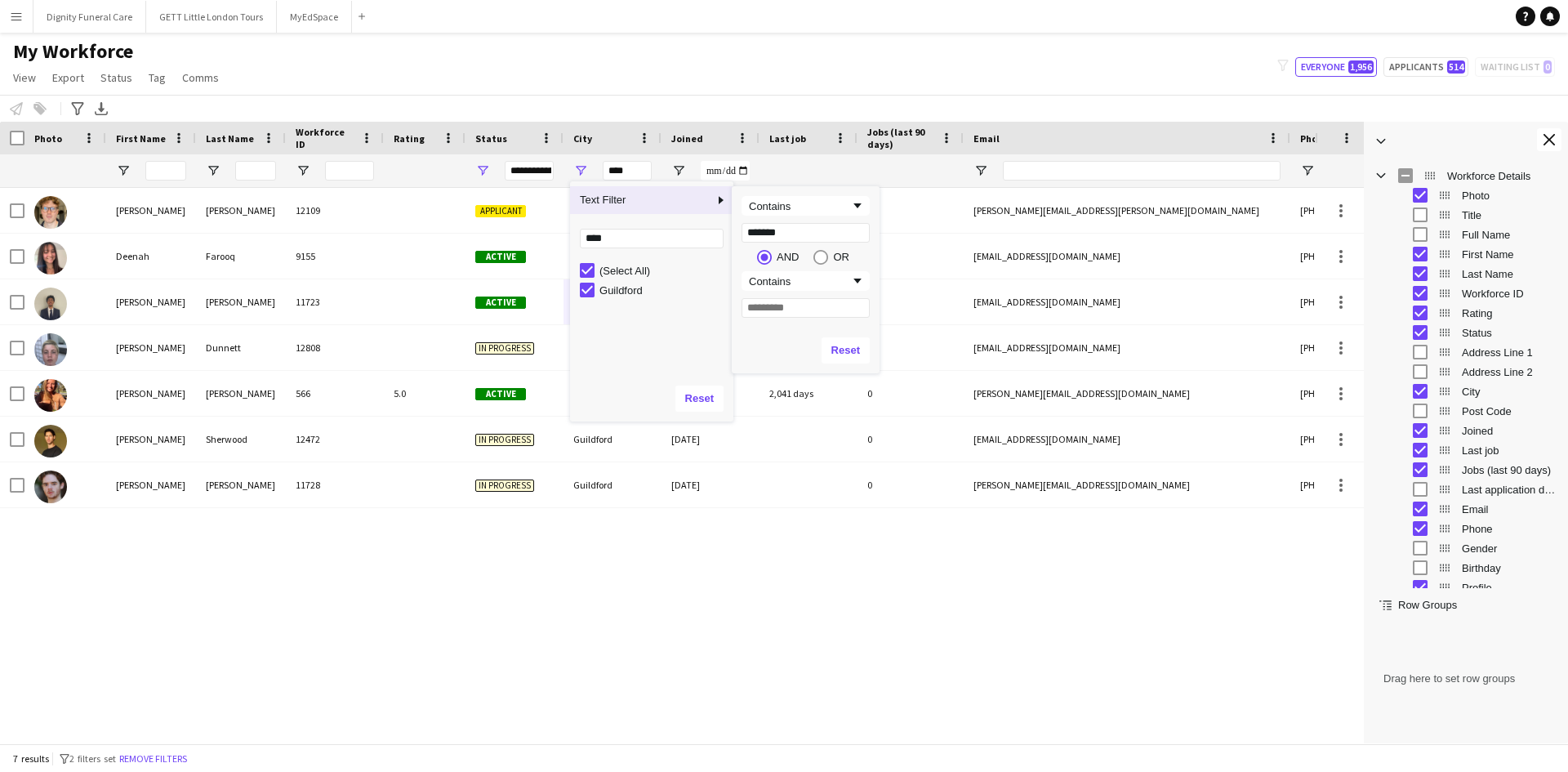
type input "********"
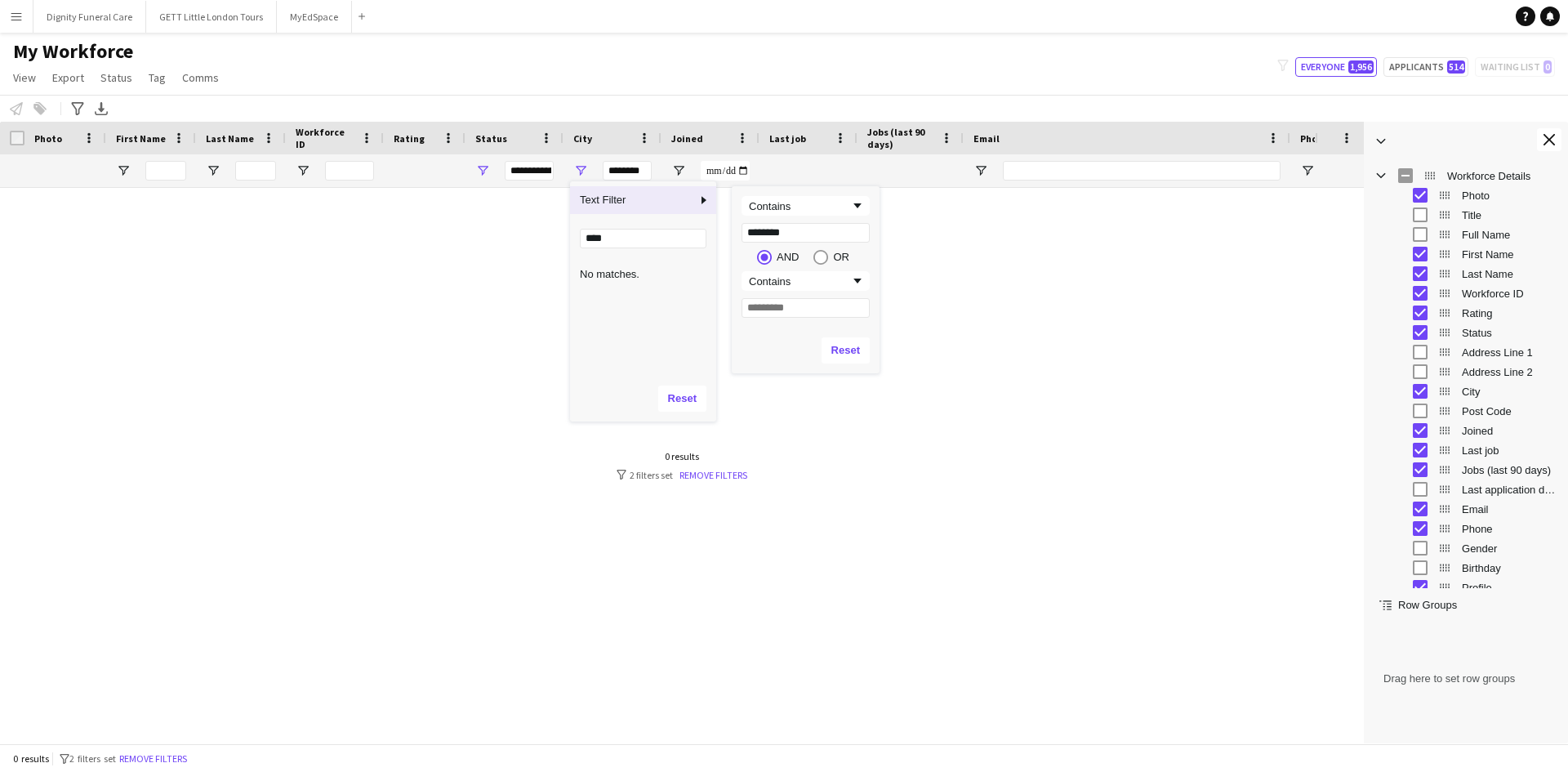
drag, startPoint x: 813, startPoint y: 231, endPoint x: 715, endPoint y: 250, distance: 99.8
click at [715, 250] on div "Drag here to set row groups Photo Title Full Name First Name Last Name Workforc…" at bounding box center [784, 432] width 1568 height 622
type input "****"
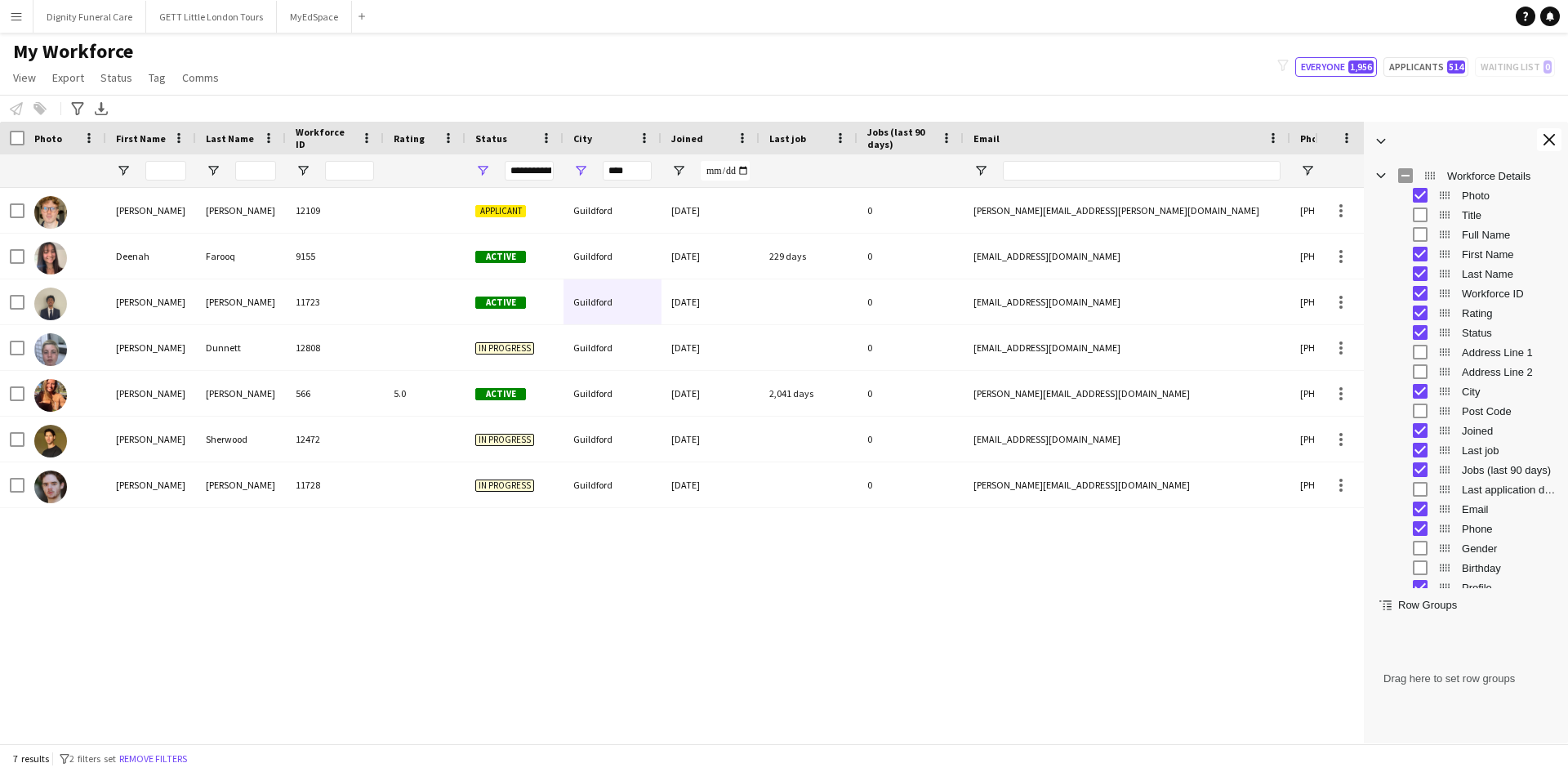
click at [257, 547] on div "Darragh Gleeson 12109 Applicant Guildford 25-06-2025 0 darragh.gleeson@hotmail.…" at bounding box center [657, 459] width 1315 height 543
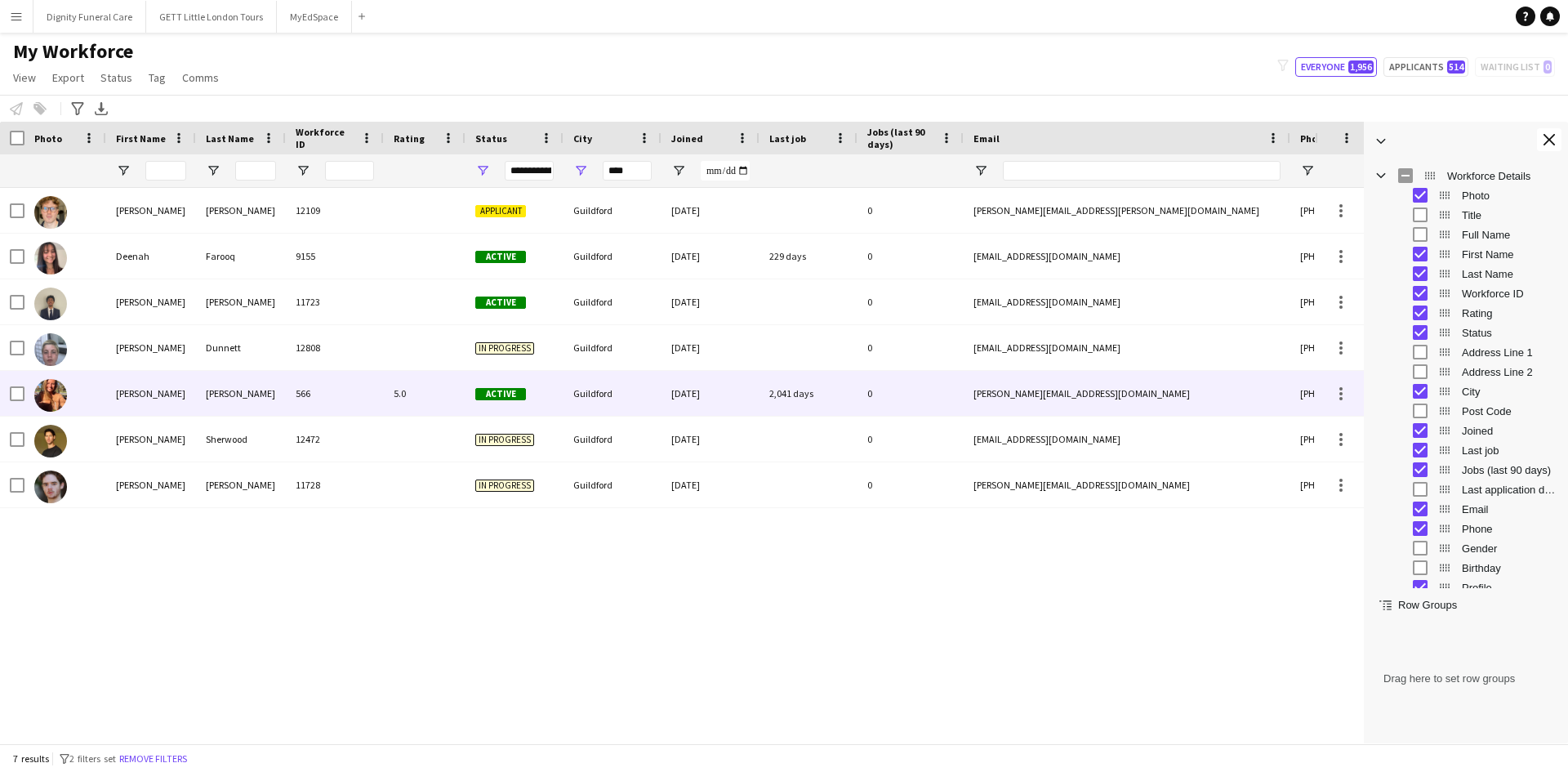
click at [581, 391] on div "Guildford" at bounding box center [612, 393] width 98 height 45
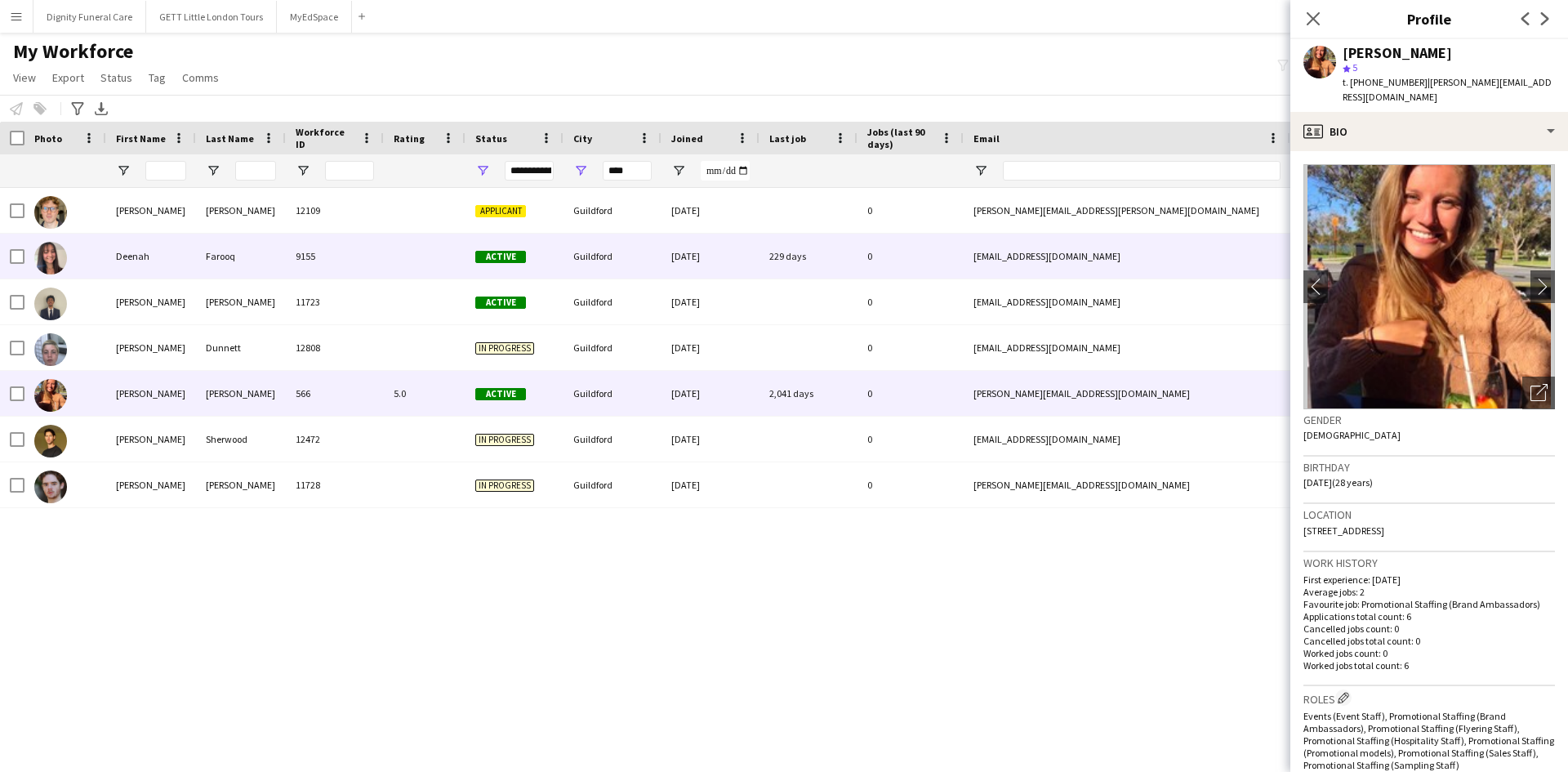
click at [520, 256] on span "Active" at bounding box center [500, 256] width 50 height 12
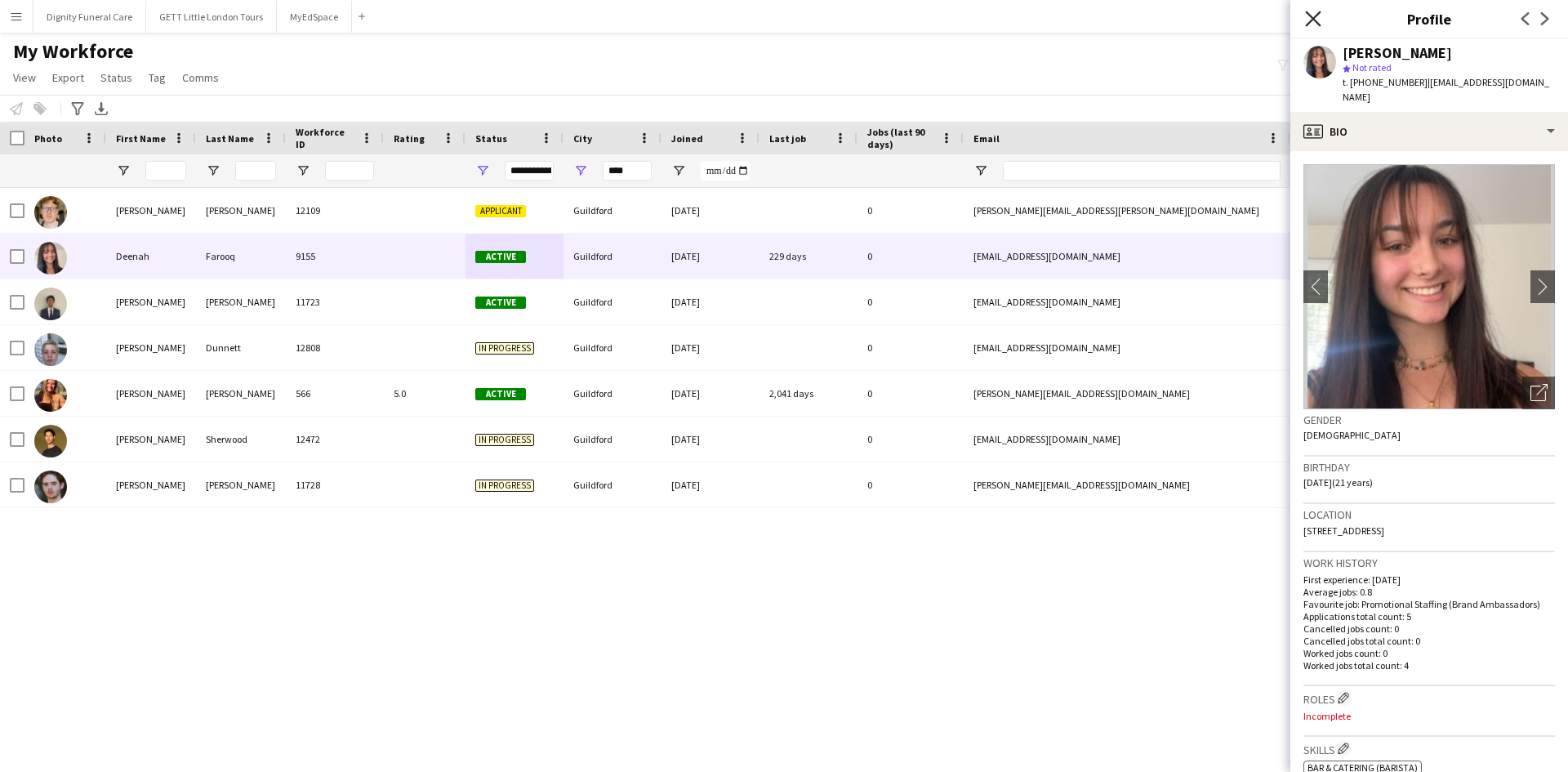
click at [1308, 14] on icon at bounding box center [1312, 19] width 16 height 16
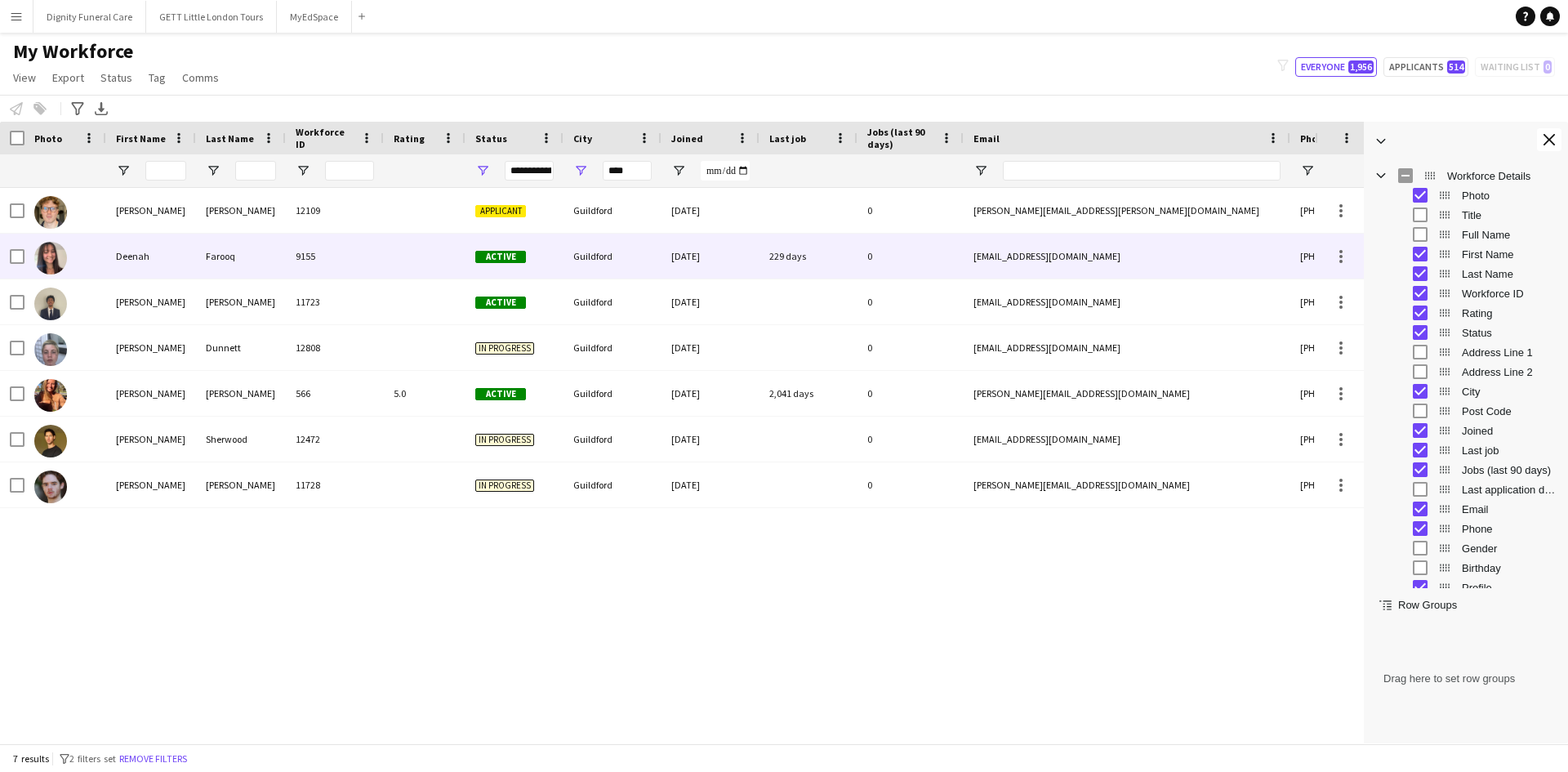
click at [492, 254] on span "Active" at bounding box center [500, 256] width 50 height 12
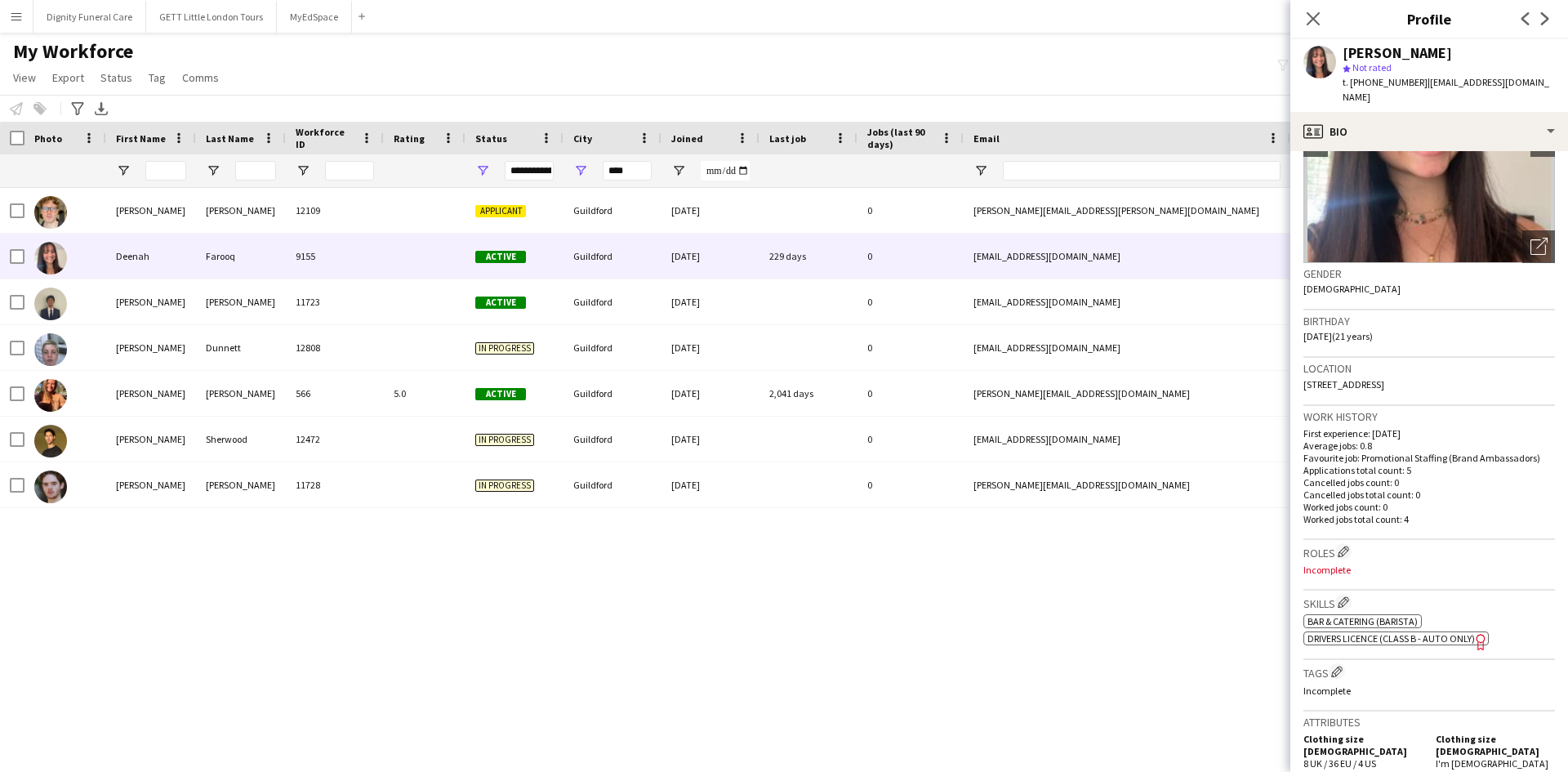
scroll to position [147, 0]
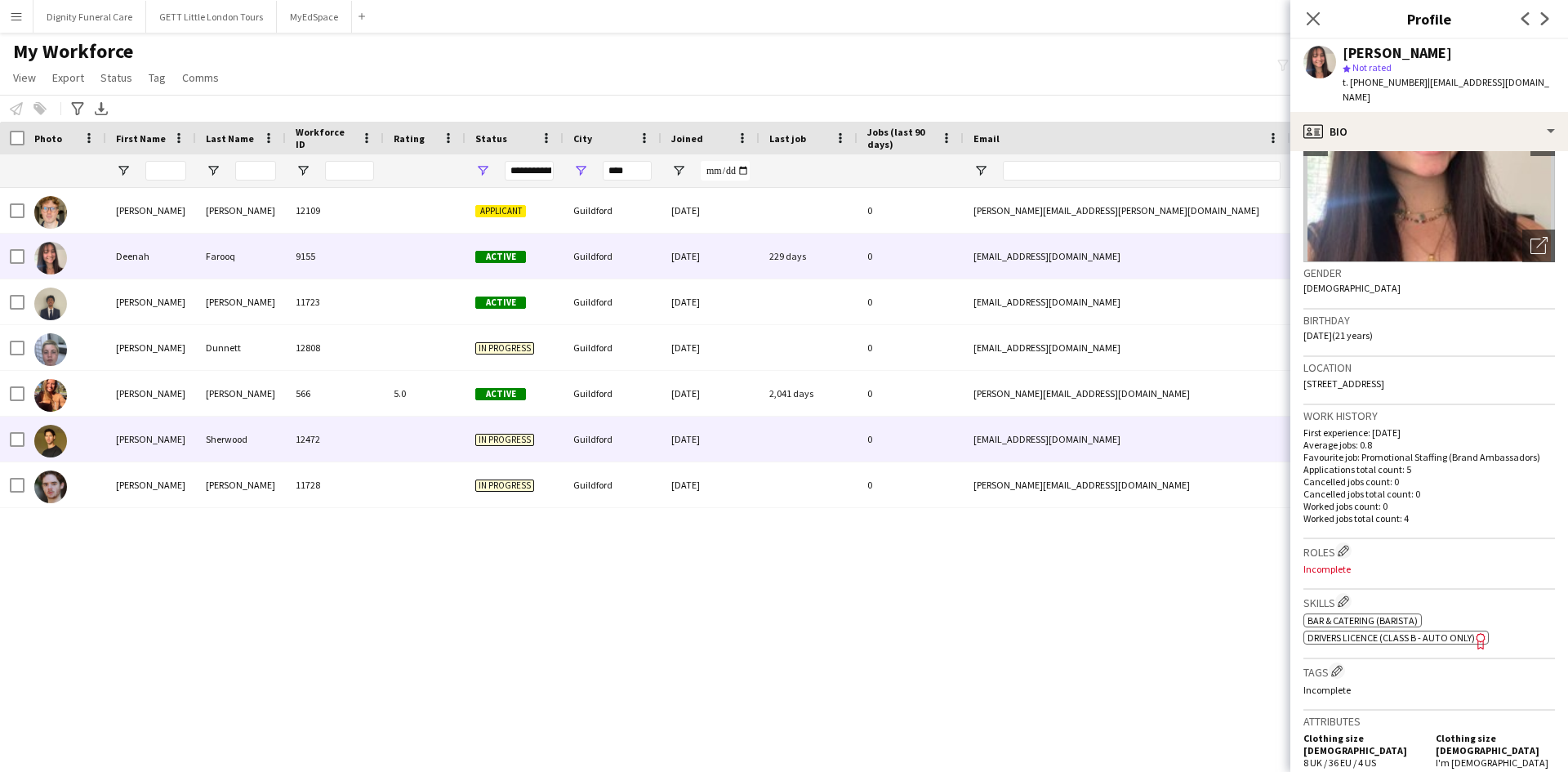
click at [637, 453] on div "Guildford" at bounding box center [612, 439] width 98 height 45
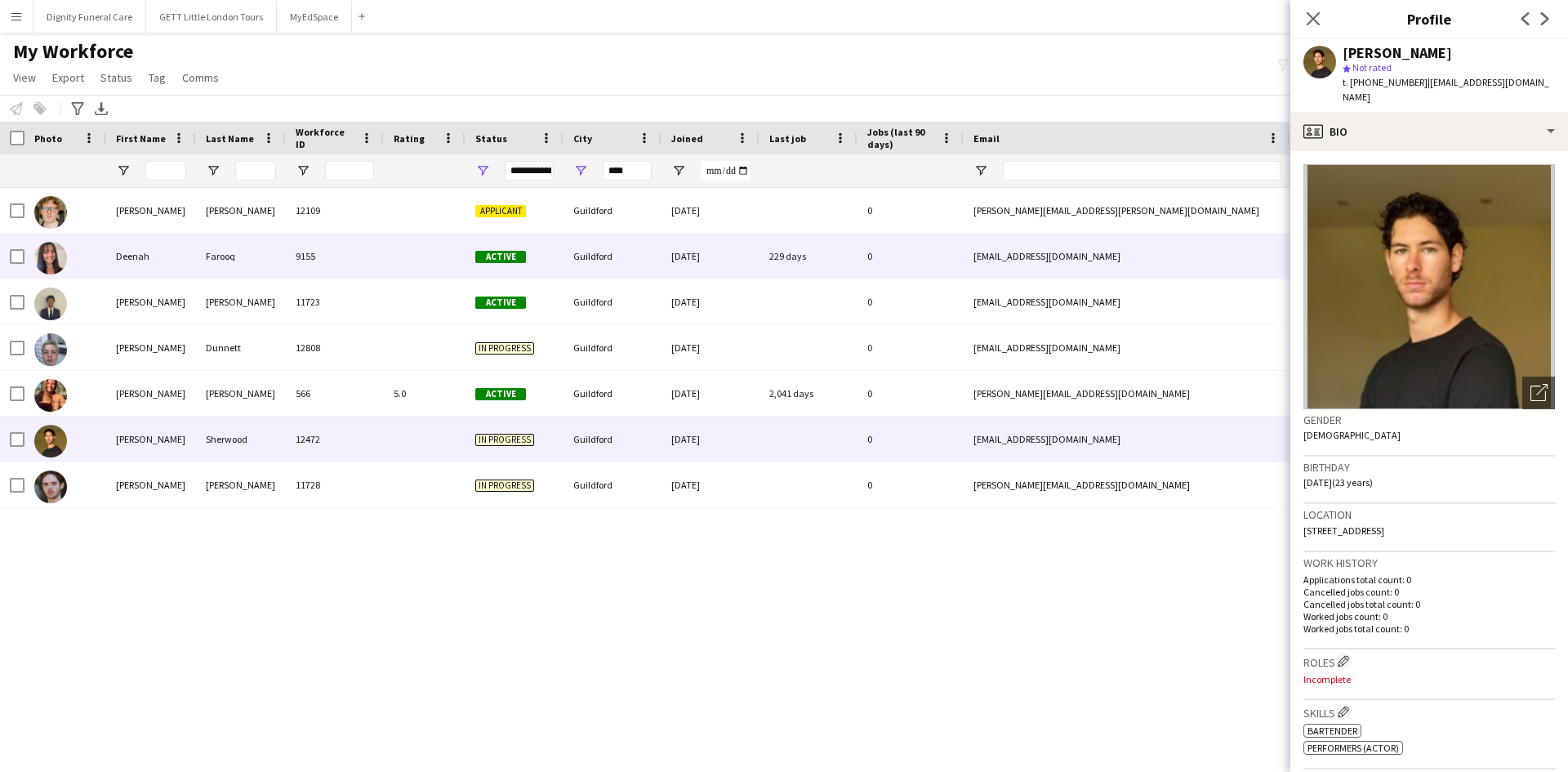
click at [570, 259] on div "Guildford" at bounding box center [612, 256] width 98 height 45
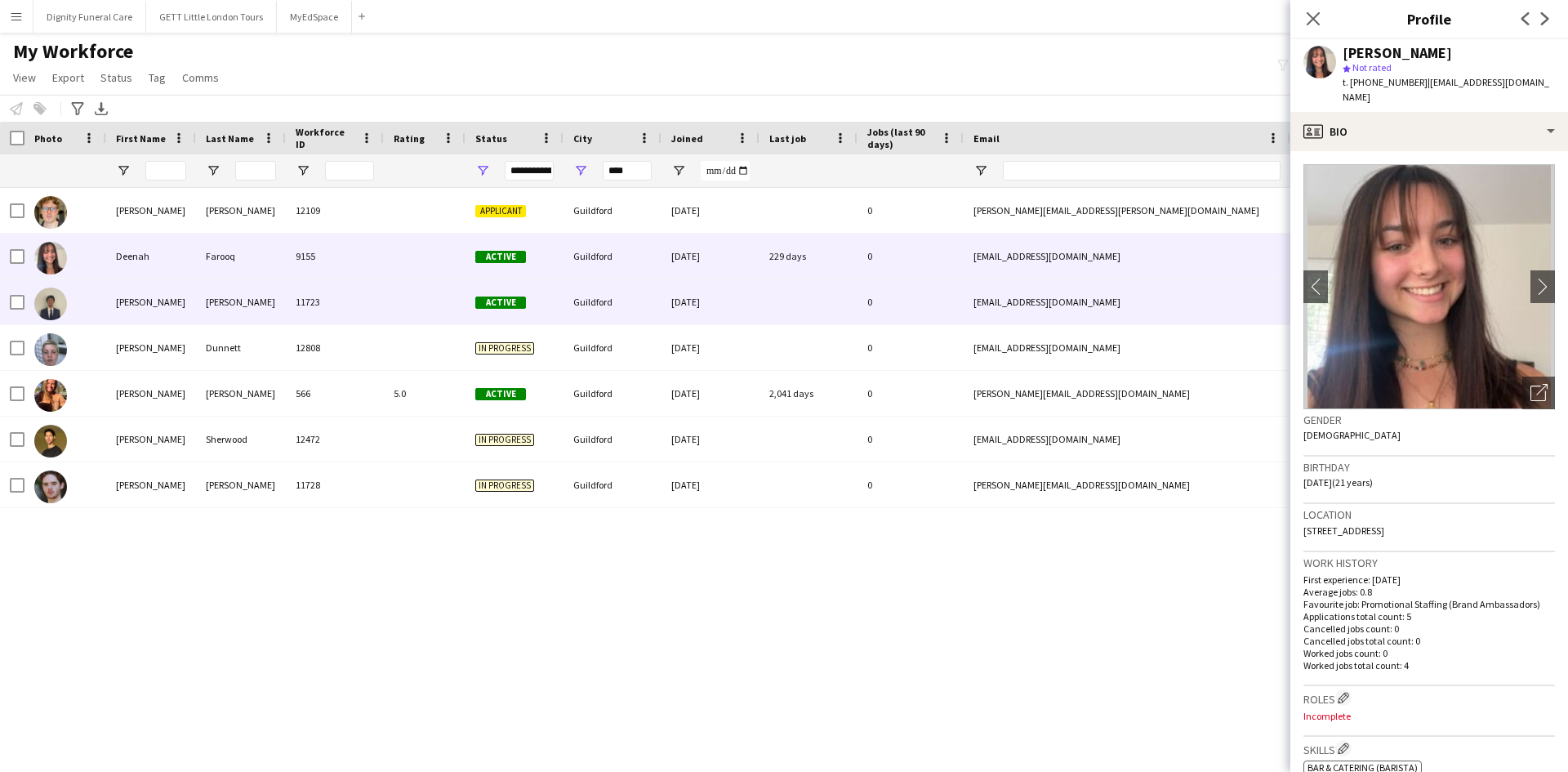
click at [297, 308] on div "11723" at bounding box center [334, 302] width 98 height 45
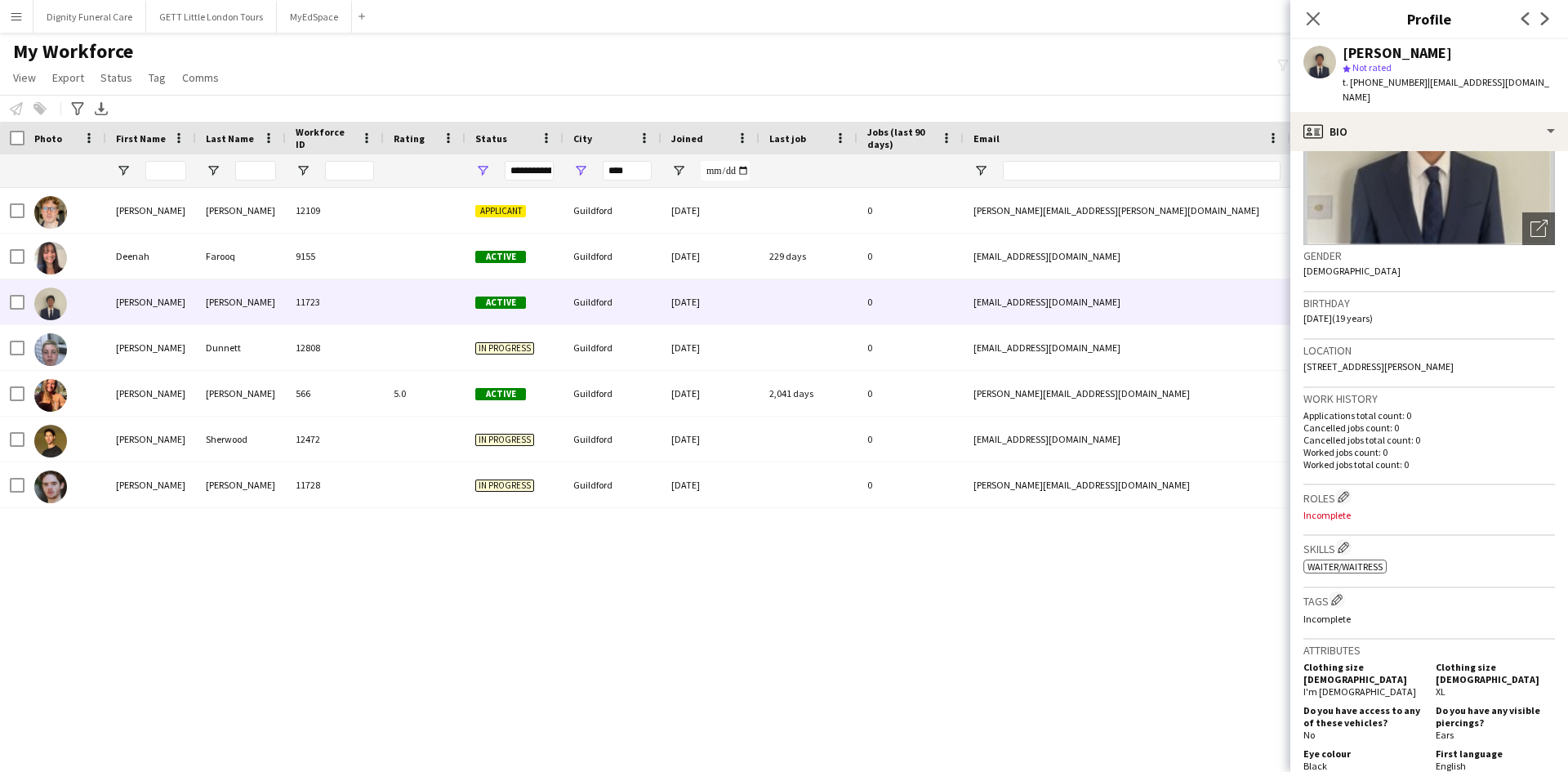
scroll to position [165, 0]
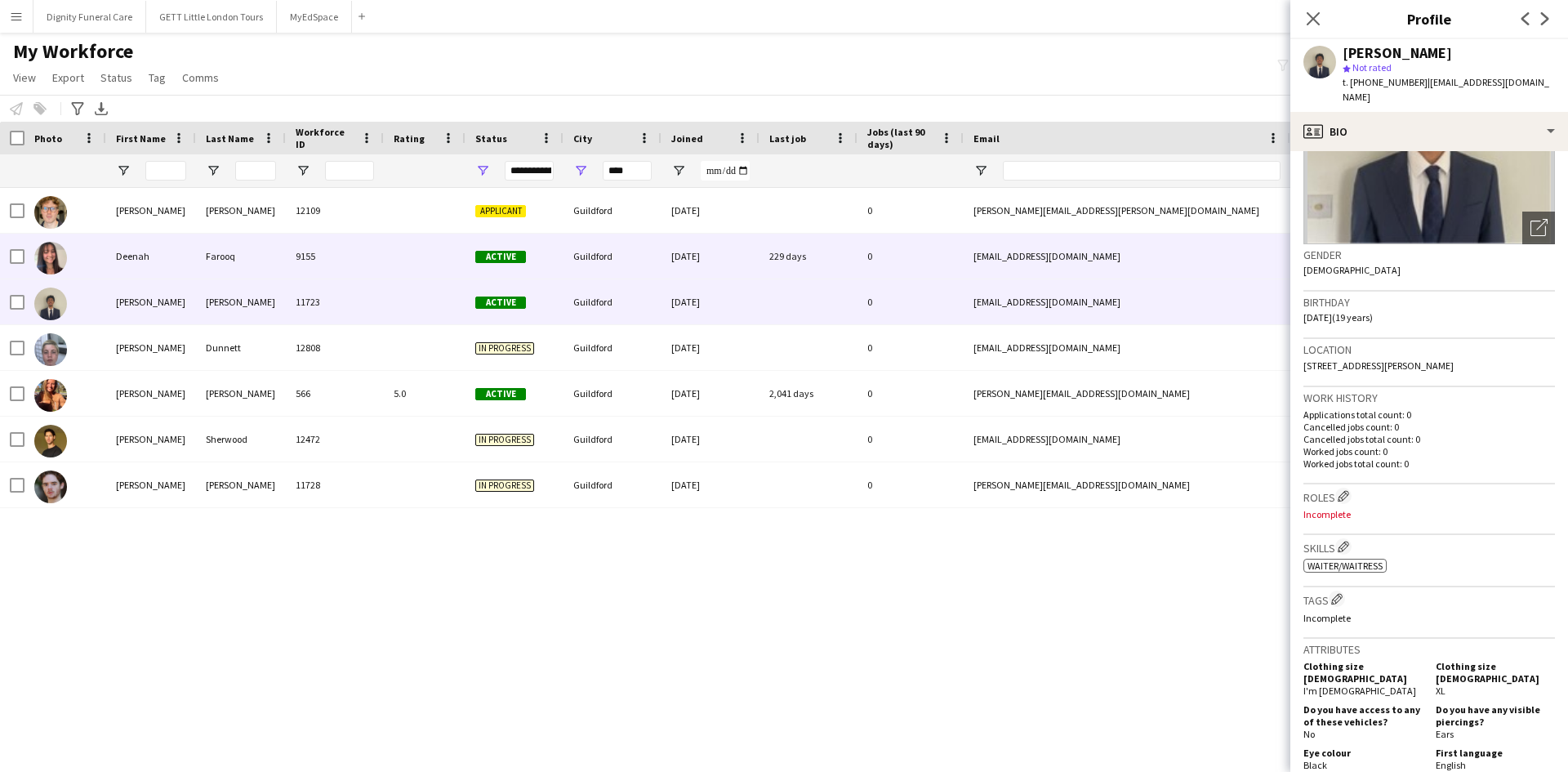
click at [551, 254] on div "Active" at bounding box center [514, 256] width 98 height 45
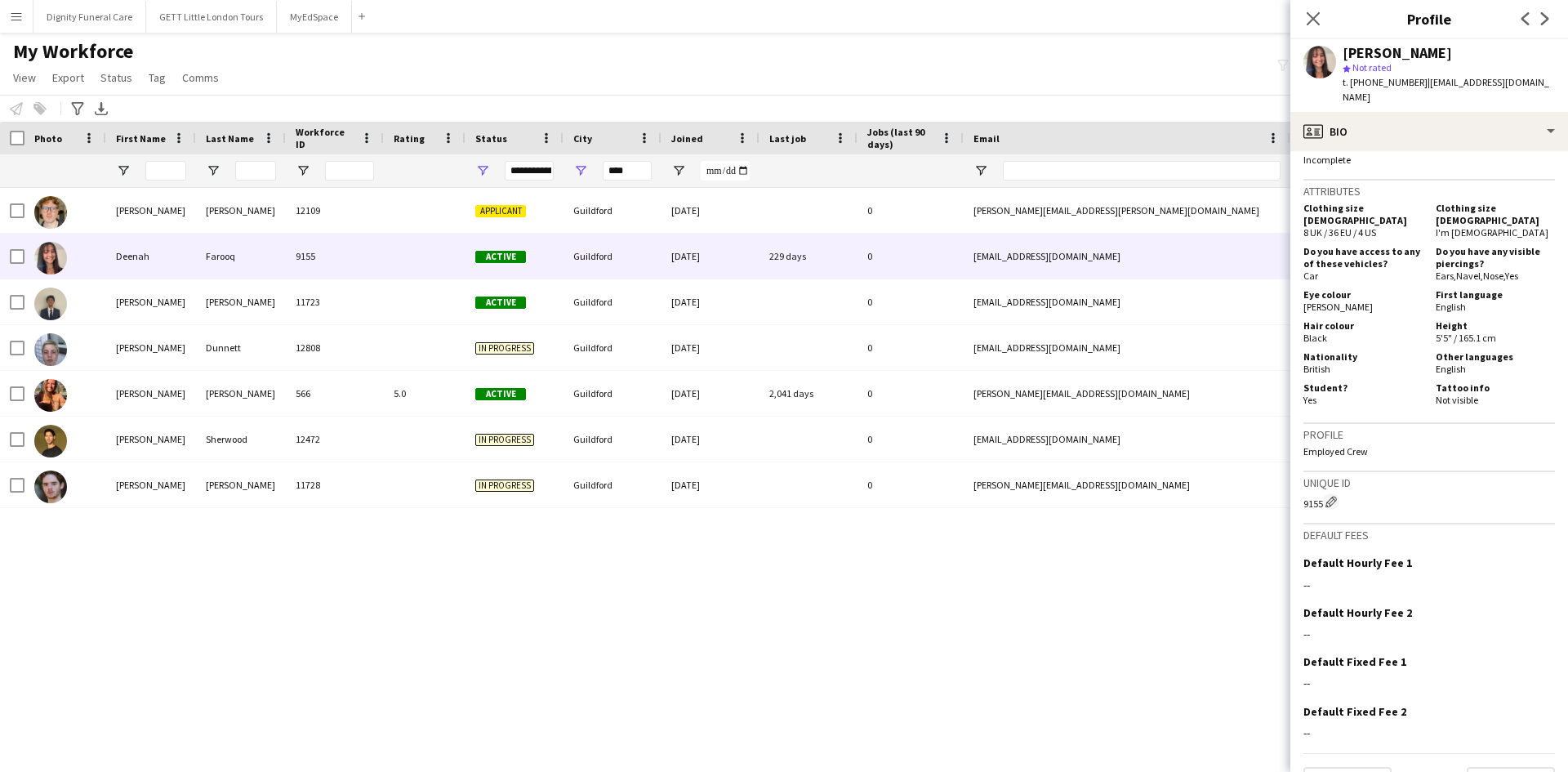
scroll to position [690, 0]
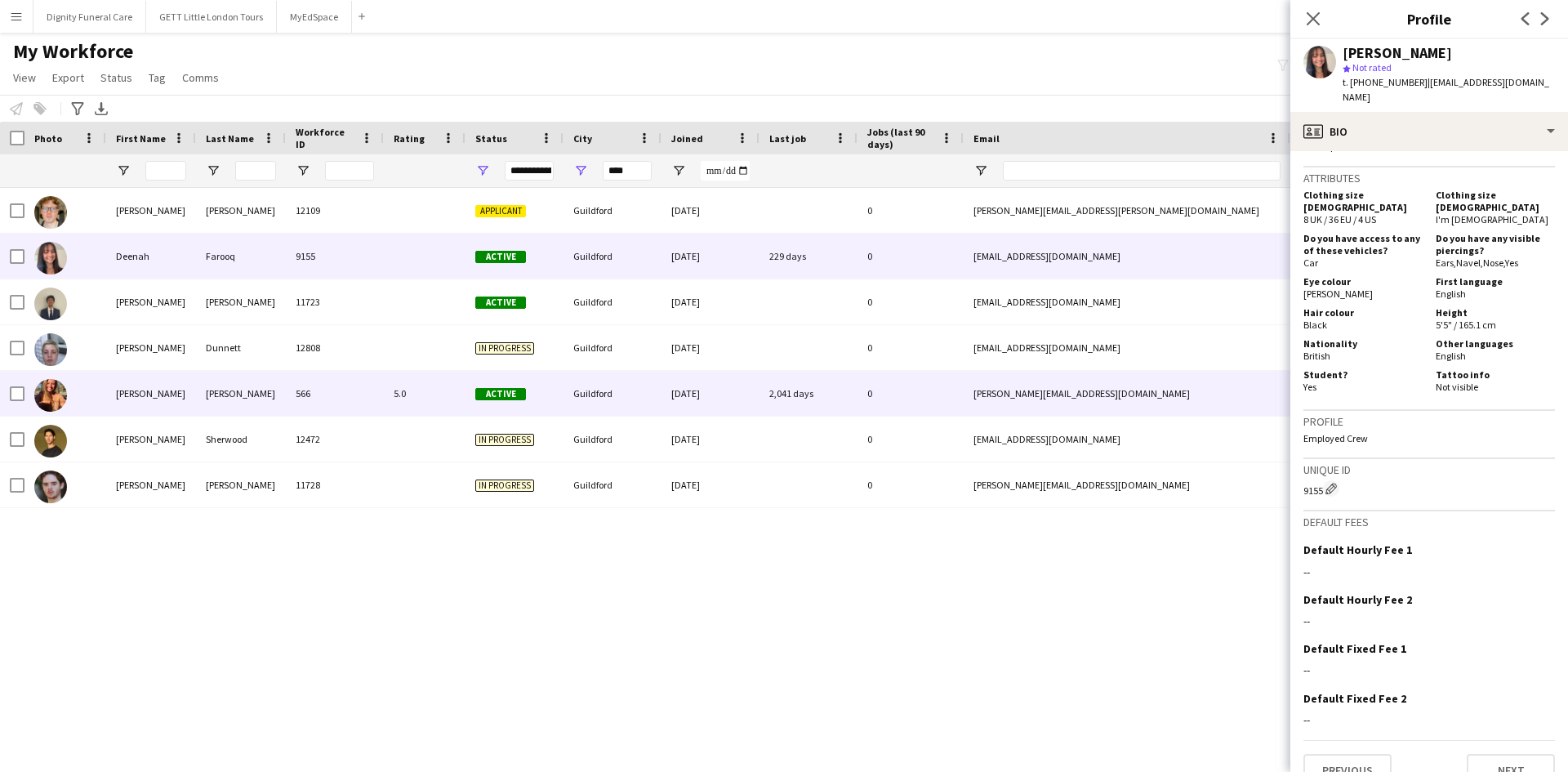
click at [251, 387] on div "Hickman" at bounding box center [241, 393] width 90 height 45
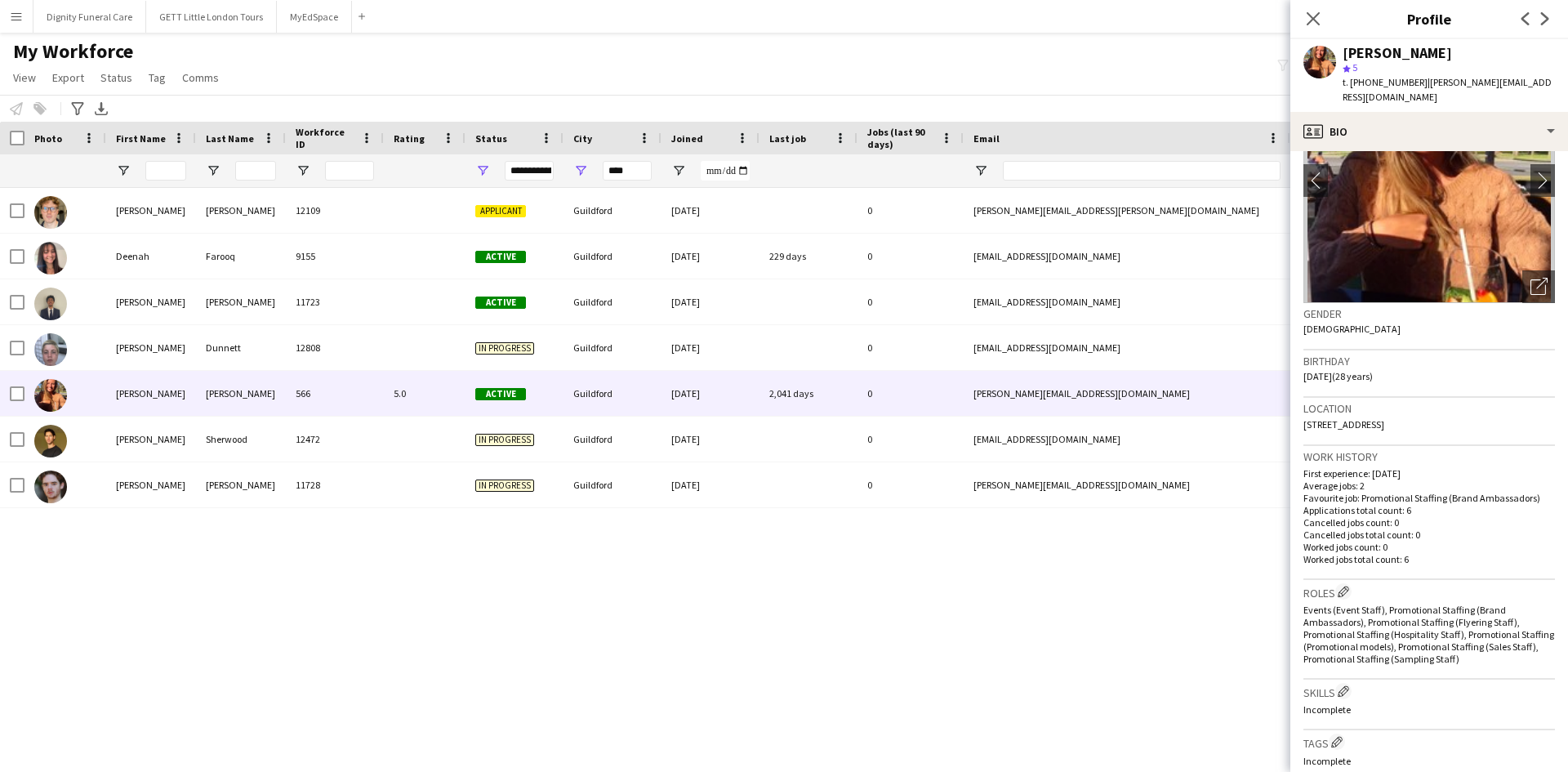
scroll to position [107, 0]
click at [1532, 171] on app-icon "chevron-right" at bounding box center [1542, 179] width 26 height 17
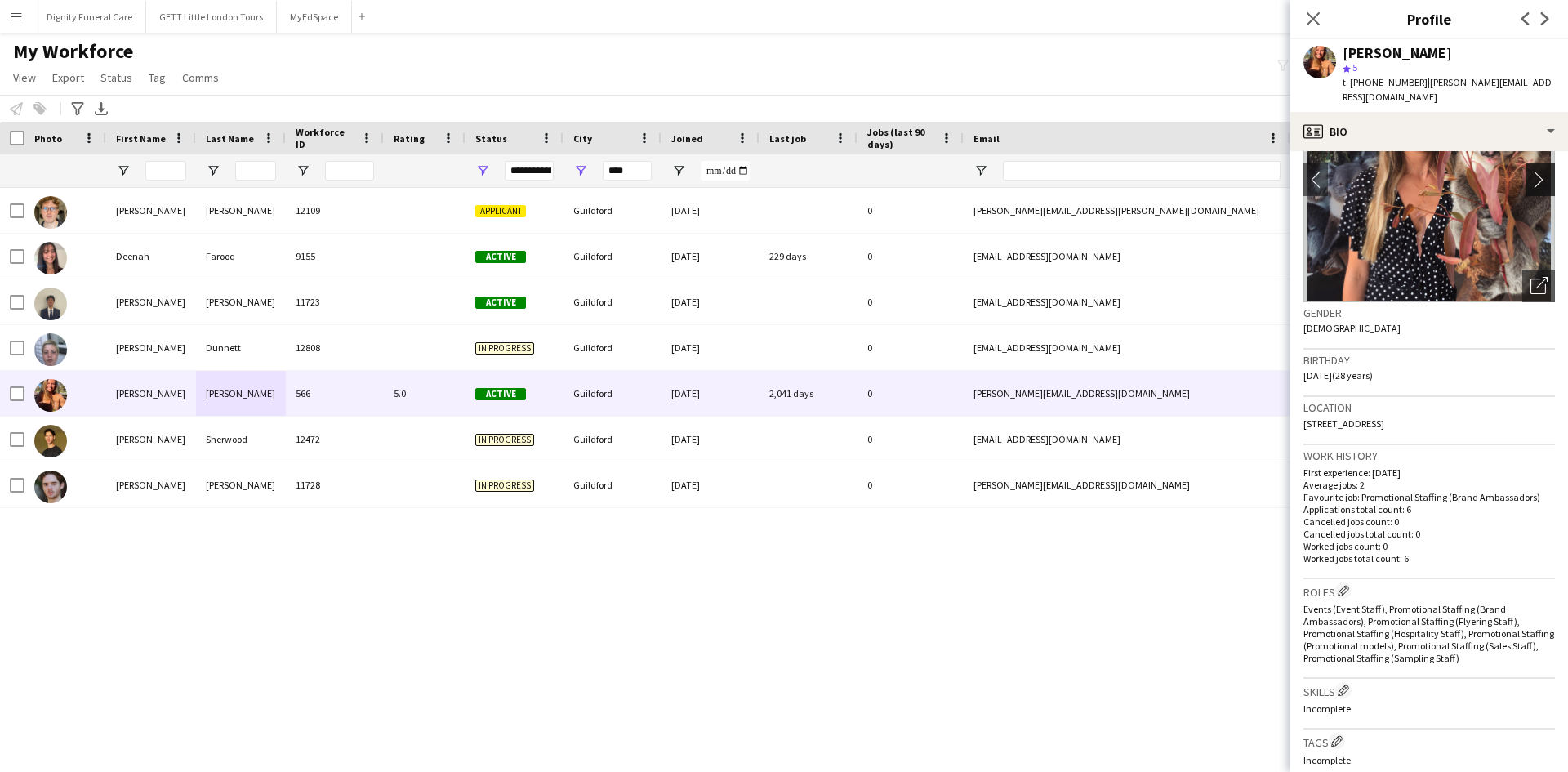
scroll to position [0, 0]
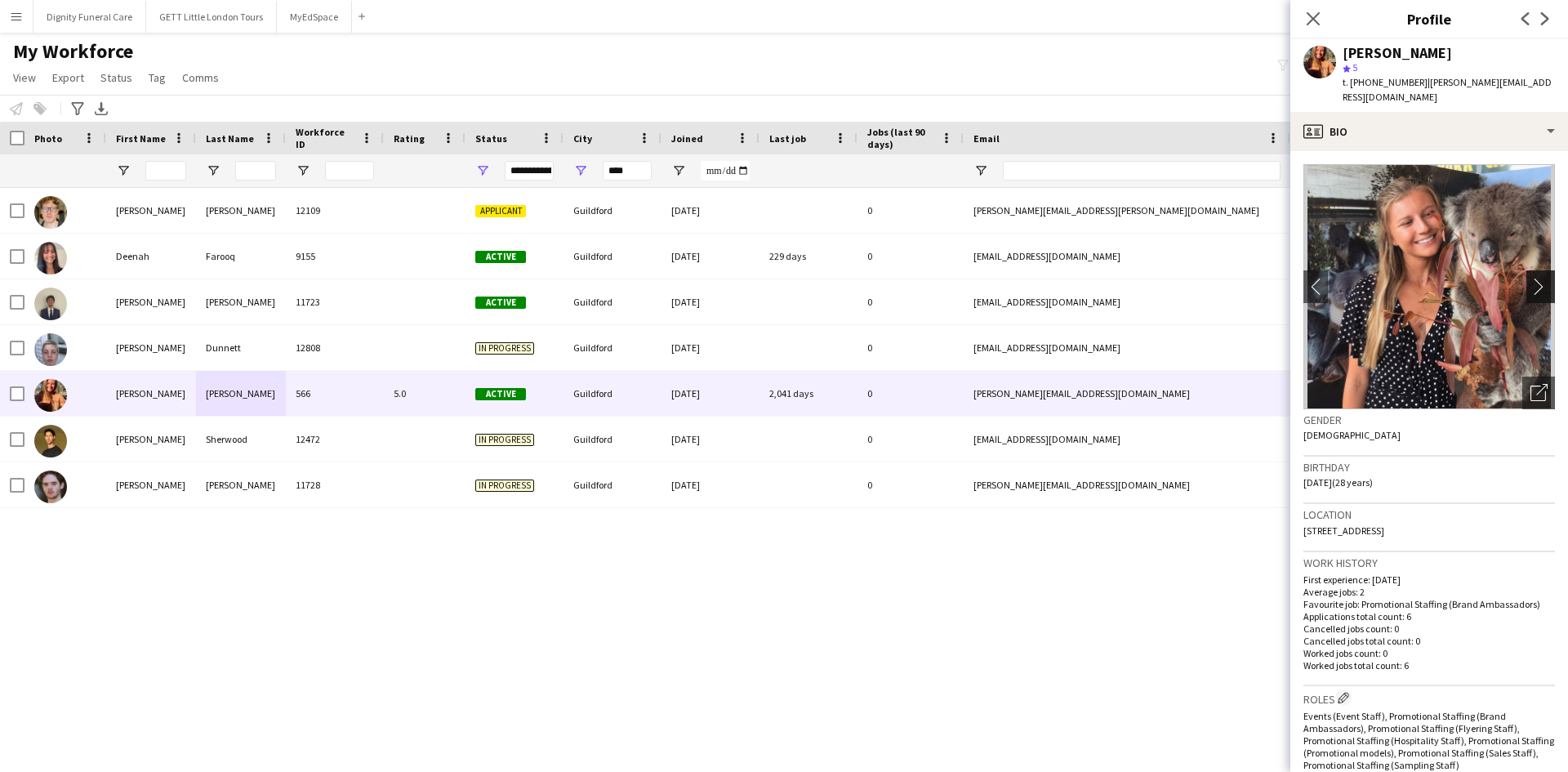
click at [1530, 278] on app-icon "chevron-right" at bounding box center [1542, 286] width 26 height 17
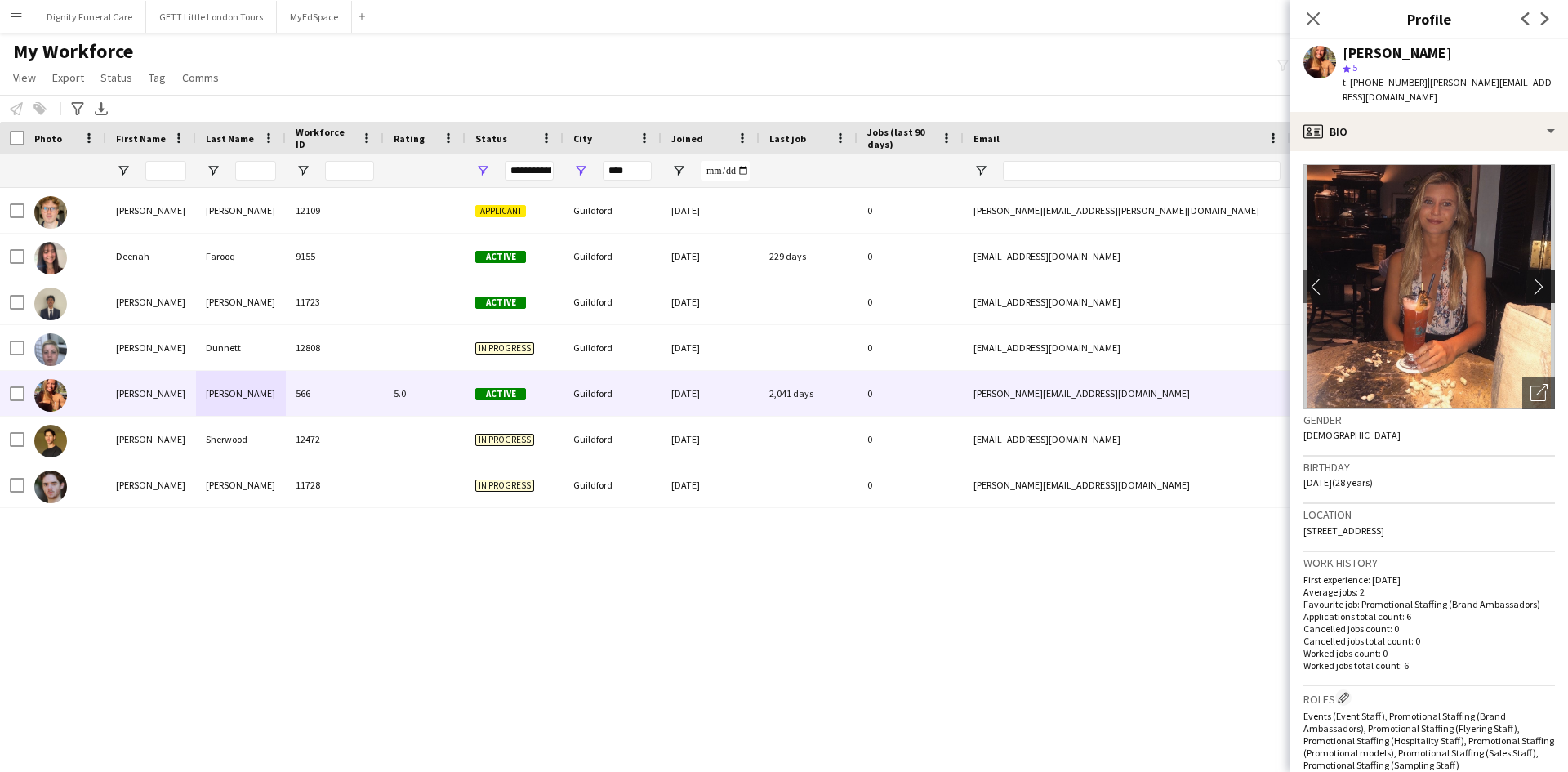
click at [1530, 278] on app-icon "chevron-right" at bounding box center [1542, 286] width 26 height 17
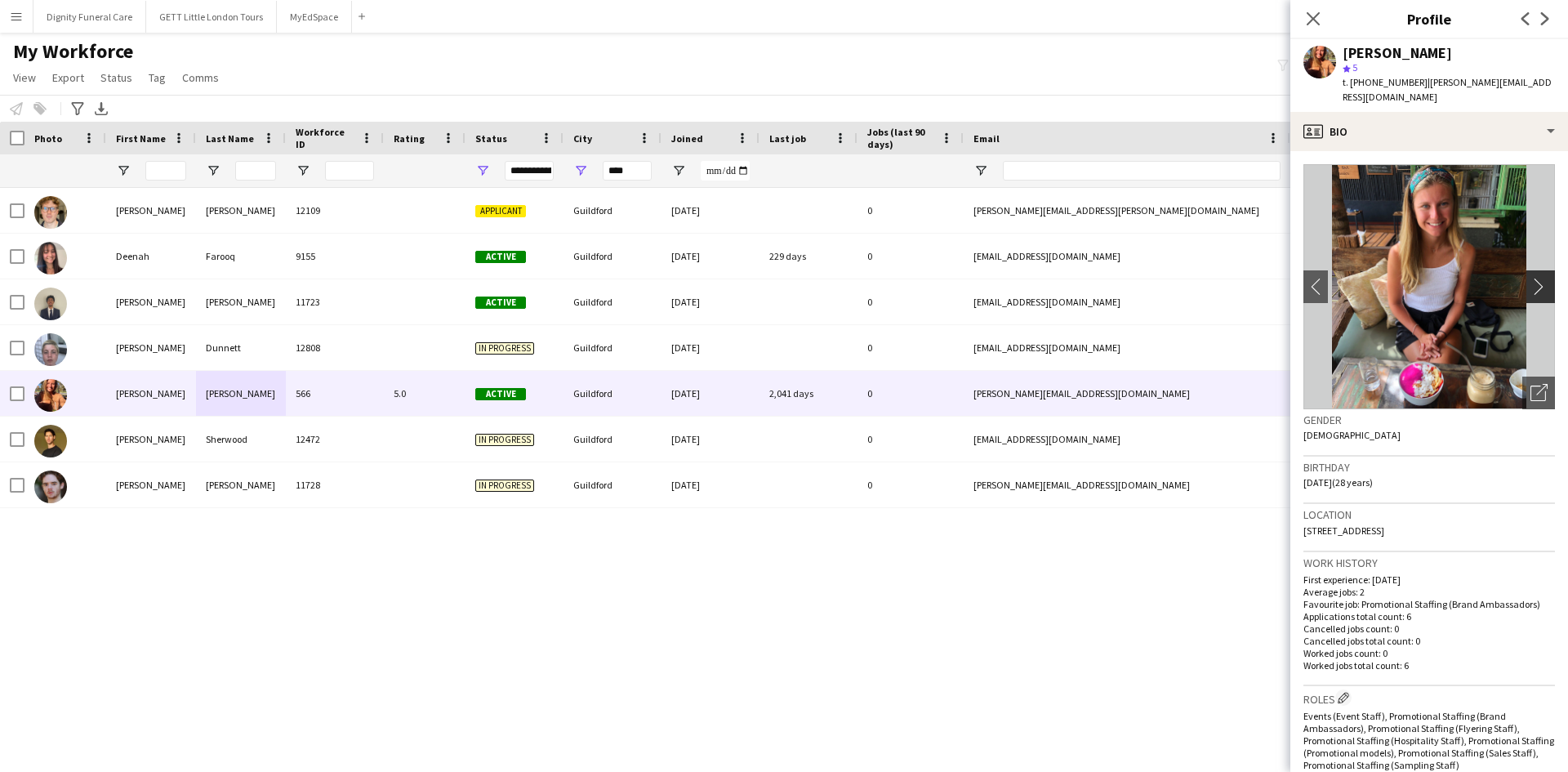
click at [1530, 278] on app-icon "chevron-right" at bounding box center [1542, 286] width 26 height 17
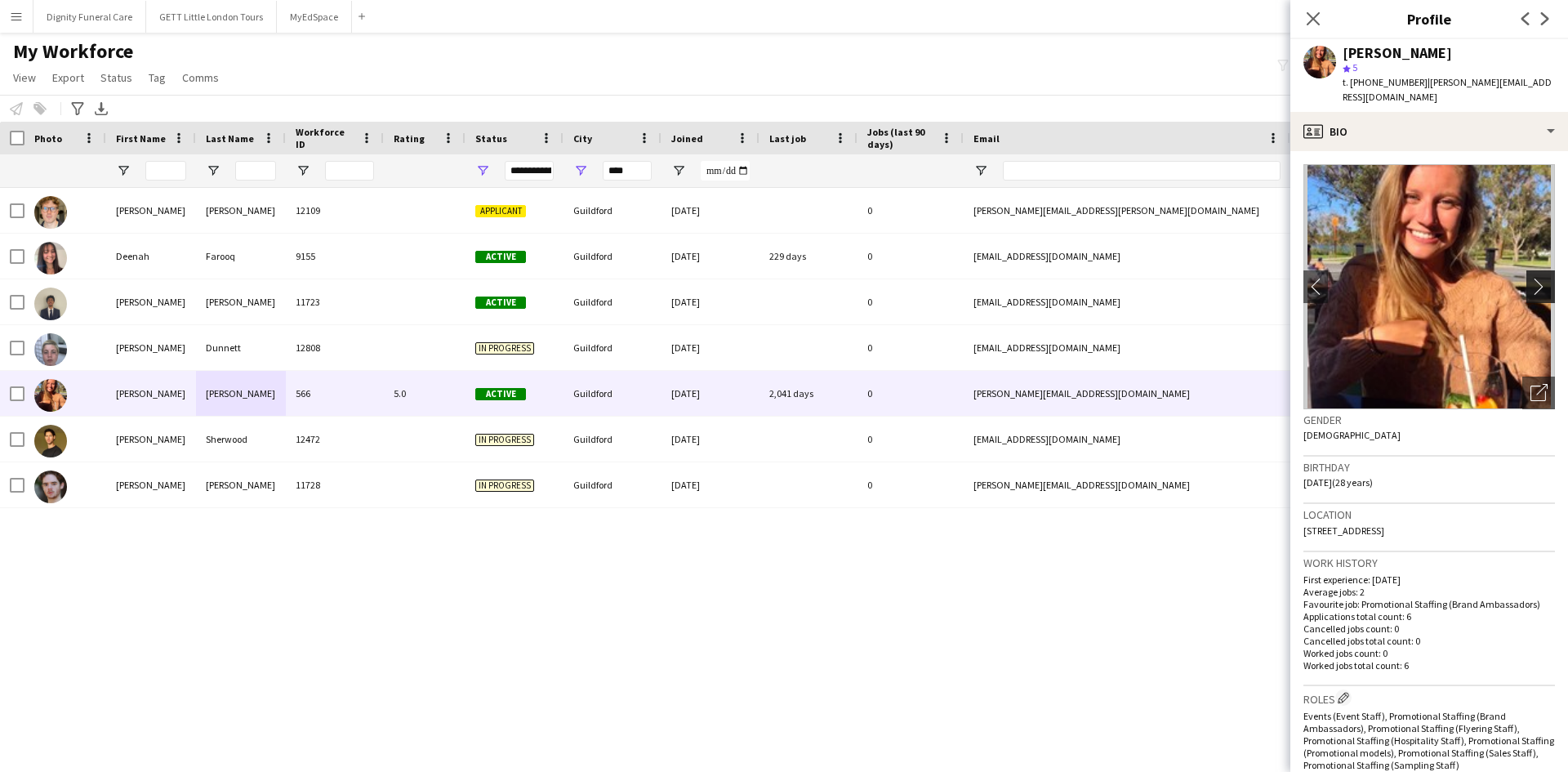
click at [1530, 278] on app-icon "chevron-right" at bounding box center [1542, 286] width 26 height 17
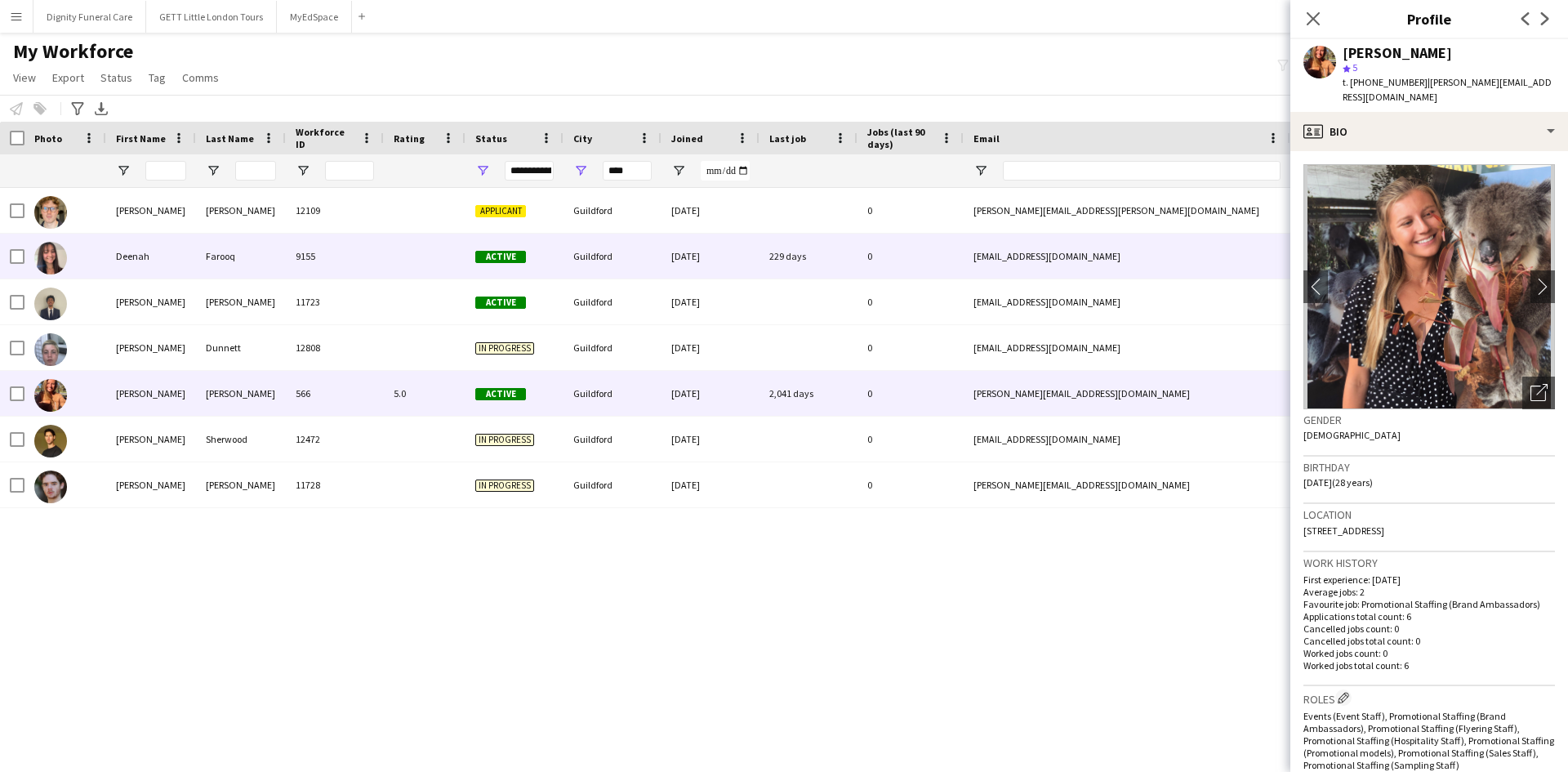
click at [254, 264] on div "Farooq" at bounding box center [241, 256] width 90 height 45
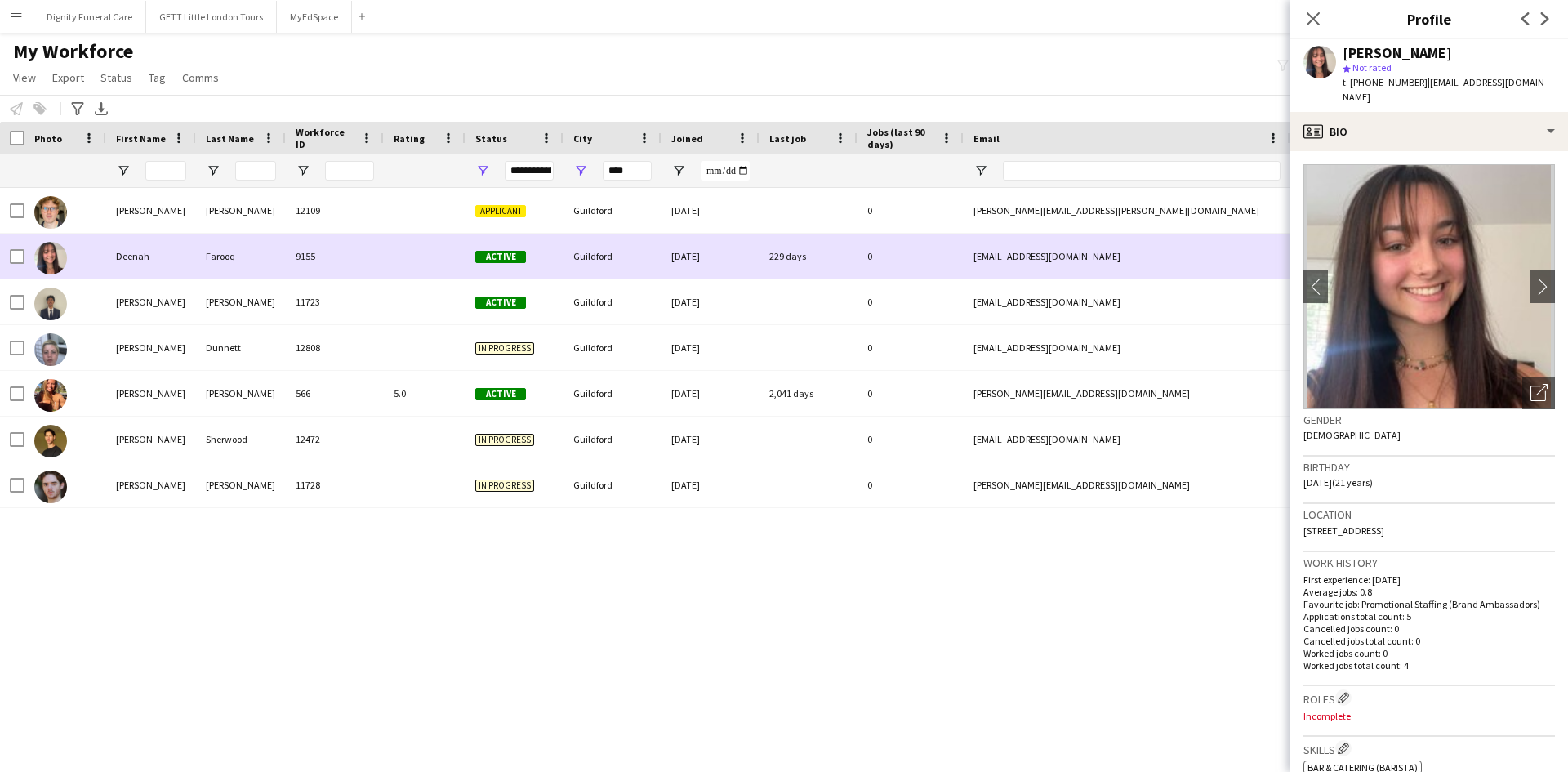
click at [254, 264] on div "Farooq" at bounding box center [241, 256] width 90 height 45
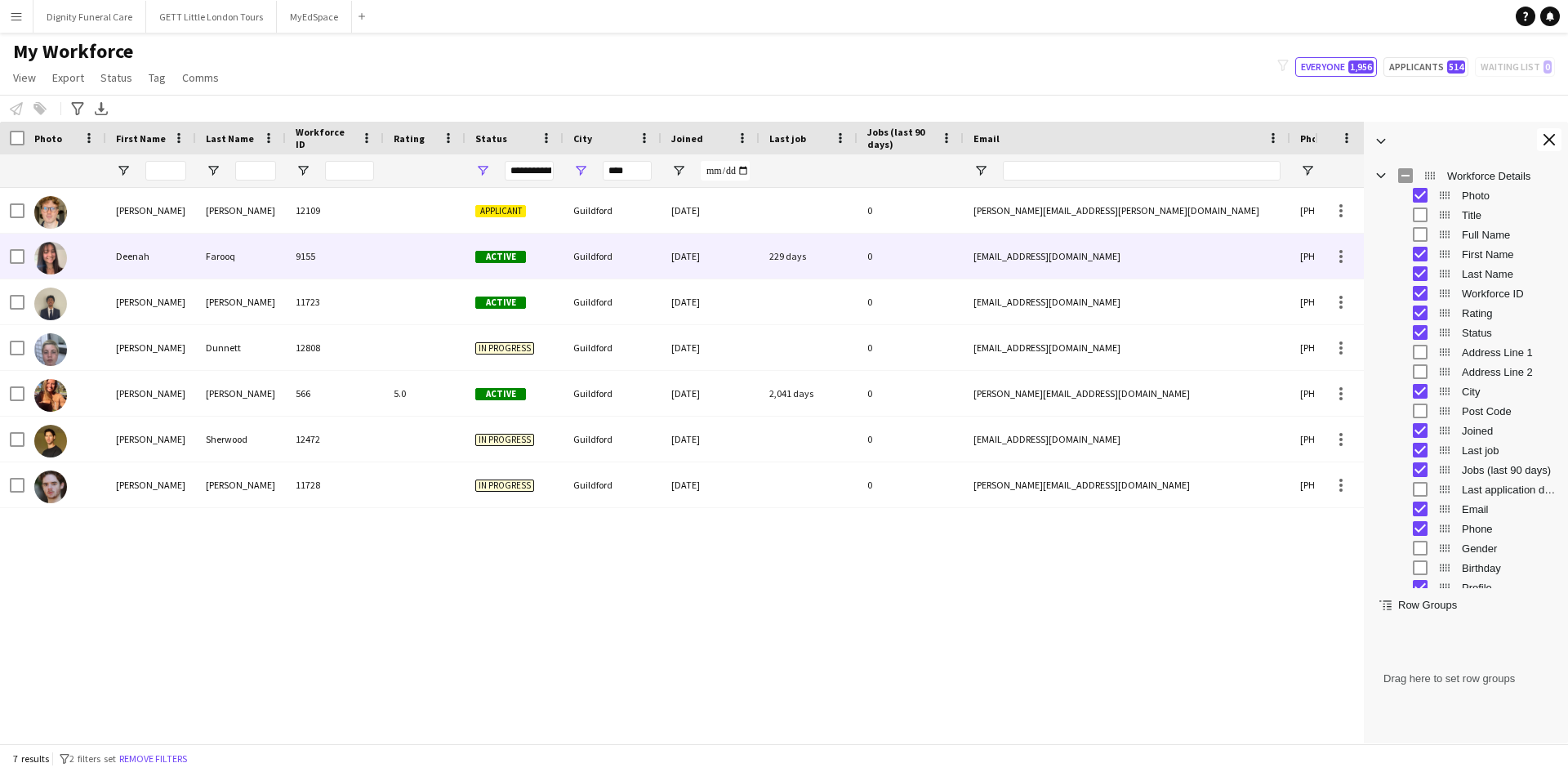
click at [1011, 252] on div "deenahf@icloud.com" at bounding box center [1127, 256] width 326 height 45
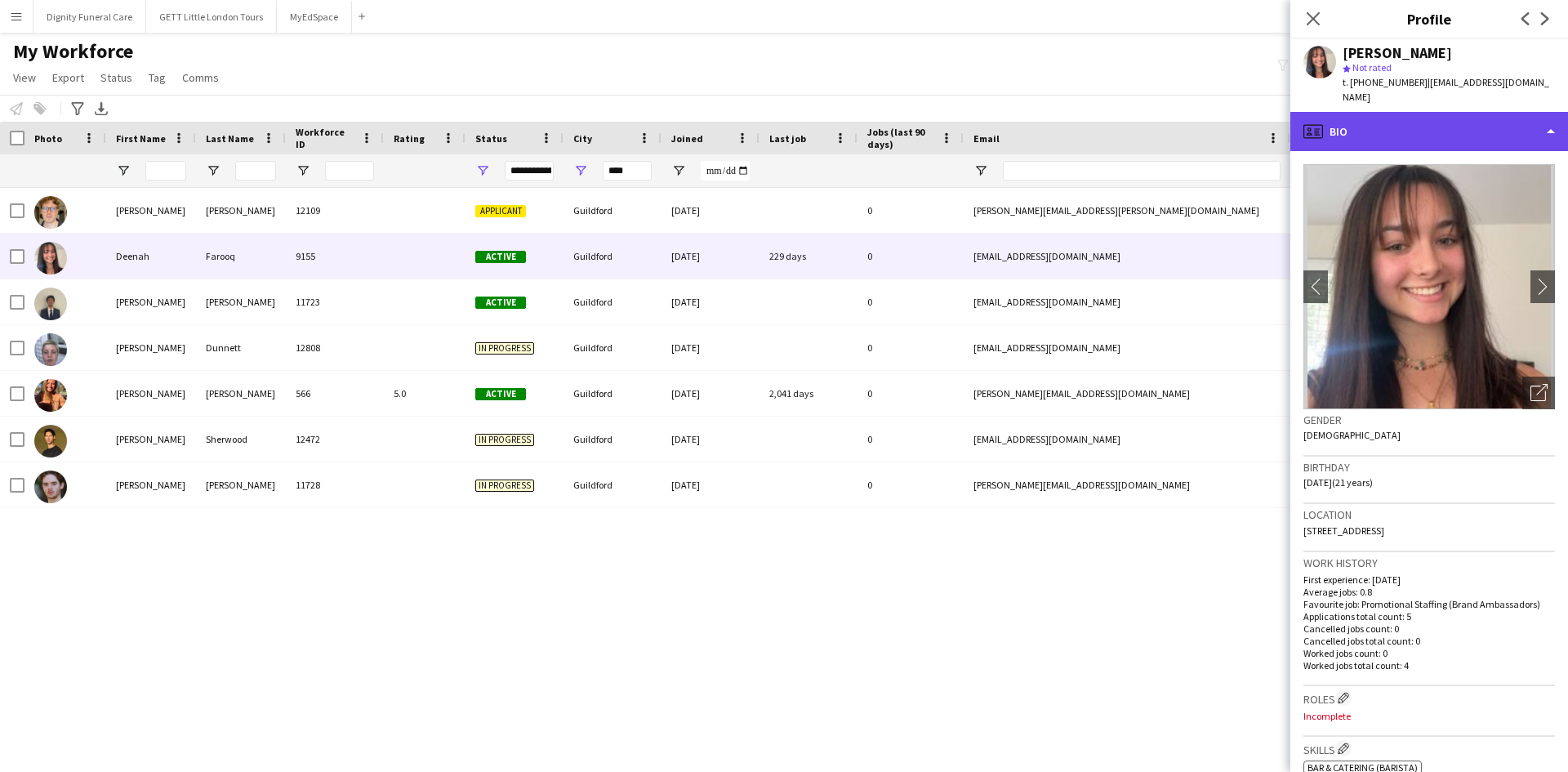
click at [1551, 114] on div "profile Bio" at bounding box center [1429, 131] width 278 height 39
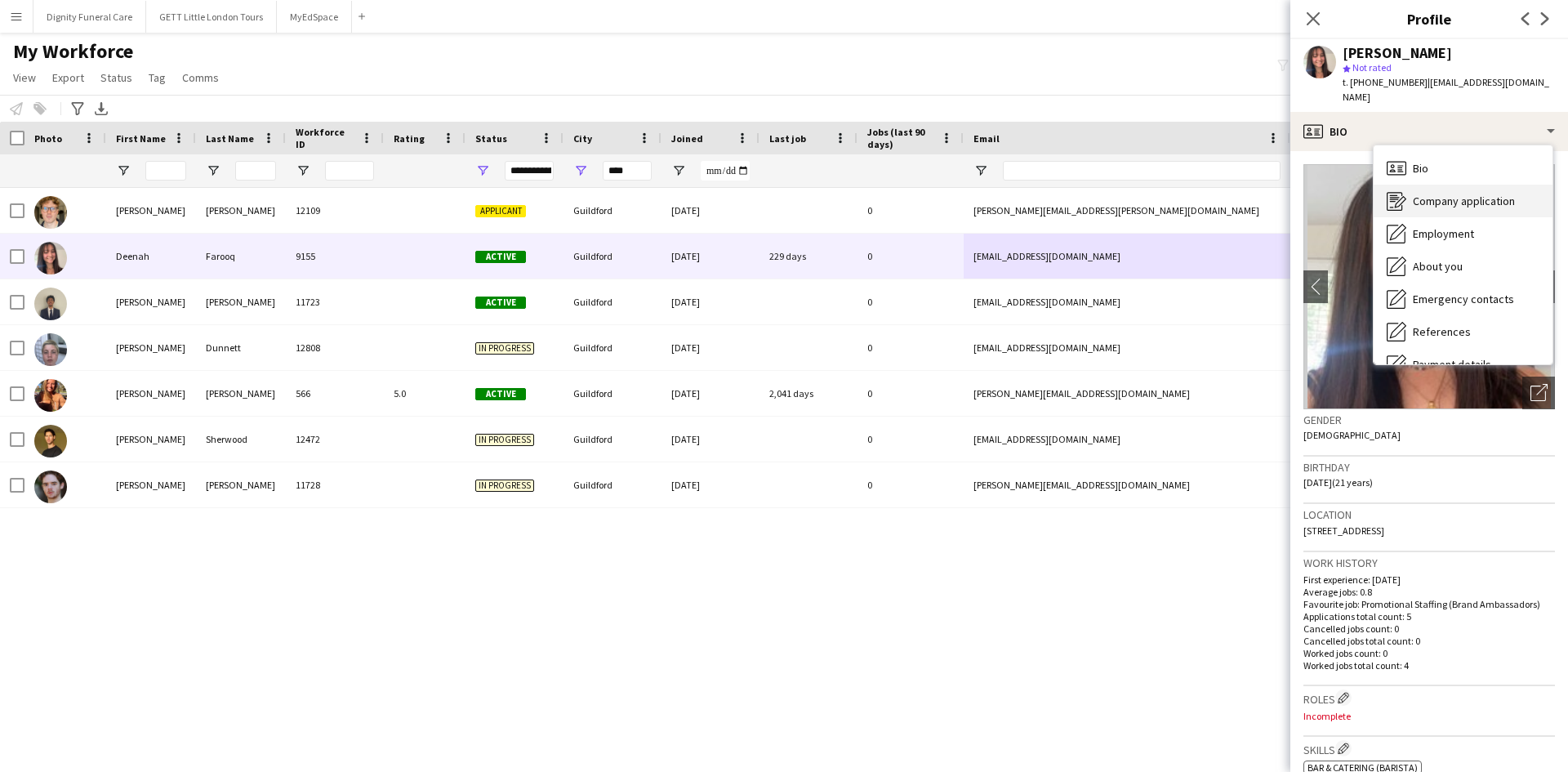
click at [1468, 185] on div "Company application Company application" at bounding box center [1463, 201] width 179 height 33
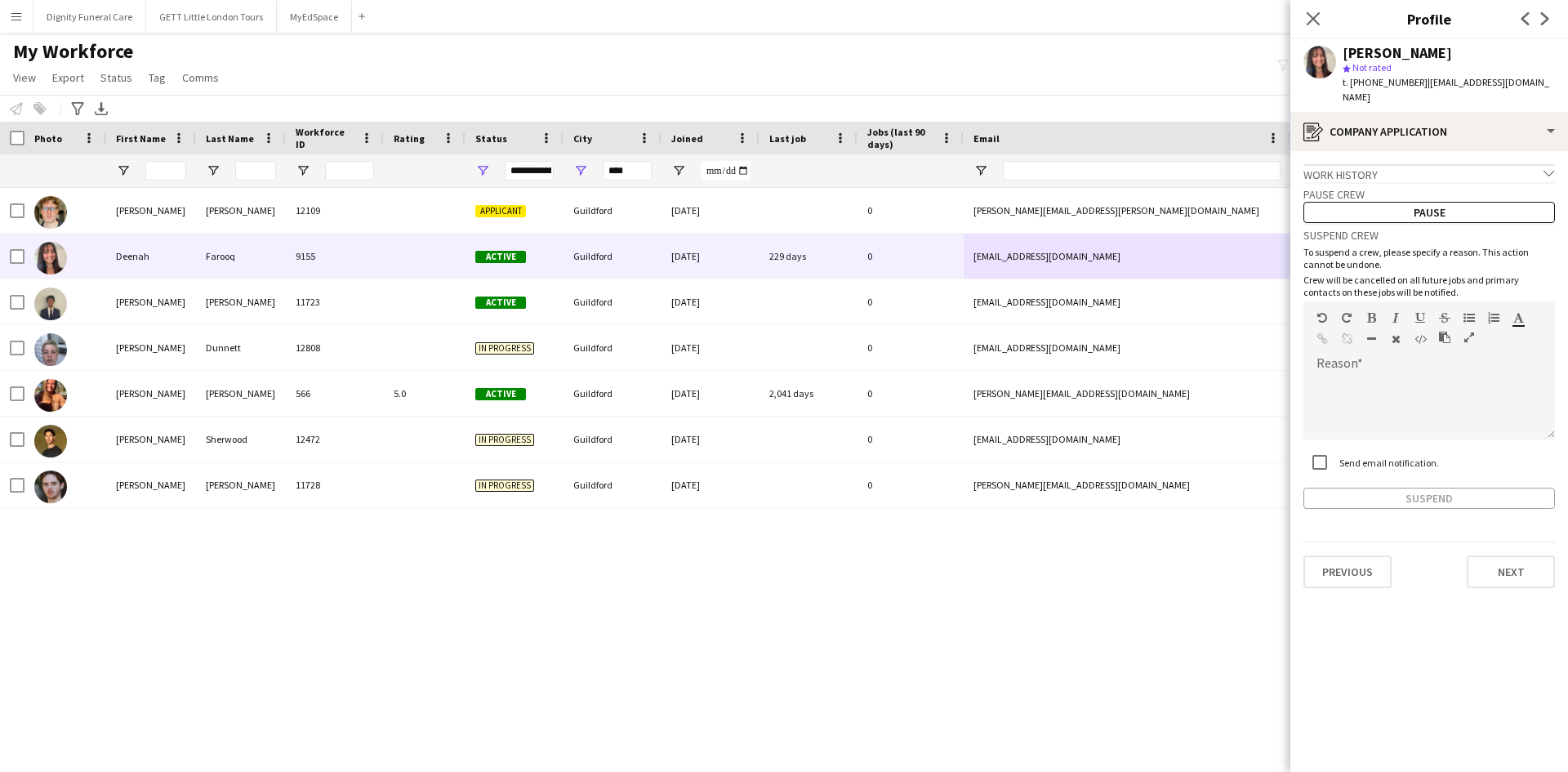
click at [1434, 164] on div "Work history chevron-down" at bounding box center [1429, 173] width 251 height 18
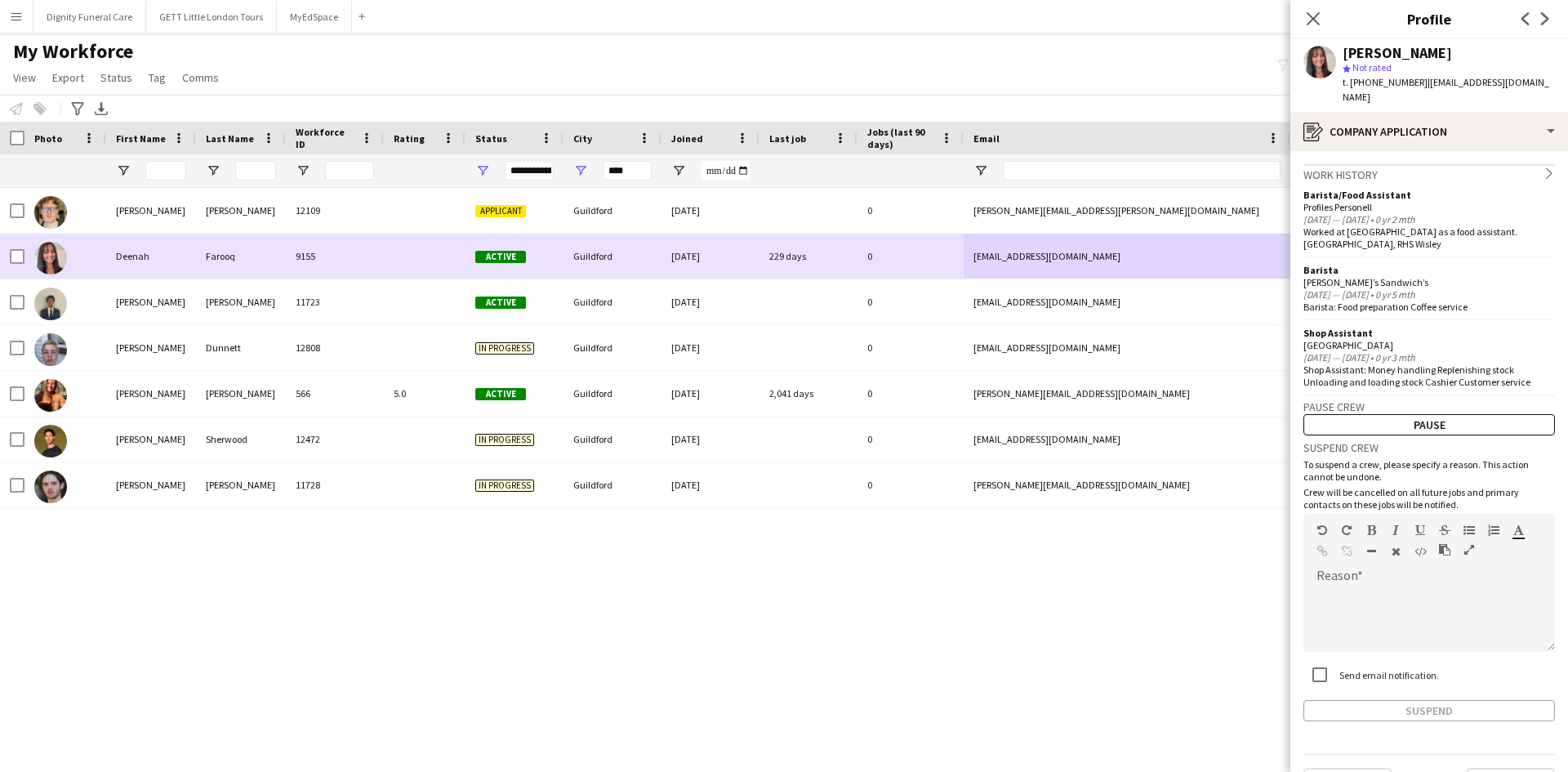
click at [503, 261] on span "Active" at bounding box center [500, 256] width 50 height 12
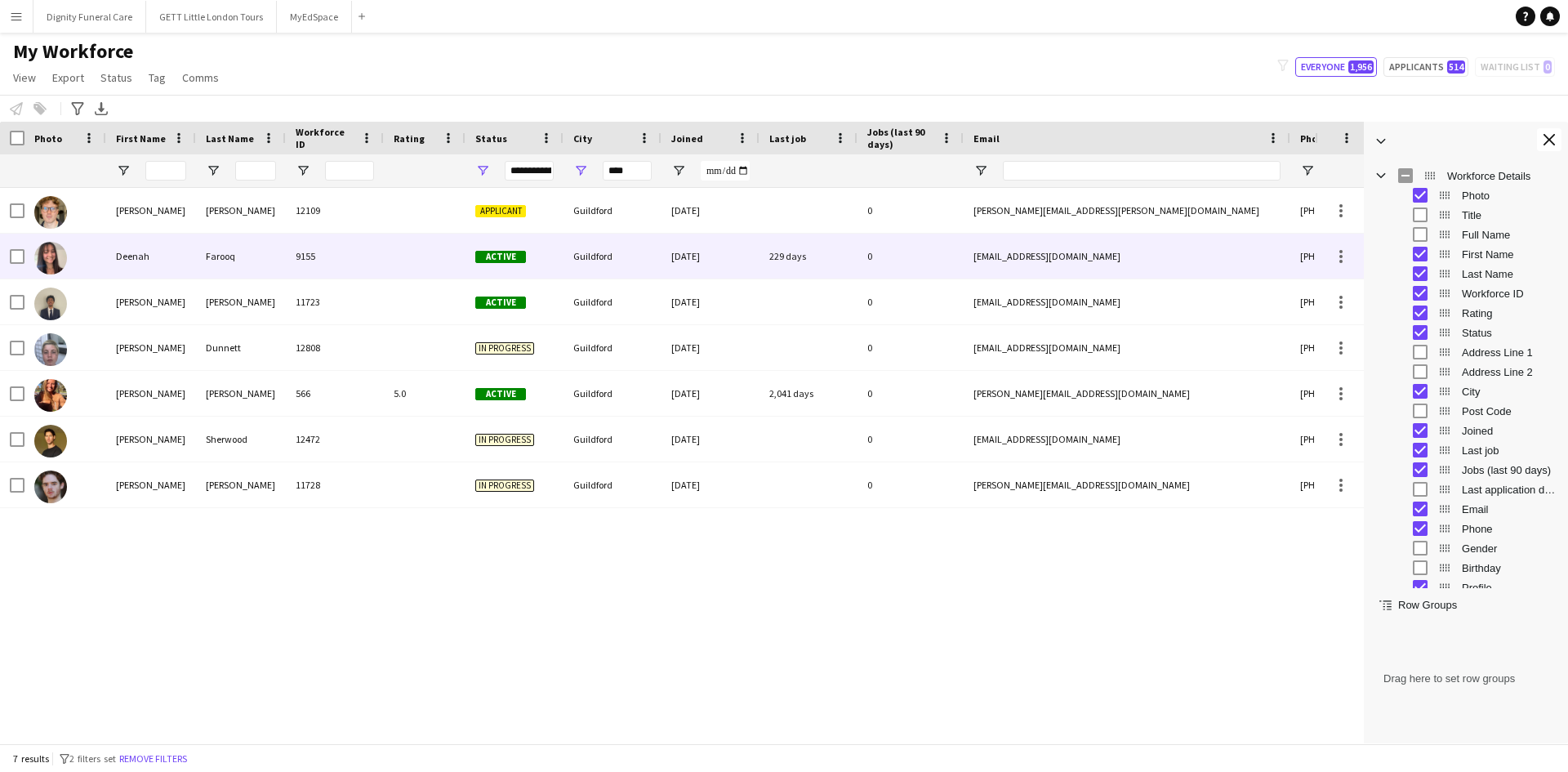
click at [493, 250] on span "Active" at bounding box center [500, 256] width 50 height 12
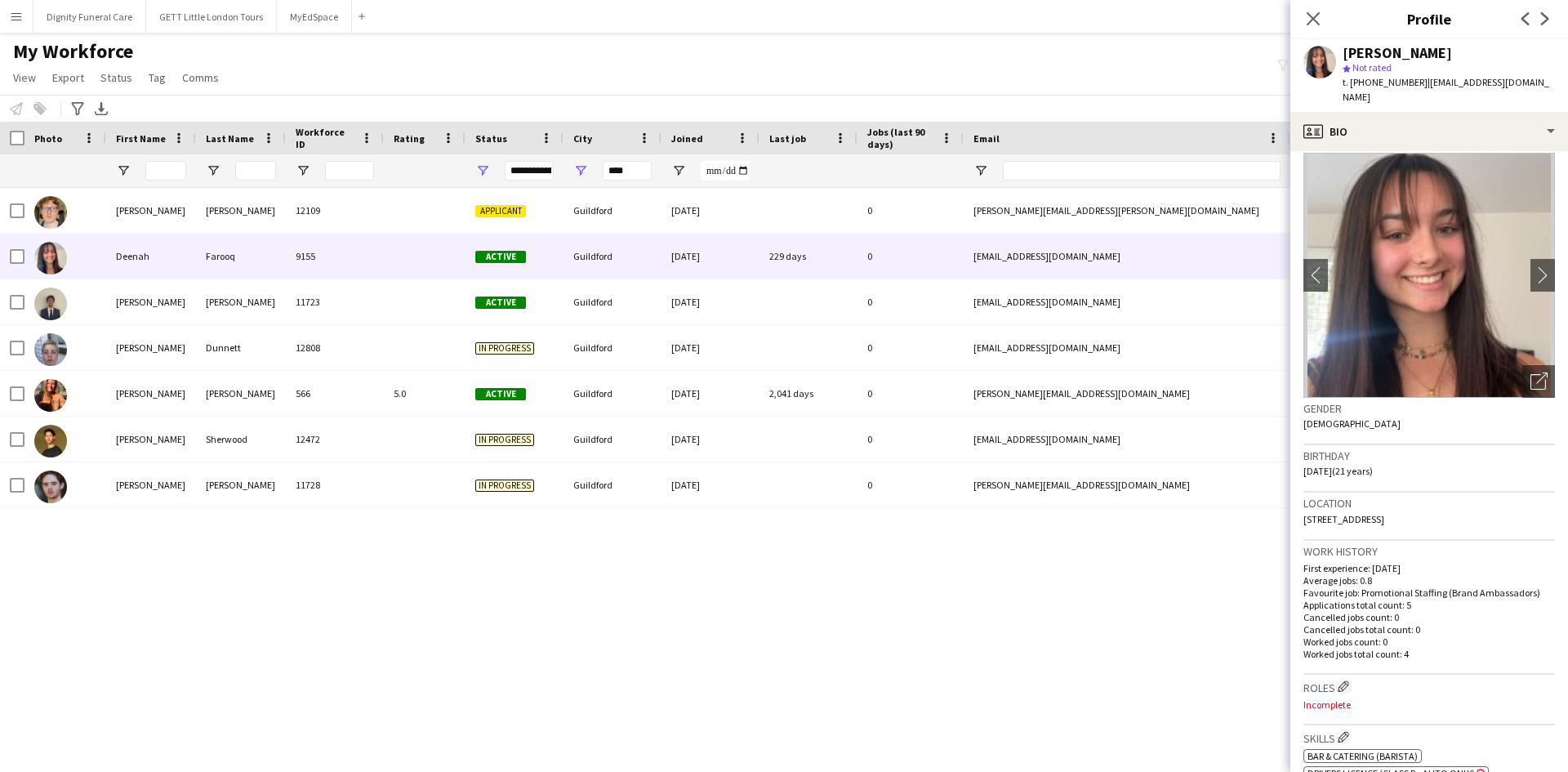
scroll to position [12, 0]
drag, startPoint x: 1304, startPoint y: 502, endPoint x: 1452, endPoint y: 506, distance: 148.1
click at [1452, 506] on div "Location 9 Aldersey Road, Guildford, GU1 2ER" at bounding box center [1429, 516] width 251 height 48
copy span "9 Aldersey Road, Guildford, GU1 2ER"
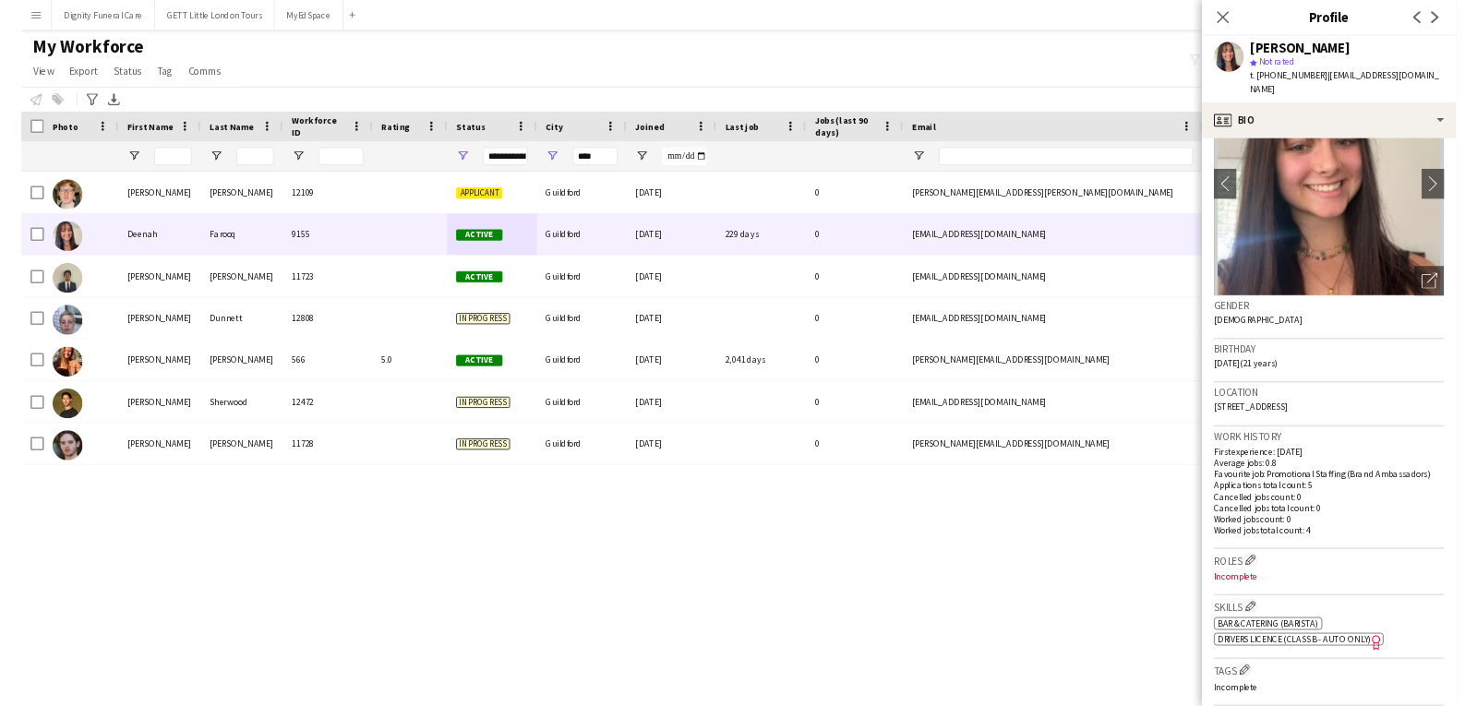
scroll to position [96, 0]
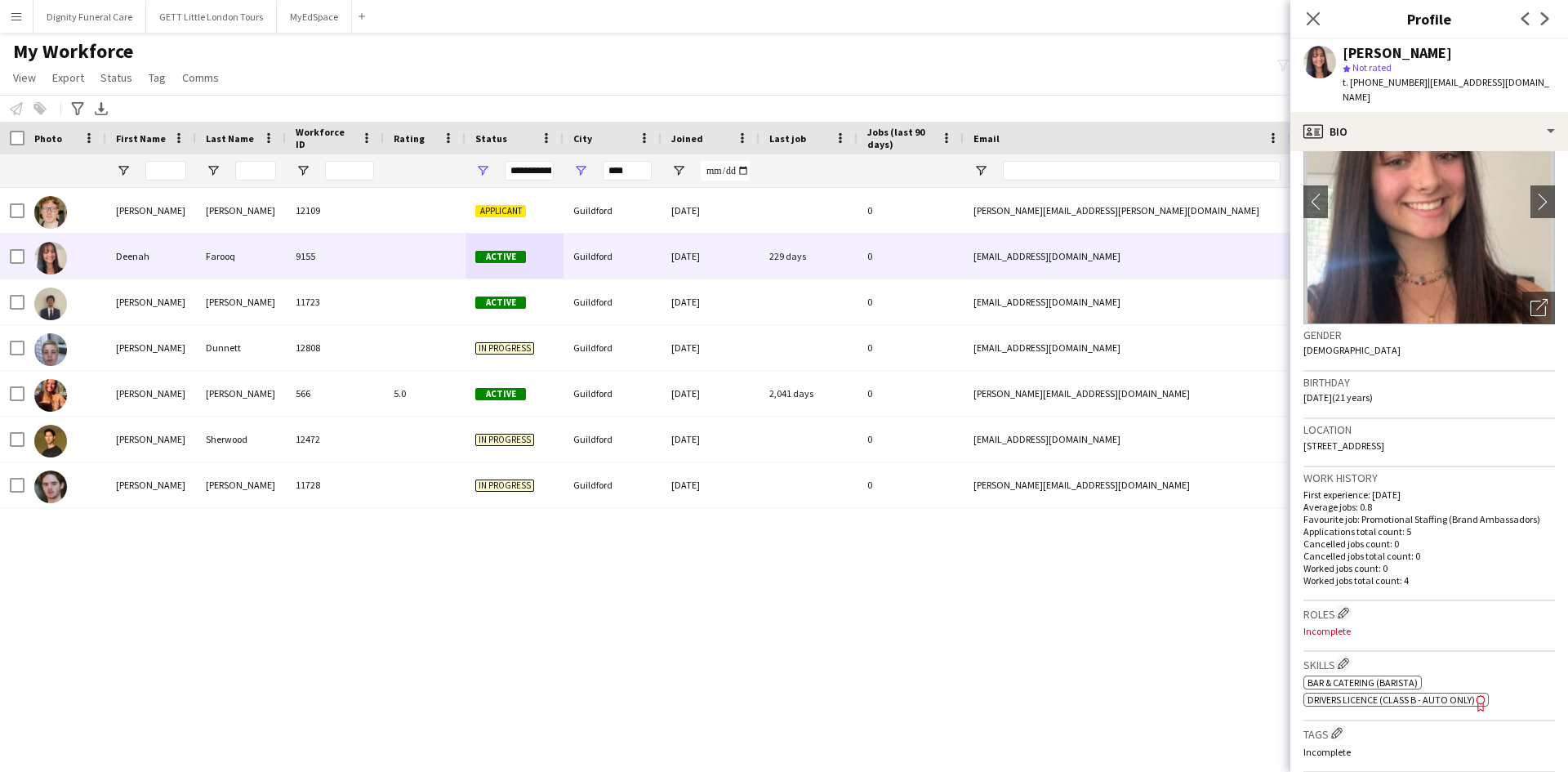
click at [1464, 431] on div "Location 9 Aldersey Road, Guildford, GU1 2ER" at bounding box center [1429, 443] width 251 height 48
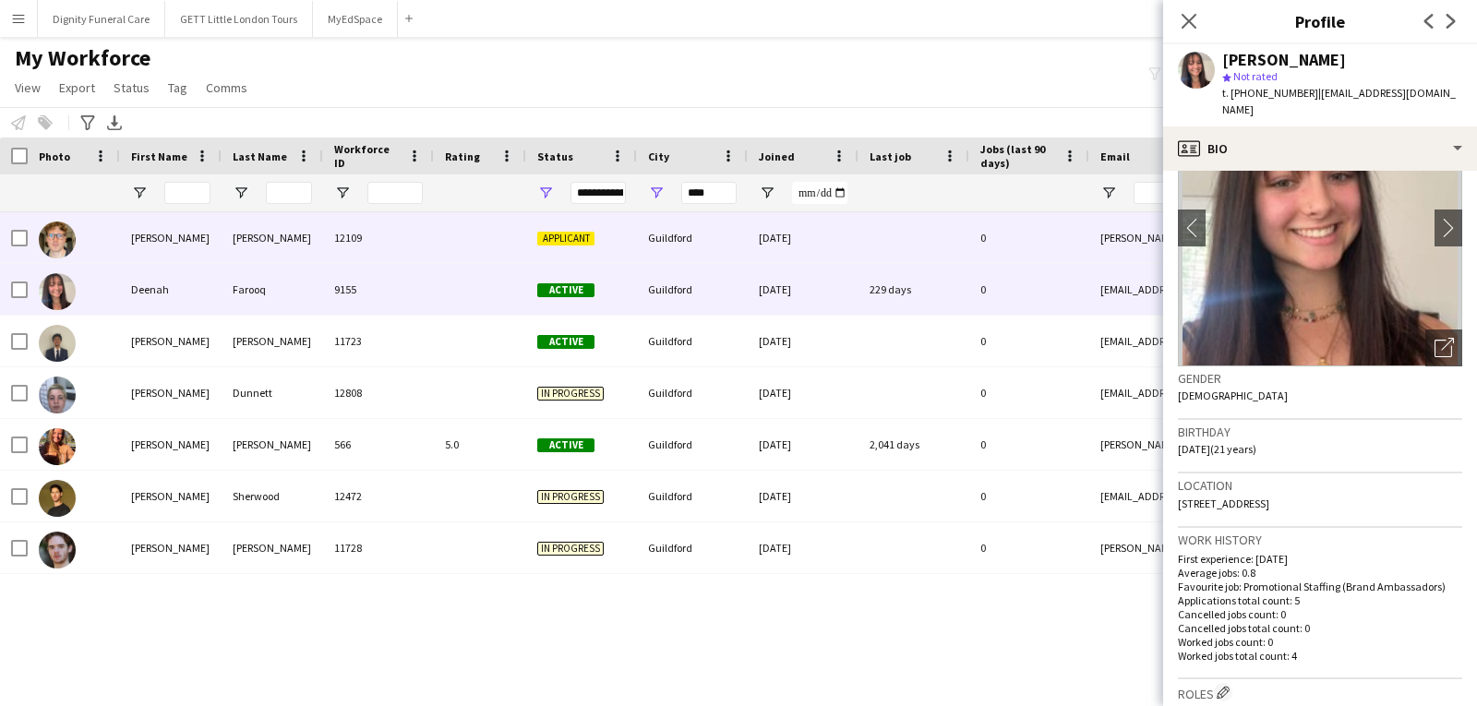
click at [140, 240] on div "Darragh" at bounding box center [171, 237] width 102 height 51
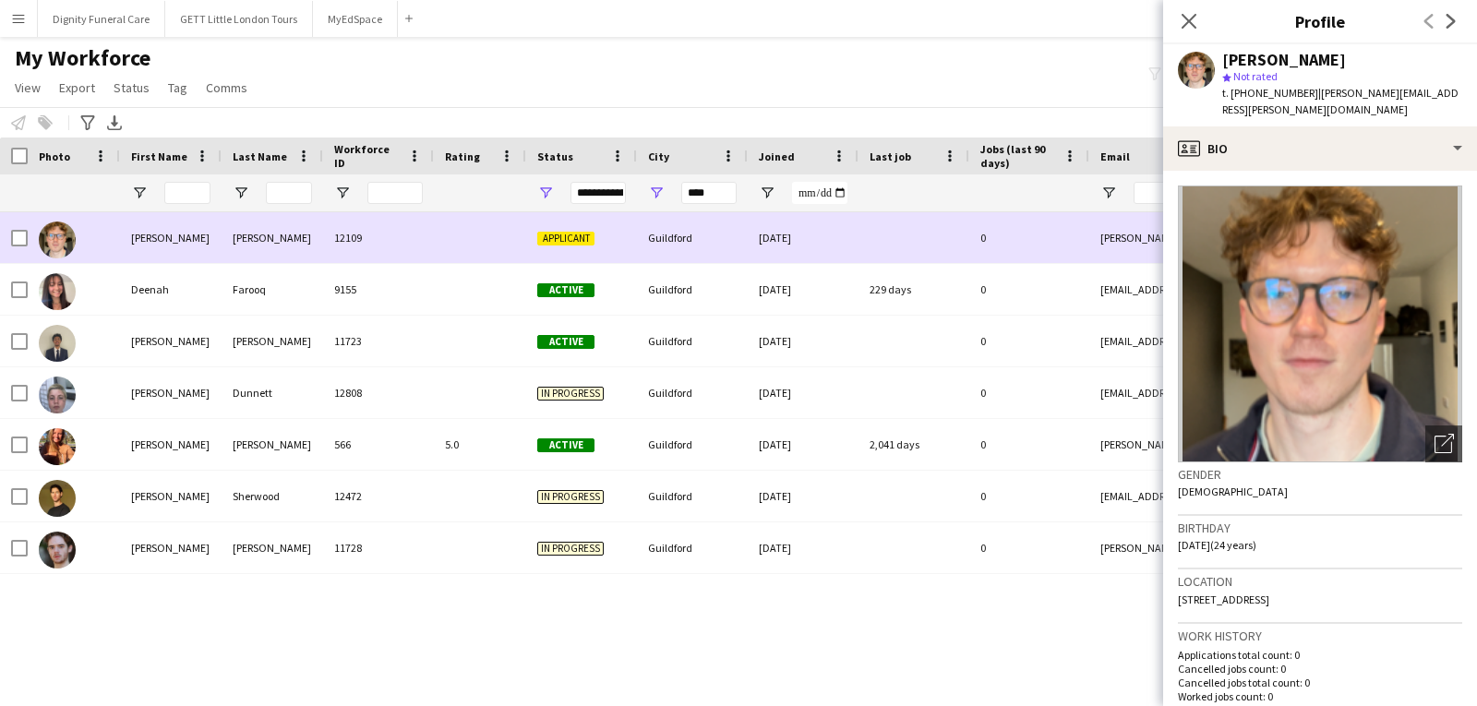
click at [54, 235] on img at bounding box center [57, 240] width 37 height 37
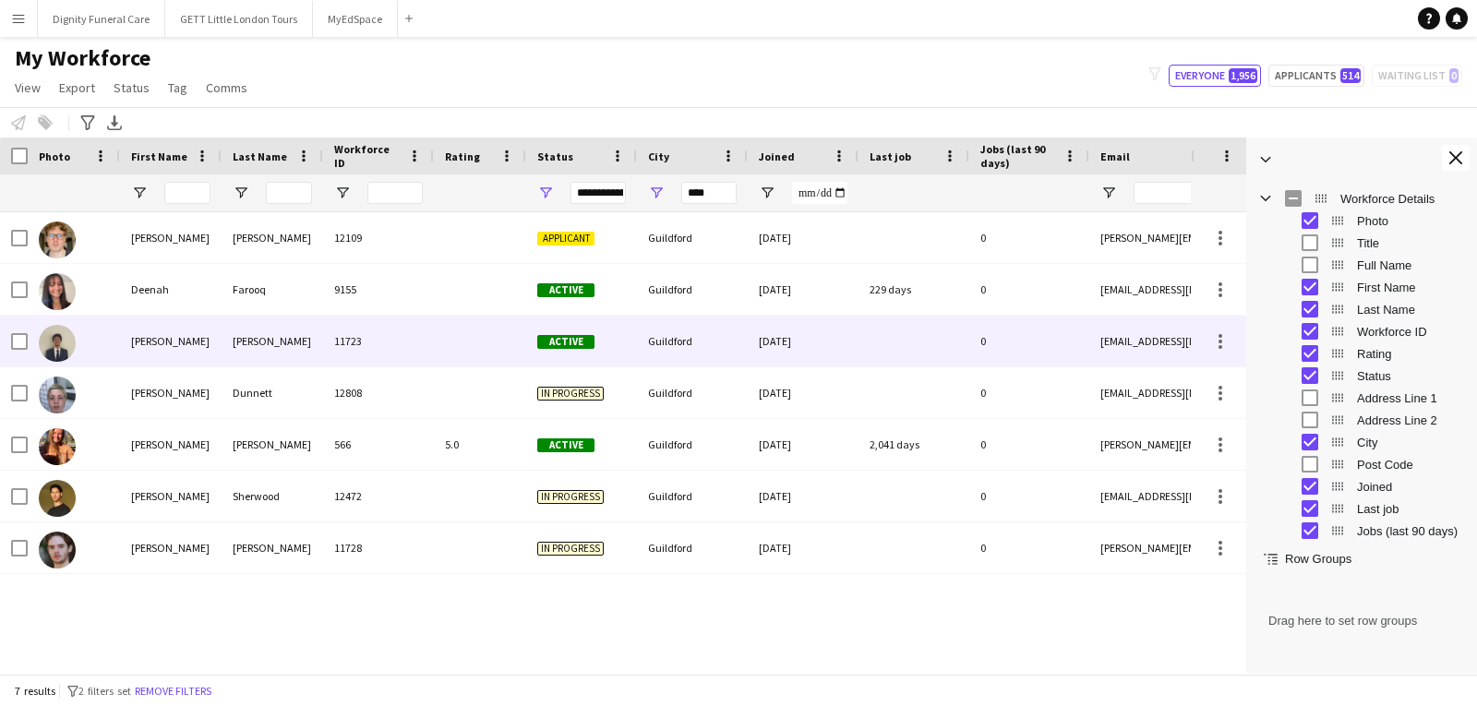
click at [555, 339] on span "Active" at bounding box center [565, 342] width 57 height 14
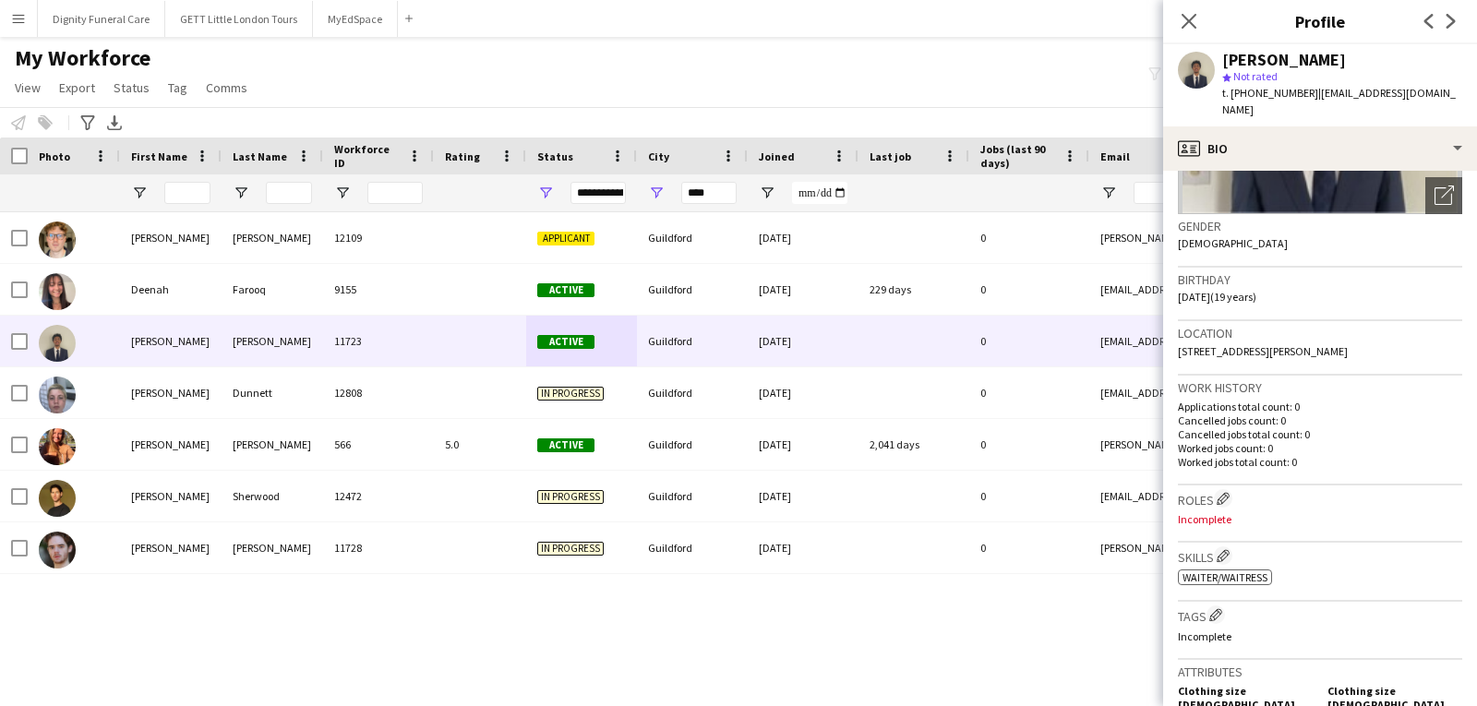
scroll to position [0, 0]
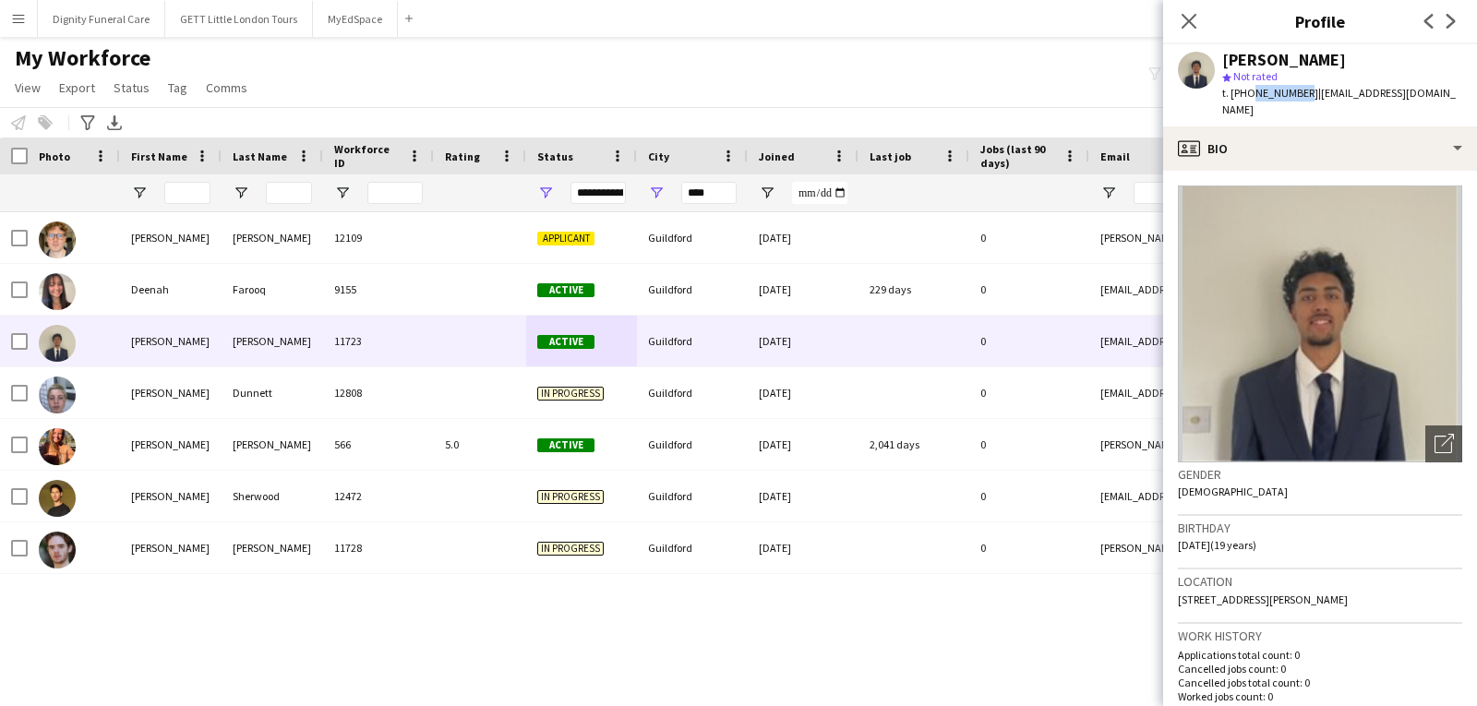
drag, startPoint x: 1247, startPoint y: 93, endPoint x: 1295, endPoint y: 92, distance: 48.0
click at [1295, 92] on span "t. +447766555585" at bounding box center [1270, 93] width 96 height 14
click at [1273, 99] on span "t. +447766555585" at bounding box center [1270, 93] width 96 height 14
drag, startPoint x: 1247, startPoint y: 93, endPoint x: 1303, endPoint y: 93, distance: 55.4
click at [1303, 93] on span "t. +447766555585" at bounding box center [1270, 93] width 96 height 14
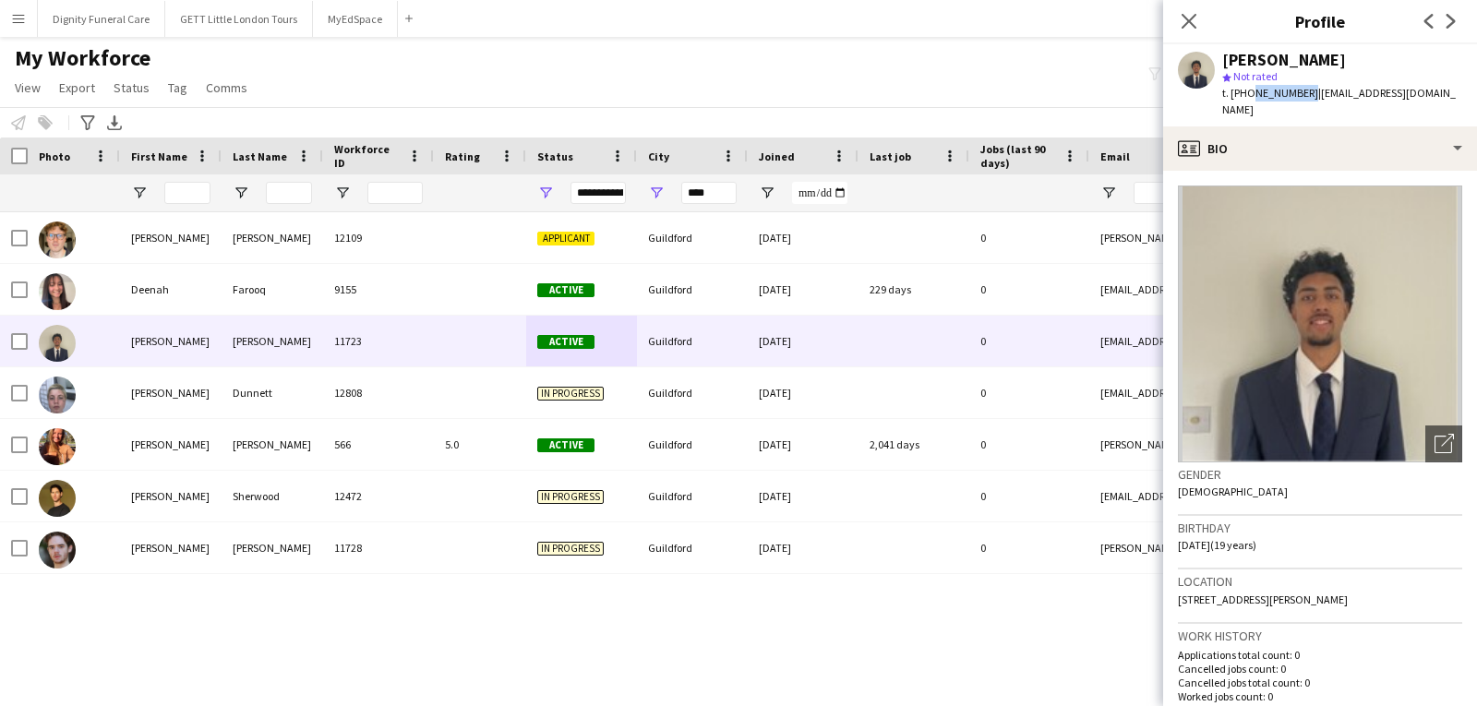
copy span "7766555585"
click at [1246, 96] on span "t. +447766555585" at bounding box center [1270, 93] width 96 height 14
drag, startPoint x: 1246, startPoint y: 94, endPoint x: 1306, endPoint y: 93, distance: 60.0
click at [1306, 93] on div "t. +447766555585 | julianfernandes374@gmail.com" at bounding box center [1342, 101] width 240 height 33
copy div "7766555585 |"
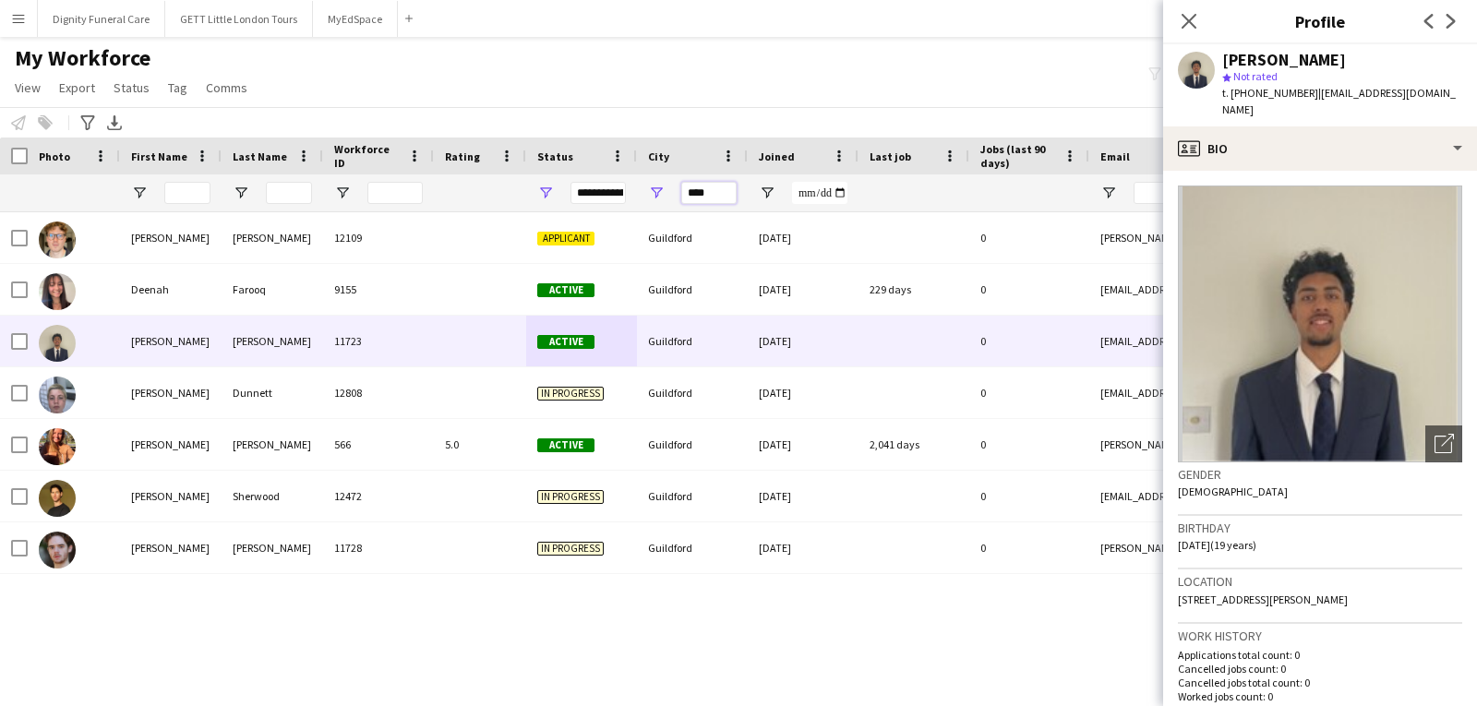
click at [703, 195] on input "****" at bounding box center [708, 193] width 55 height 22
drag, startPoint x: 710, startPoint y: 195, endPoint x: 612, endPoint y: 206, distance: 98.5
click at [612, 206] on div at bounding box center [1001, 193] width 2002 height 37
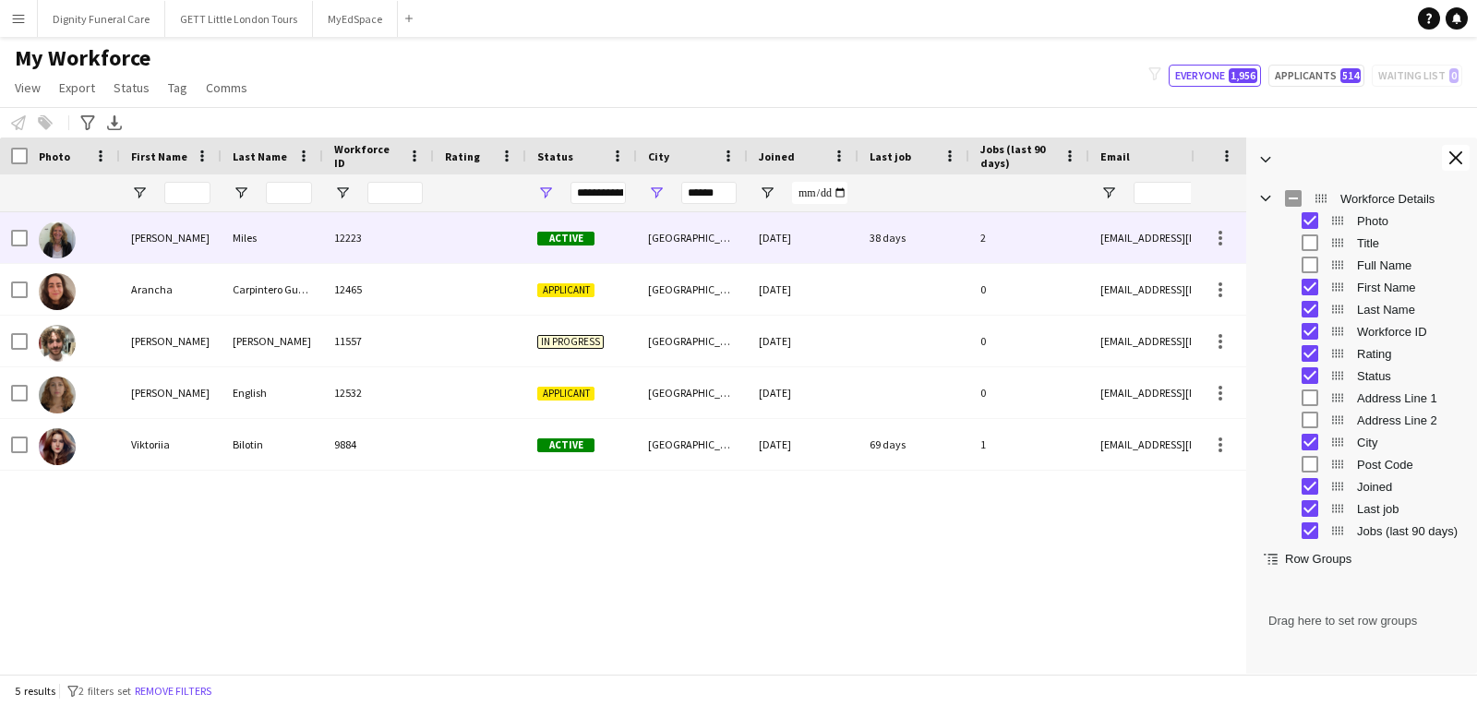
click at [473, 245] on div at bounding box center [480, 237] width 92 height 51
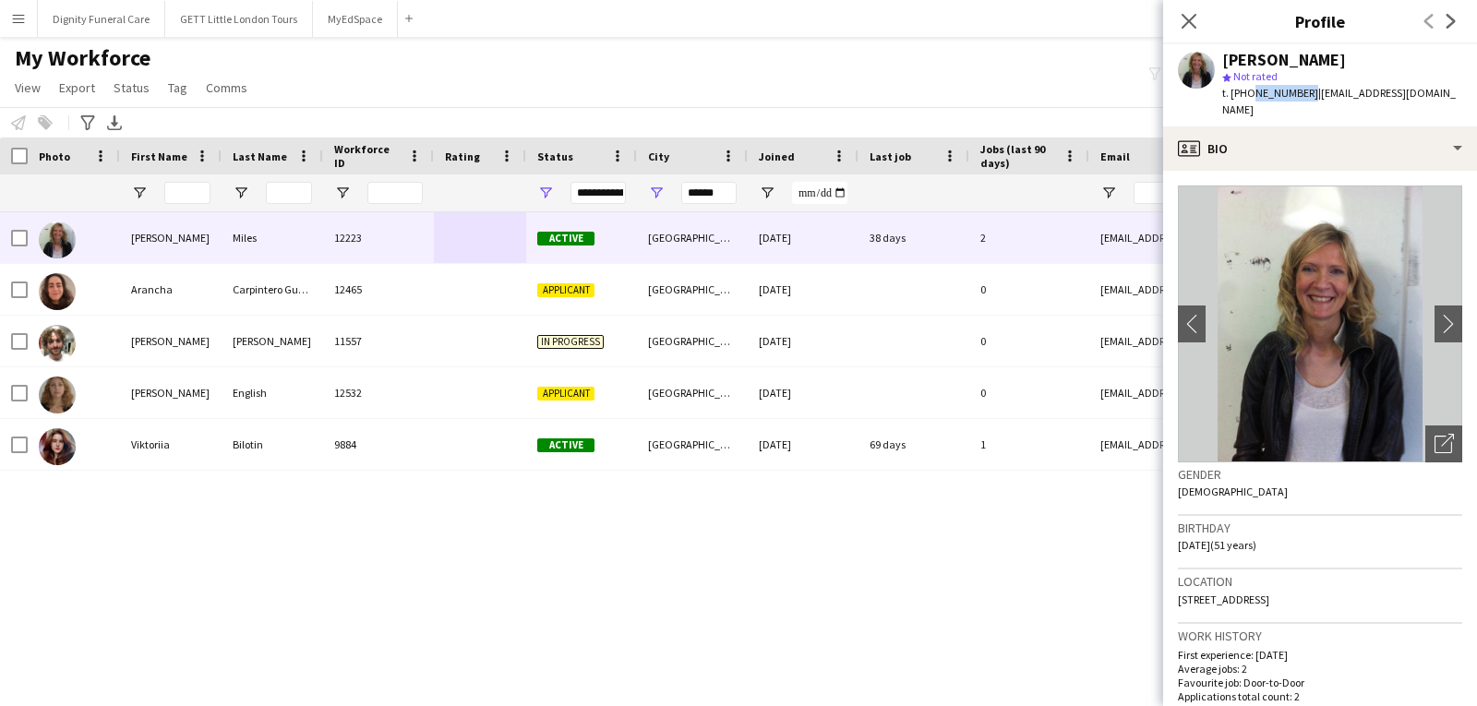
drag, startPoint x: 1249, startPoint y: 94, endPoint x: 1302, endPoint y: 98, distance: 52.8
click at [1302, 98] on span "t. +447881523342" at bounding box center [1270, 93] width 96 height 14
click at [1249, 90] on span "t. +447881523342" at bounding box center [1270, 93] width 96 height 14
drag, startPoint x: 1246, startPoint y: 92, endPoint x: 1306, endPoint y: 92, distance: 60.0
click at [1306, 92] on div "t. +447881523342 | a_miles@hotmail.com" at bounding box center [1342, 101] width 240 height 33
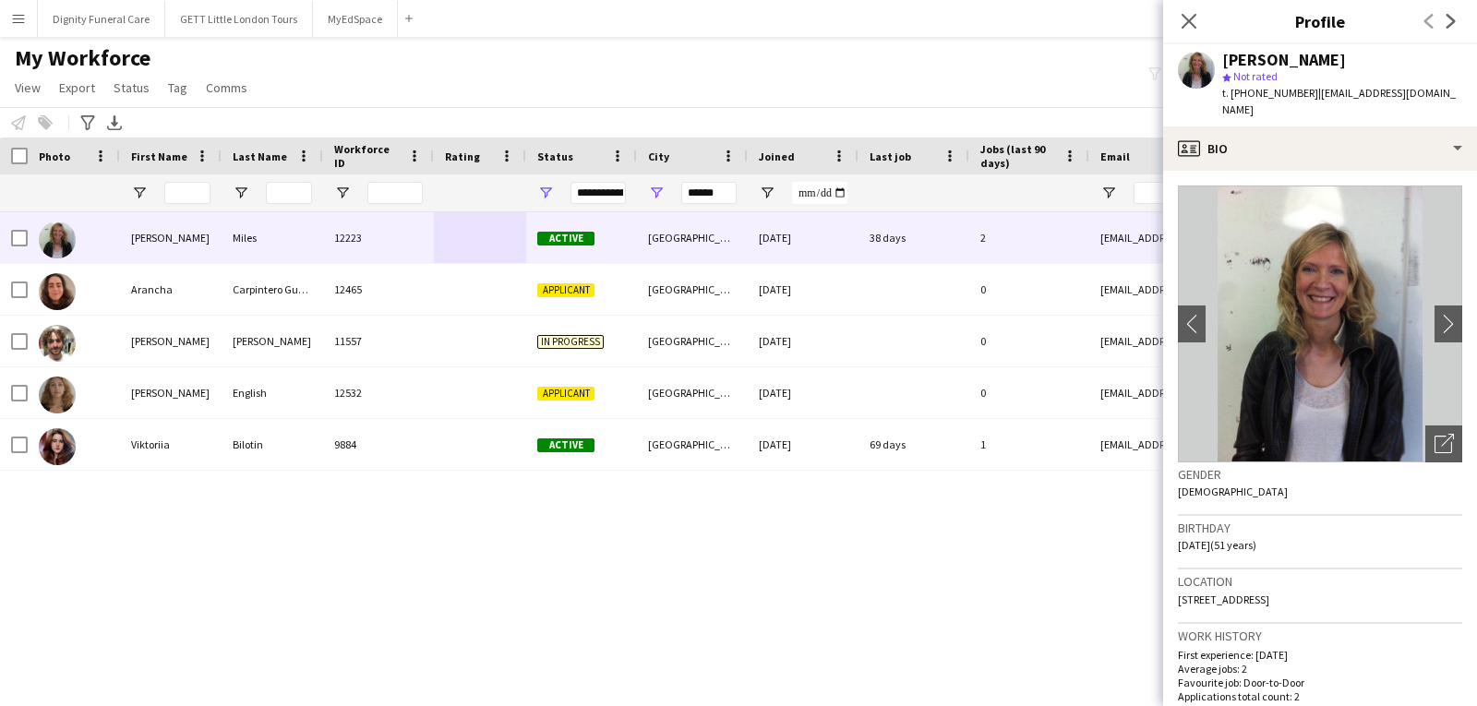
click at [1272, 94] on span "t. +447881523342" at bounding box center [1270, 93] width 96 height 14
click at [1249, 93] on span "t. +447881523342" at bounding box center [1270, 93] width 96 height 14
drag, startPoint x: 1247, startPoint y: 93, endPoint x: 1301, endPoint y: 93, distance: 53.6
click at [1301, 93] on span "t. +447881523342" at bounding box center [1270, 93] width 96 height 14
copy span "7881523342"
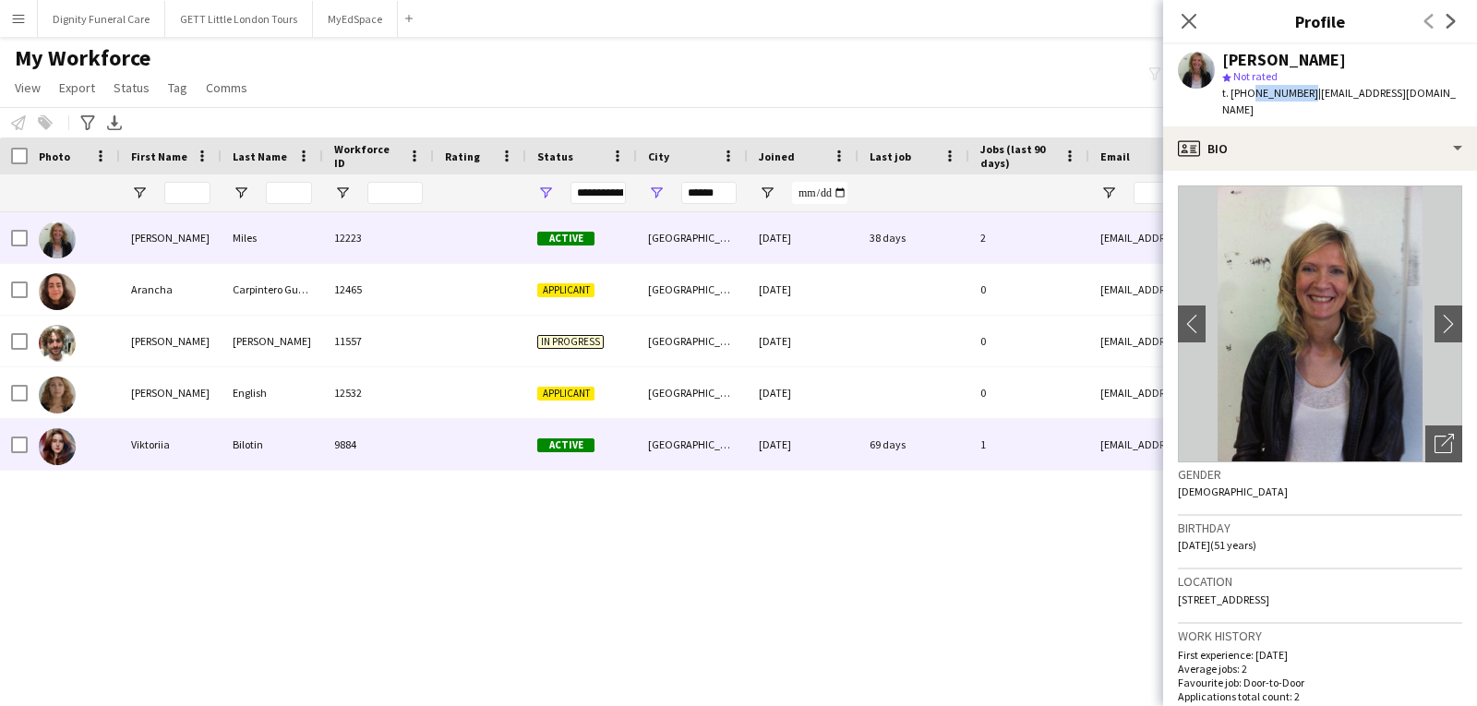
click at [447, 440] on div at bounding box center [480, 444] width 92 height 51
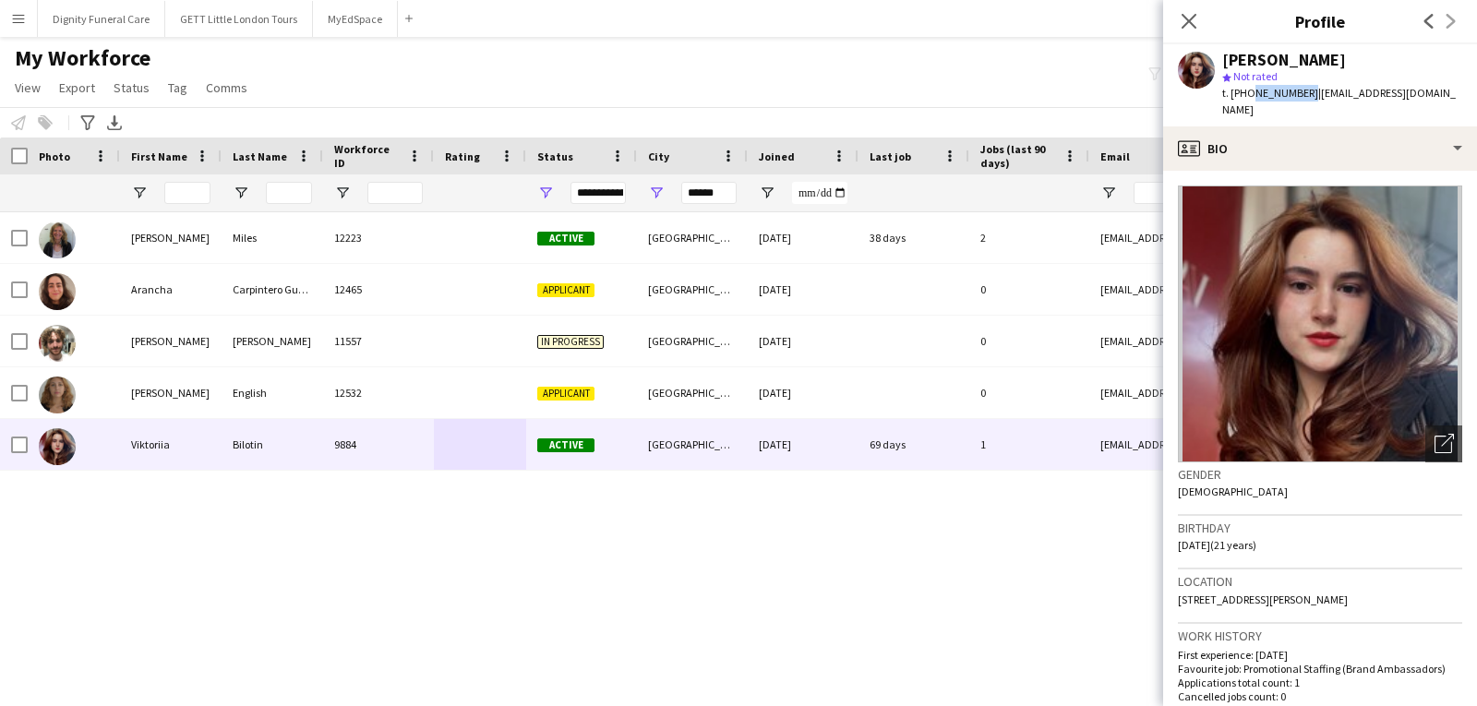
drag, startPoint x: 1249, startPoint y: 96, endPoint x: 1302, endPoint y: 99, distance: 52.7
click at [1302, 99] on span "t. +447388724298" at bounding box center [1270, 93] width 96 height 14
copy span "7388724298"
click at [754, 674] on div at bounding box center [595, 667] width 1191 height 14
click at [705, 182] on input "******" at bounding box center [708, 193] width 55 height 22
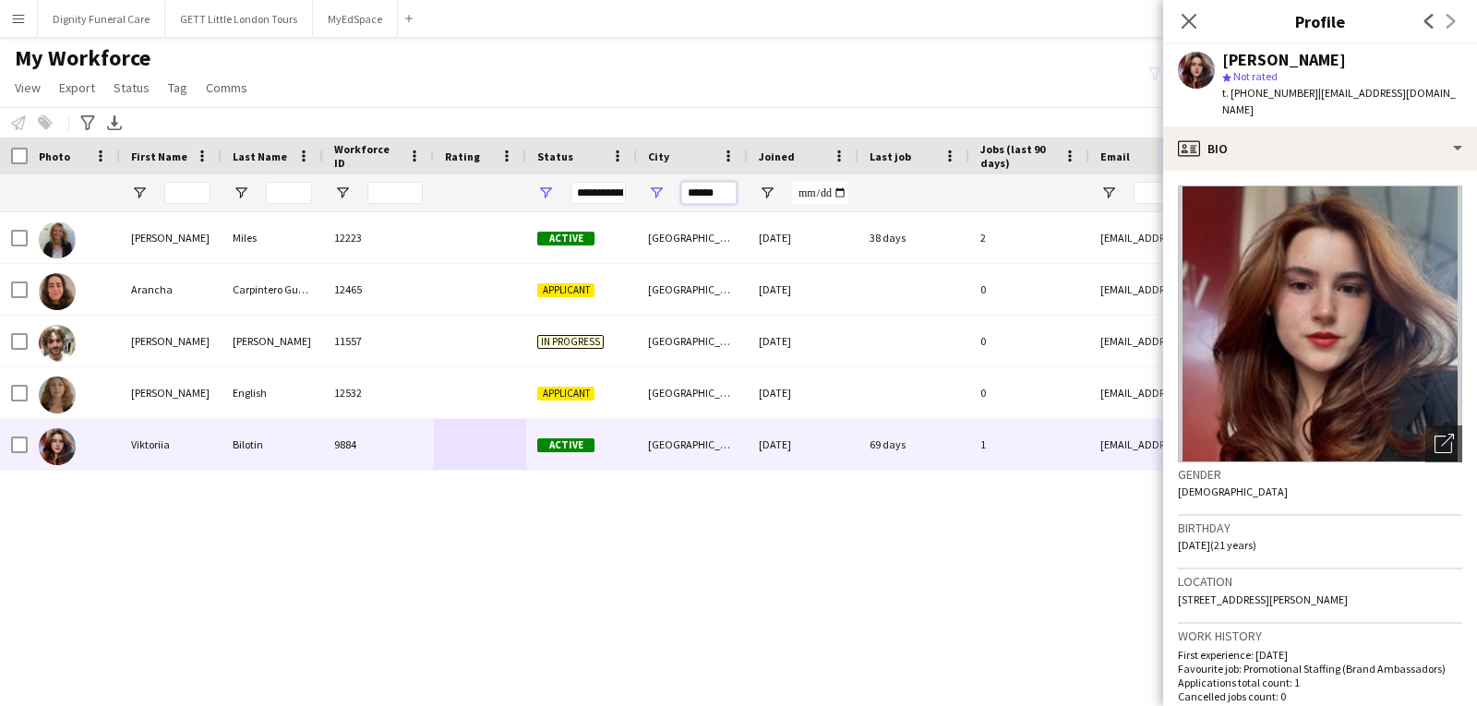
drag, startPoint x: 722, startPoint y: 193, endPoint x: 522, endPoint y: 228, distance: 203.4
click at [522, 228] on div "Workforce Details Photo First Name" at bounding box center [623, 406] width 1246 height 536
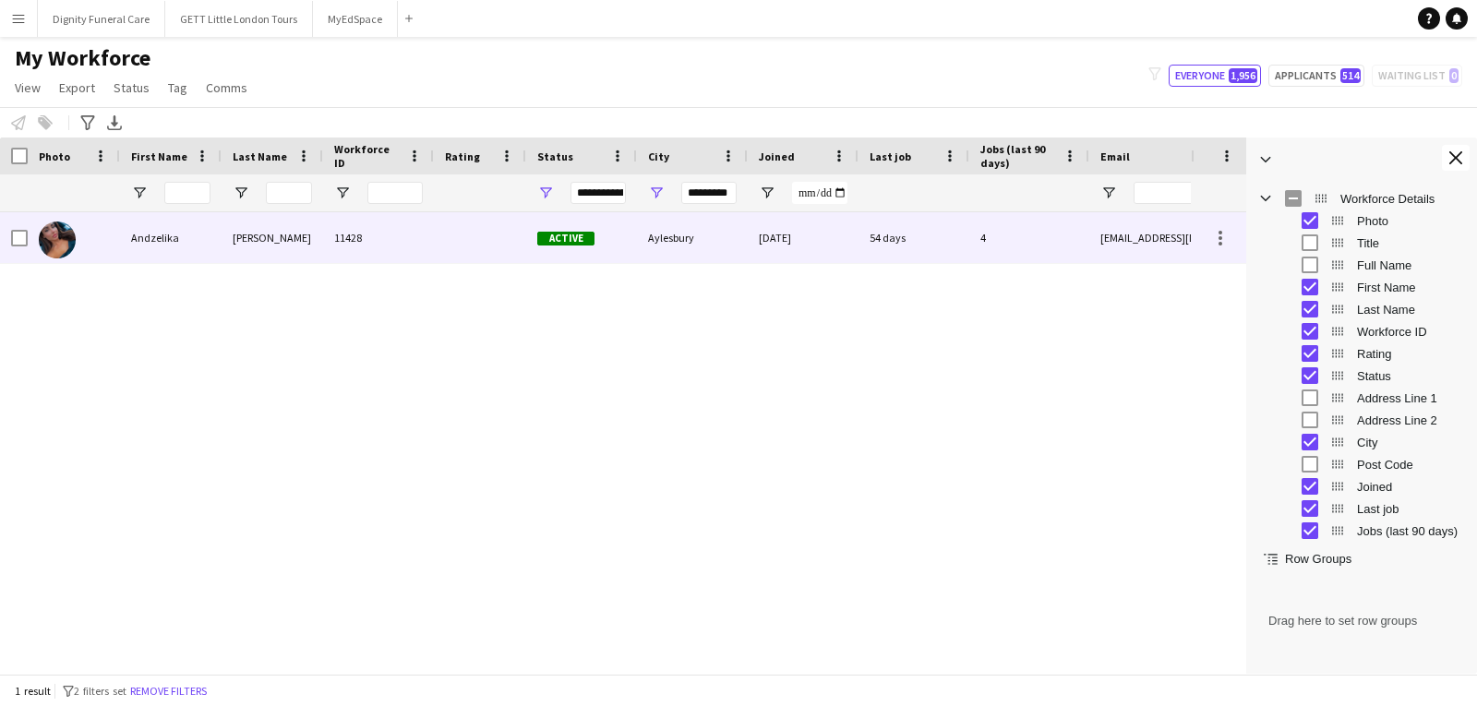
click at [94, 238] on div at bounding box center [74, 237] width 92 height 51
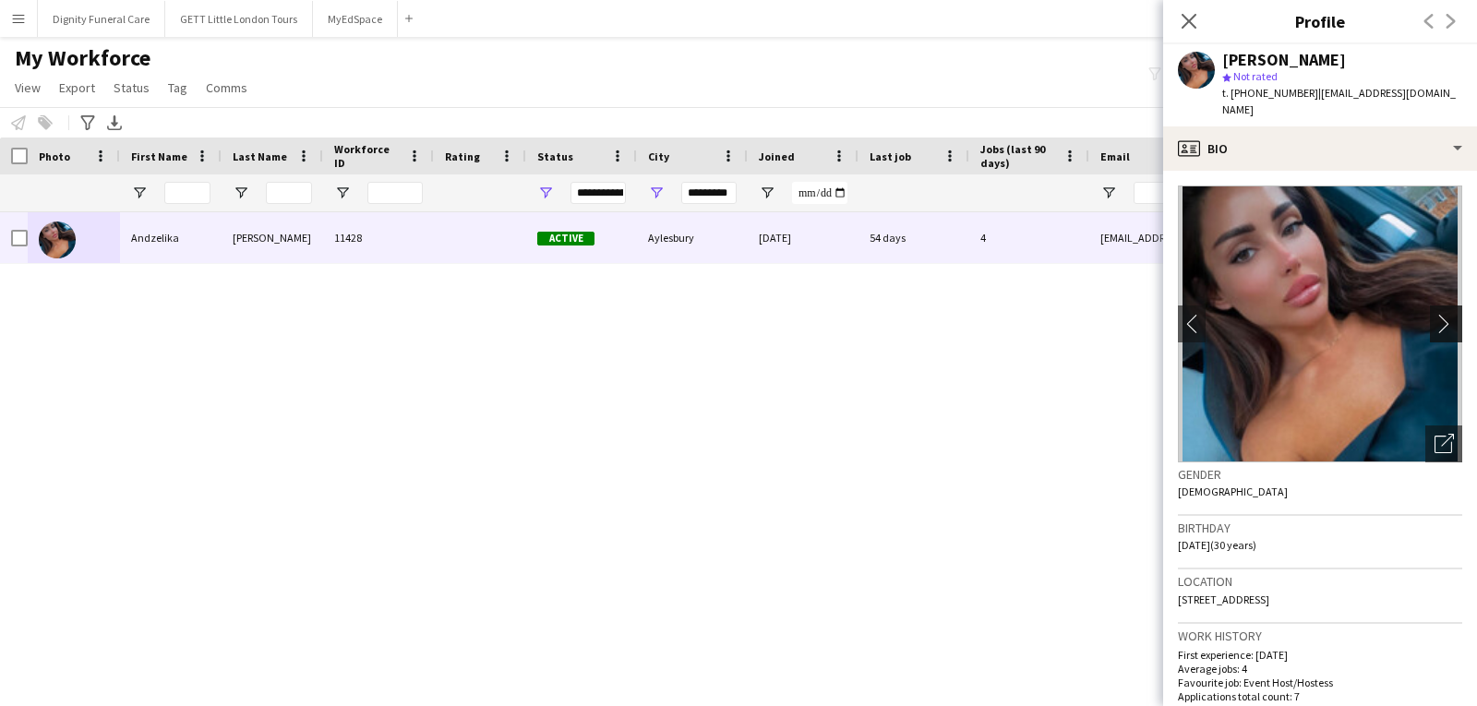
click at [1435, 314] on app-icon "chevron-right" at bounding box center [1449, 323] width 29 height 19
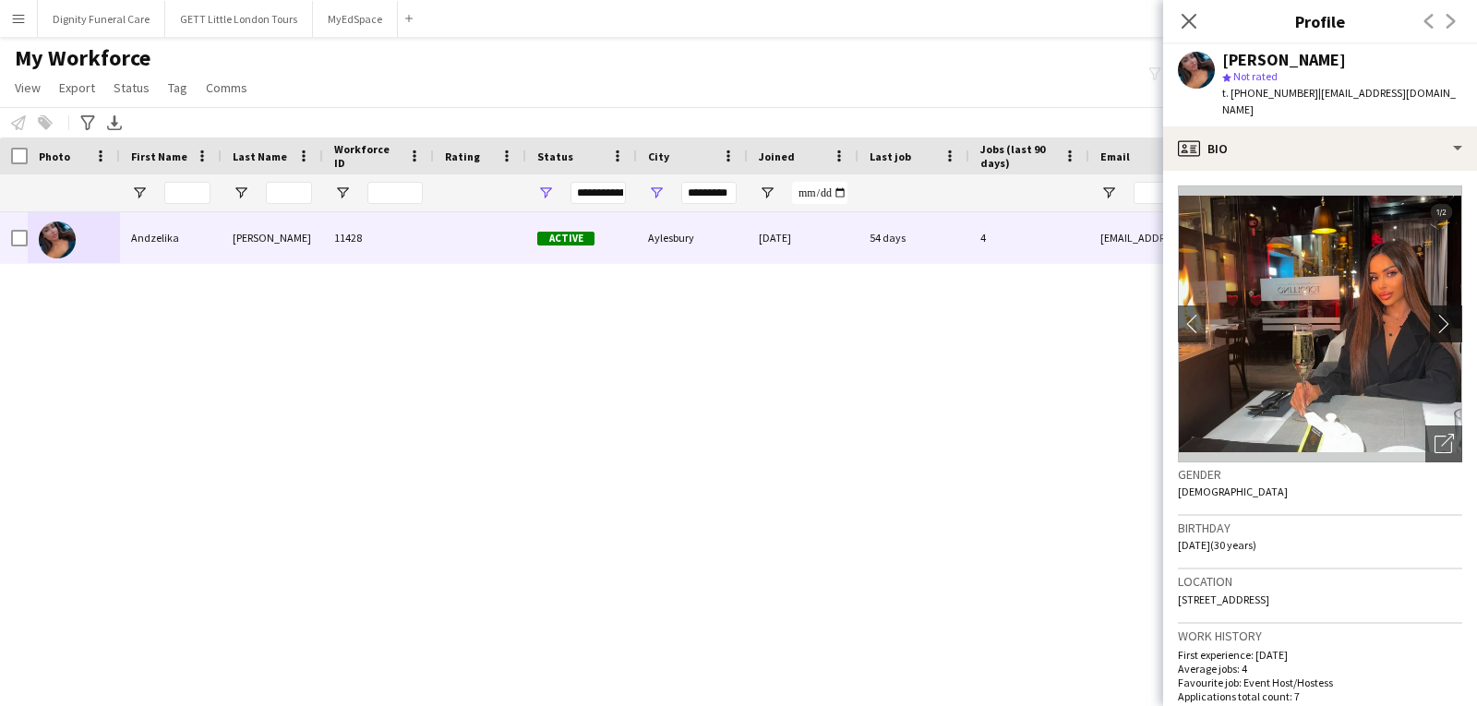
click at [1435, 314] on app-icon "chevron-right" at bounding box center [1449, 323] width 29 height 19
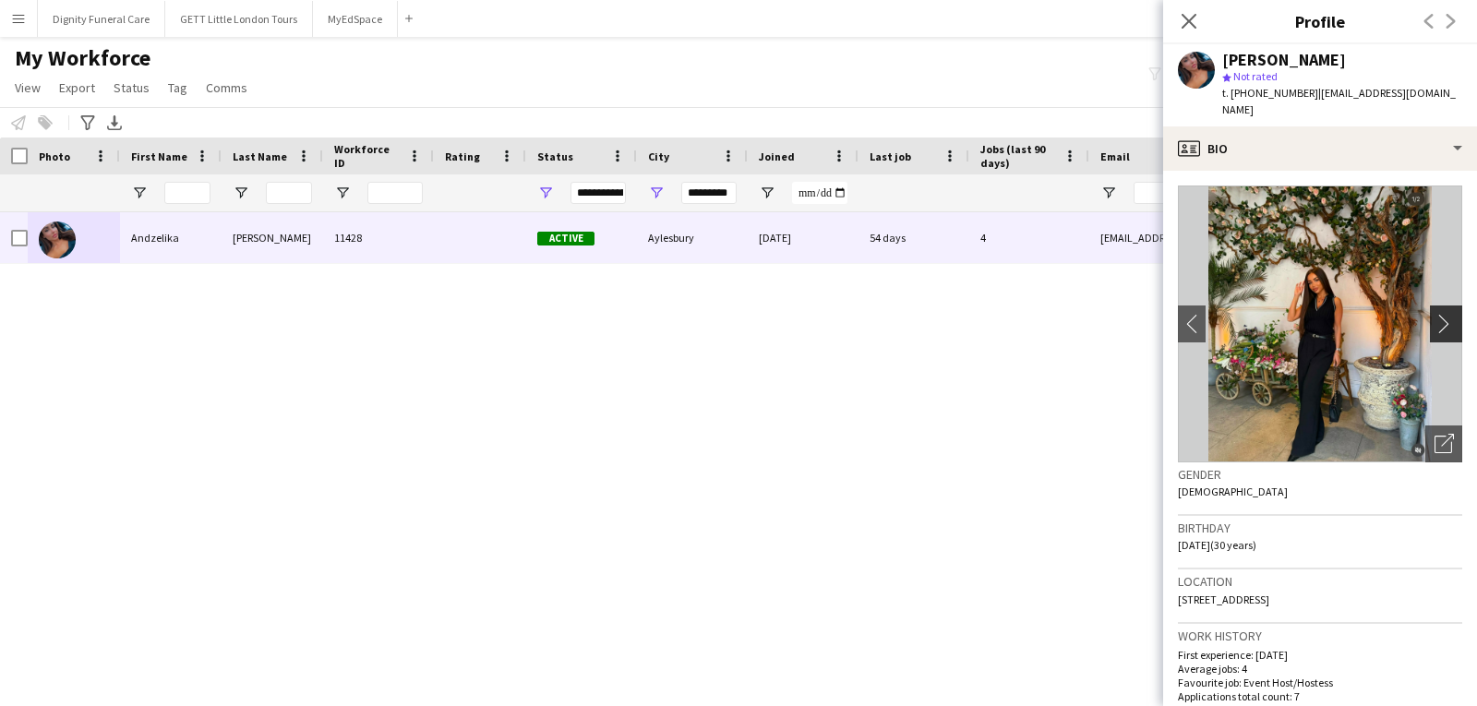
click at [1435, 314] on app-icon "chevron-right" at bounding box center [1449, 323] width 29 height 19
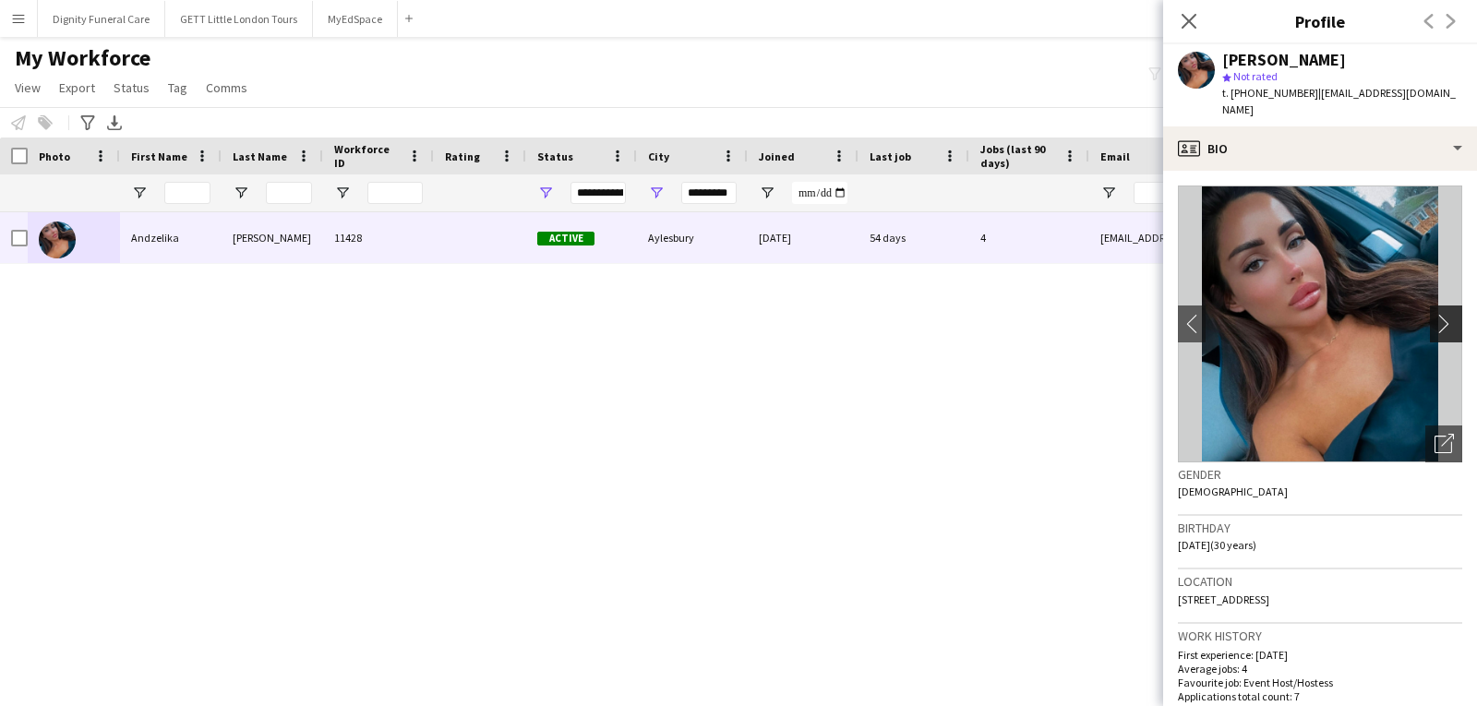
click at [1435, 314] on app-icon "chevron-right" at bounding box center [1449, 323] width 29 height 19
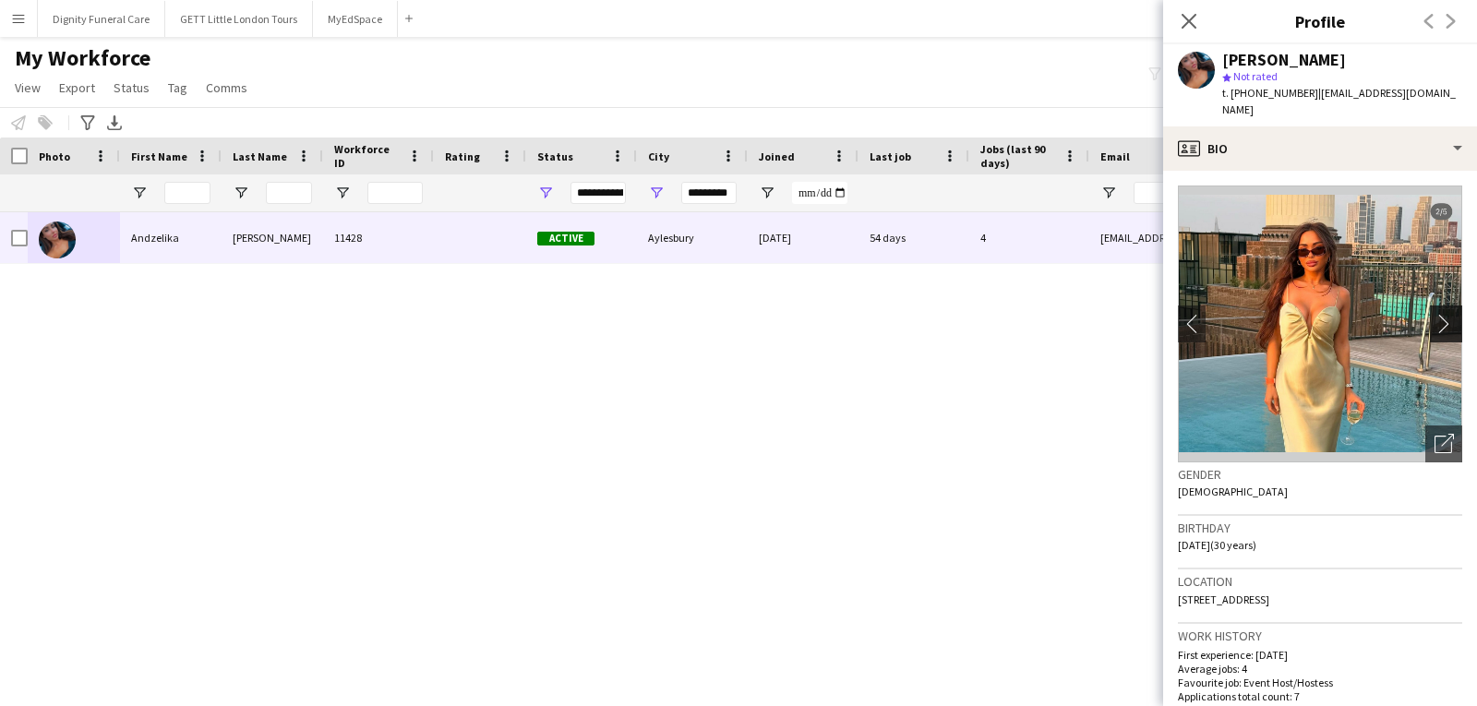
click at [1435, 314] on app-icon "chevron-right" at bounding box center [1449, 323] width 29 height 19
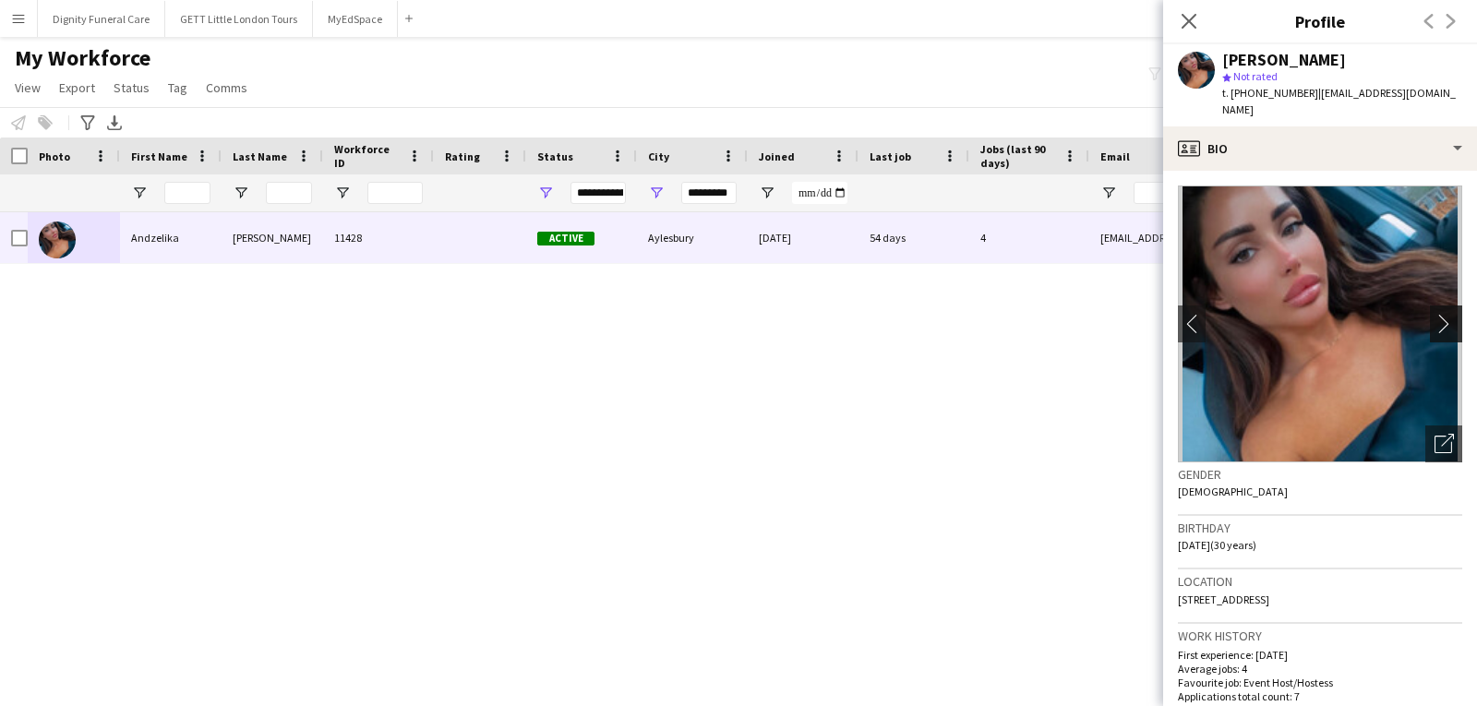
click at [1435, 314] on app-icon "chevron-right" at bounding box center [1449, 323] width 29 height 19
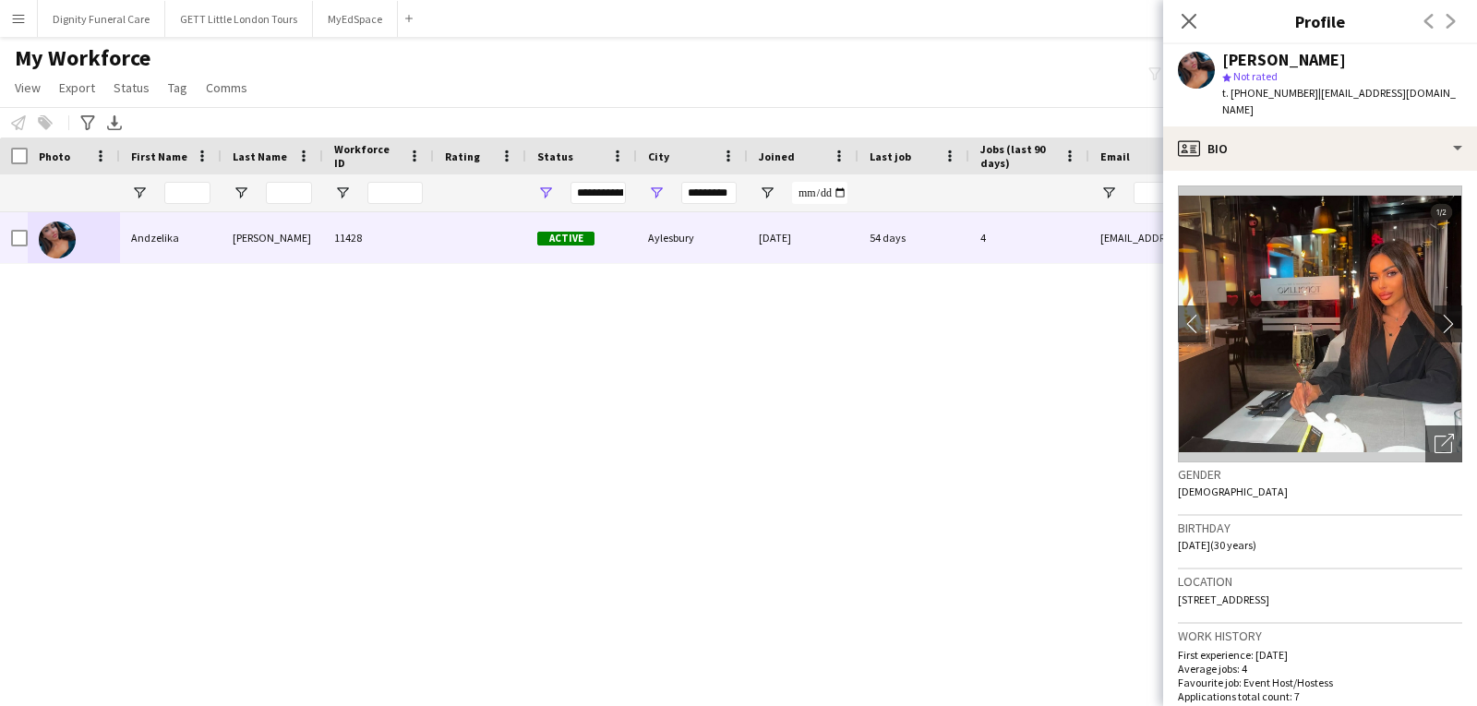
click at [1427, 237] on img at bounding box center [1320, 324] width 284 height 277
click at [1443, 240] on img at bounding box center [1320, 324] width 284 height 277
click at [1435, 241] on img at bounding box center [1320, 324] width 284 height 277
click at [1177, 249] on app-crew-profile-bio "chevron-left chevron-right Open photos pop-in Gender Female Birthday 17-07-1995…" at bounding box center [1320, 439] width 314 height 536
click at [1214, 241] on img at bounding box center [1320, 324] width 284 height 277
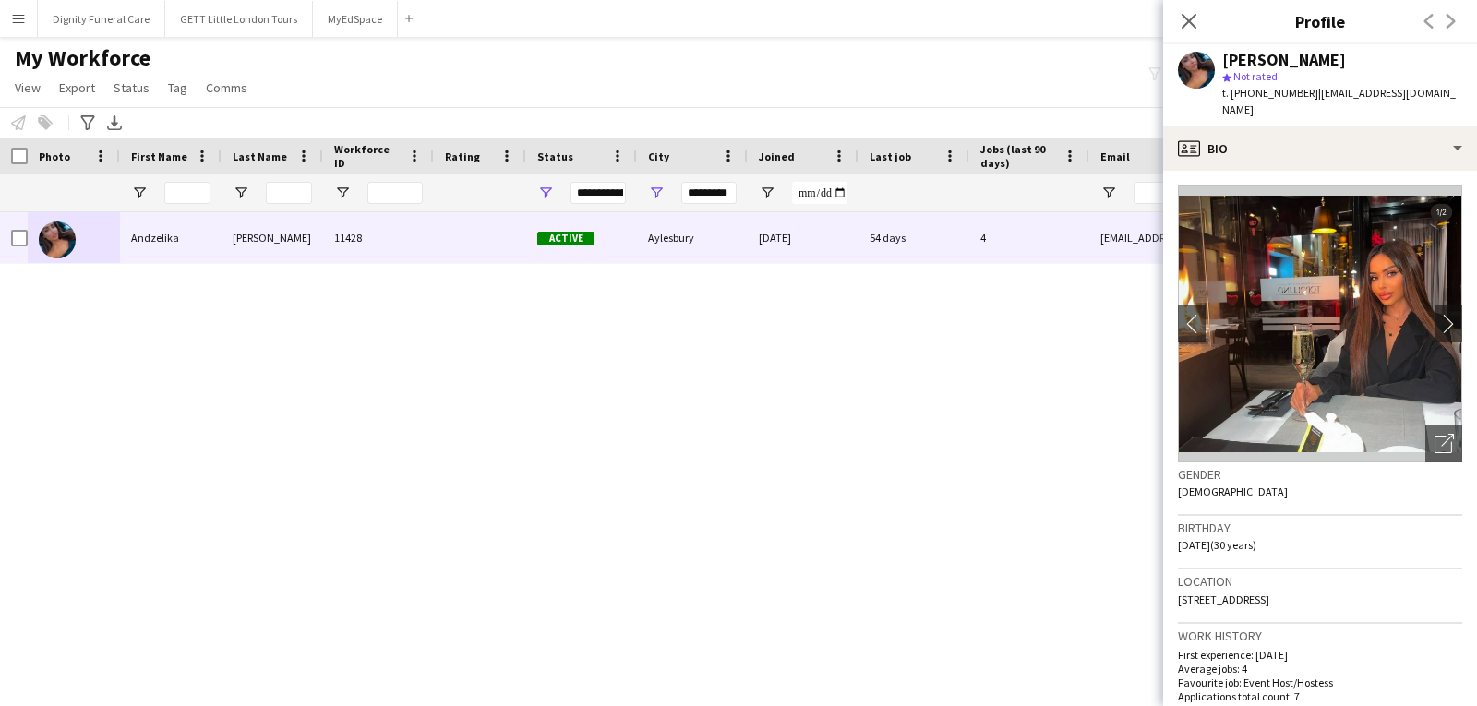
click at [1436, 241] on img at bounding box center [1320, 324] width 284 height 277
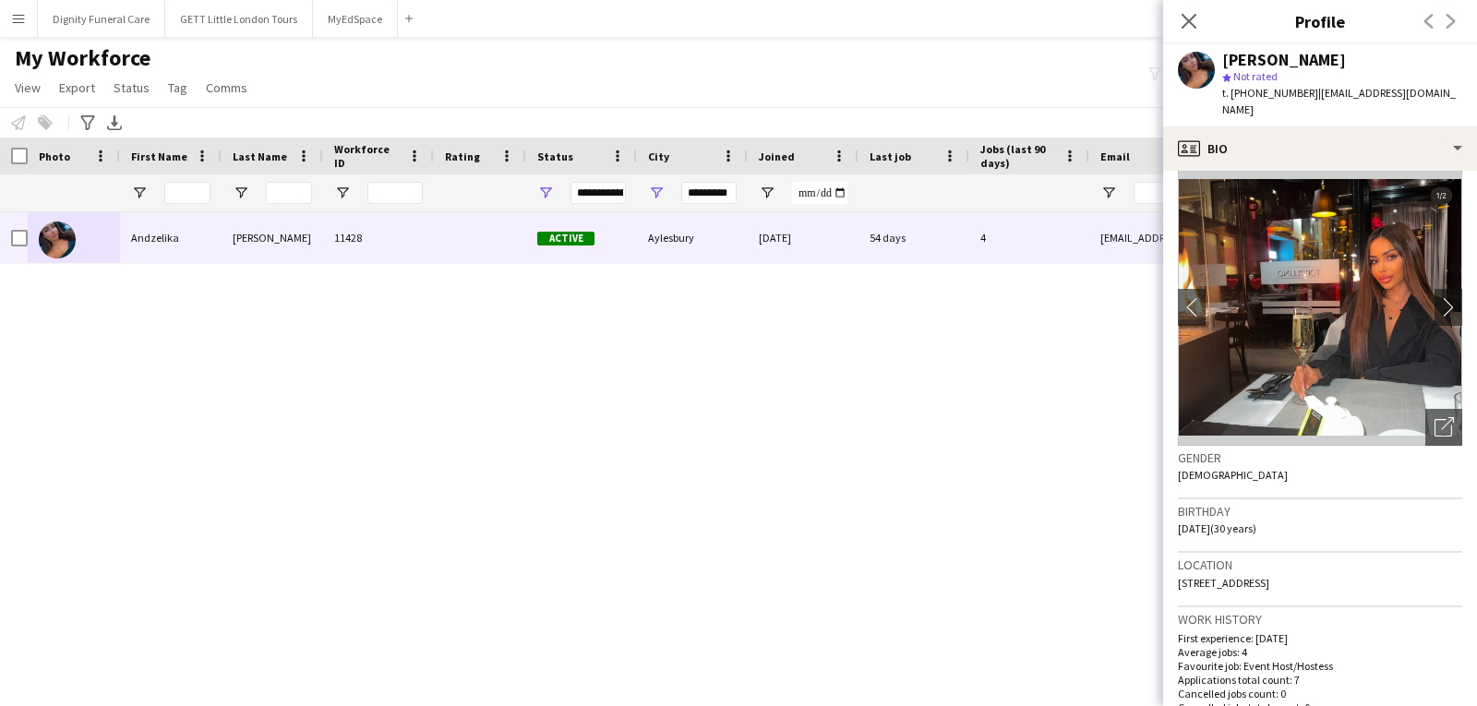
scroll to position [6, 0]
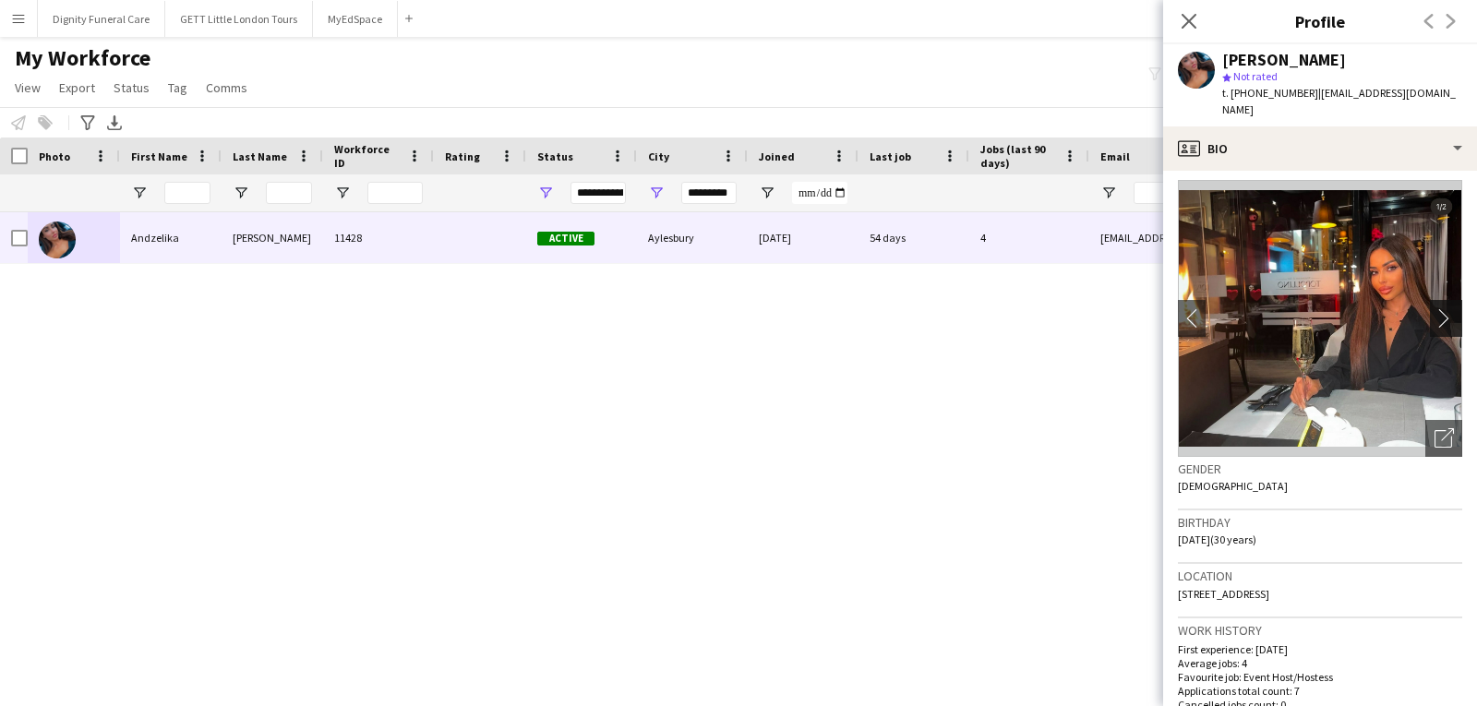
click at [1435, 308] on app-icon "chevron-right" at bounding box center [1449, 317] width 29 height 19
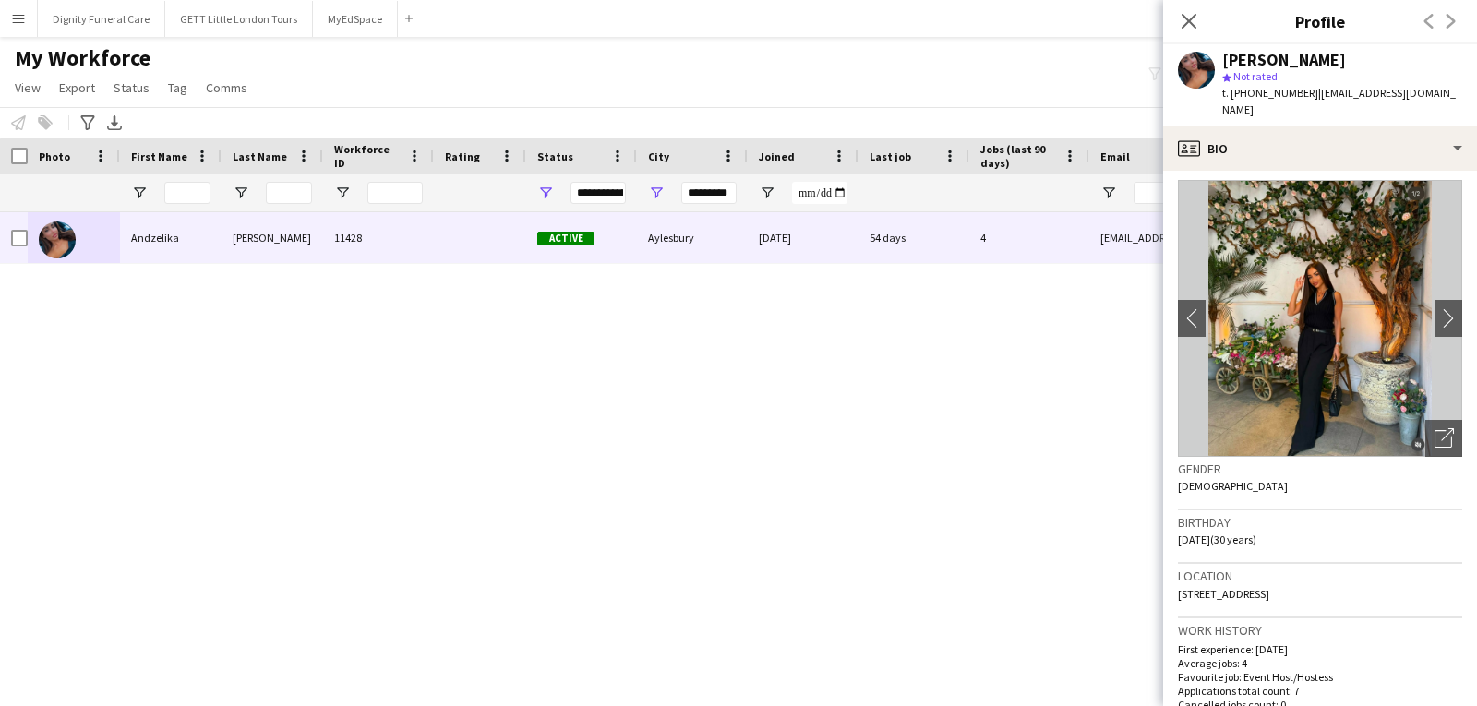
click at [1201, 28] on div "Close pop-in" at bounding box center [1189, 21] width 52 height 42
click at [1190, 21] on icon at bounding box center [1189, 21] width 18 height 18
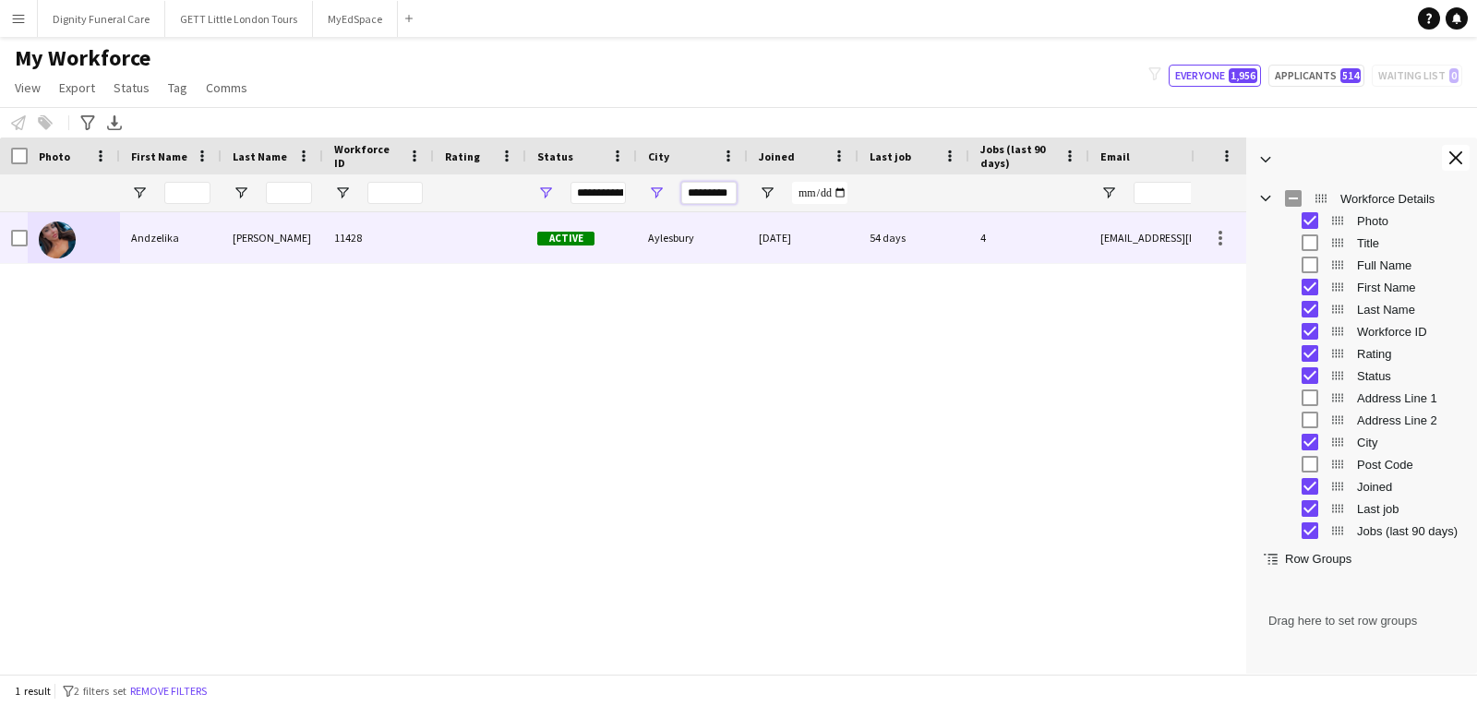
drag, startPoint x: 731, startPoint y: 192, endPoint x: 605, endPoint y: 264, distance: 145.6
click at [605, 264] on div "Workforce Details Photo First Name" at bounding box center [623, 406] width 1246 height 536
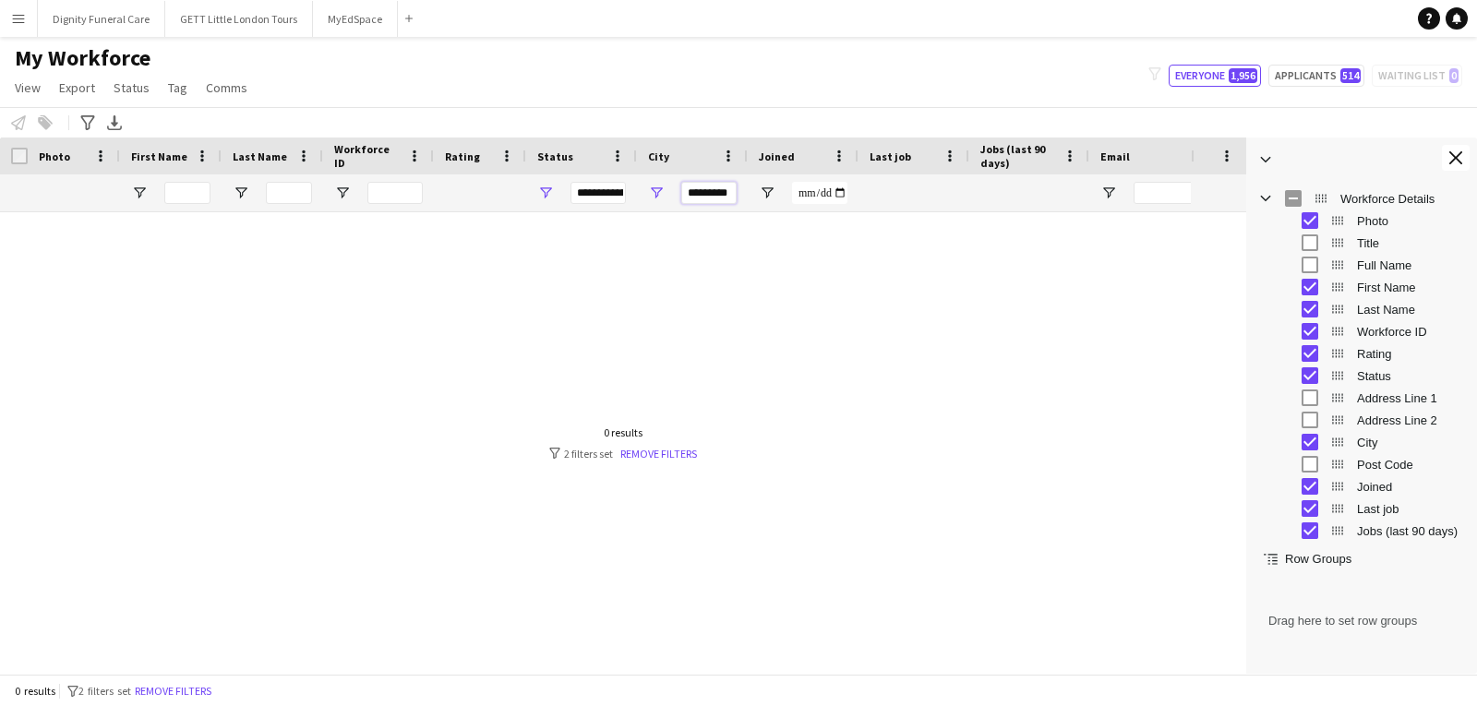
scroll to position [0, 0]
click at [722, 191] on input "*********" at bounding box center [708, 193] width 55 height 22
drag, startPoint x: 683, startPoint y: 192, endPoint x: 1001, endPoint y: 196, distance: 317.6
click at [1001, 196] on div at bounding box center [1001, 193] width 2002 height 37
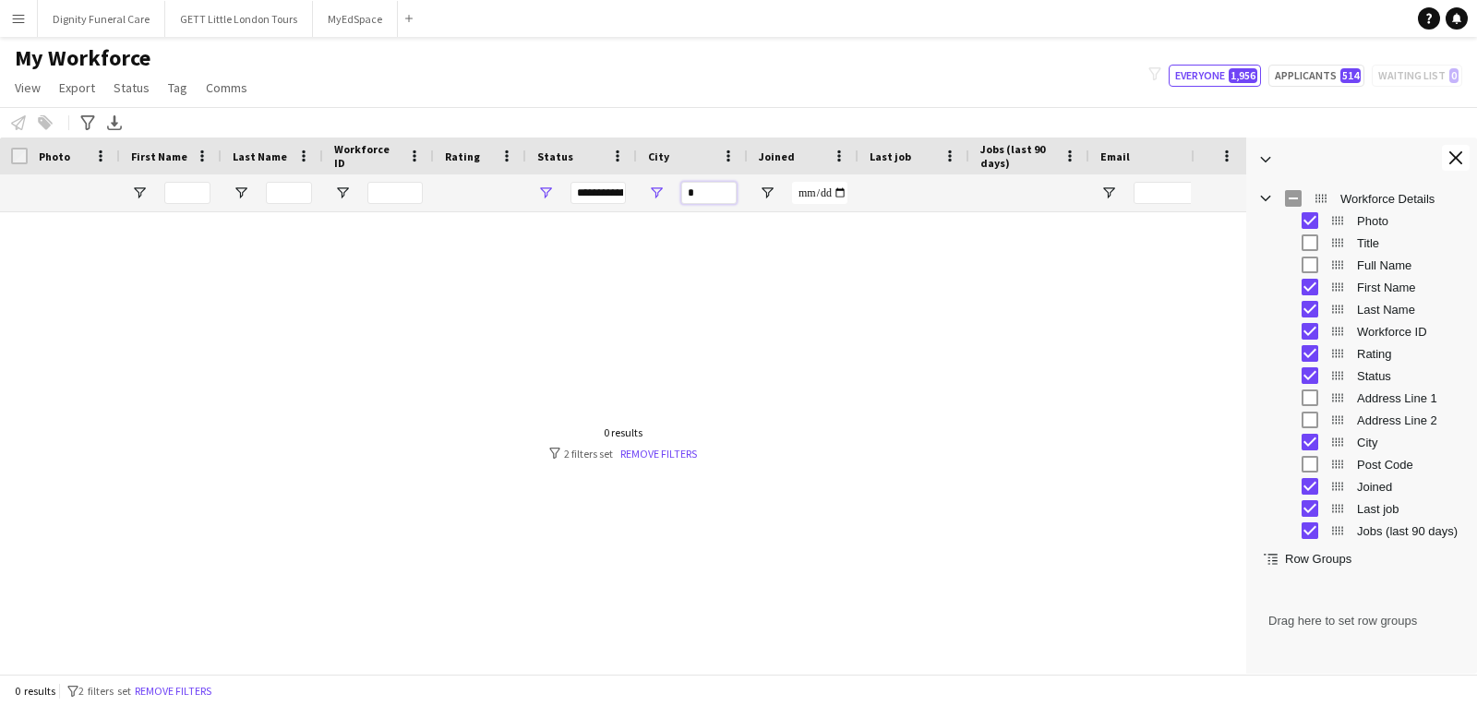
scroll to position [0, 0]
drag, startPoint x: 735, startPoint y: 197, endPoint x: 440, endPoint y: 214, distance: 295.1
click at [440, 214] on div "Workforce Details Photo First Name" at bounding box center [623, 406] width 1246 height 536
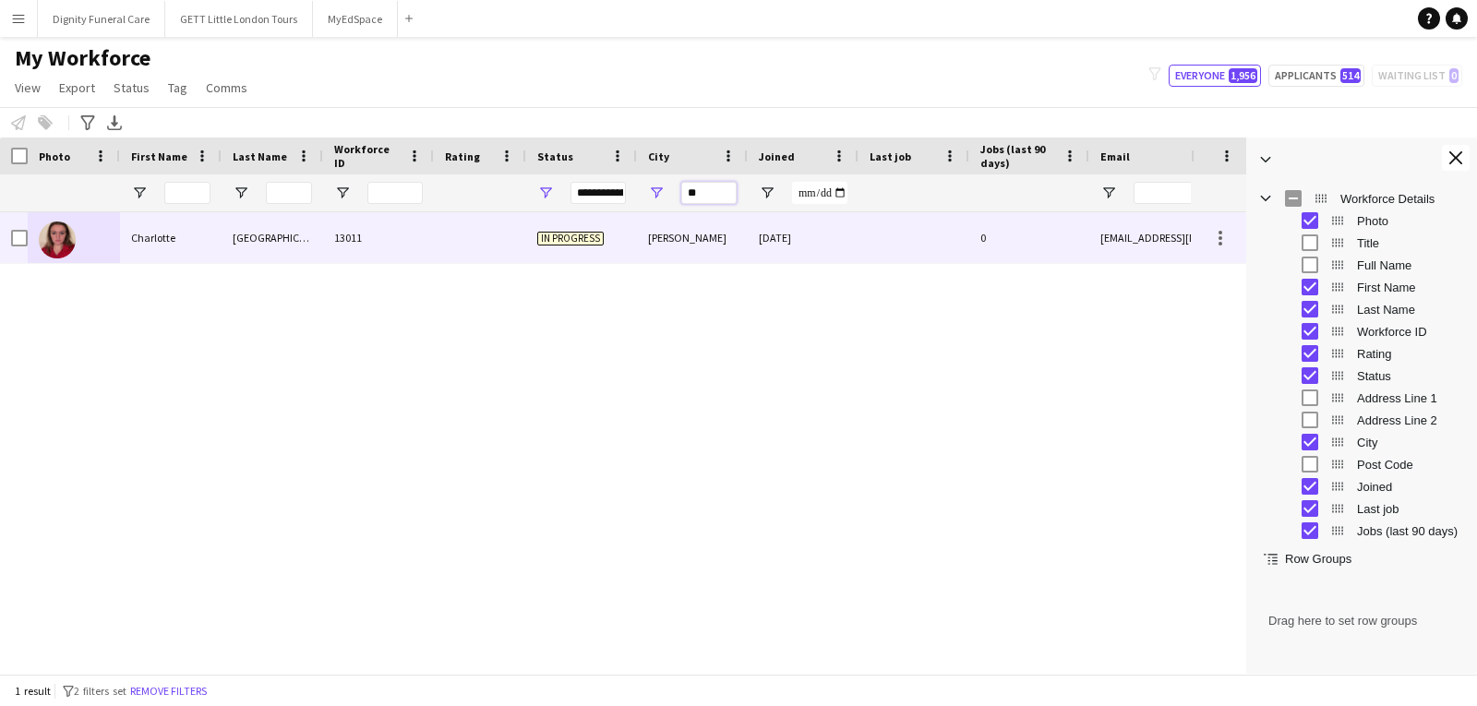
type input "*"
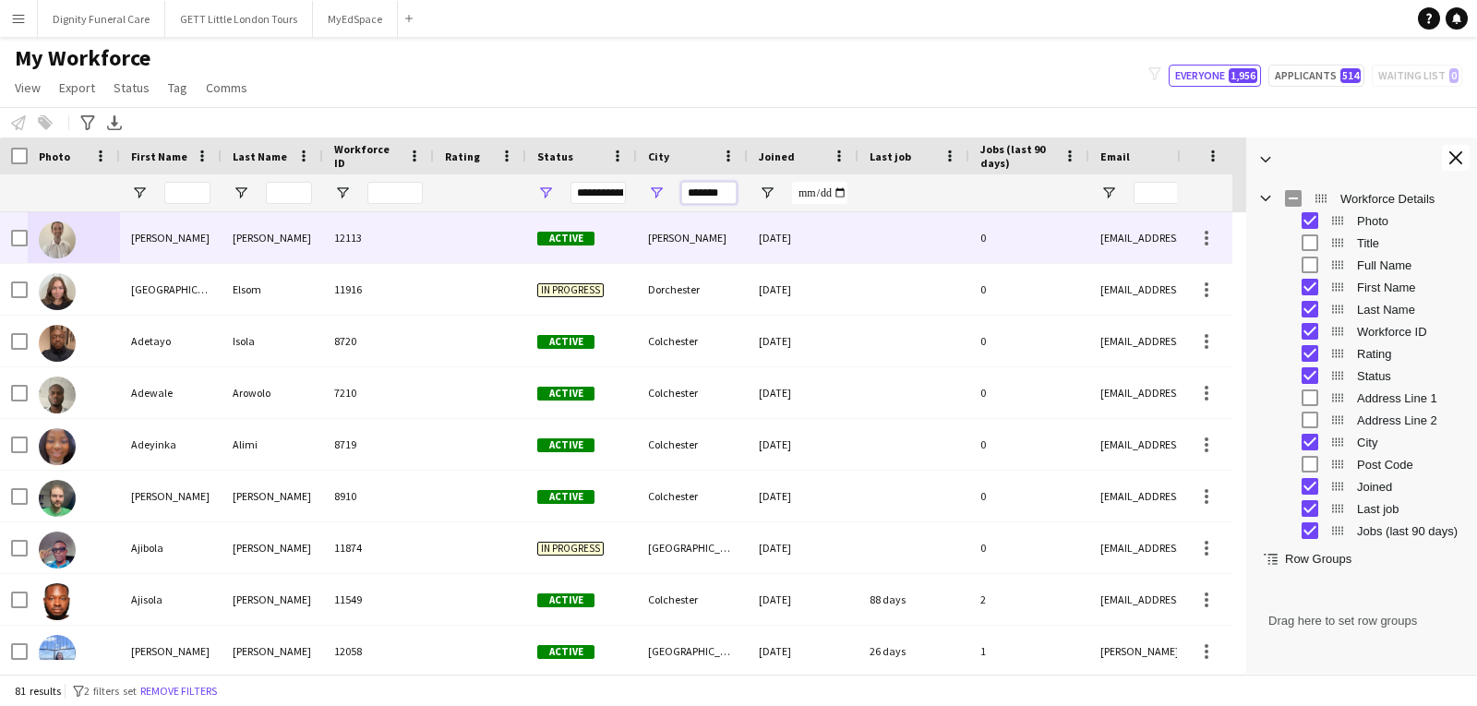
type input "*******"
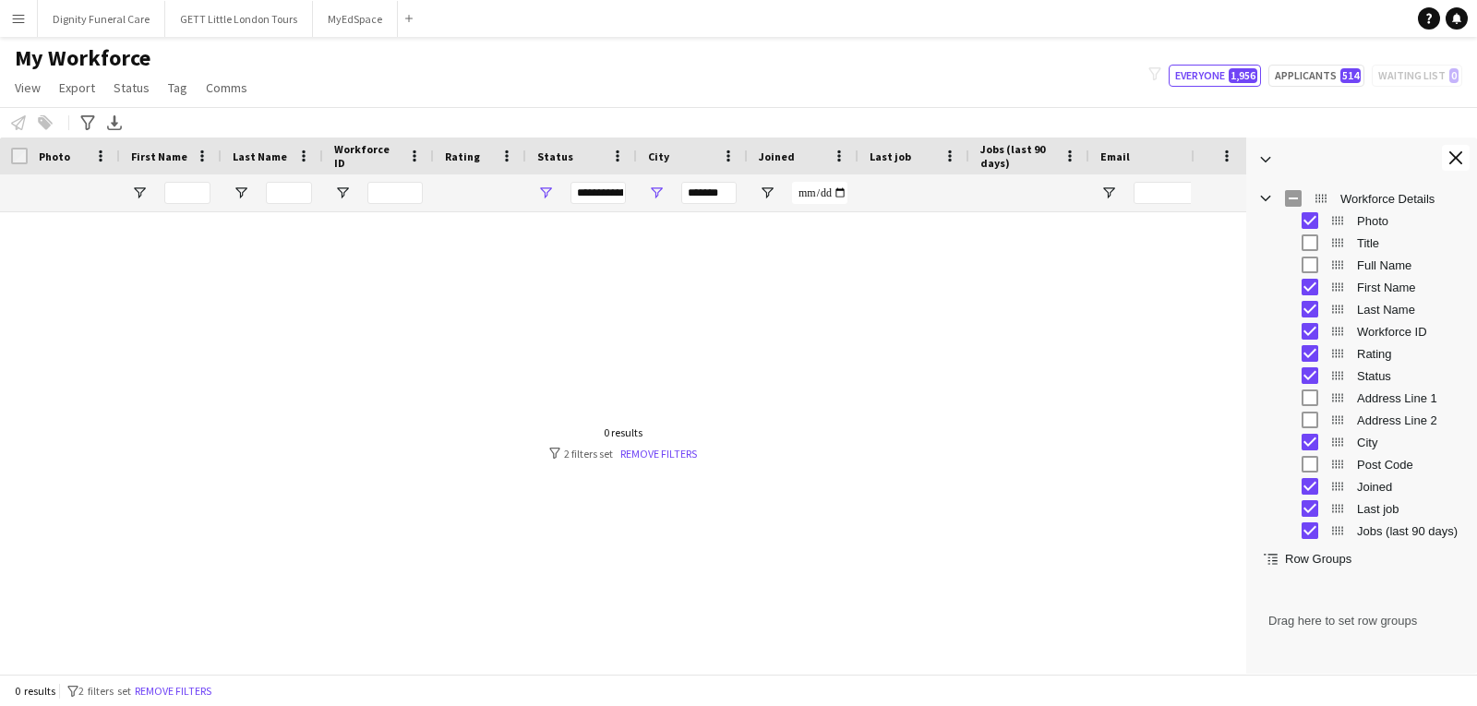
click at [1302, 259] on div "Workforce Details Photo First Name" at bounding box center [738, 406] width 1477 height 536
click at [1180, 125] on div "Menu Boards Boards Boards All jobs Status Workforce Workforce My Workforce Recr…" at bounding box center [738, 353] width 1477 height 706
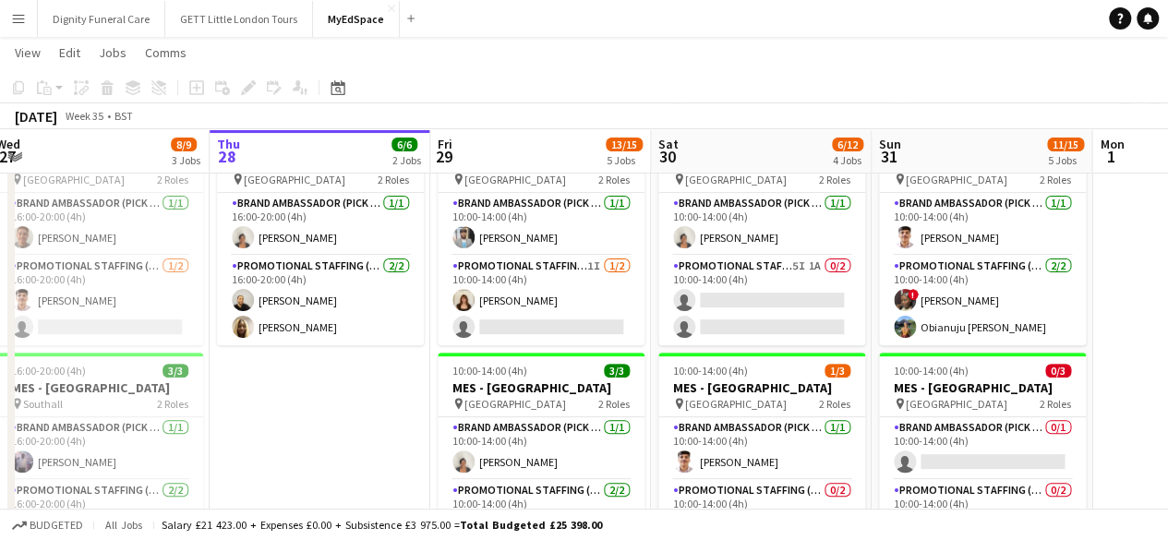
scroll to position [170, 0]
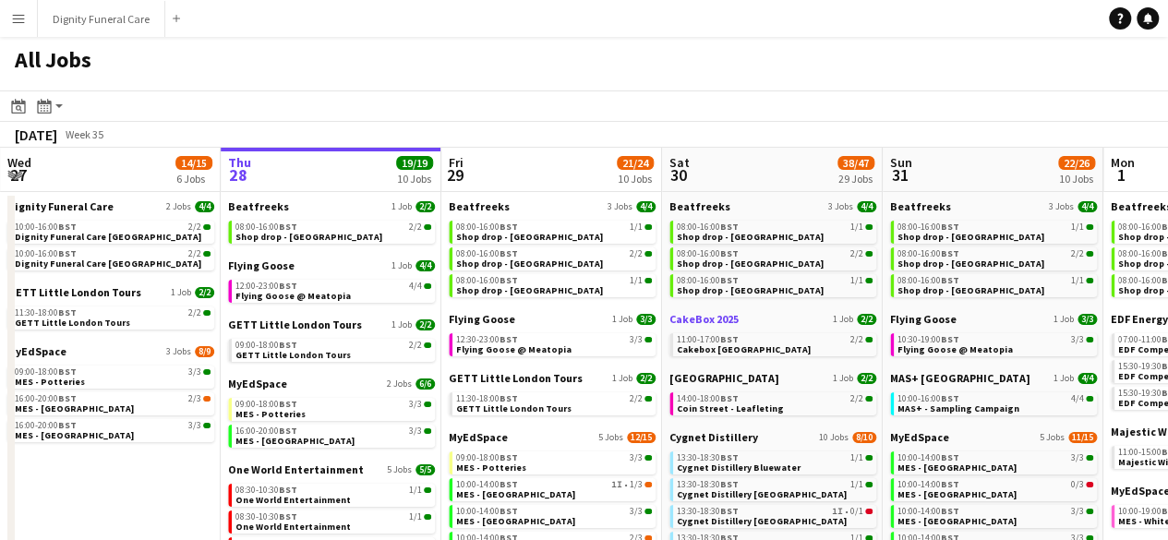
click at [711, 322] on span "CakeBox 2025" at bounding box center [703, 319] width 69 height 14
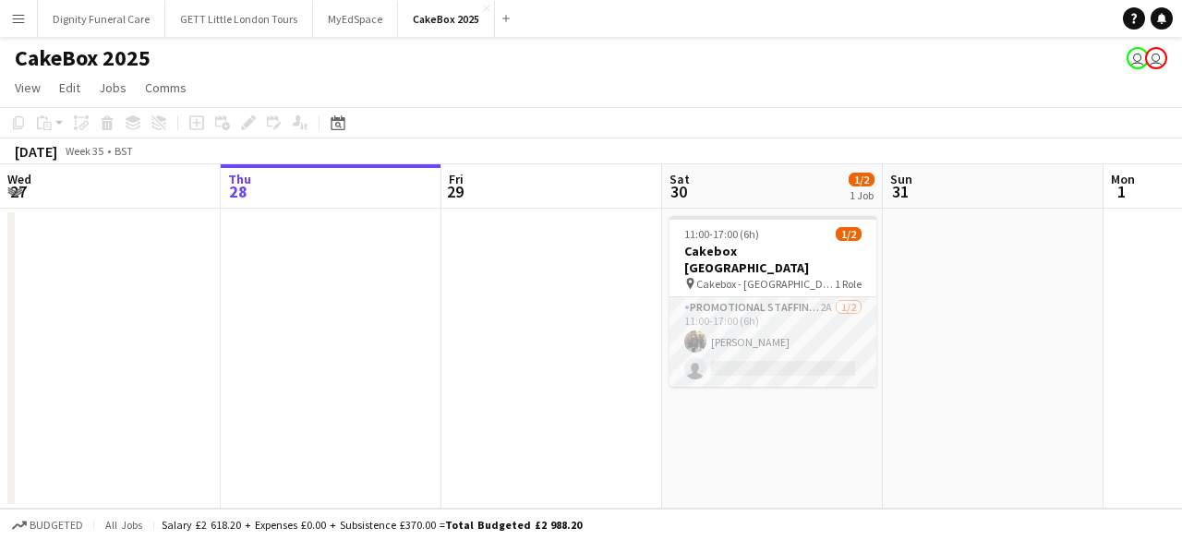
click at [779, 311] on app-card-role "Promotional Staffing (Brand Ambassadors) 2A [DATE] 11:00-17:00 (6h) [PERSON_NAM…" at bounding box center [772, 342] width 207 height 90
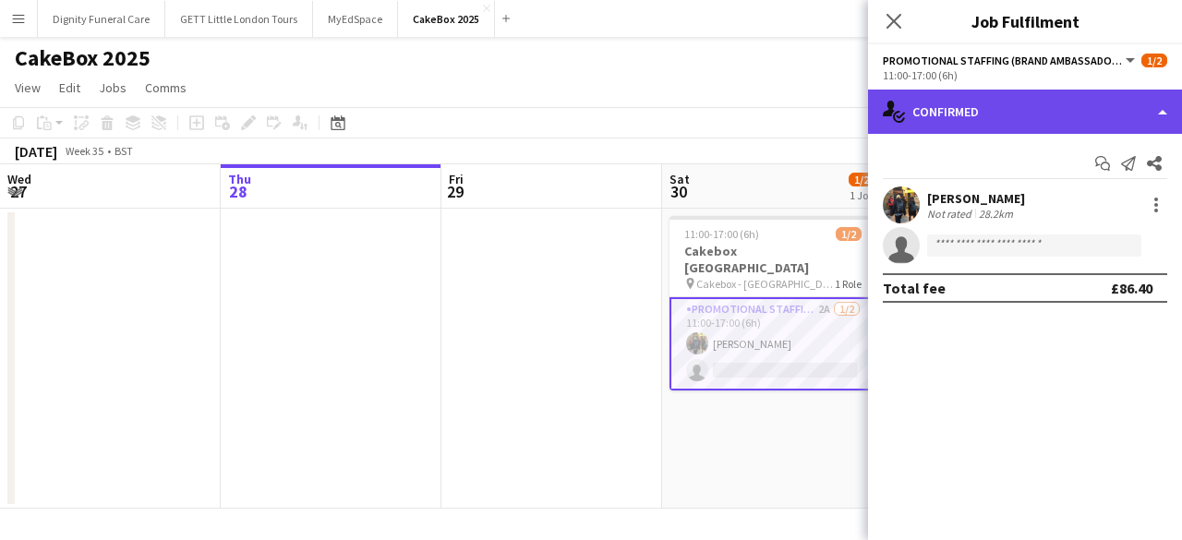
click at [1138, 106] on div "single-neutral-actions-check-2 Confirmed" at bounding box center [1025, 112] width 314 height 44
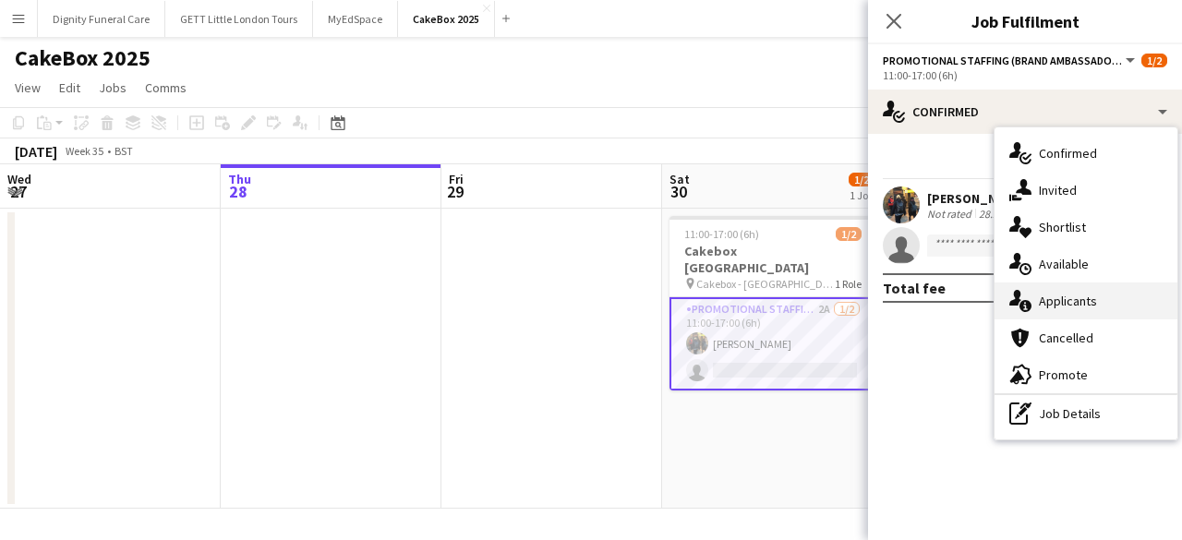
click at [1053, 307] on div "single-neutral-actions-information Applicants" at bounding box center [1085, 301] width 183 height 37
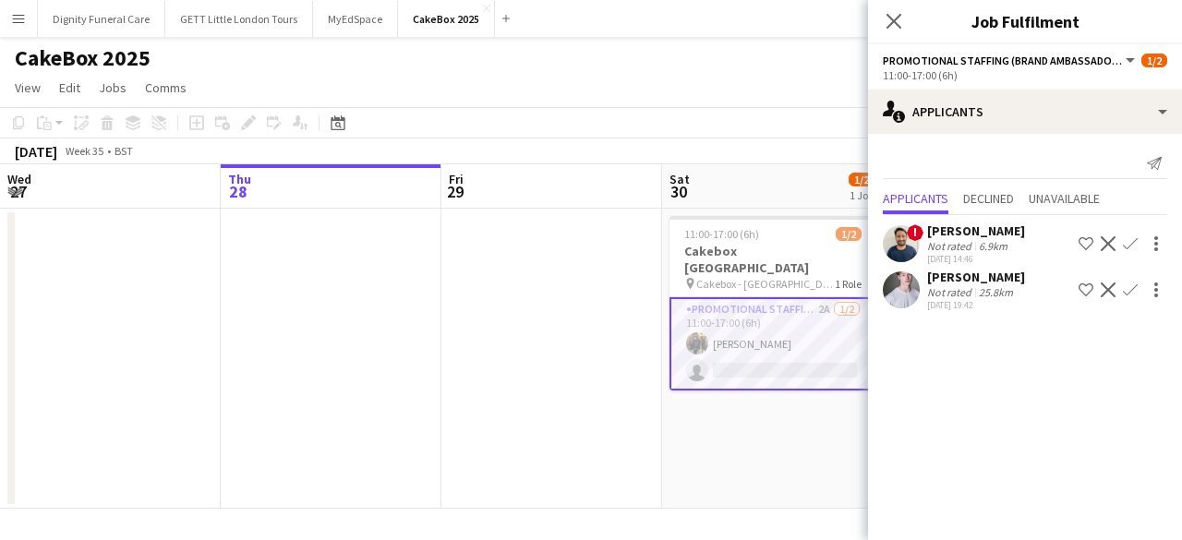
click at [927, 283] on div "[PERSON_NAME]" at bounding box center [976, 277] width 98 height 17
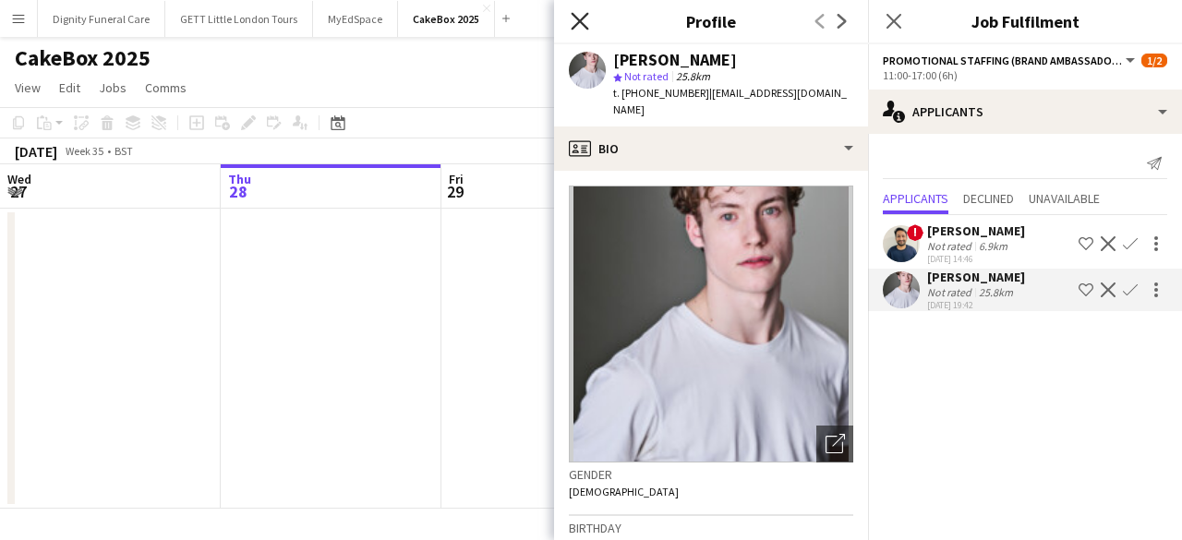
click at [584, 18] on icon at bounding box center [580, 21] width 18 height 18
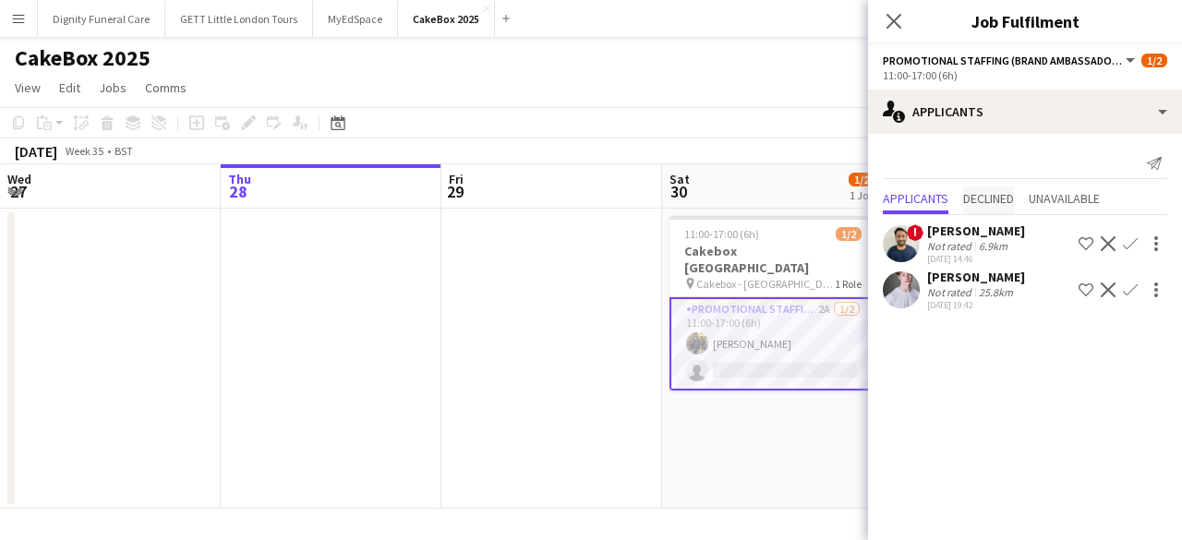
click at [990, 200] on span "Declined" at bounding box center [988, 198] width 51 height 13
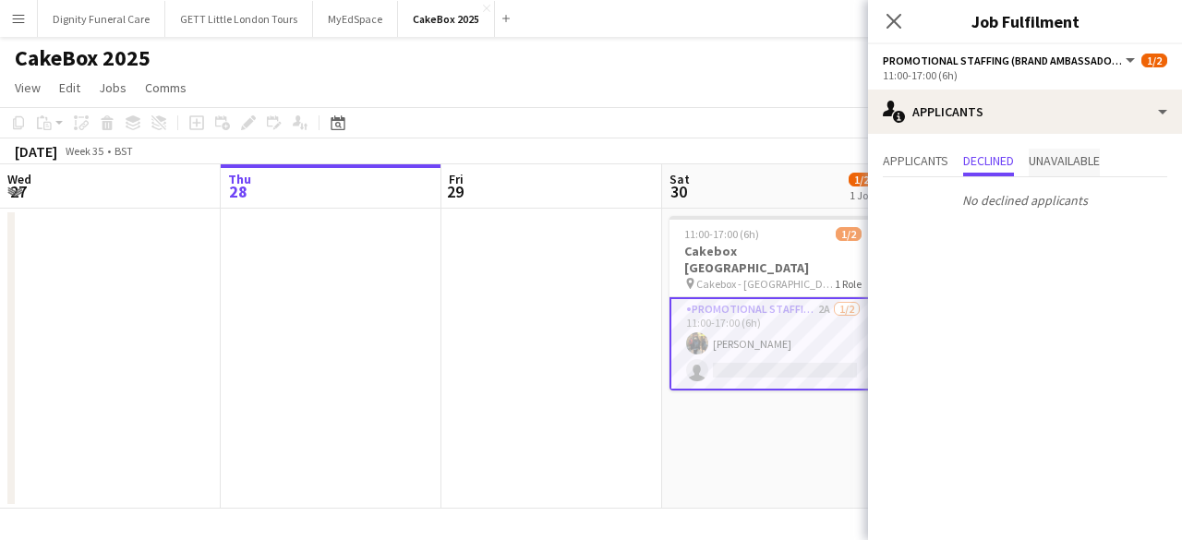
click at [1092, 156] on span "Unavailable" at bounding box center [1064, 160] width 71 height 13
click at [883, 154] on span "Applicants" at bounding box center [916, 160] width 66 height 13
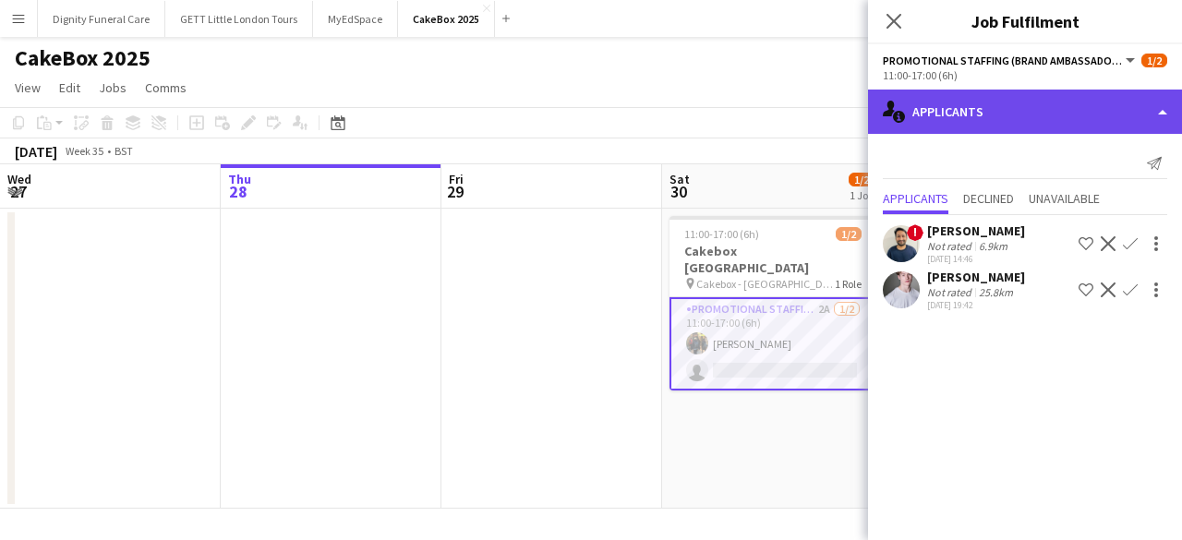
click at [1128, 98] on div "single-neutral-actions-information Applicants" at bounding box center [1025, 112] width 314 height 44
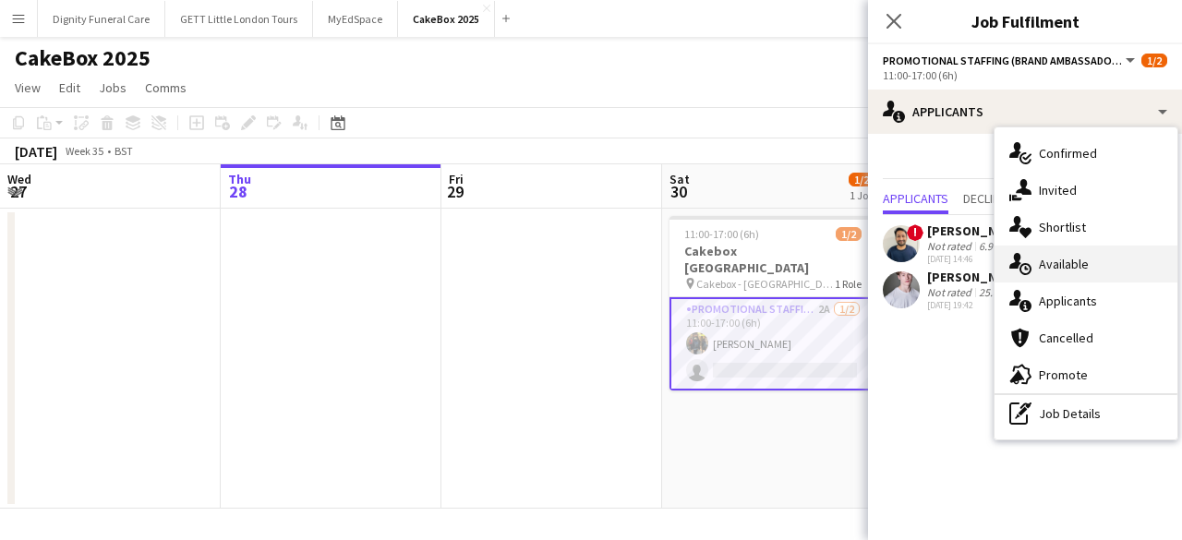
click at [1054, 265] on div "single-neutral-actions-upload Available" at bounding box center [1085, 264] width 183 height 37
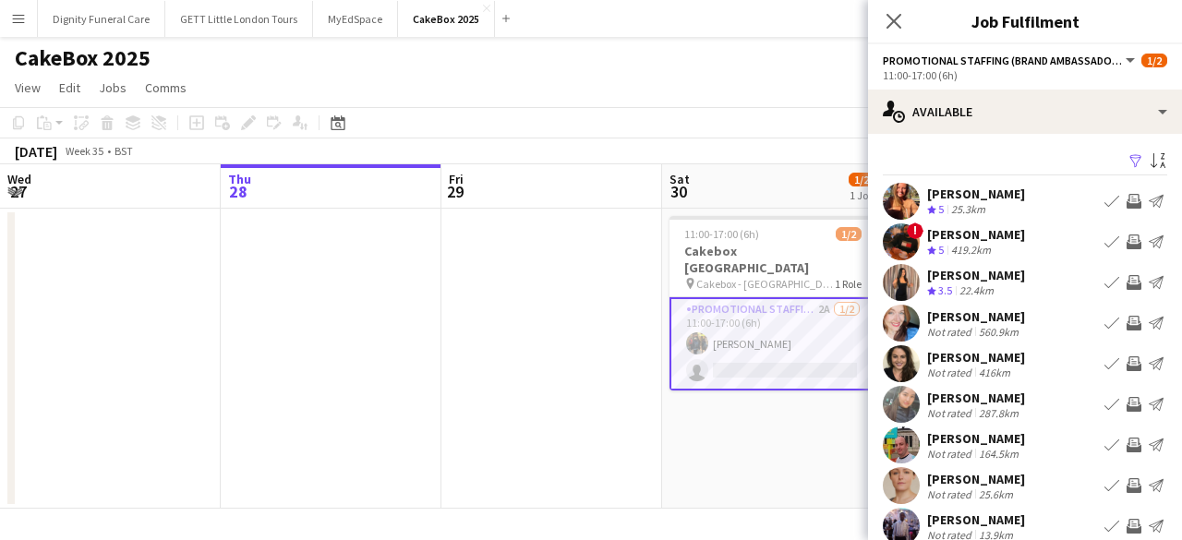
click at [942, 275] on div "[PERSON_NAME]" at bounding box center [976, 275] width 98 height 17
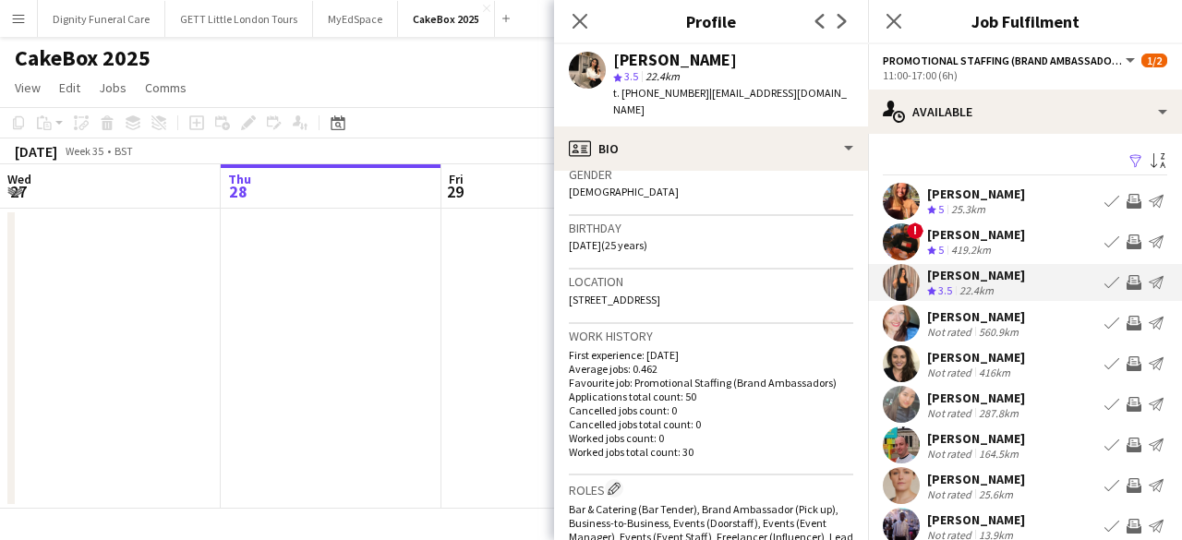
scroll to position [301, 0]
drag, startPoint x: 760, startPoint y: 282, endPoint x: 715, endPoint y: 287, distance: 45.6
click at [715, 287] on div "Location [STREET_ADDRESS]" at bounding box center [711, 296] width 284 height 54
copy span "SE7 8QT"
